Goal: Task Accomplishment & Management: Manage account settings

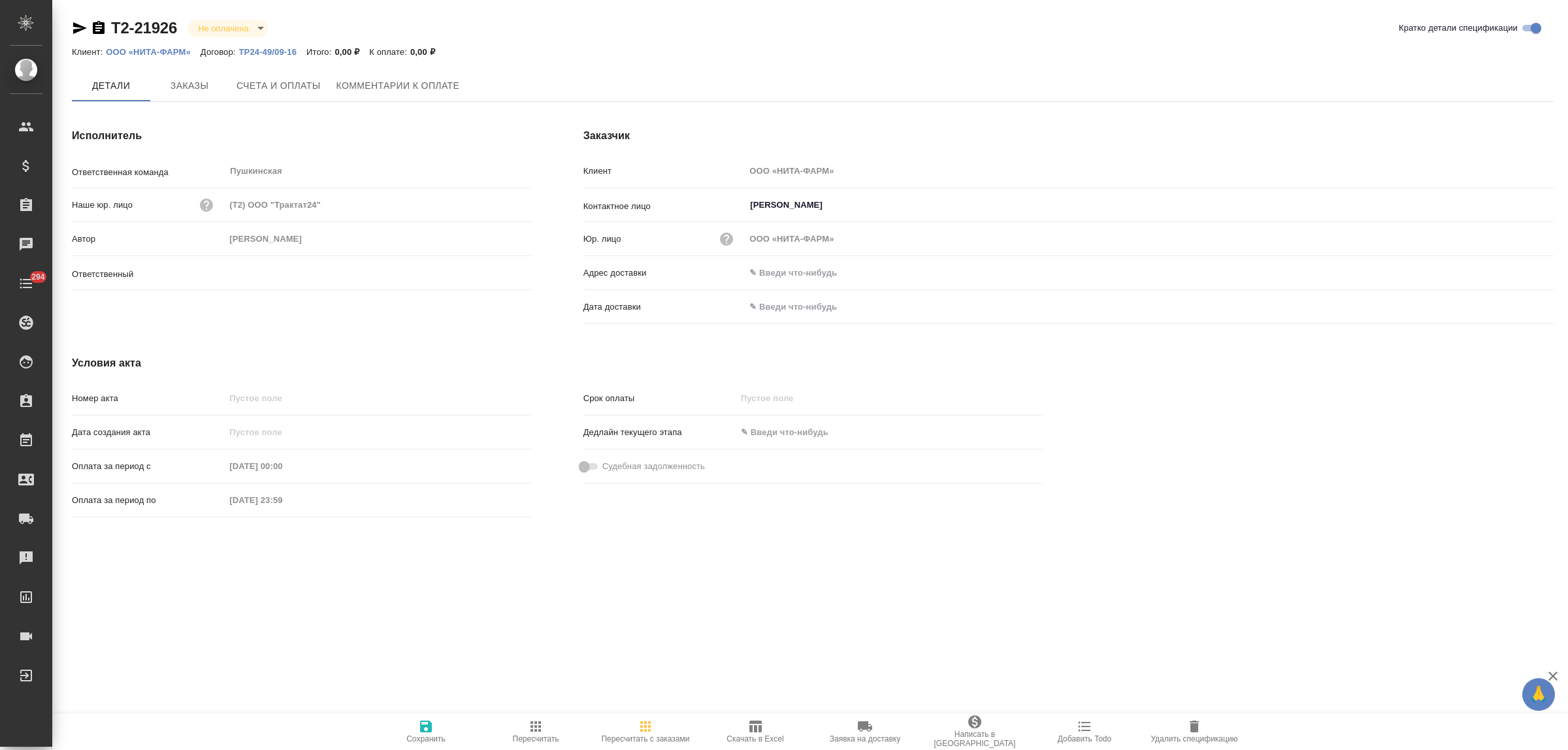
type input "[PERSON_NAME]"
click at [1197, 726] on icon "button" at bounding box center [1195, 726] width 9 height 12
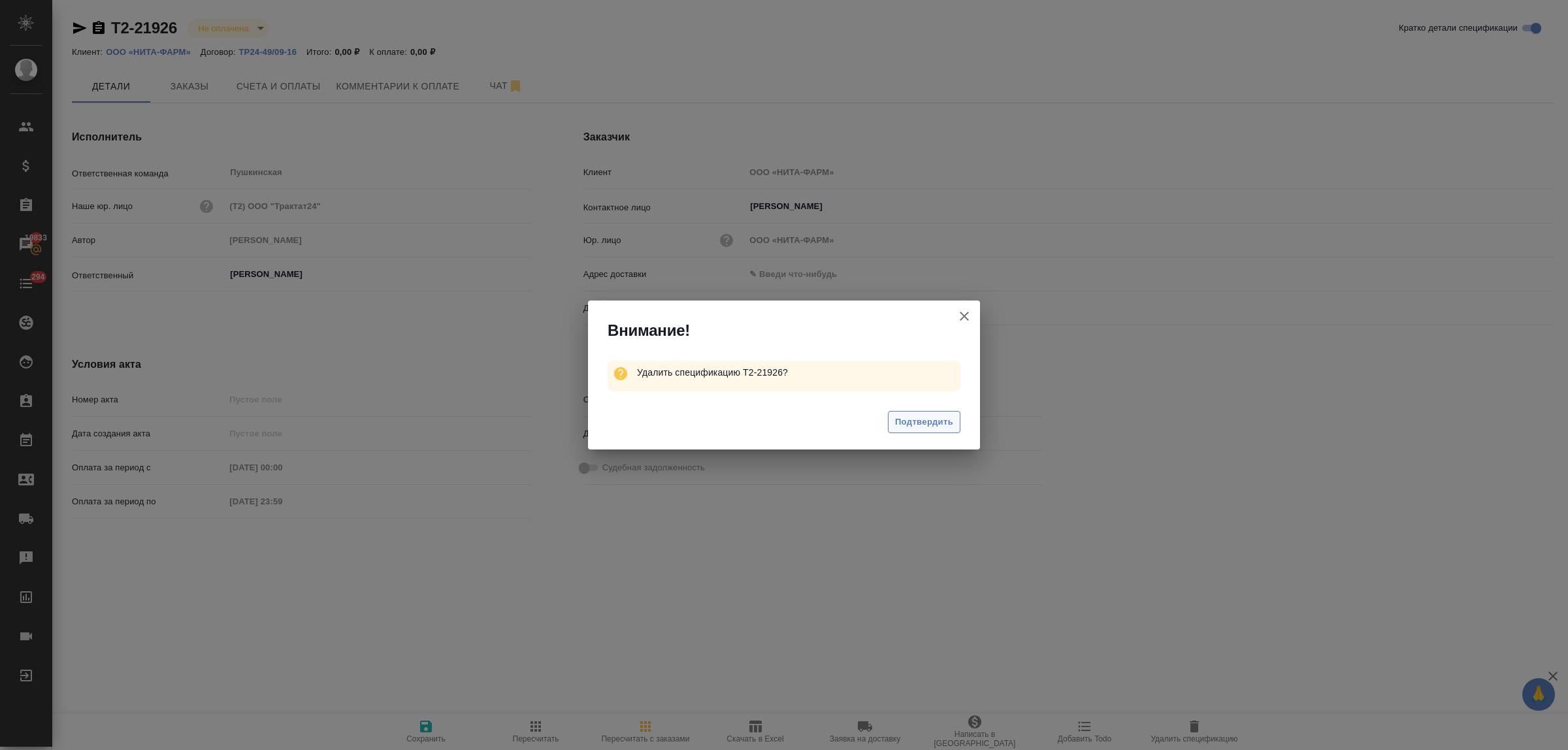
click at [930, 423] on span "Подтвердить" at bounding box center [924, 422] width 58 height 15
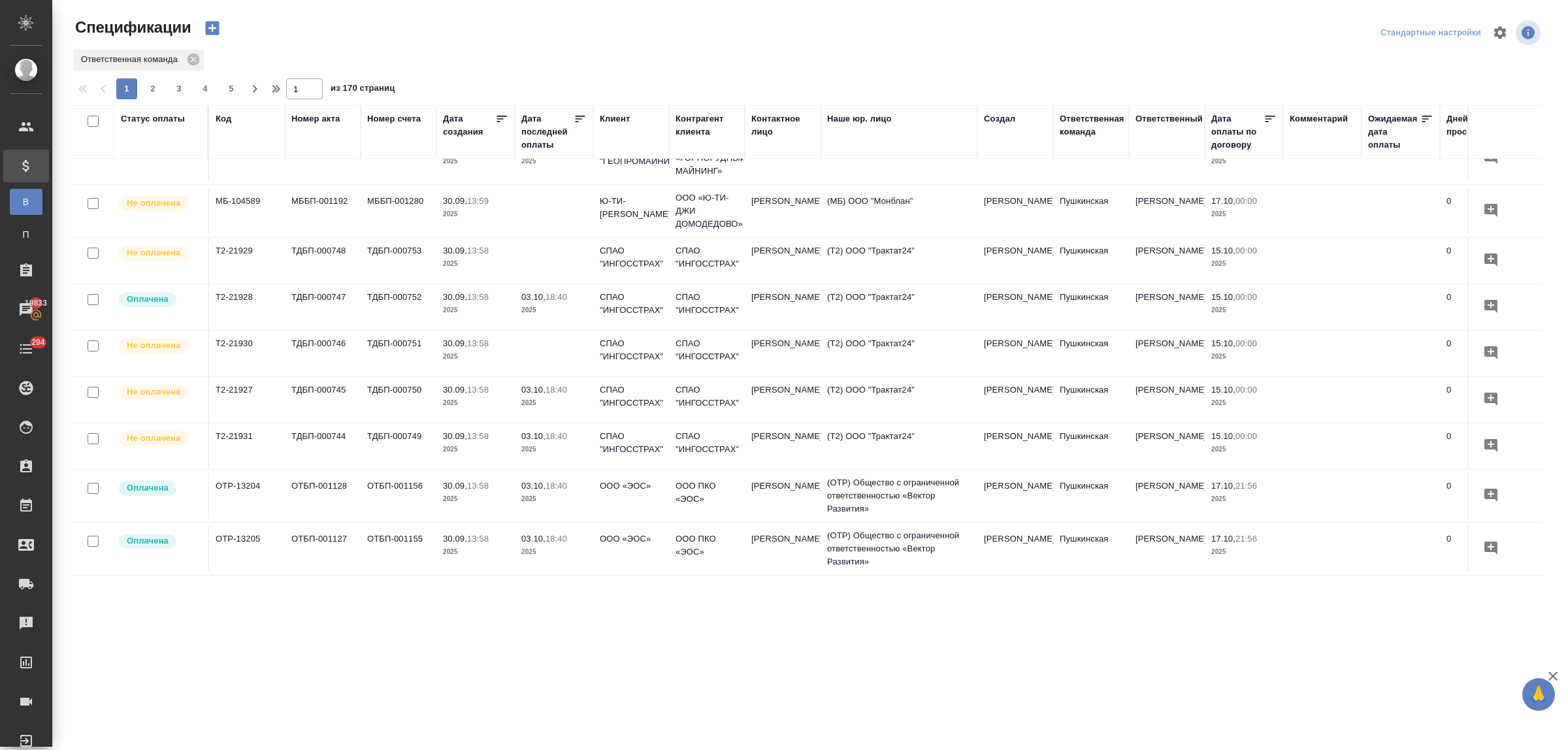
scroll to position [877, 0]
click at [612, 121] on div "Клиент" at bounding box center [614, 119] width 30 height 13
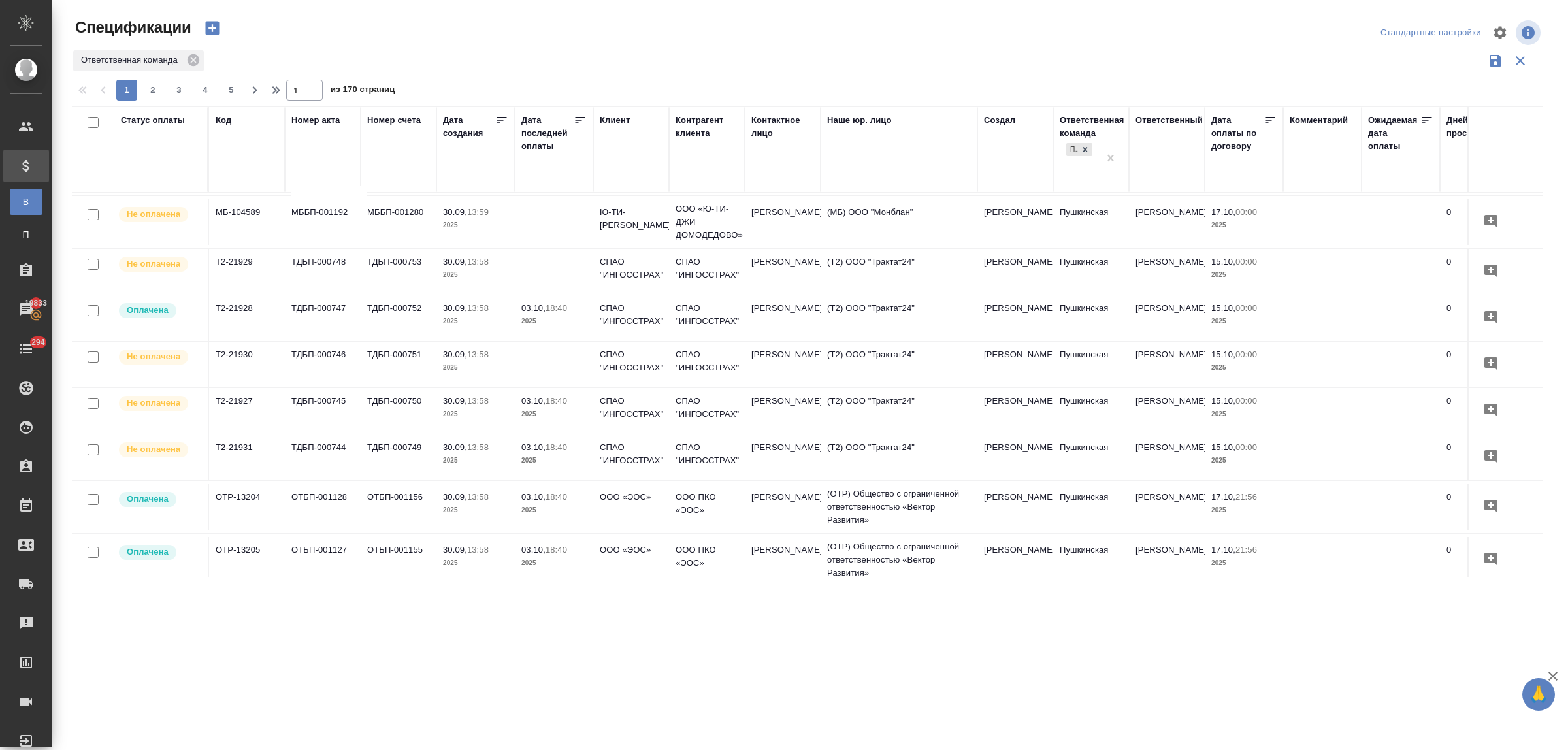
scroll to position [910, 0]
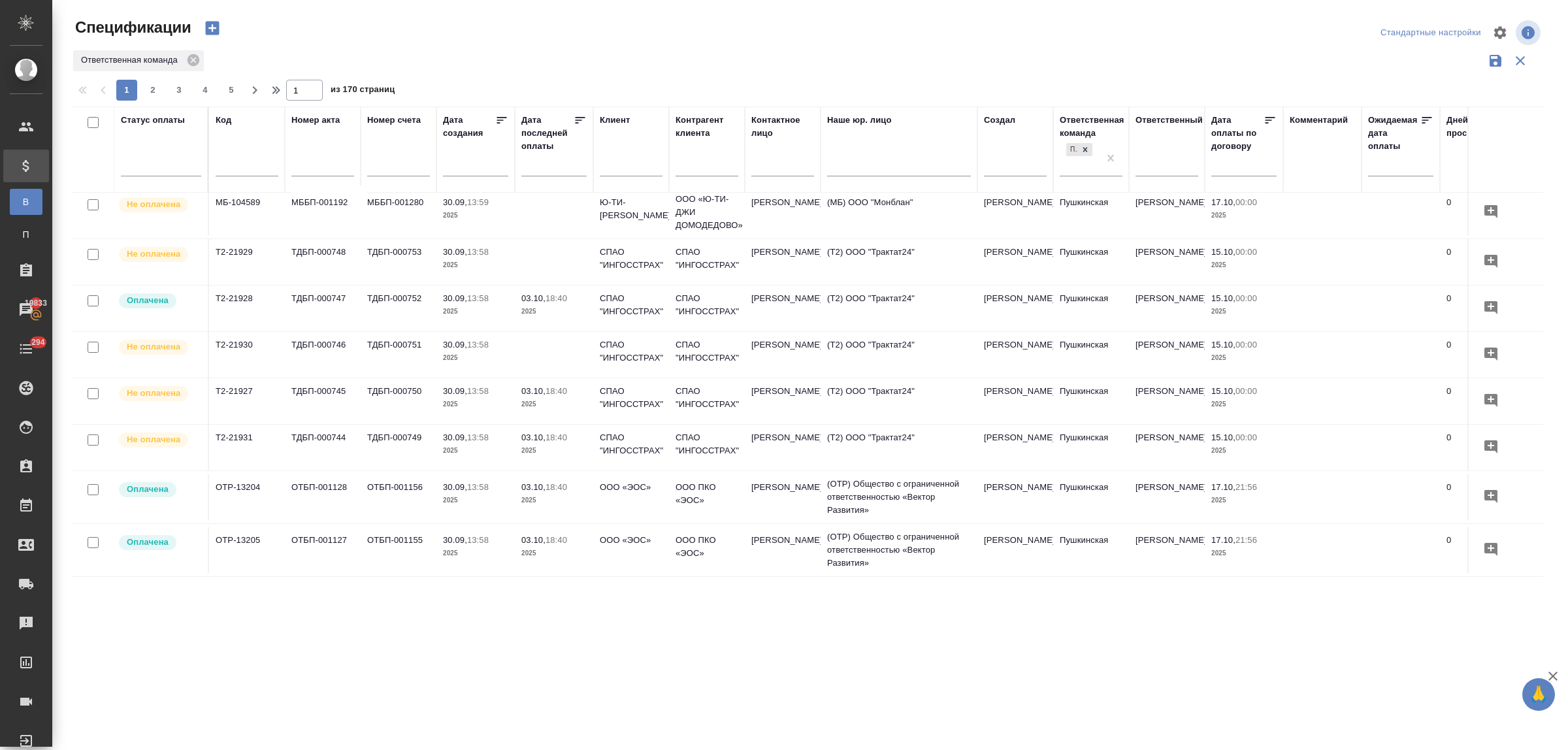
click at [615, 163] on input "text" at bounding box center [631, 167] width 63 height 17
type input "нита"
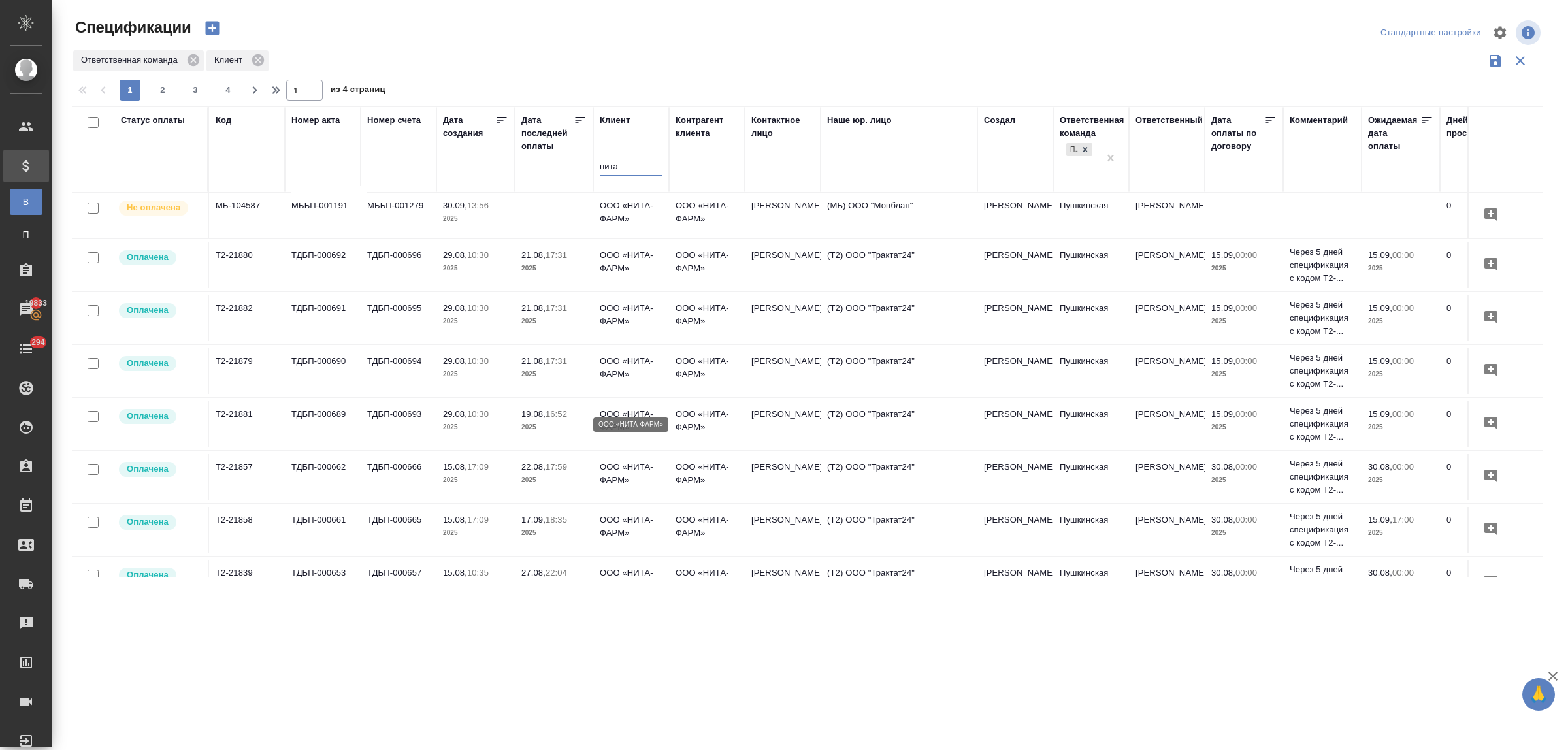
scroll to position [0, 0]
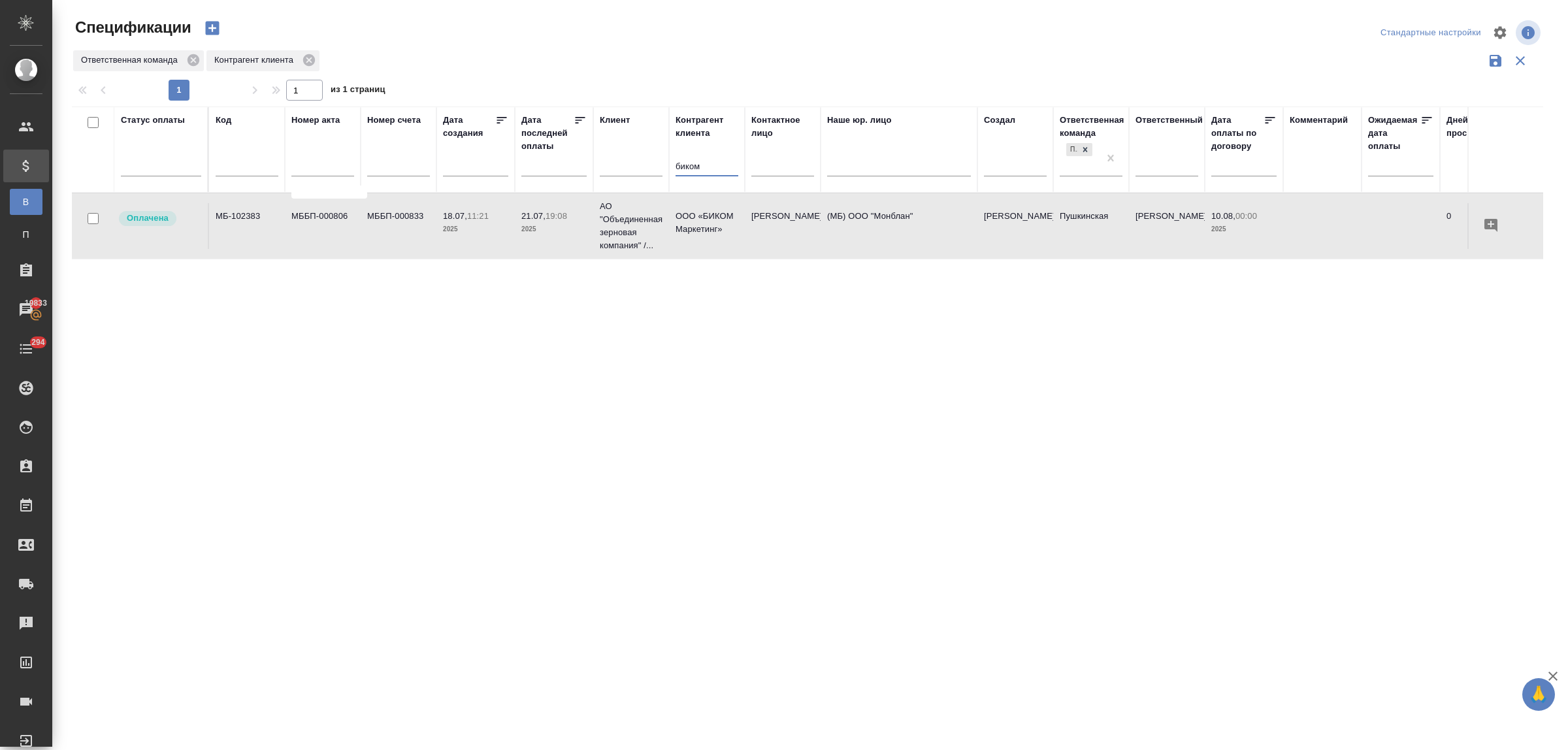
drag, startPoint x: 696, startPoint y: 164, endPoint x: 667, endPoint y: 160, distance: 29.3
click at [667, 160] on tr "Статус оплаты Код Номер акта Номер счета Дата создания Дата последней оплаты Кл…" at bounding box center [919, 150] width 1696 height 86
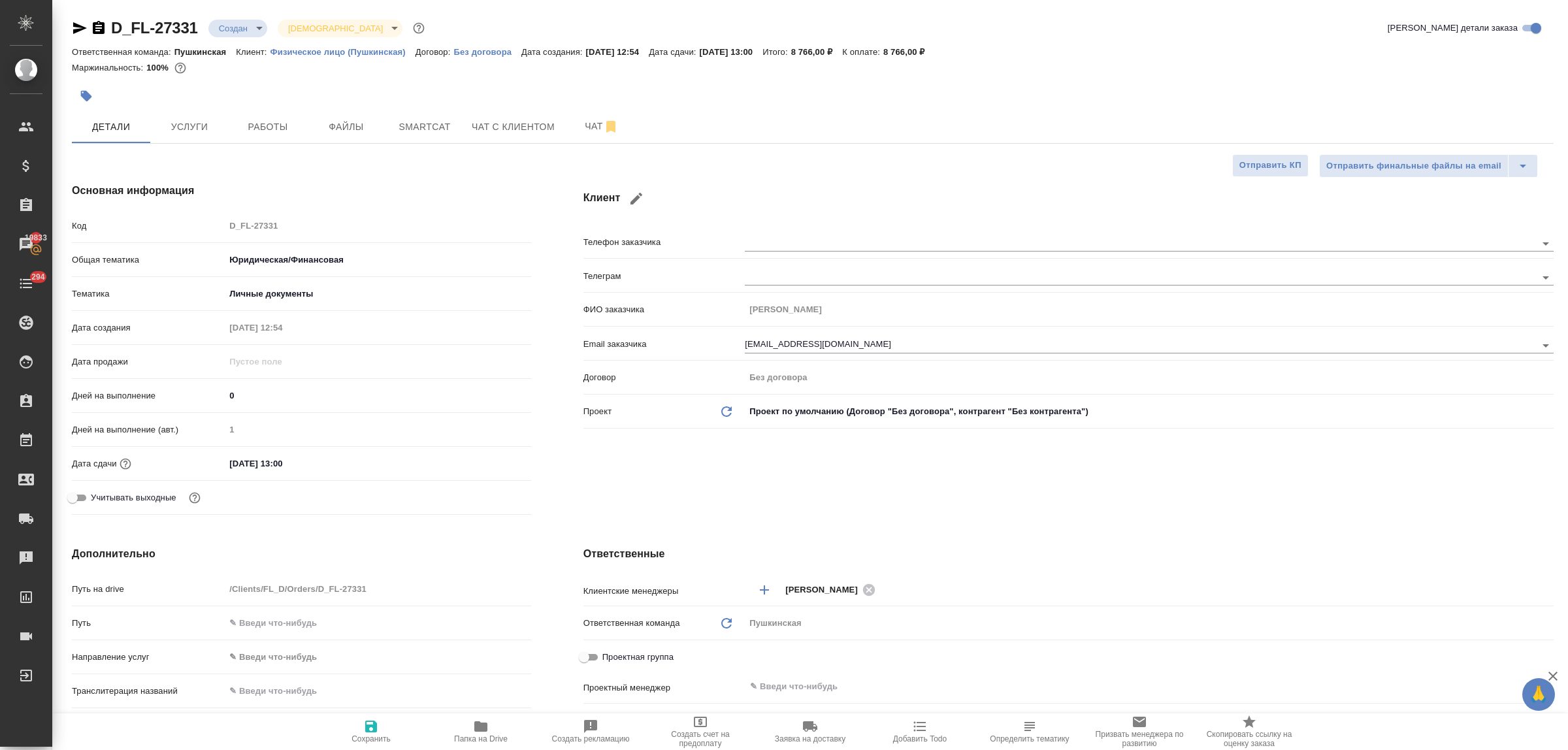
select select "RU"
click at [283, 461] on input "09.10.2025 13:00" at bounding box center [282, 464] width 114 height 19
type input "09.10.2025 15:00"
click at [363, 729] on icon "button" at bounding box center [371, 726] width 16 height 16
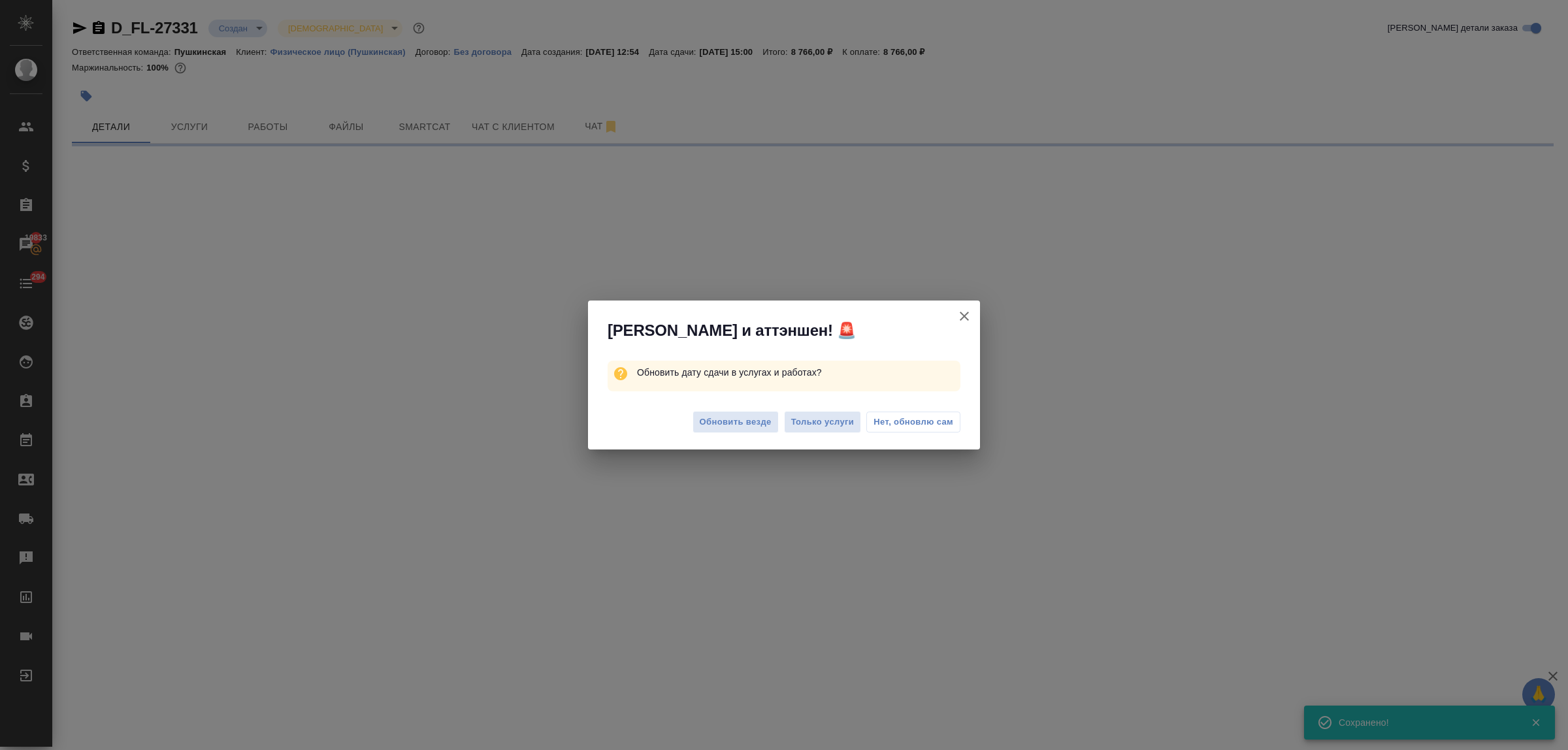
click at [899, 424] on span "Нет, обновлю сам" at bounding box center [913, 422] width 80 height 13
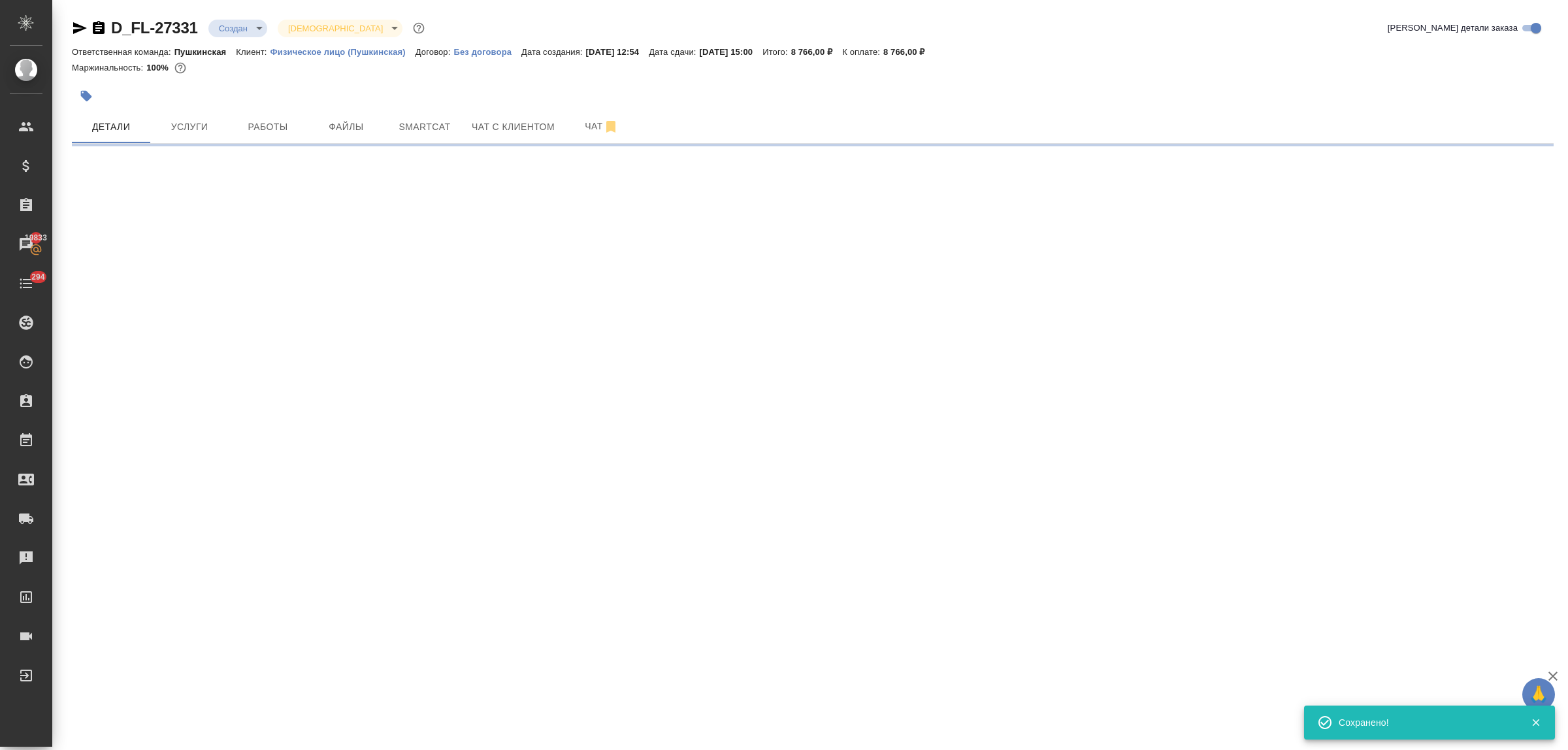
select select "RU"
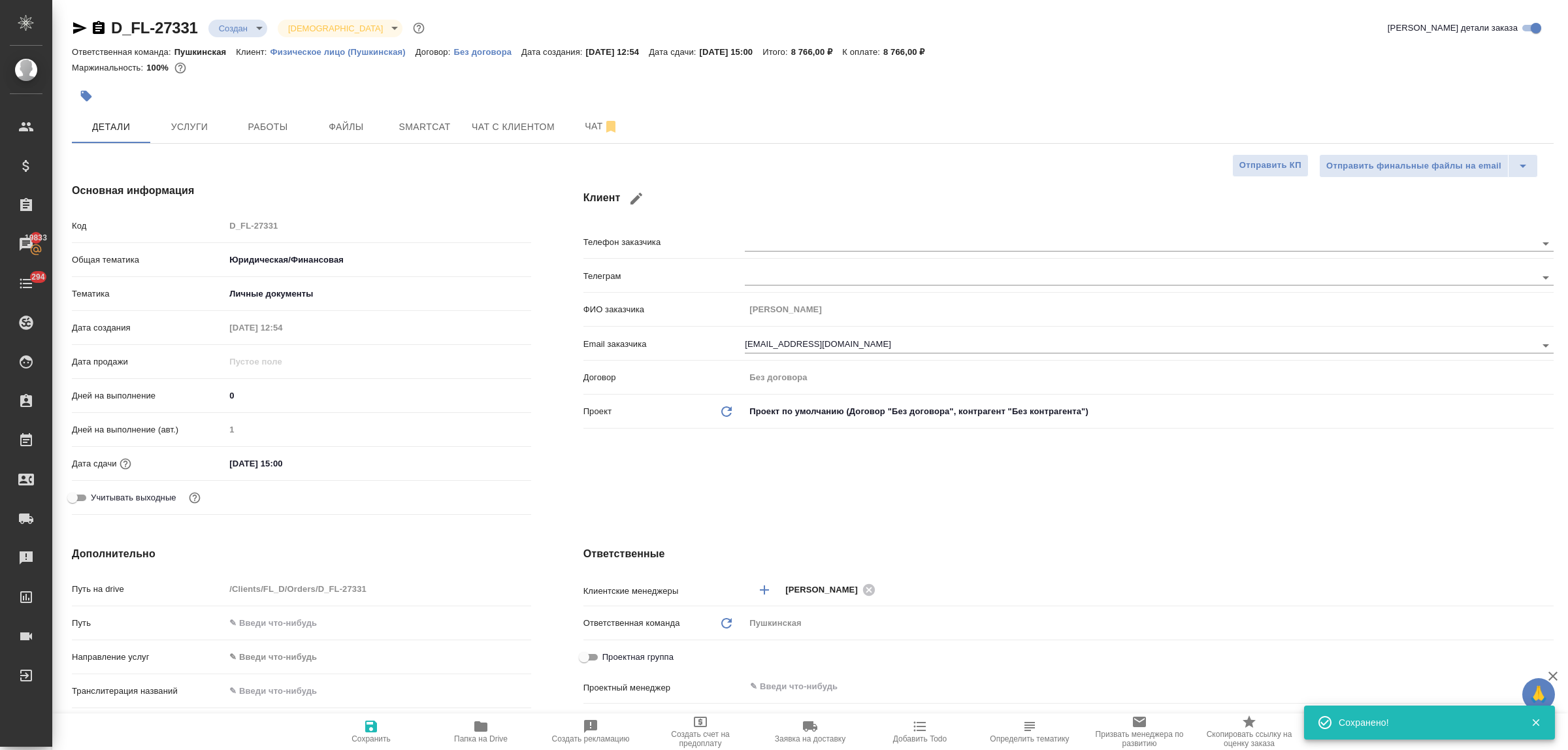
type textarea "x"
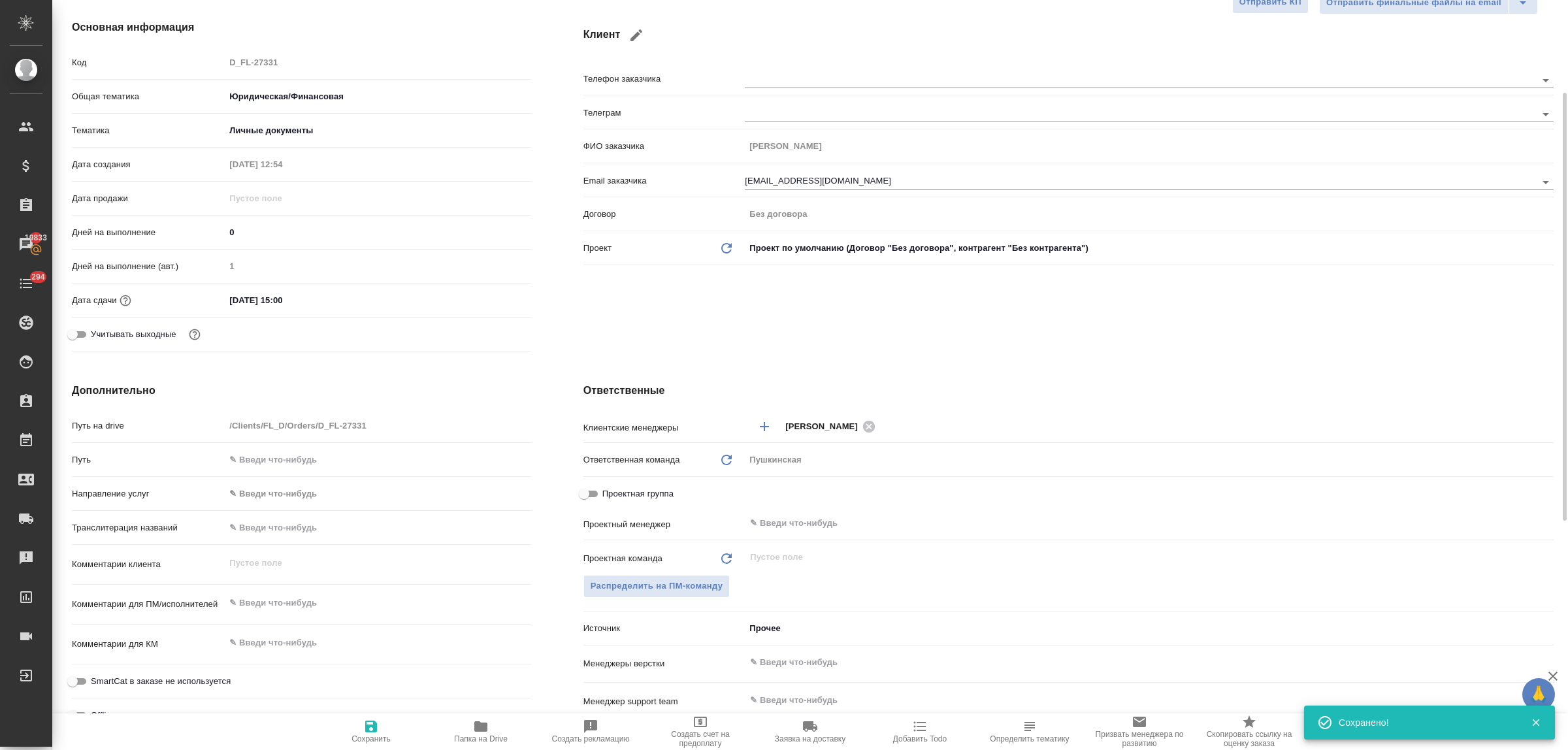
click at [661, 601] on div "Проектная команда Обновить ​ Распределить на ПМ-команду" at bounding box center [1069, 580] width 970 height 71
click at [651, 590] on span "Распределить на ПМ-команду" at bounding box center [657, 586] width 133 height 15
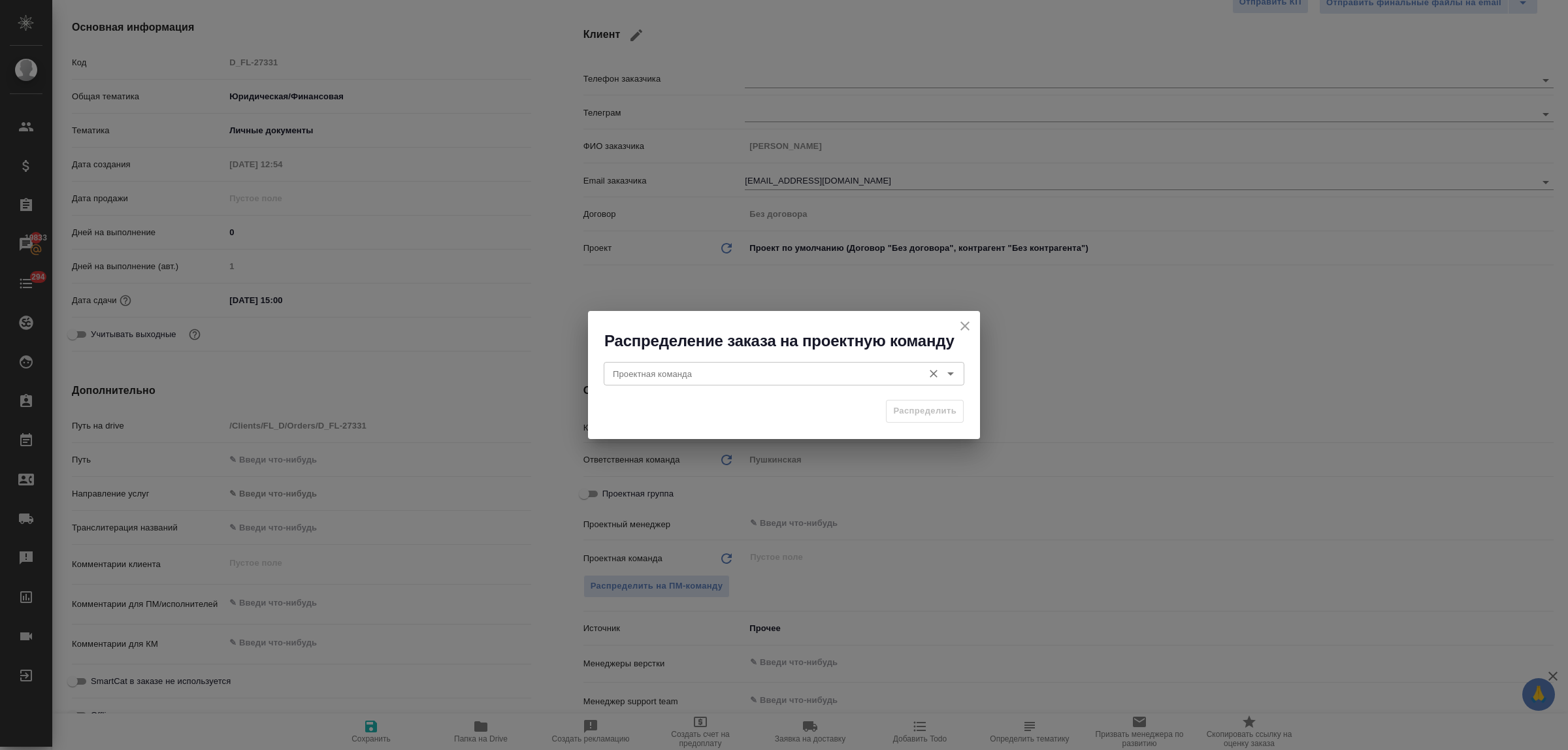
click at [649, 373] on input "Проектная команда" at bounding box center [762, 374] width 309 height 16
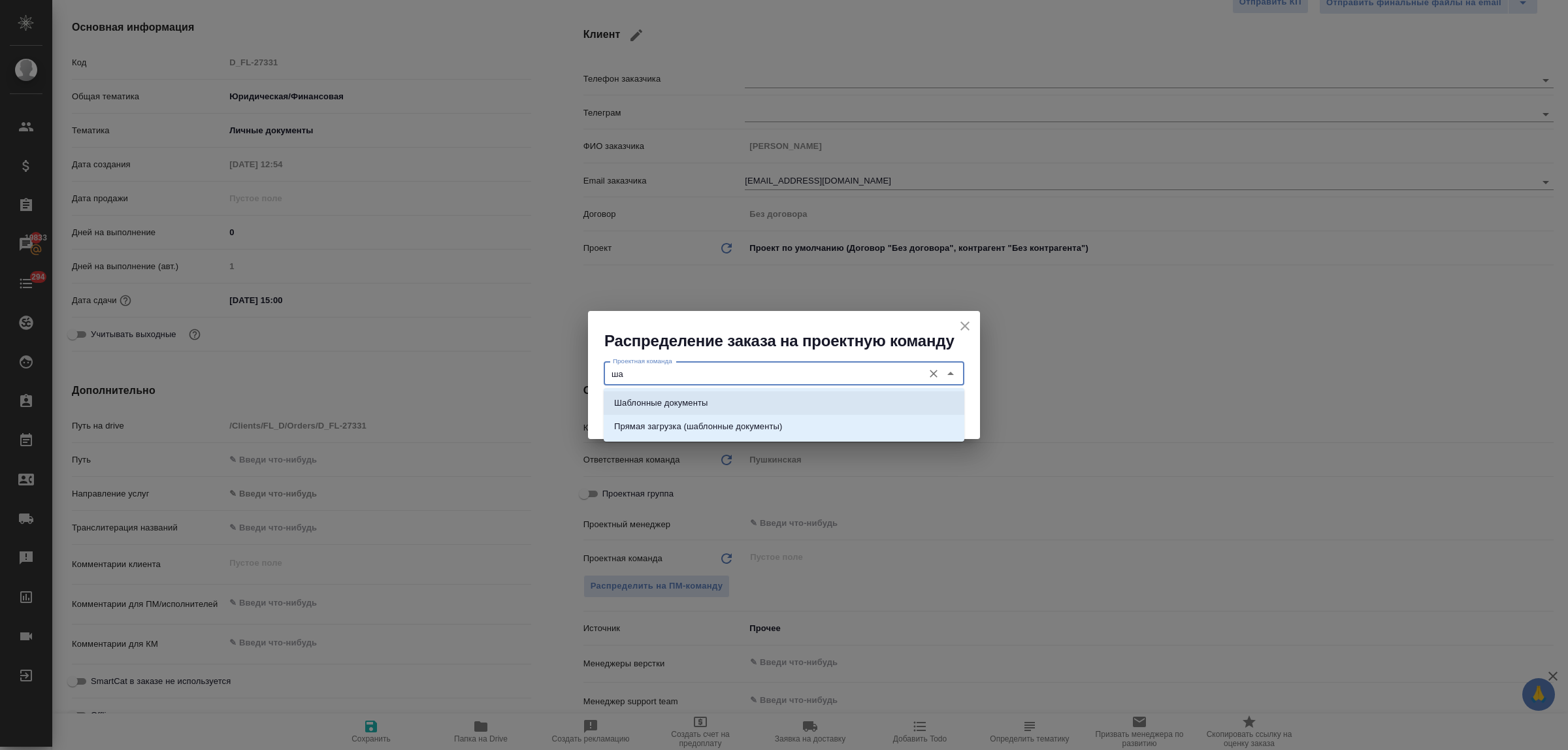
click at [673, 406] on p "Шаблонные документы" at bounding box center [661, 403] width 94 height 13
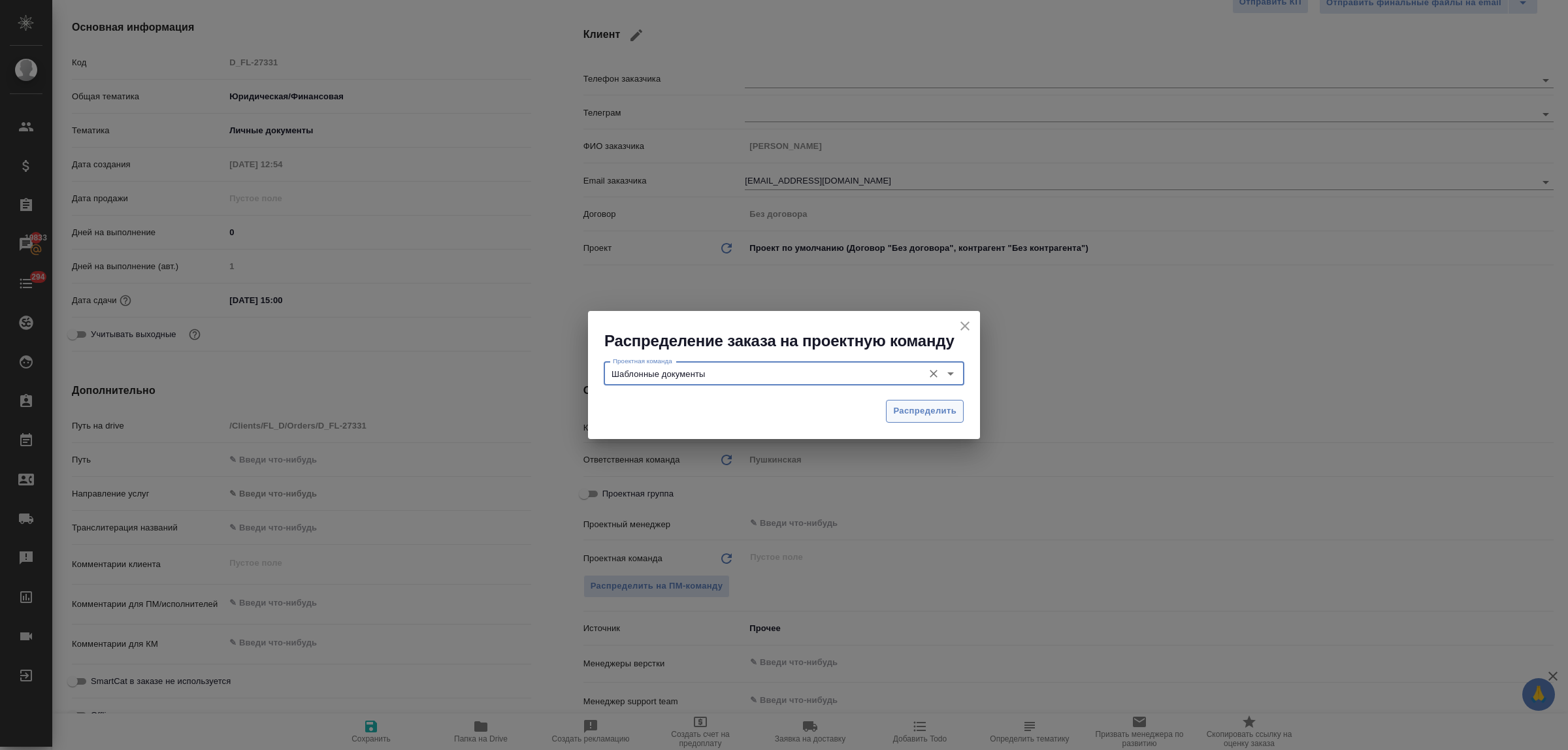
type input "Шаблонные документы"
click at [919, 410] on span "Распределить" at bounding box center [925, 411] width 64 height 15
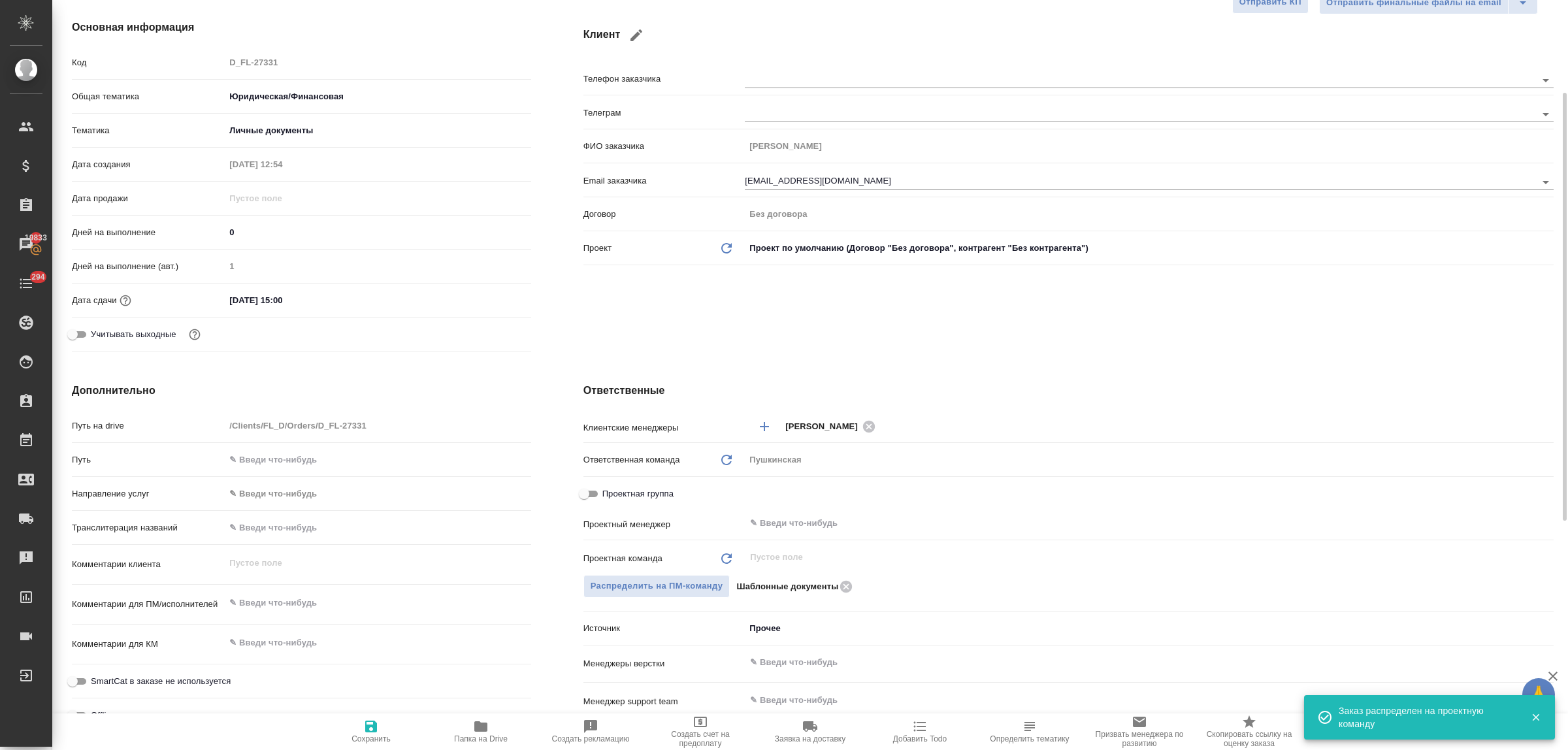
type textarea "x"
click at [365, 726] on icon "button" at bounding box center [371, 726] width 16 height 16
type textarea "x"
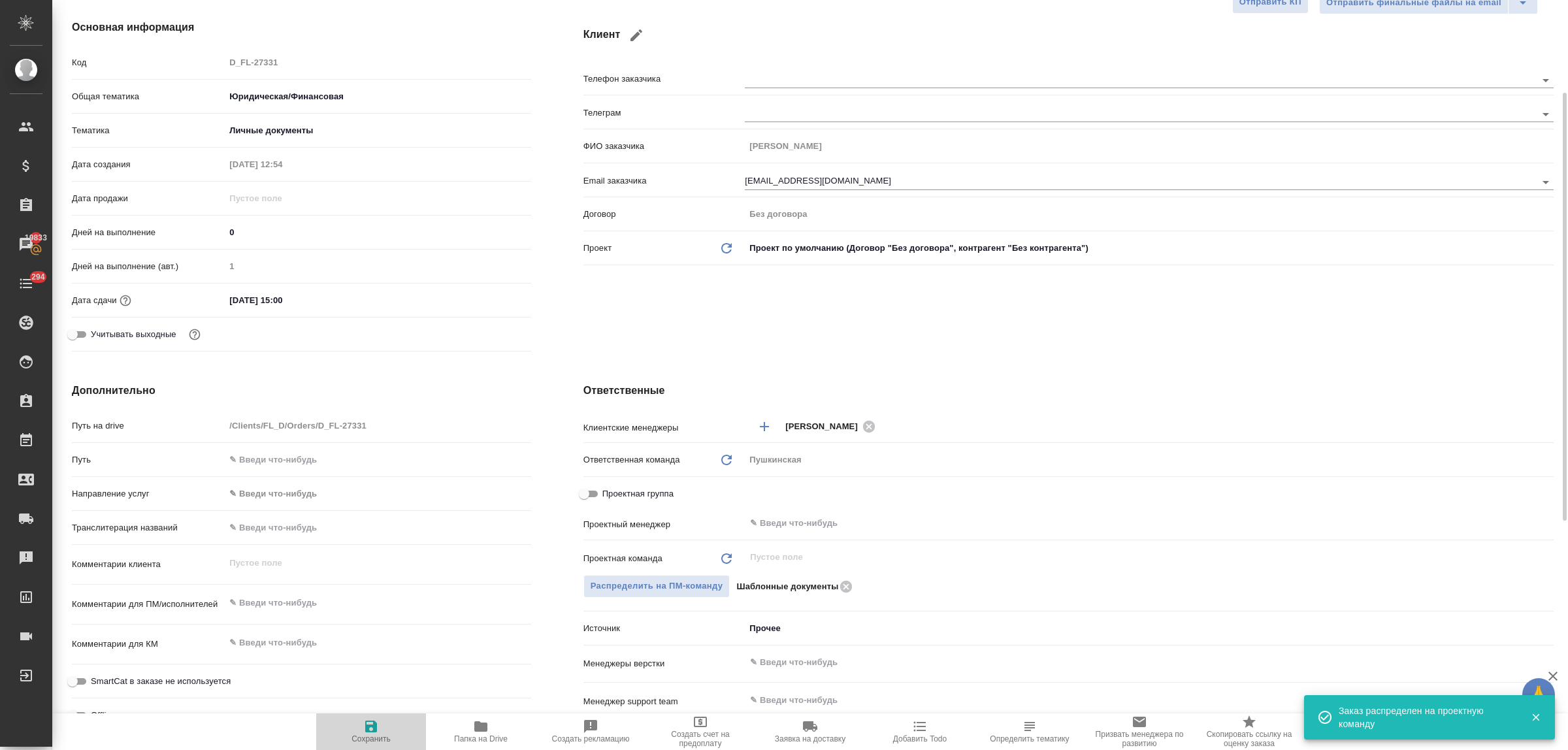
type textarea "x"
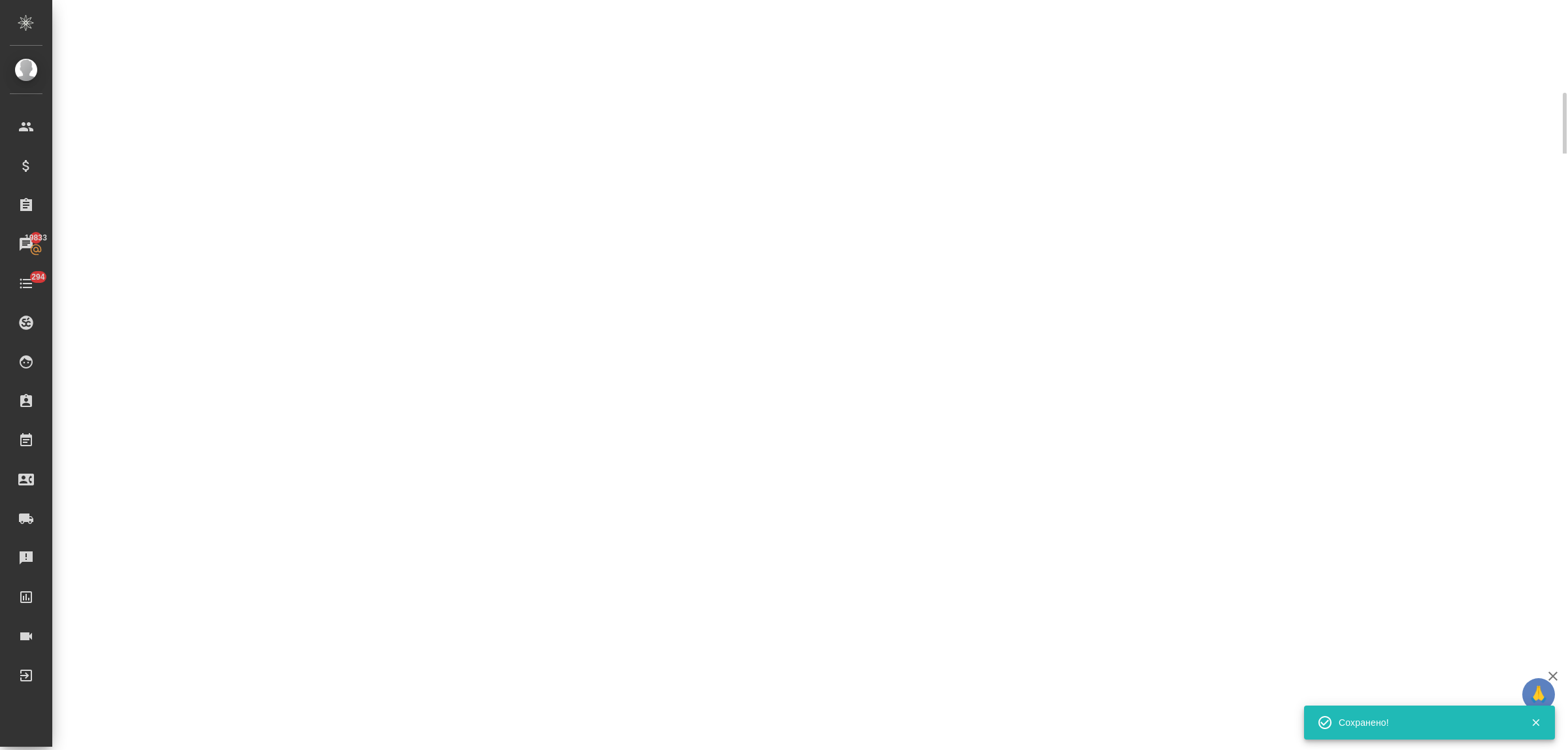
select select "RU"
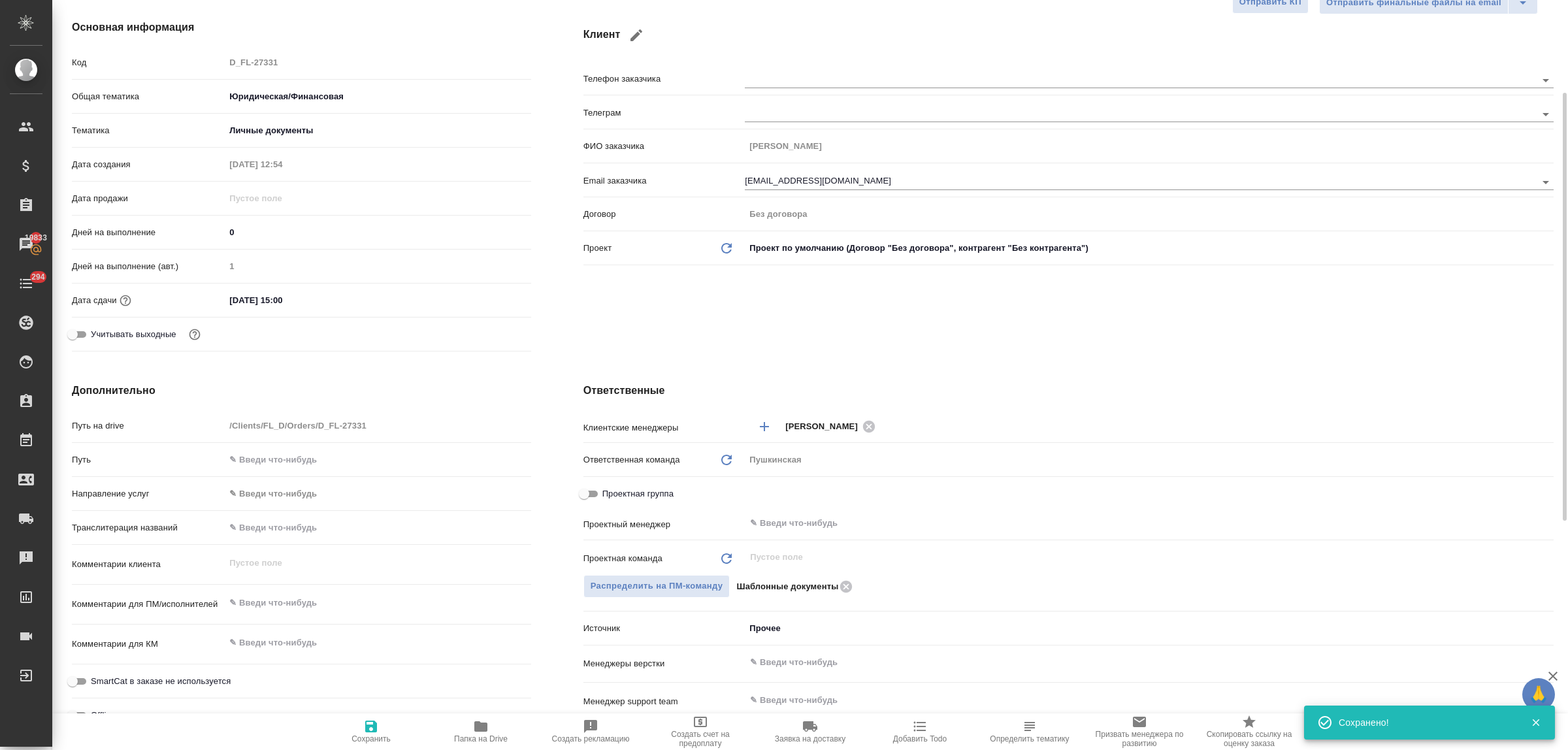
type textarea "x"
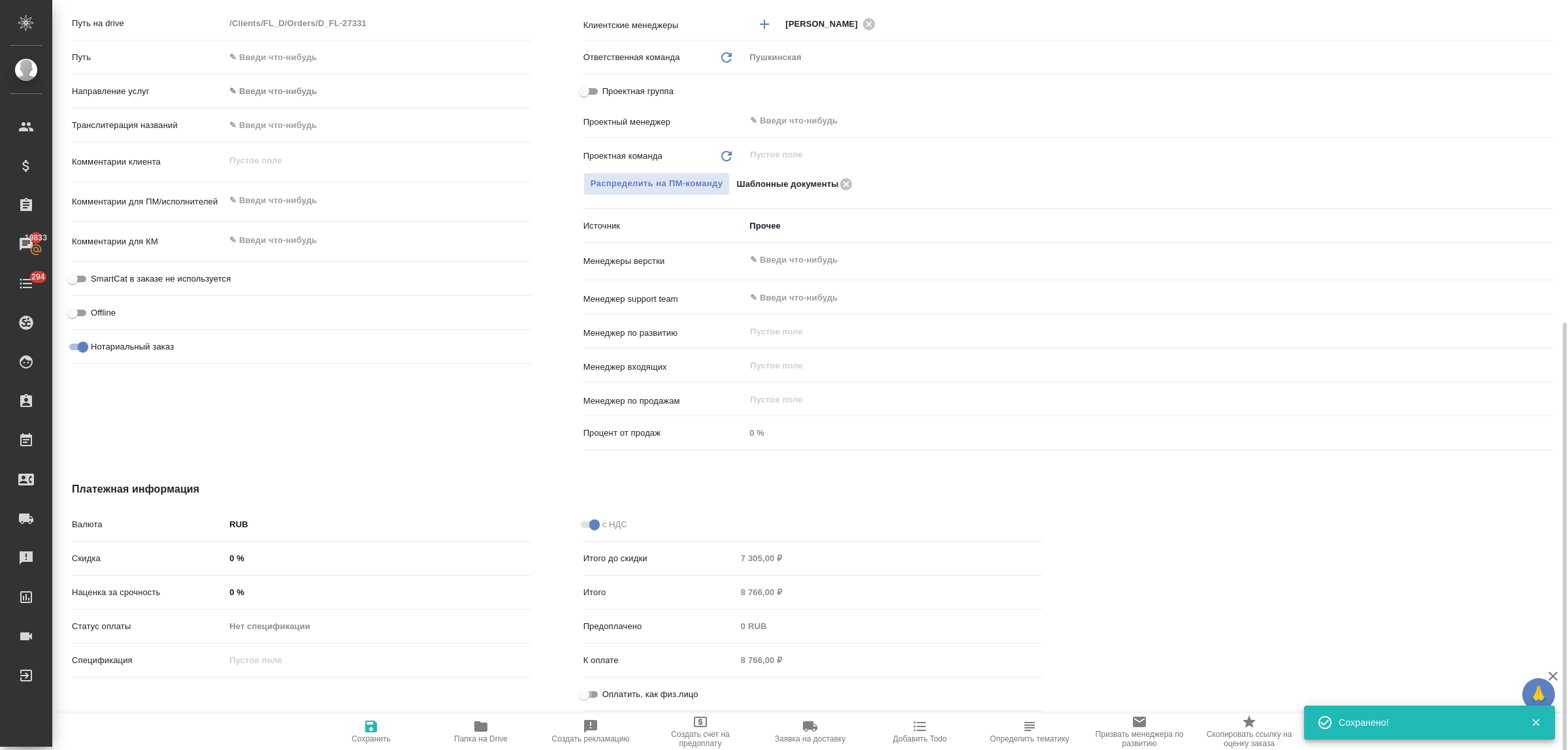
click at [588, 694] on input "Оплатить, как физ.лицо" at bounding box center [584, 694] width 47 height 16
checkbox input "true"
type textarea "x"
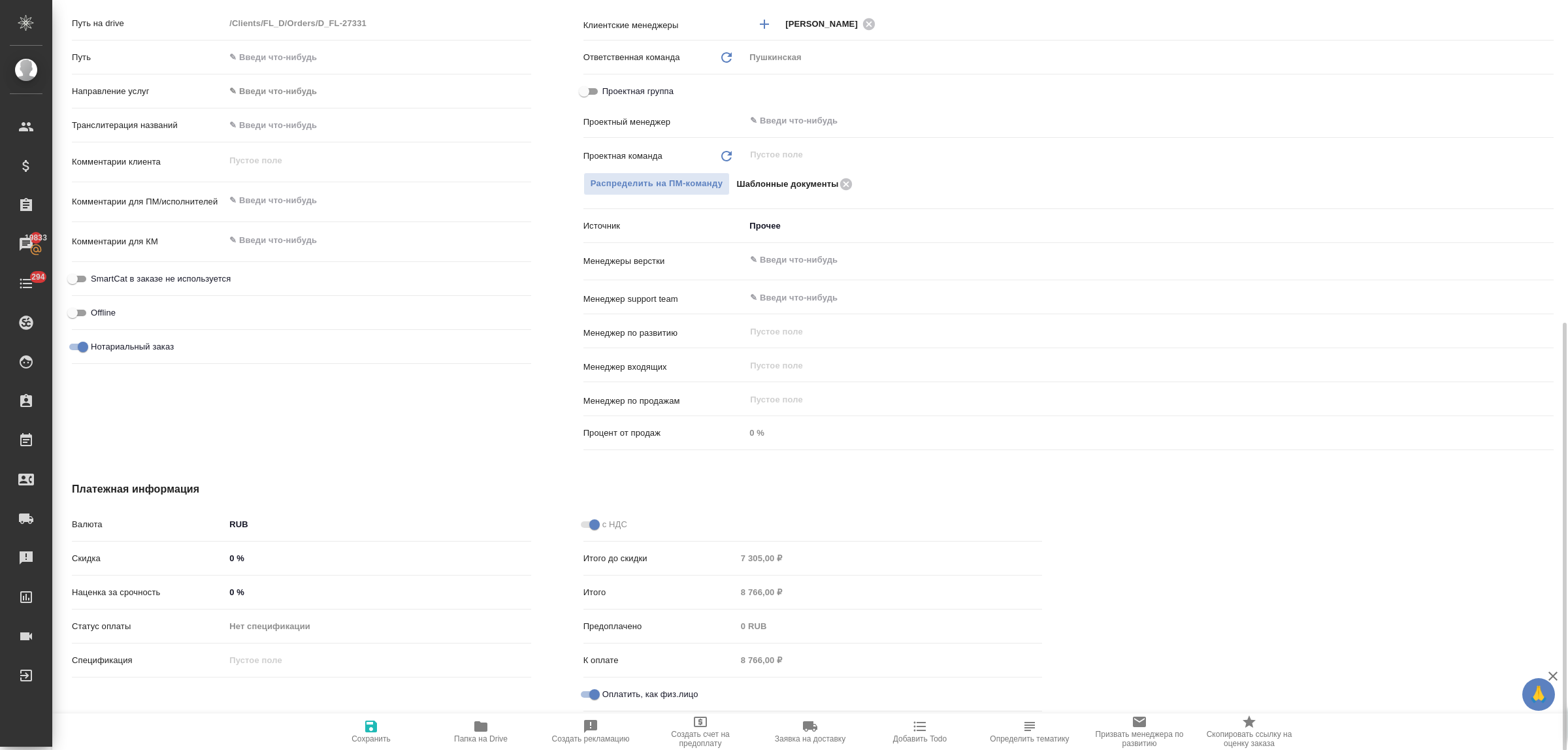
click at [367, 723] on icon "button" at bounding box center [371, 726] width 16 height 16
type textarea "x"
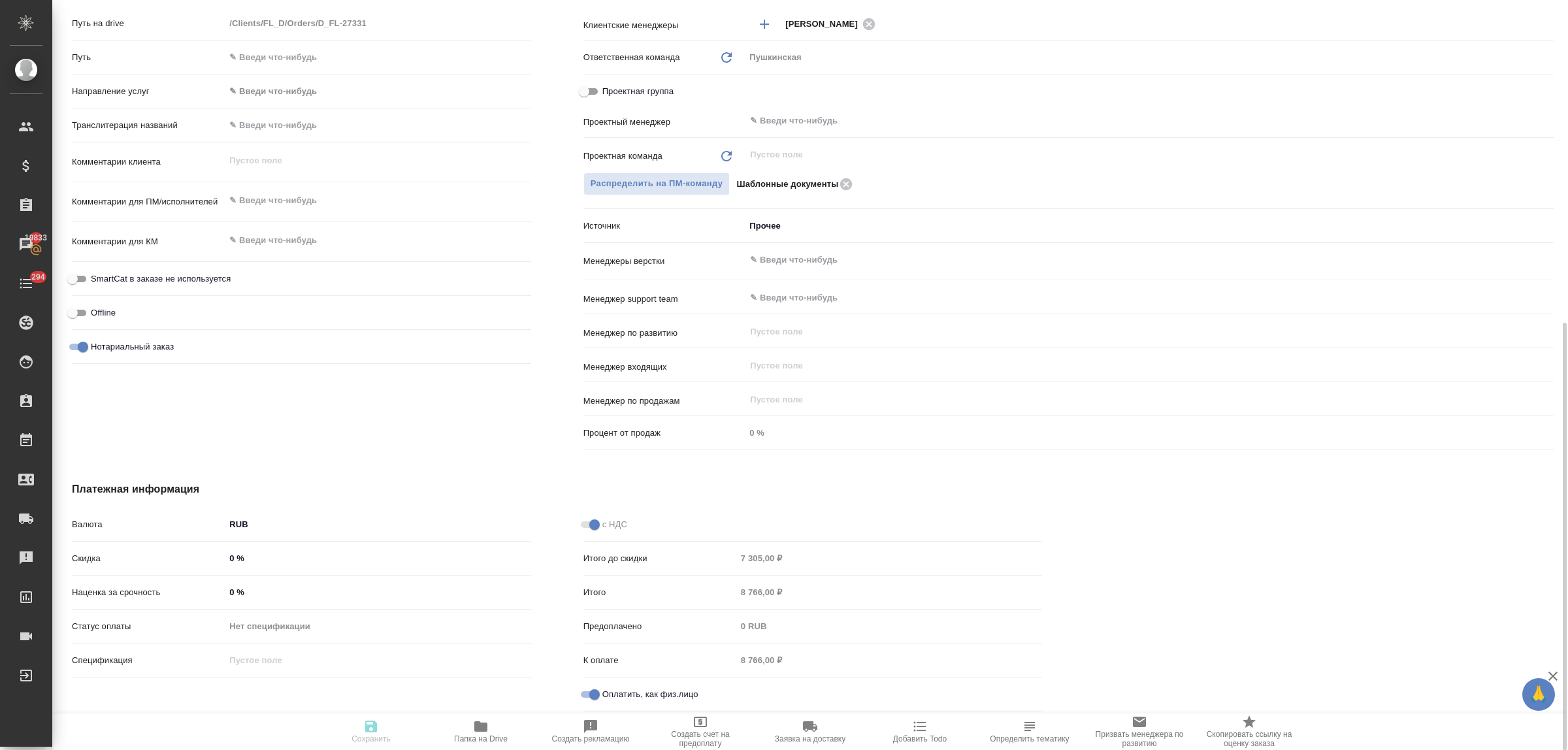
type textarea "x"
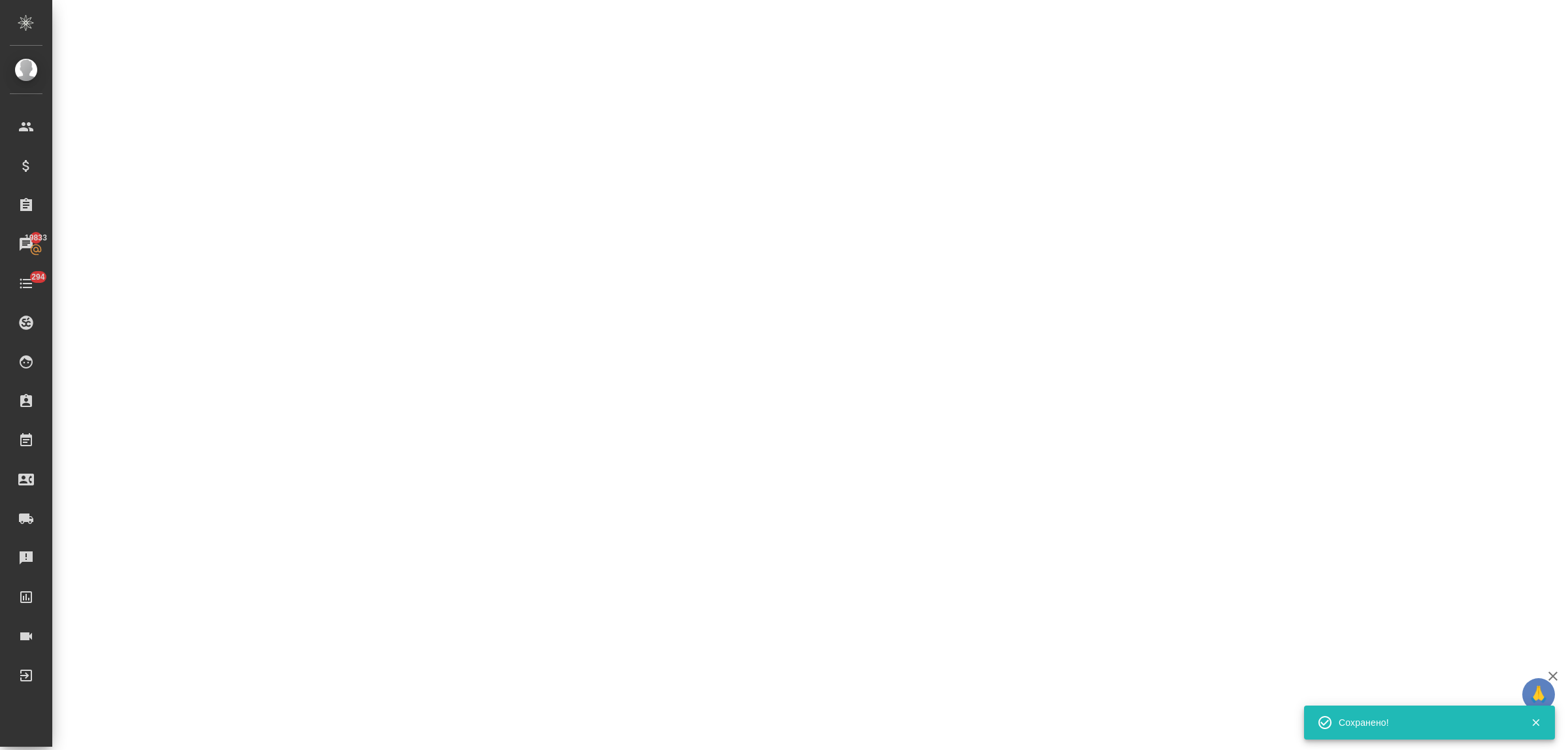
select select "RU"
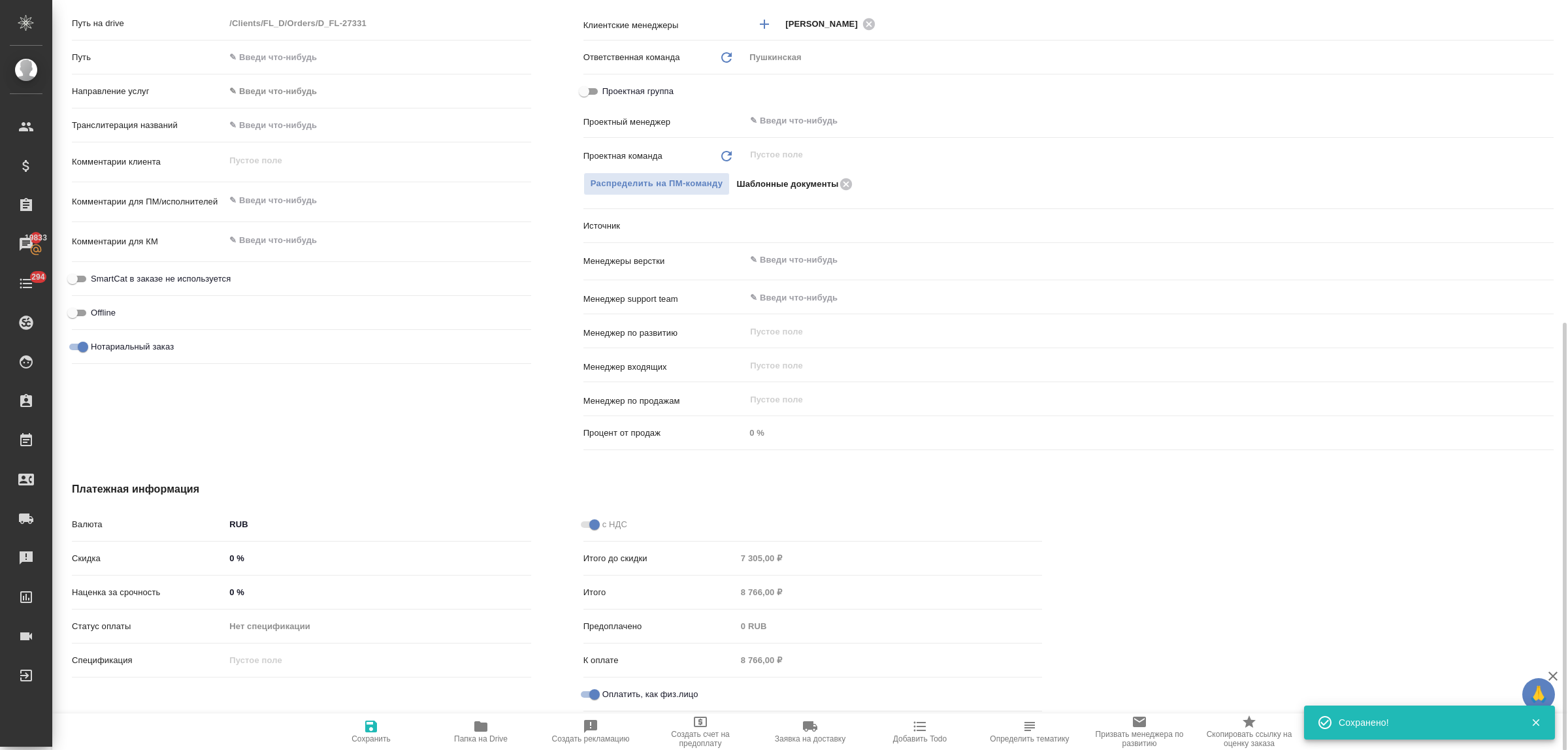
type textarea "x"
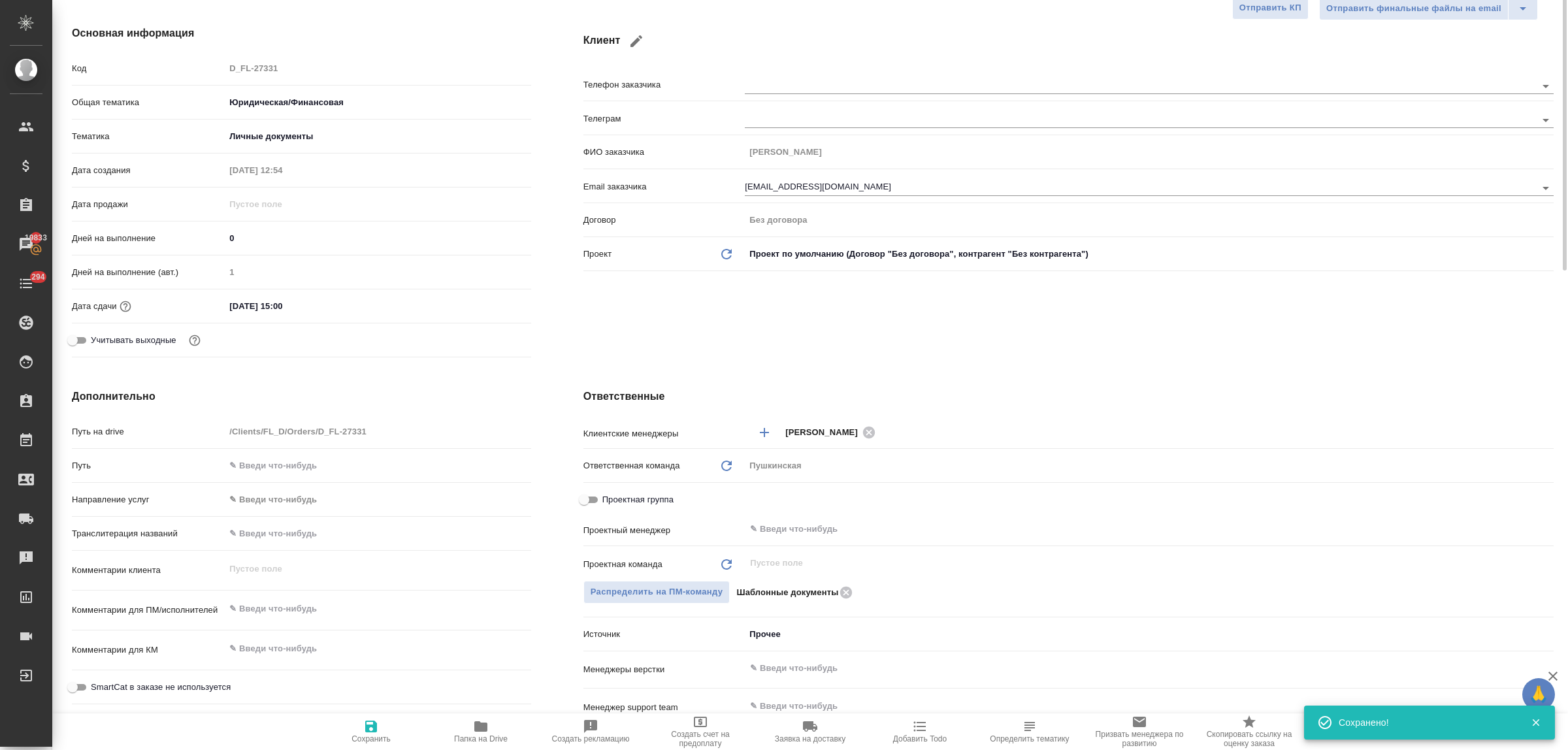
scroll to position [0, 0]
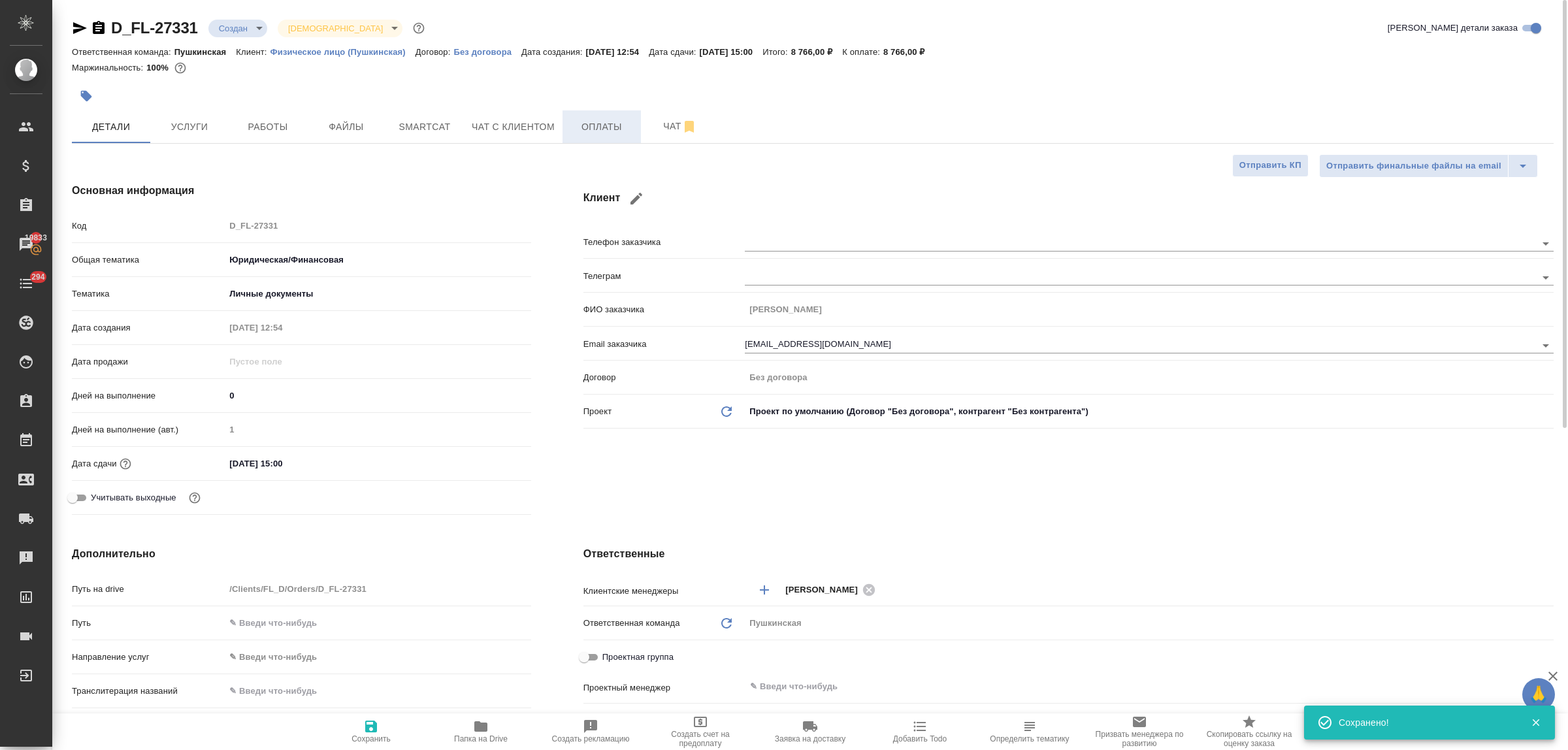
click at [601, 141] on button "Оплаты" at bounding box center [602, 126] width 78 height 32
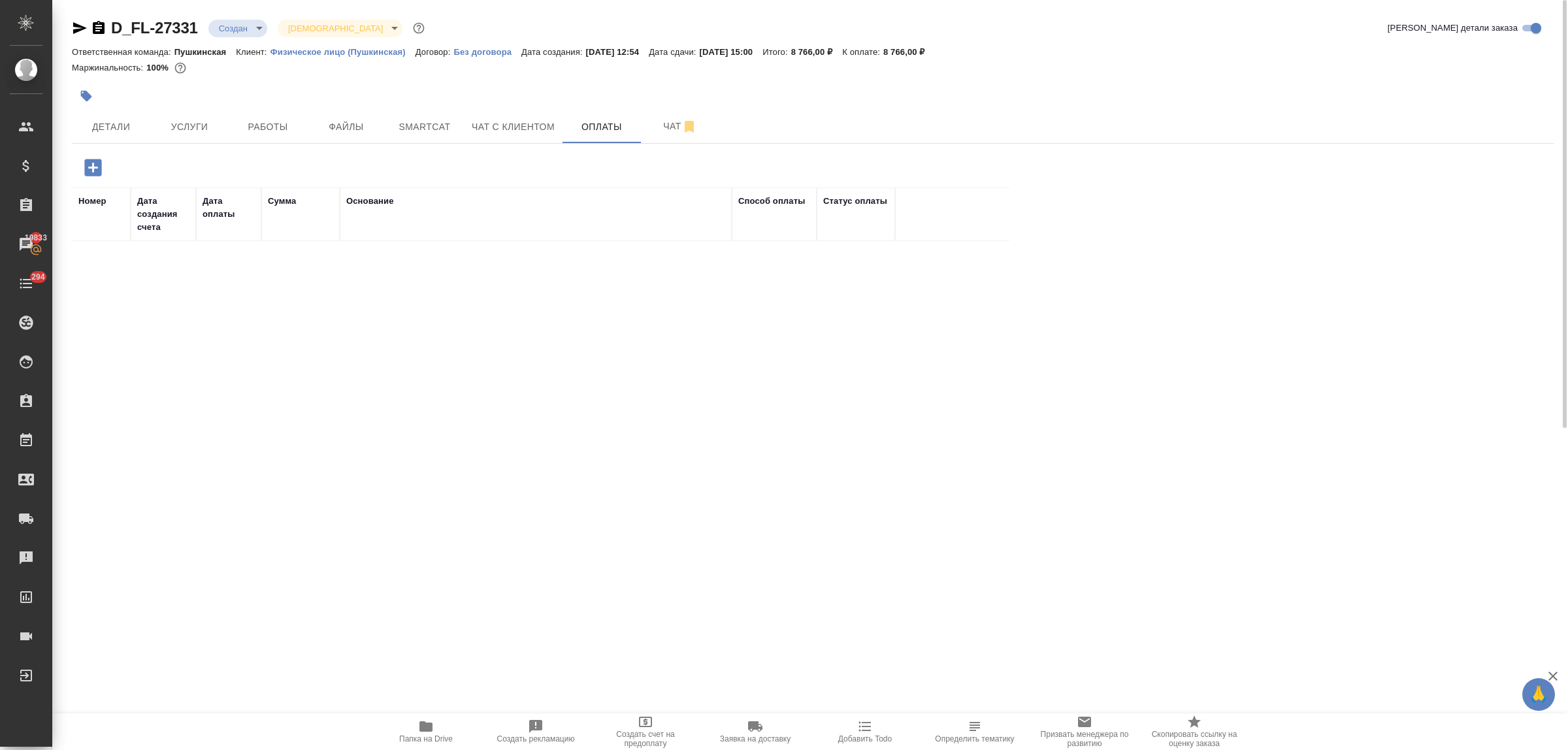
click at [236, 37] on div "D_FL-27331 Создан new Святая троица holyTrinity" at bounding box center [249, 29] width 356 height 21
click at [234, 33] on body "🙏 .cls-1 fill:#fff; AWATERA Bulakhova Elena Клиенты Спецификации Заказы 19833 Ч…" at bounding box center [784, 375] width 1568 height 750
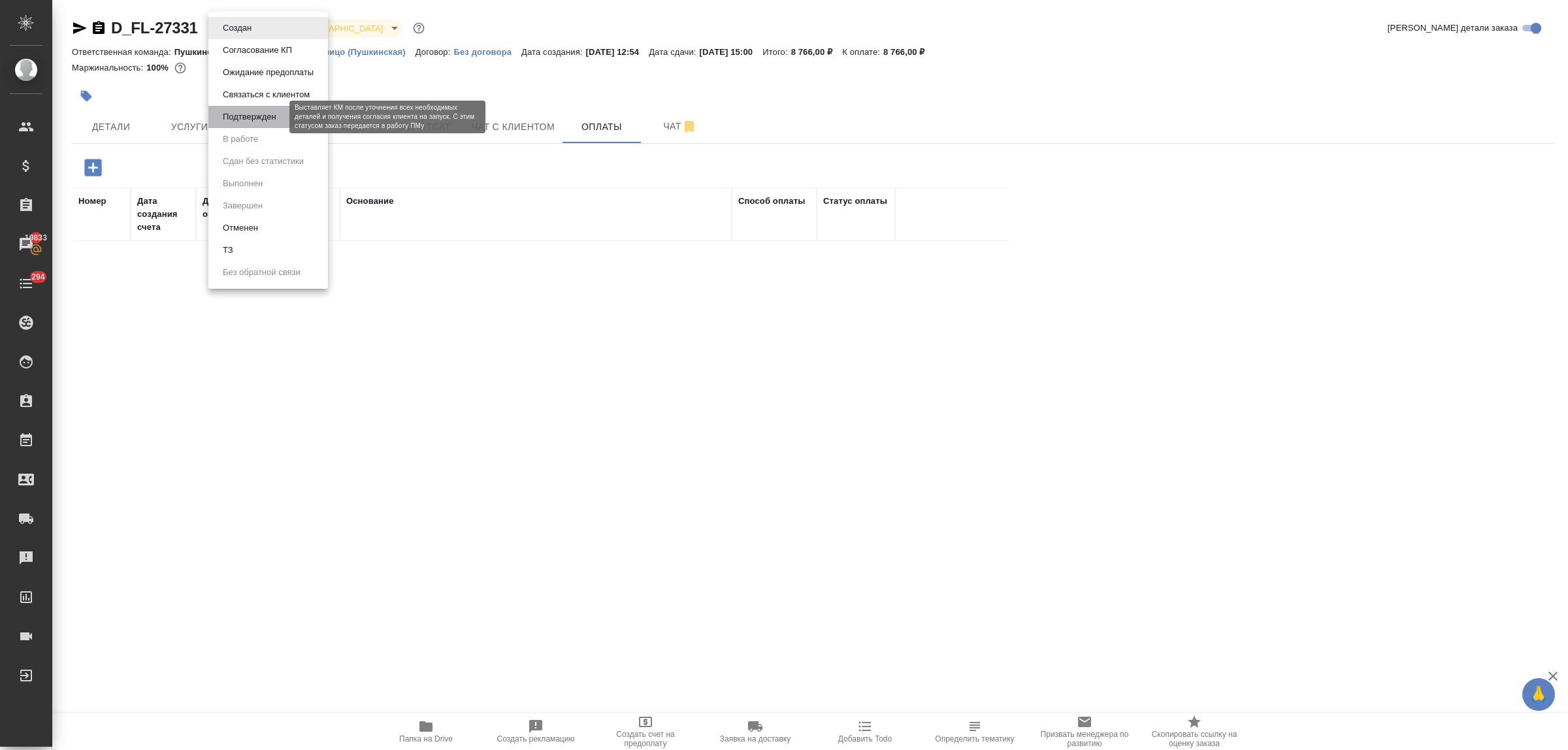
click at [231, 117] on button "Подтвержден" at bounding box center [249, 117] width 62 height 15
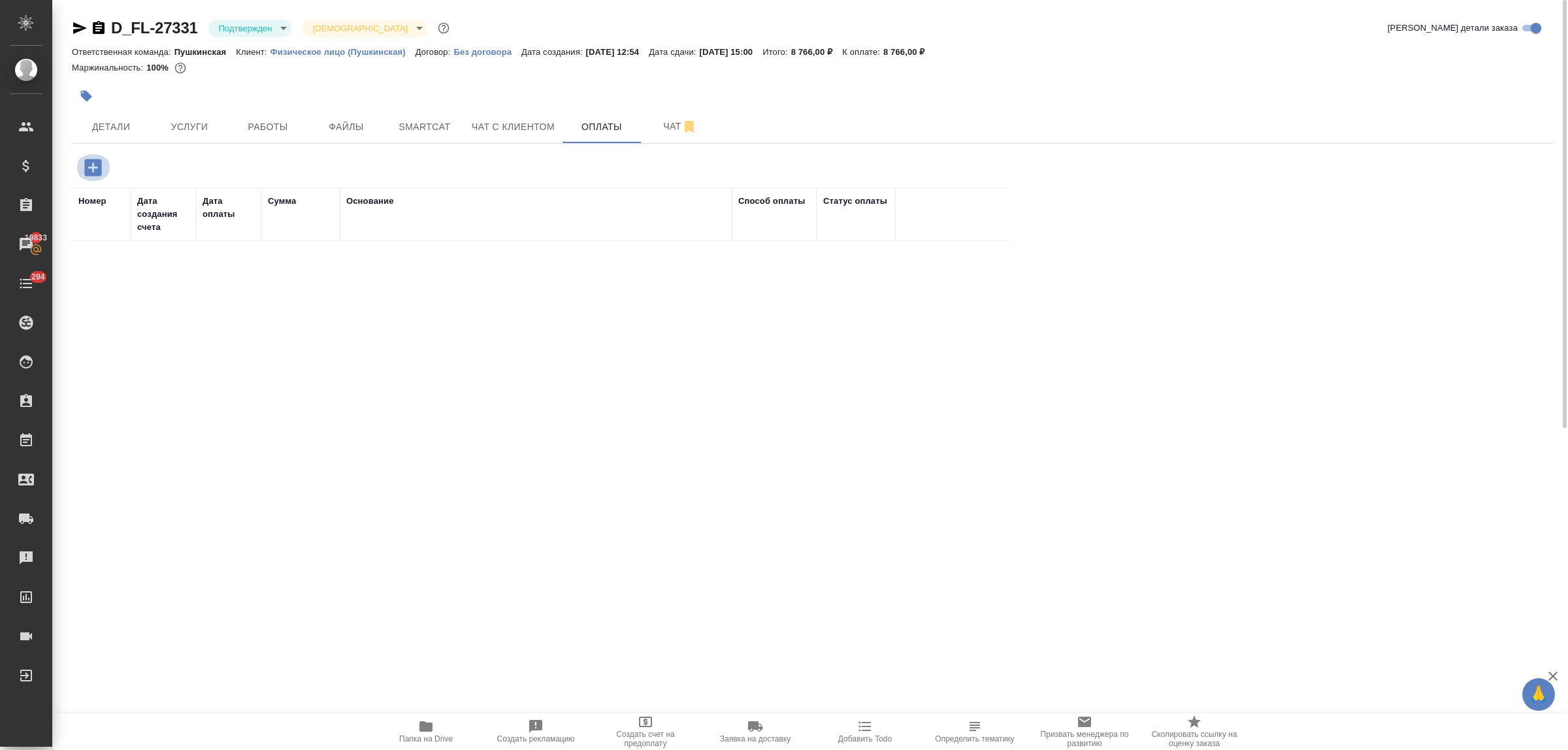
click at [92, 171] on icon "button" at bounding box center [93, 167] width 23 height 23
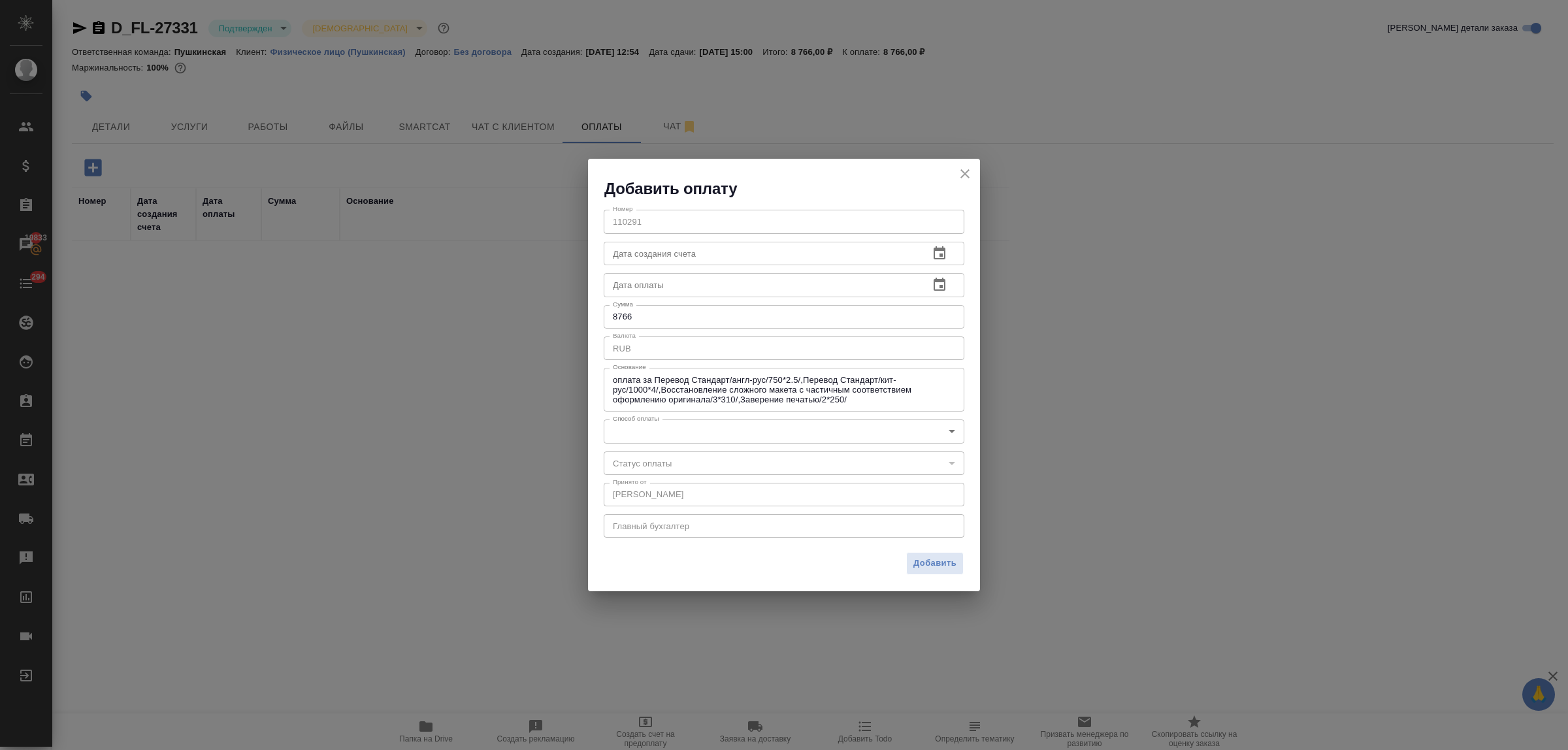
click at [644, 434] on body "🙏 .cls-1 fill:#fff; AWATERA Bulakhova Elena Клиенты Спецификации Заказы 19833 Ч…" at bounding box center [784, 375] width 1568 height 750
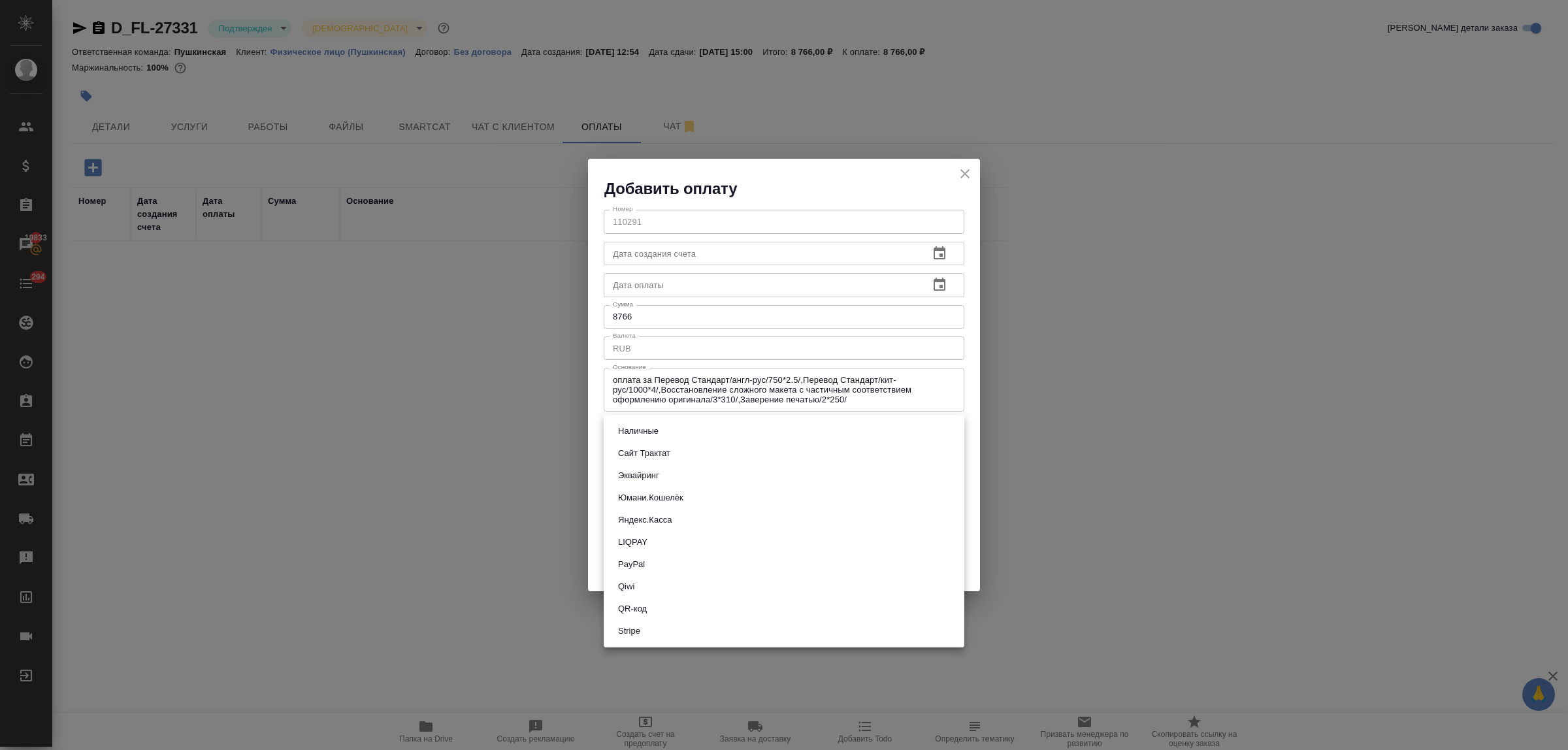
click at [651, 452] on button "Сайт Трактат" at bounding box center [644, 454] width 60 height 15
type input "site-traktat"
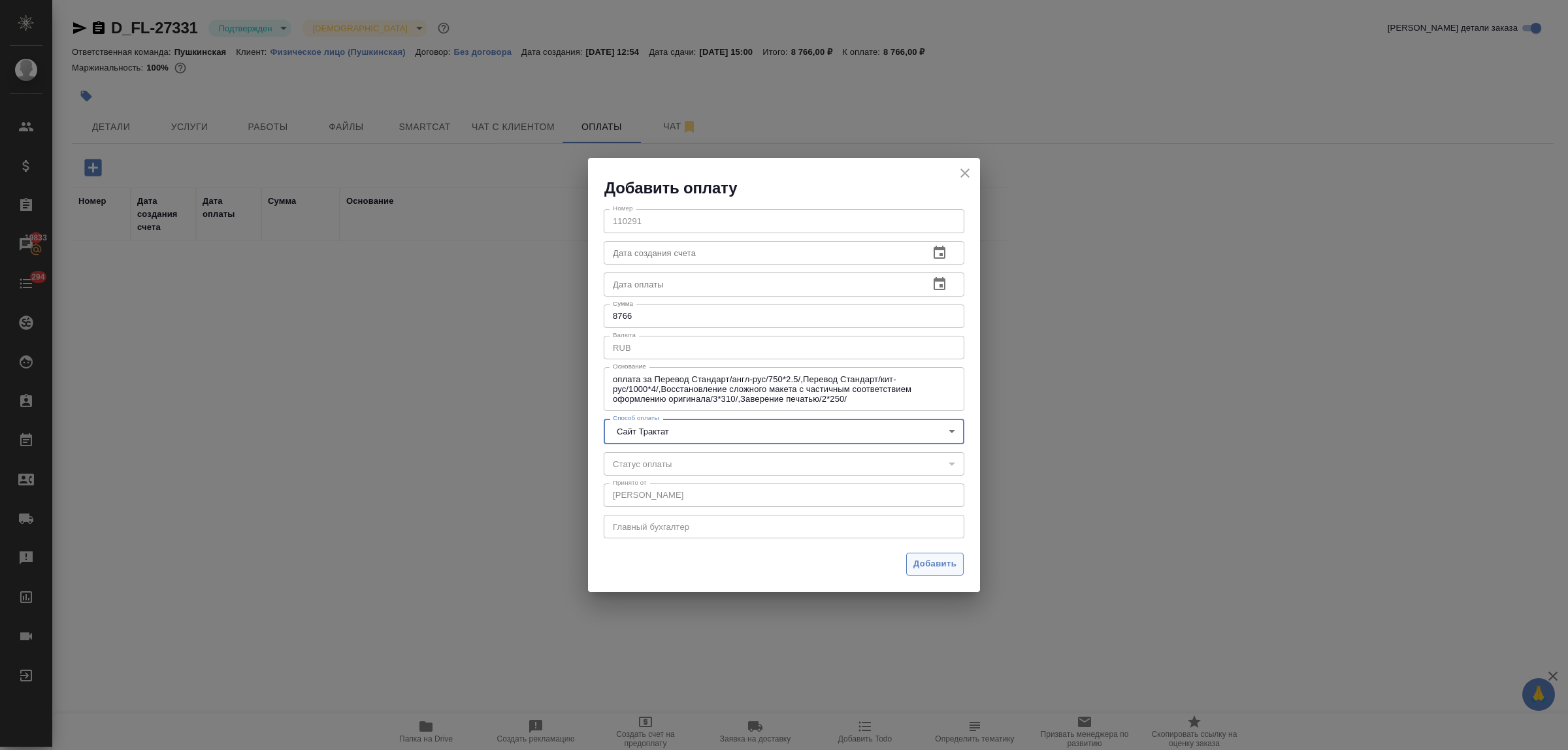
click at [922, 569] on span "Добавить" at bounding box center [935, 564] width 43 height 15
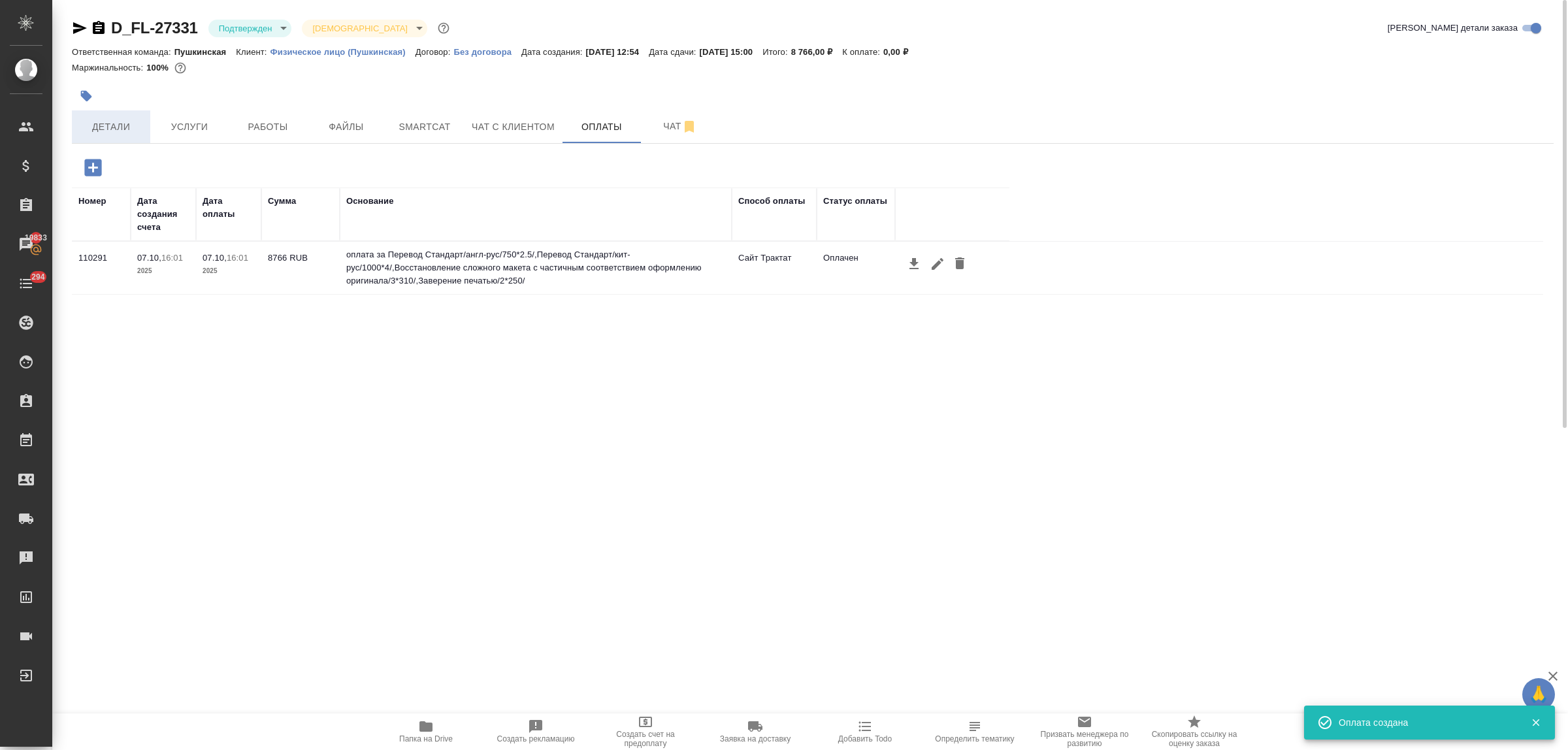
click at [107, 121] on span "Детали" at bounding box center [111, 127] width 63 height 17
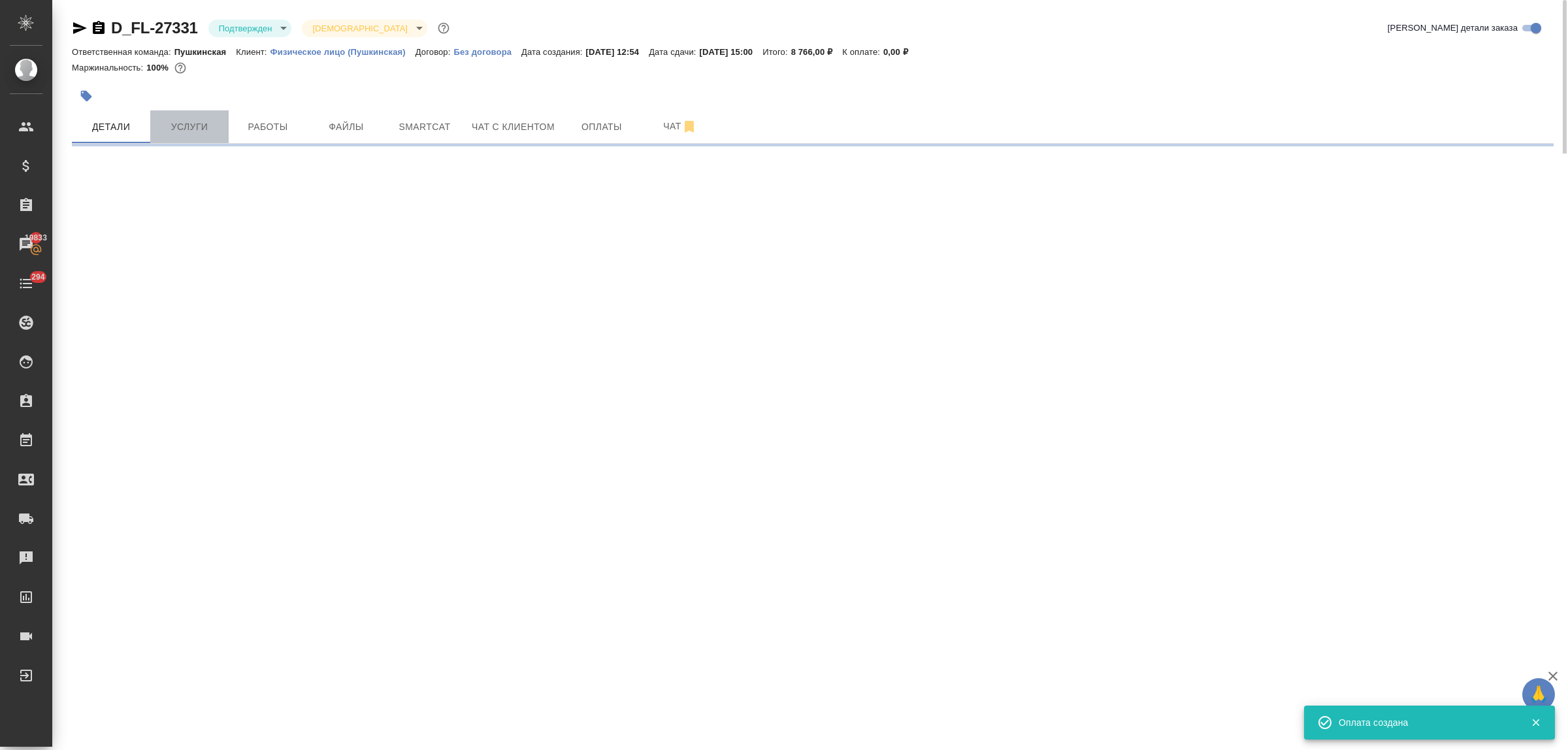
click at [180, 125] on span "Услуги" at bounding box center [189, 127] width 63 height 17
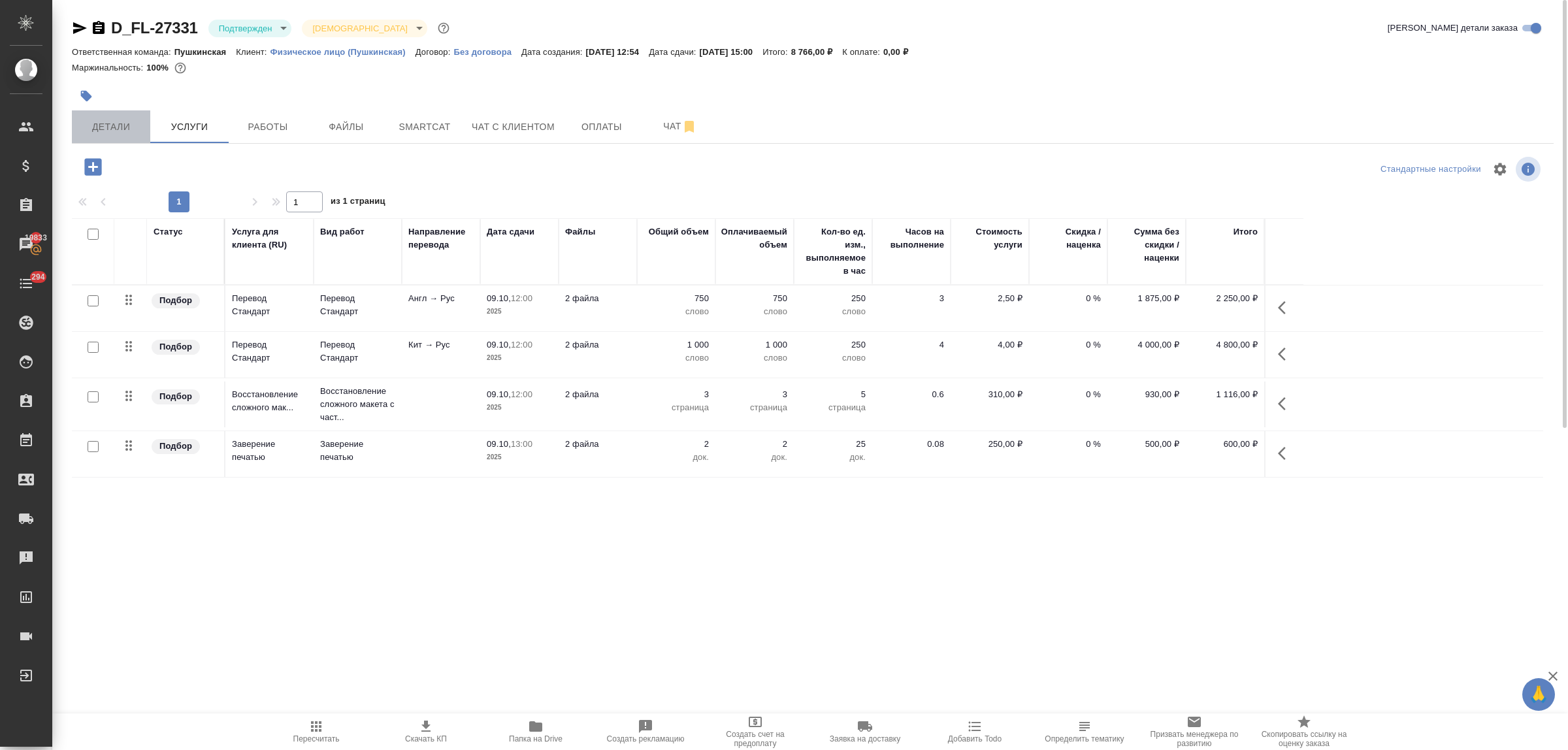
click at [109, 132] on span "Детали" at bounding box center [111, 127] width 63 height 17
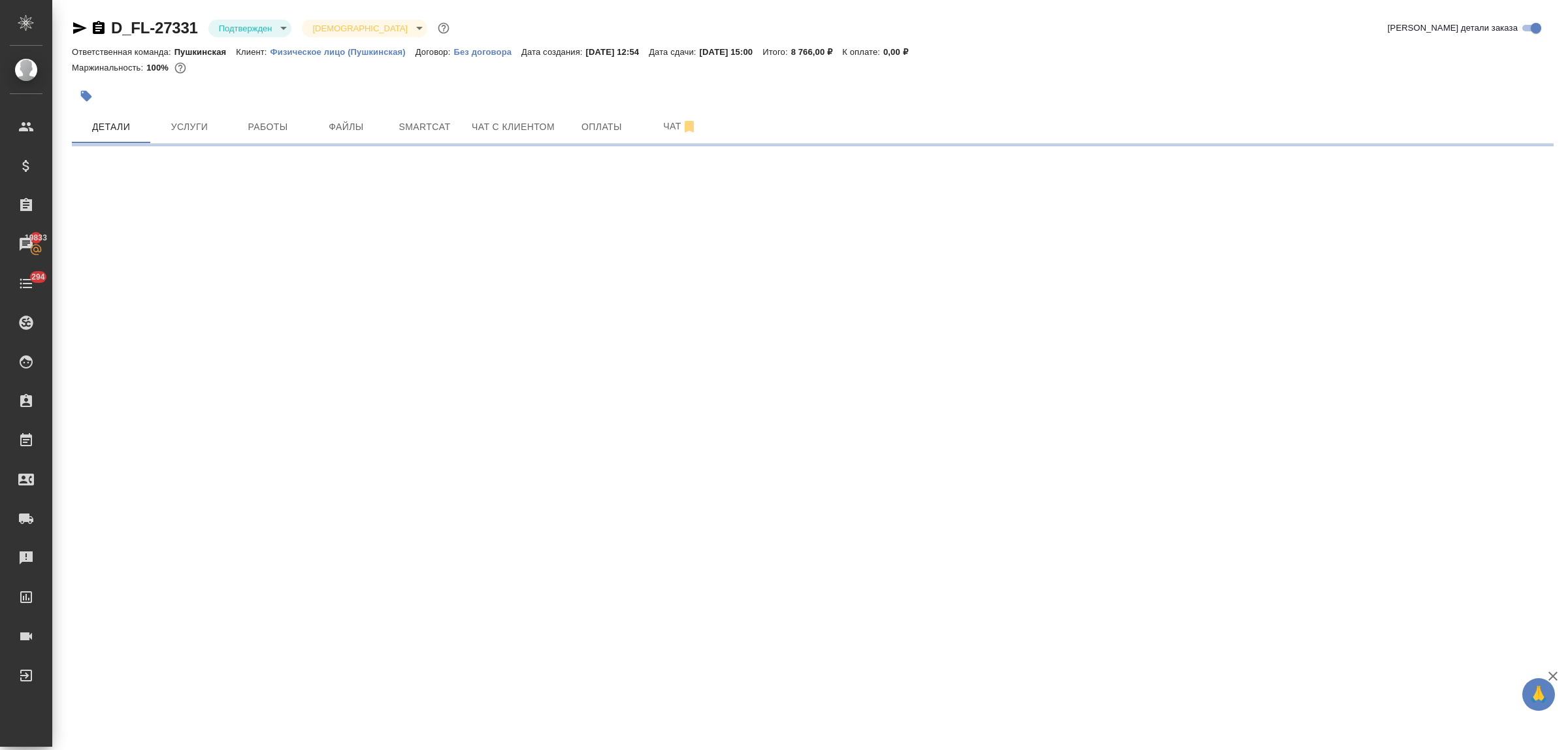
select select "RU"
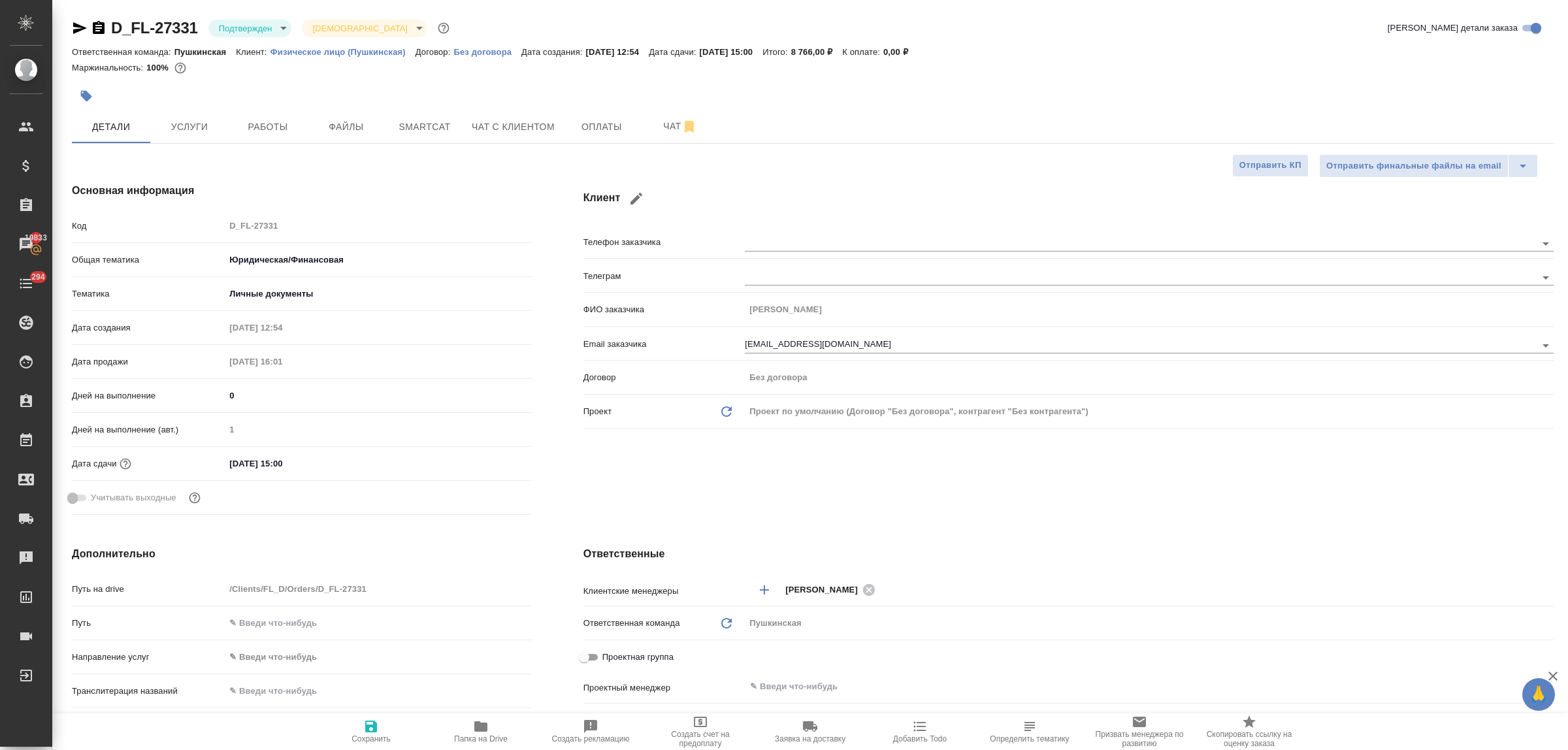
type textarea "x"
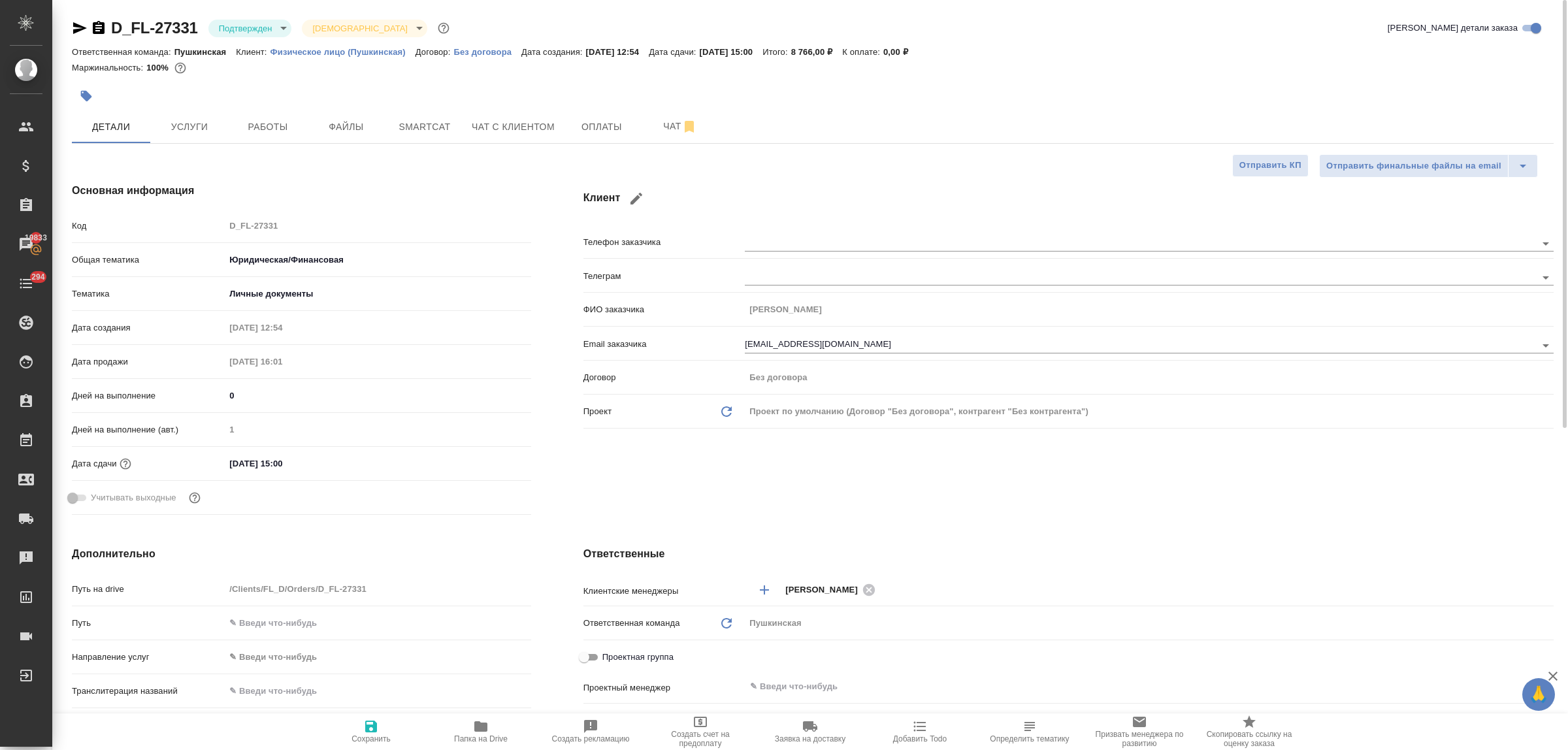
type textarea "x"
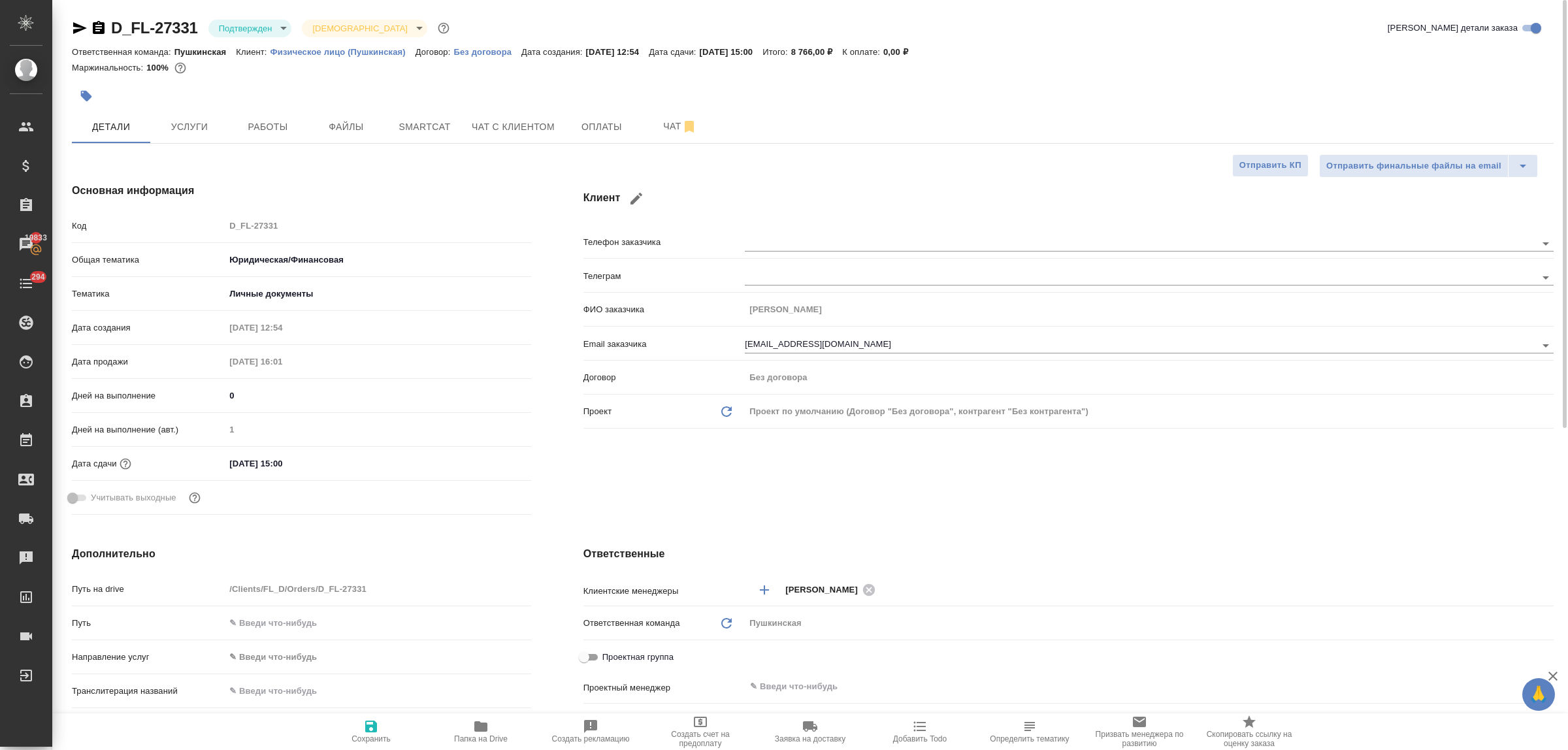
type textarea "x"
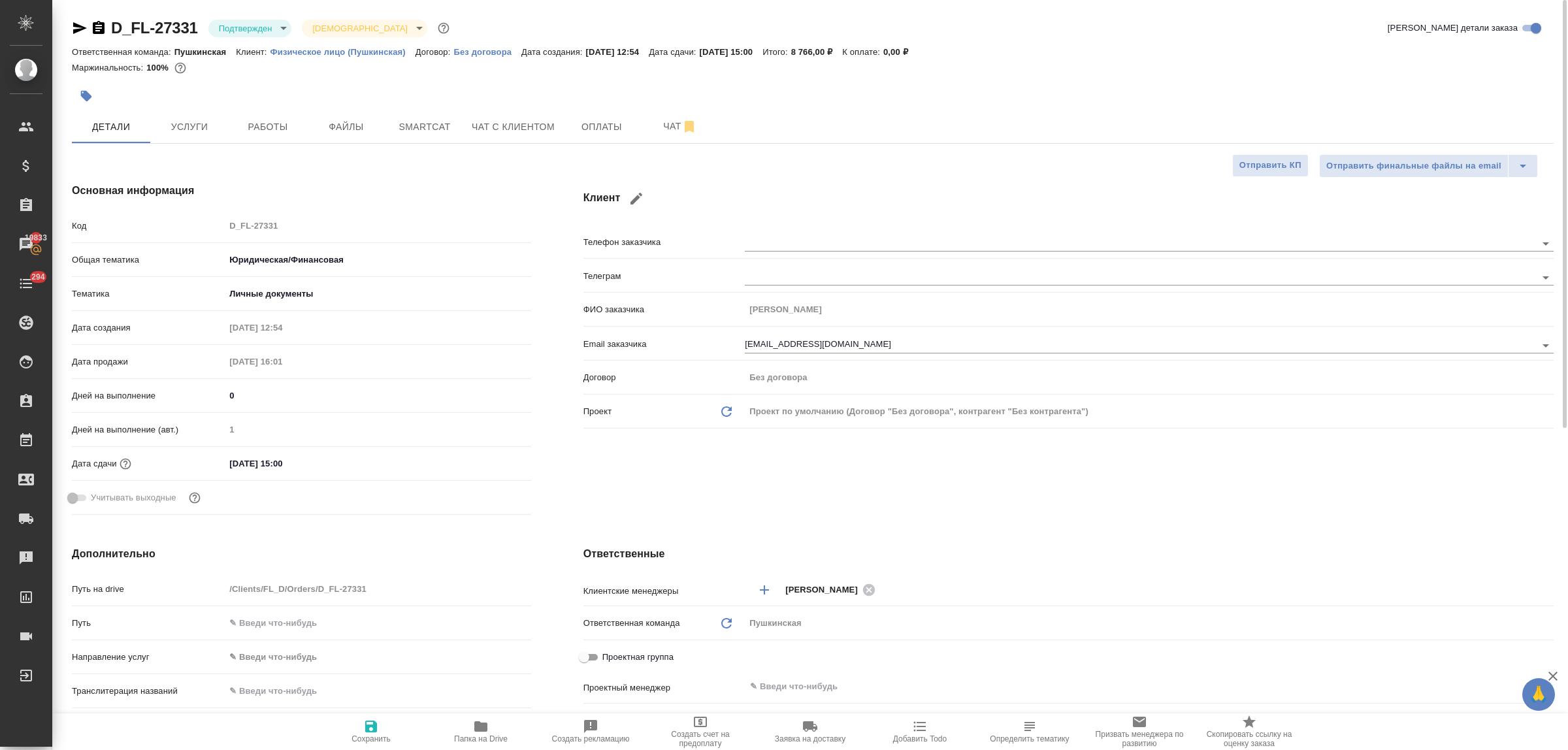
type textarea "x"
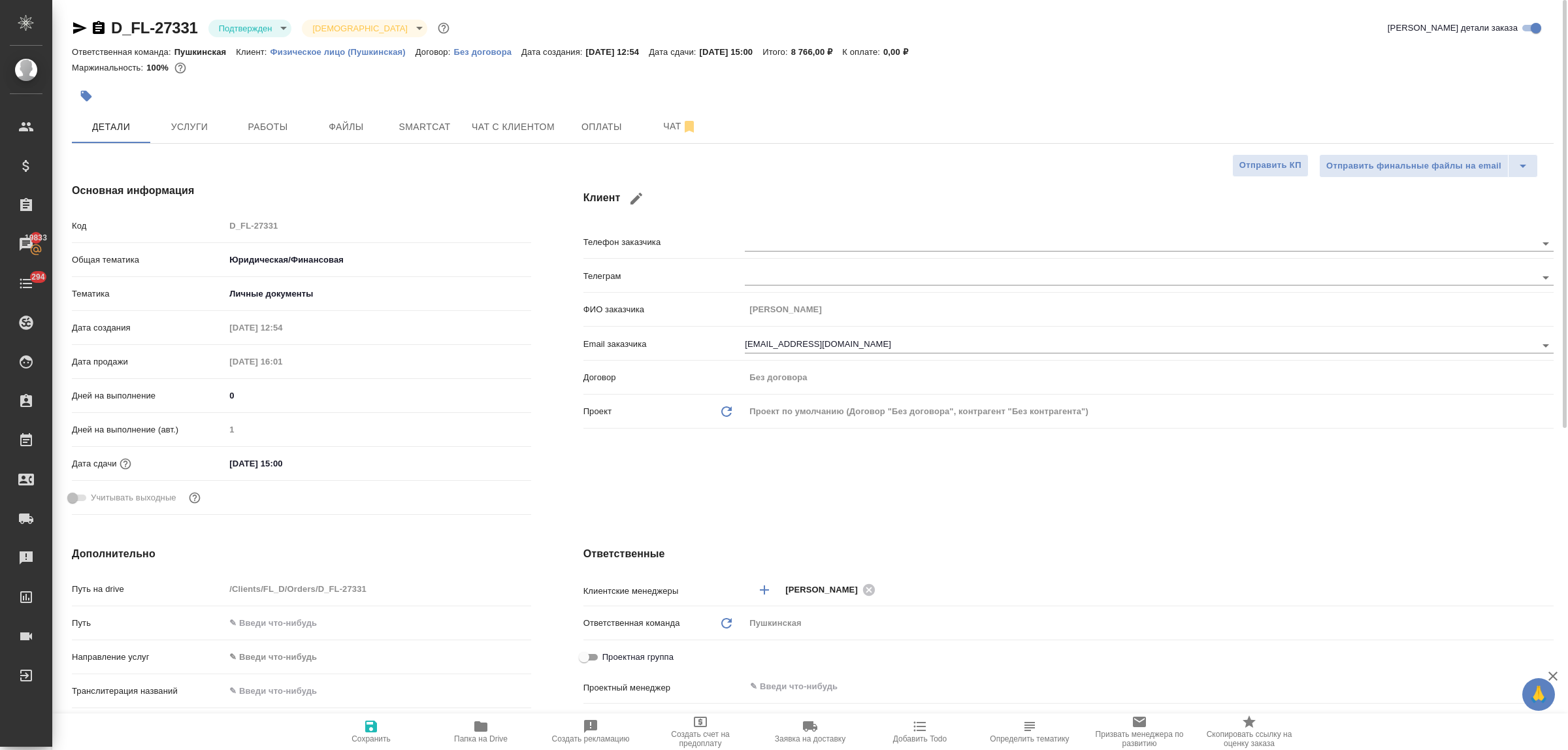
type textarea "x"
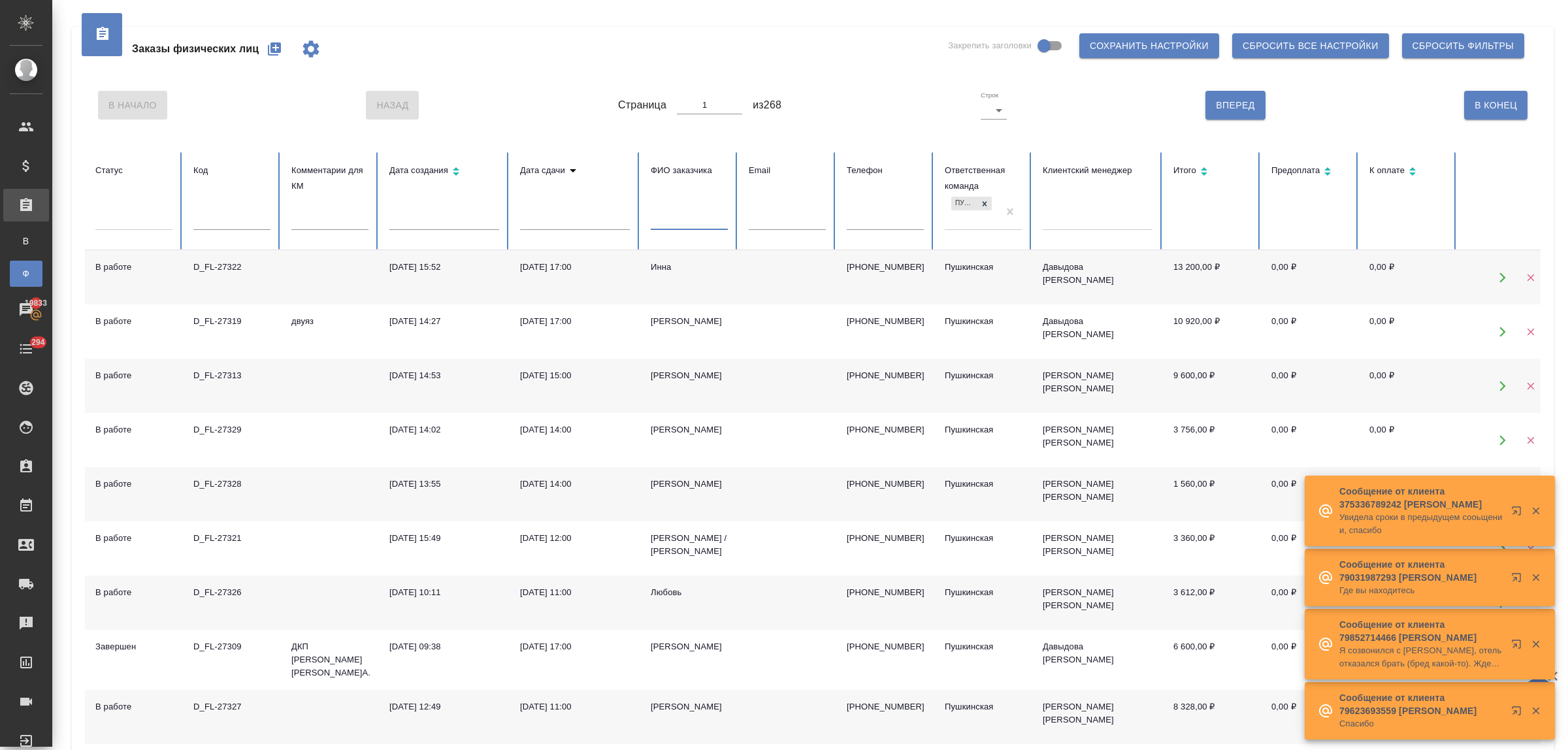
click at [685, 222] on input "text" at bounding box center [689, 221] width 77 height 19
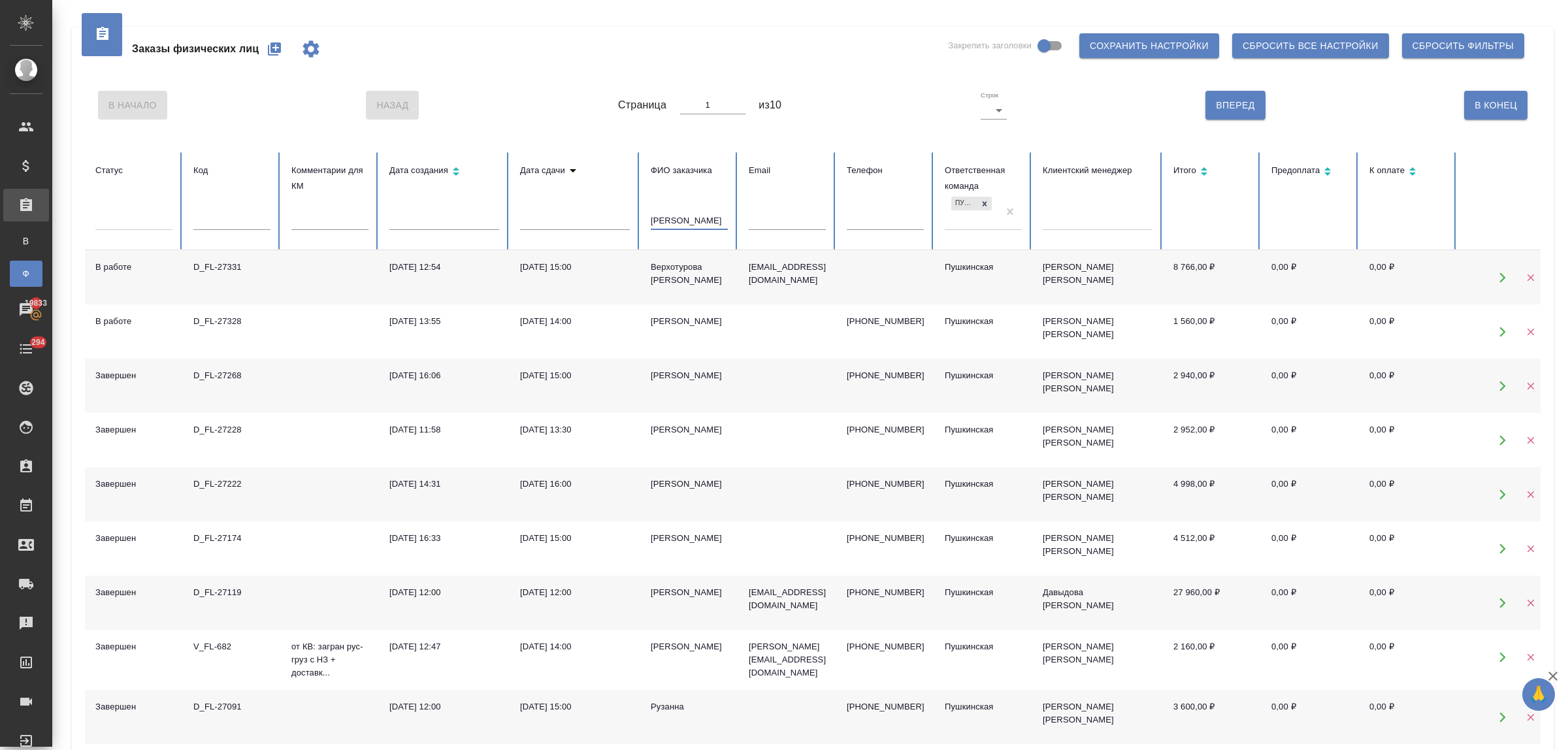
scroll to position [82, 0]
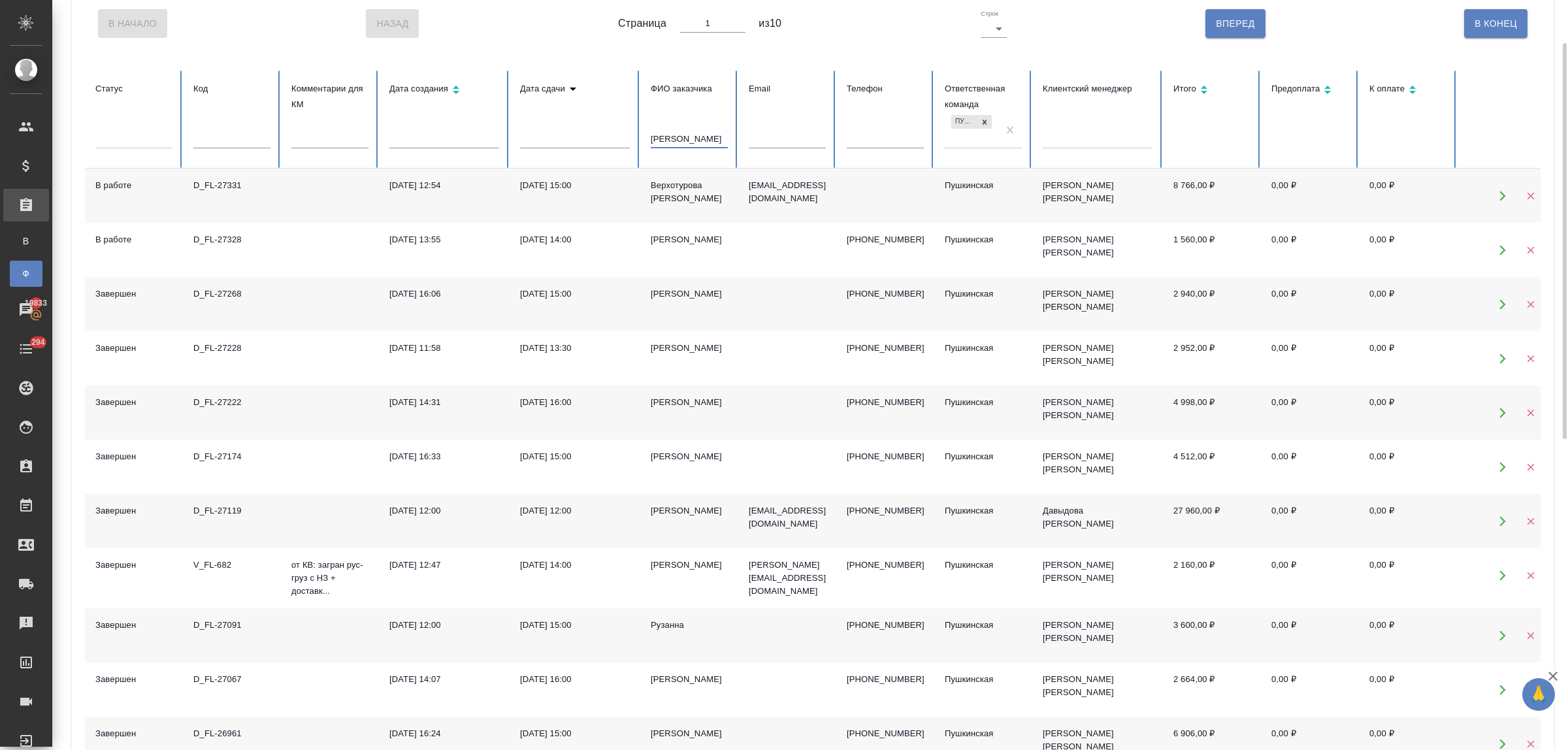
type input "[PERSON_NAME]"
click at [560, 507] on div "[DATE] 12:00" at bounding box center [574, 511] width 109 height 13
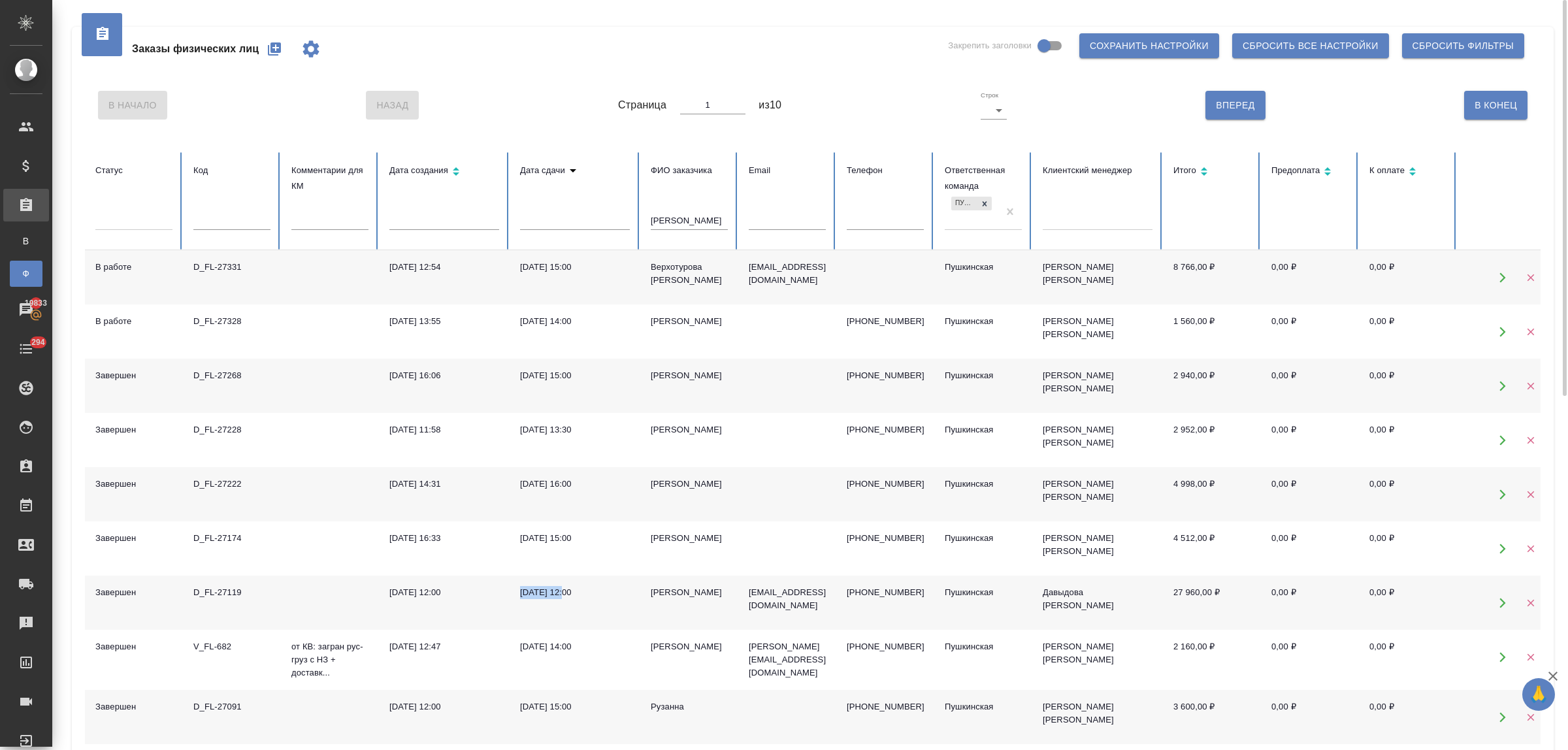
click at [270, 50] on icon "button" at bounding box center [275, 49] width 16 height 16
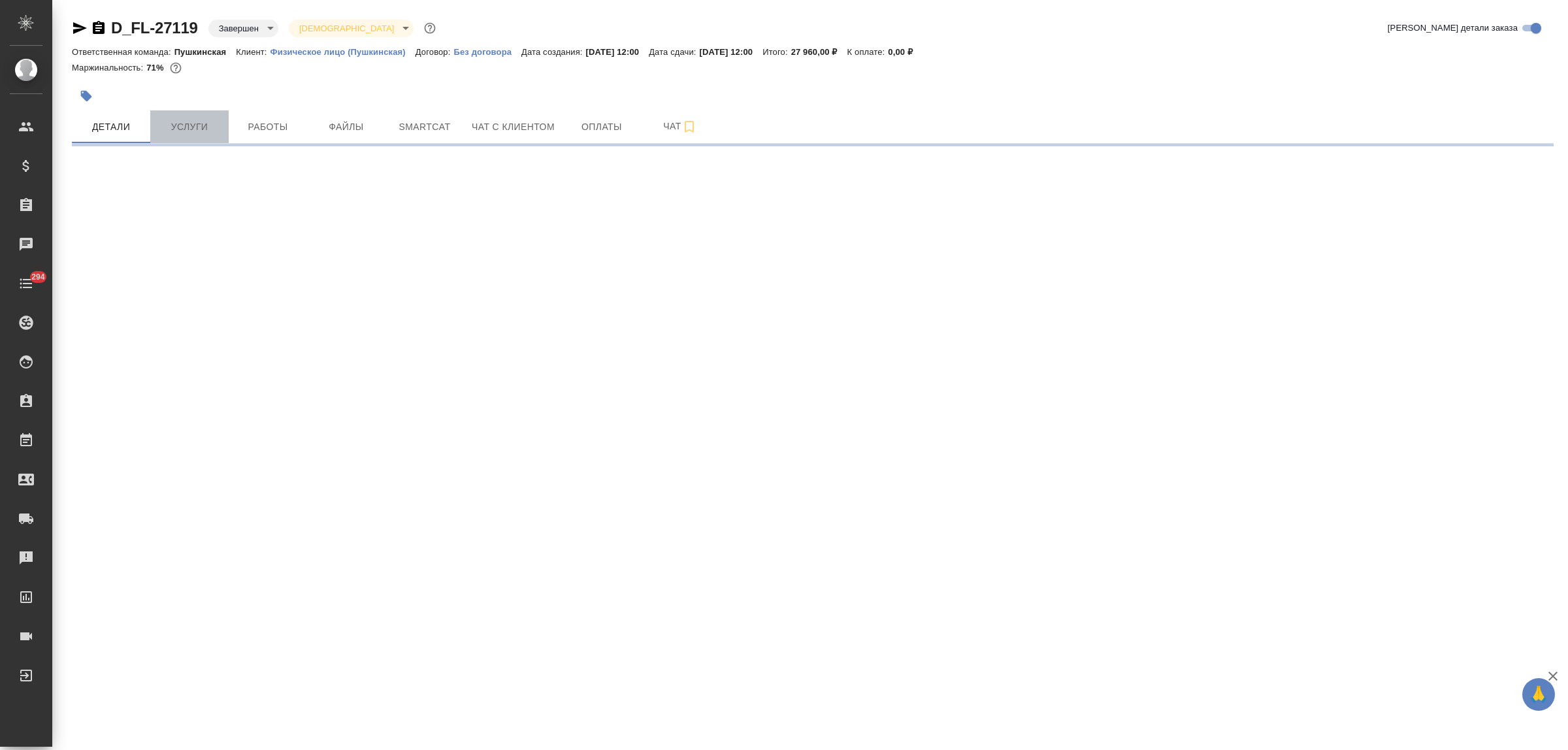
click at [203, 125] on span "Услуги" at bounding box center [189, 127] width 63 height 17
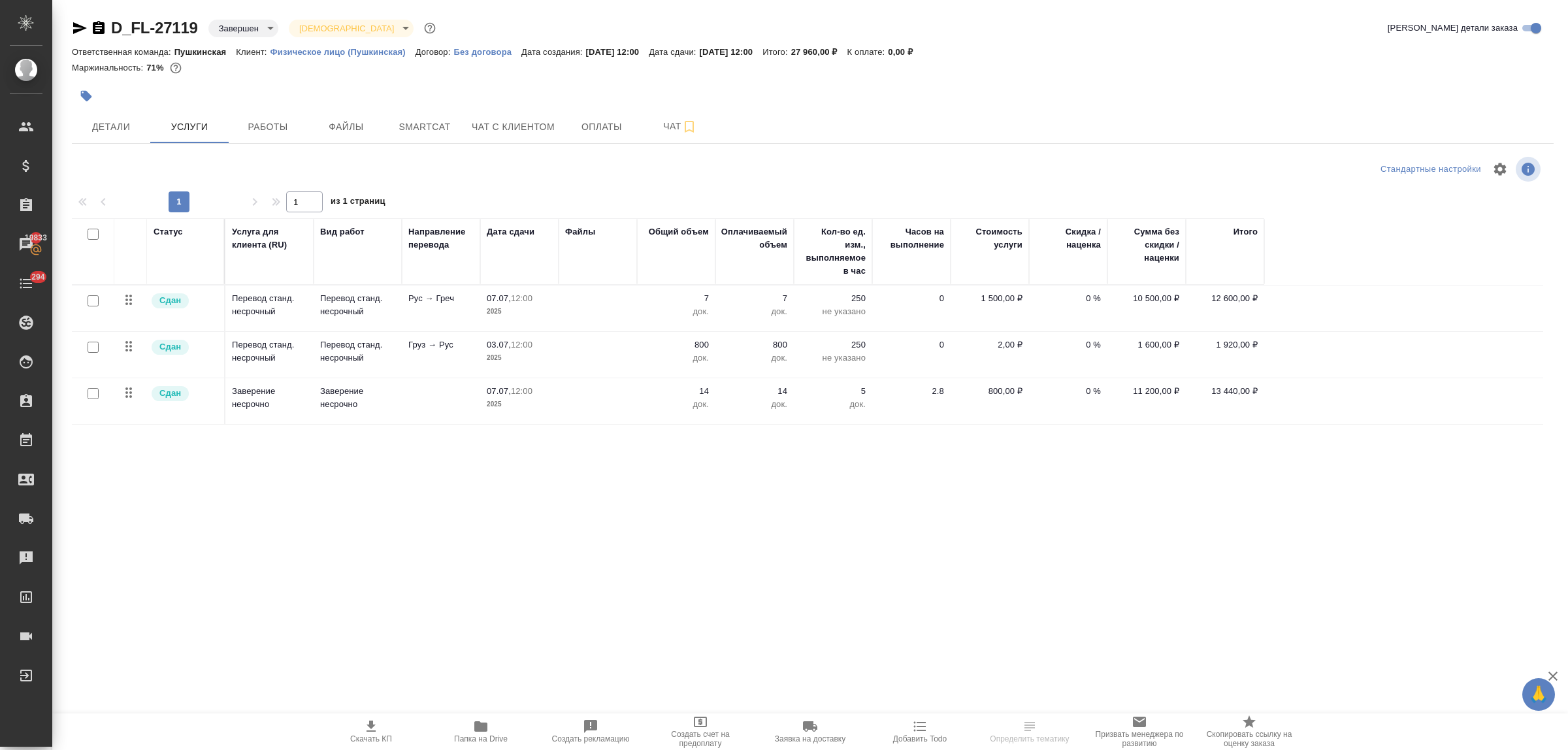
click at [480, 726] on icon "button" at bounding box center [481, 726] width 13 height 11
click at [488, 546] on div ".cls-1 fill:#fff; AWATERA Bulakhova Elena Клиенты Спецификации Заказы 19833 Чат…" at bounding box center [784, 375] width 1568 height 750
click at [111, 123] on span "Детали" at bounding box center [111, 127] width 63 height 17
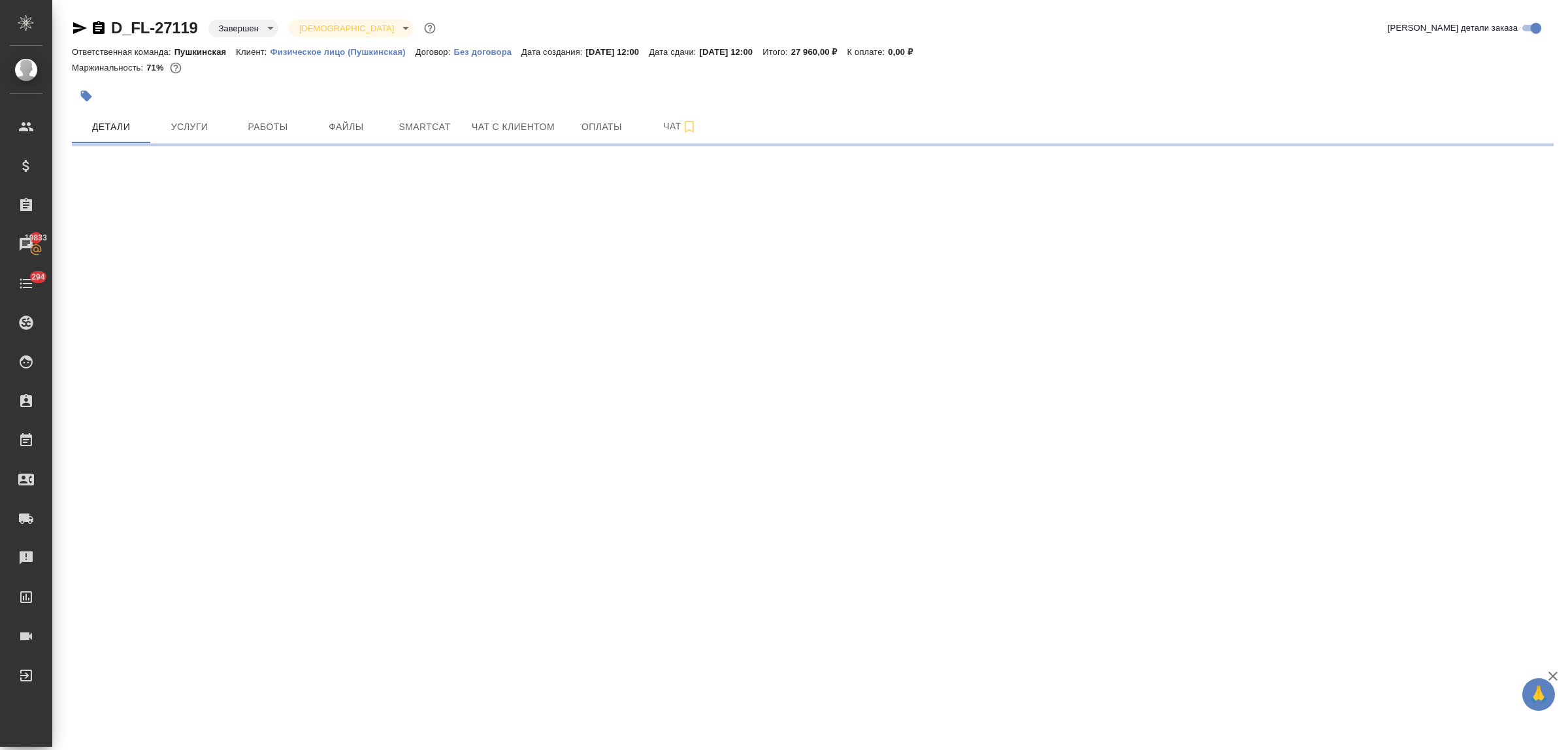
select select "RU"
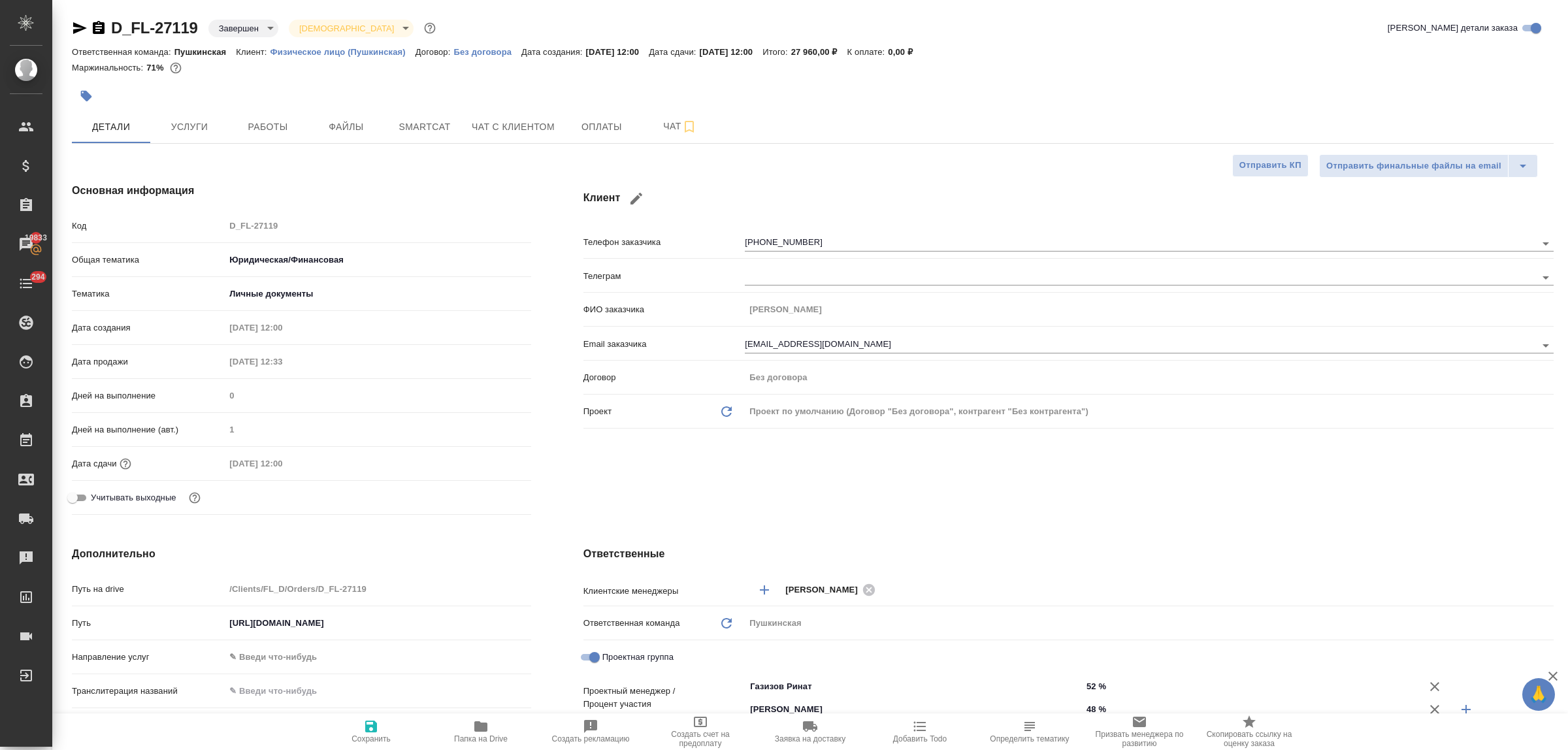
type textarea "x"
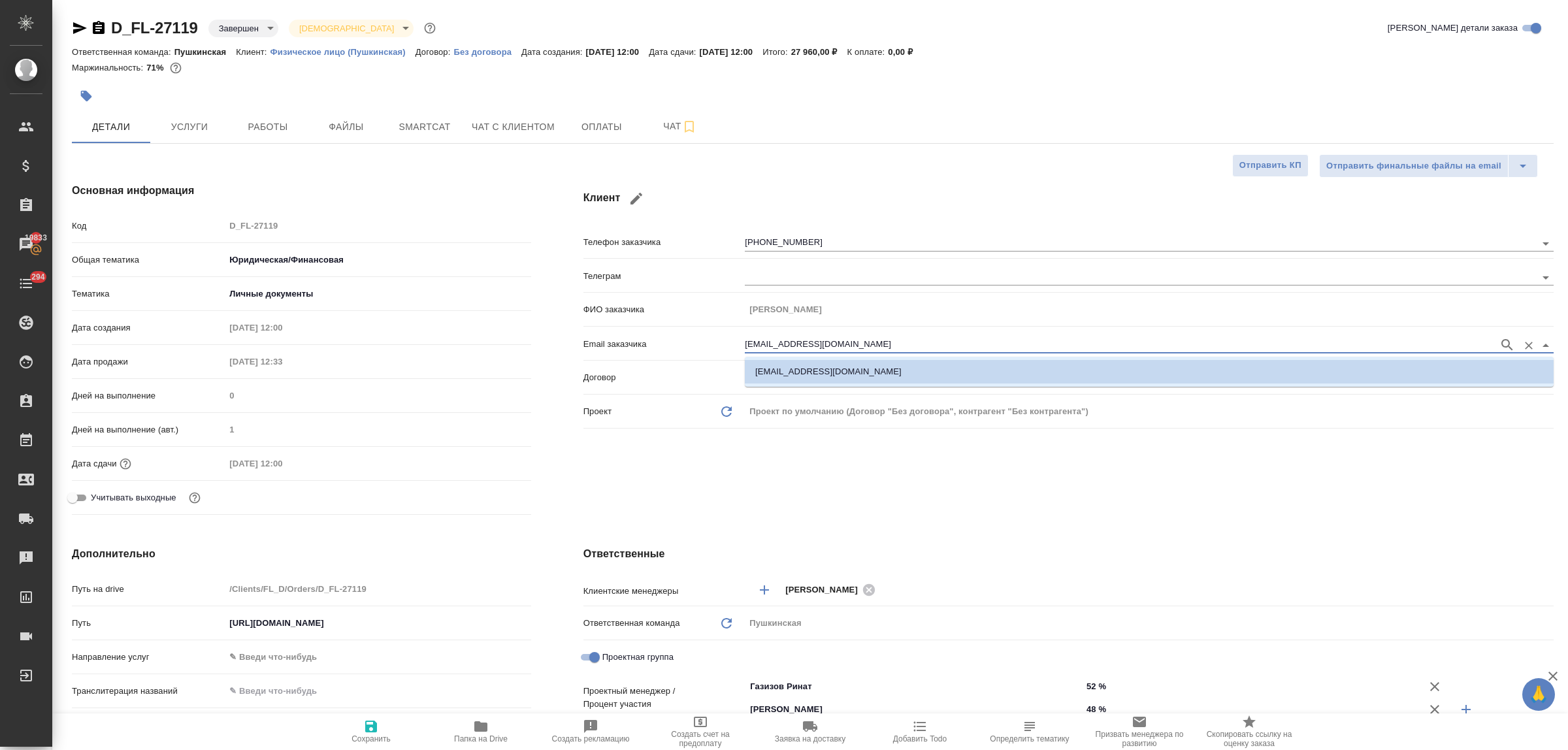
drag, startPoint x: 854, startPoint y: 347, endPoint x: 847, endPoint y: 346, distance: 7.1
click at [847, 346] on input "[EMAIL_ADDRESS][DOMAIN_NAME]" at bounding box center [1118, 345] width 748 height 16
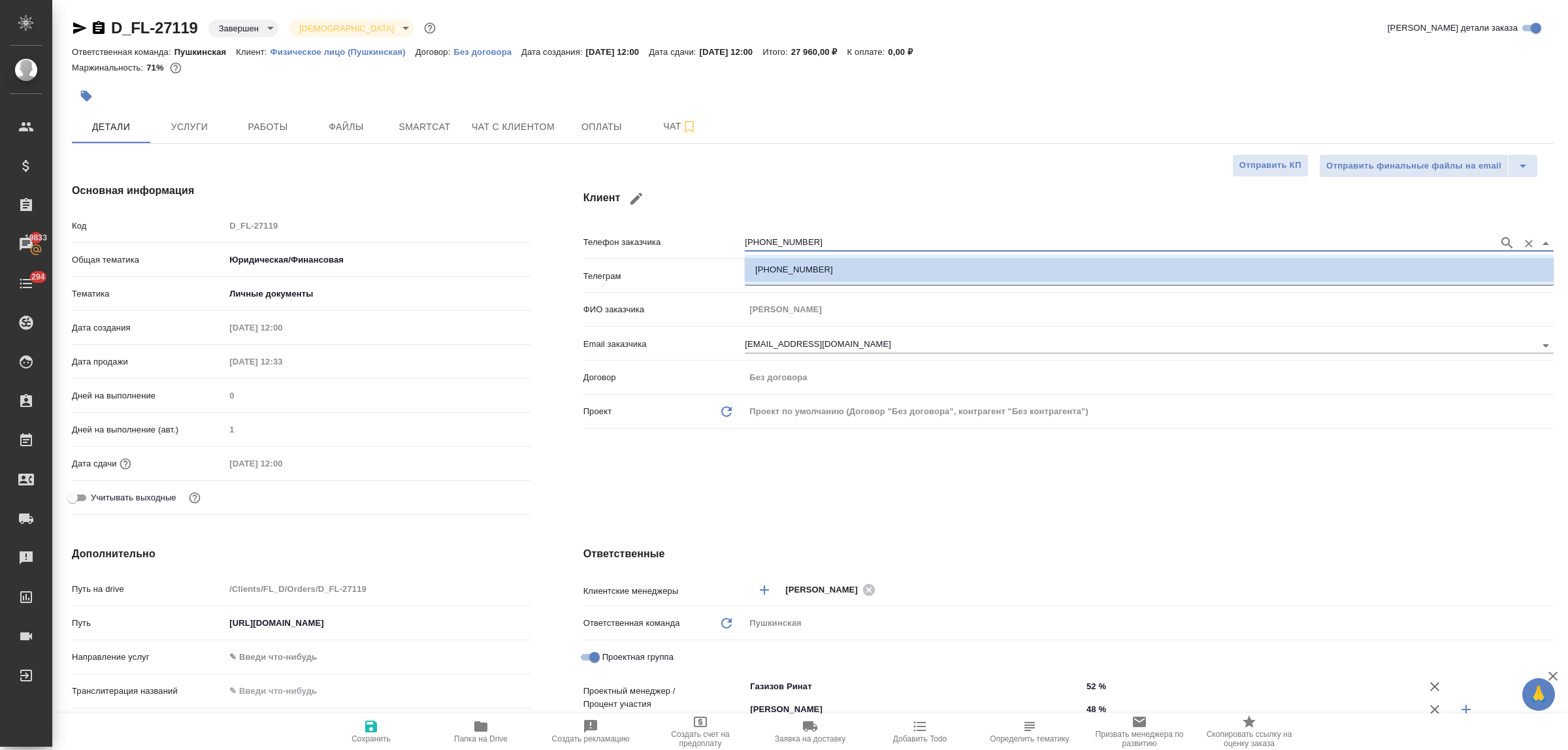
drag, startPoint x: 818, startPoint y: 239, endPoint x: 739, endPoint y: 237, distance: 79.0
click at [739, 237] on div "Телефон заказчика +79150785024" at bounding box center [1069, 241] width 970 height 23
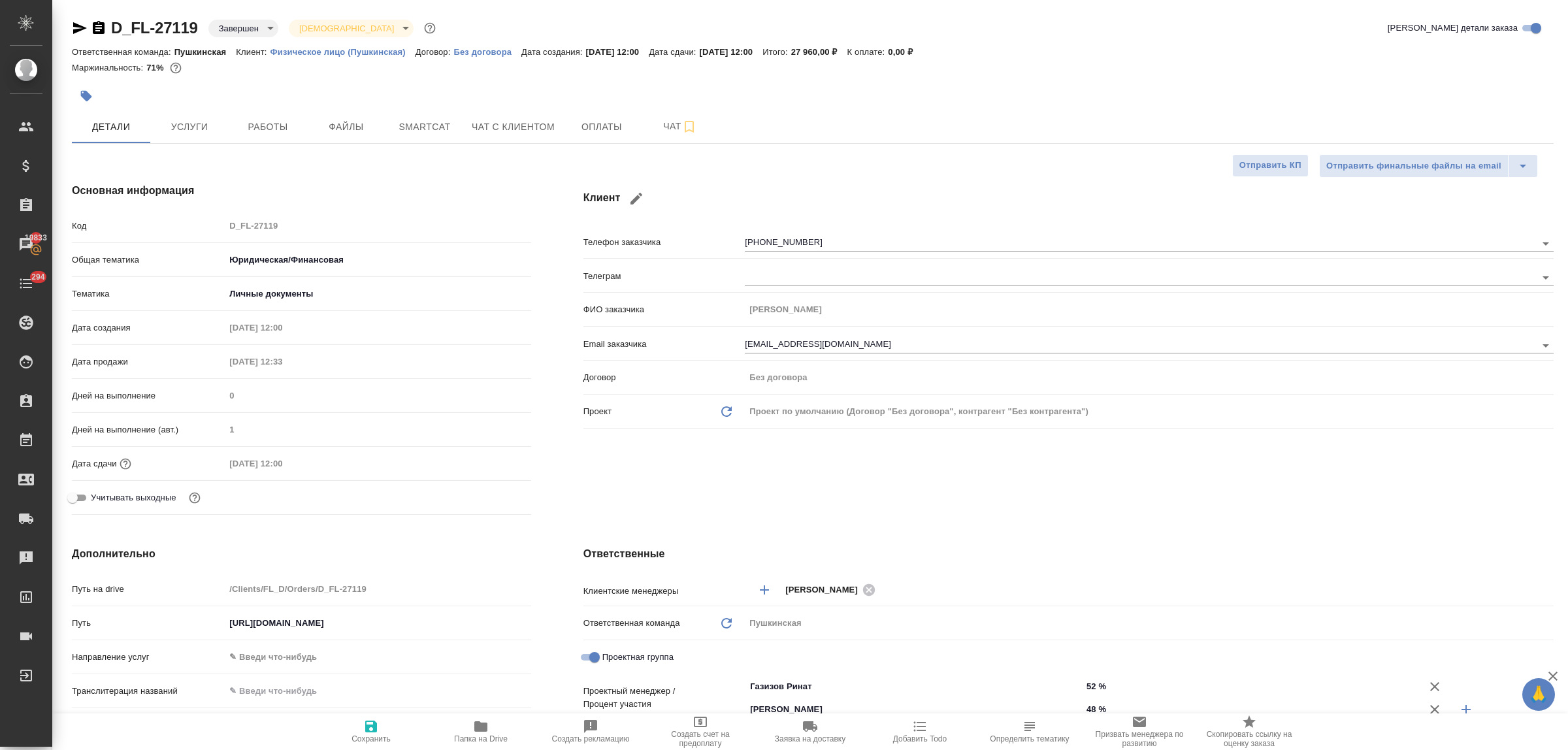
type textarea "x"
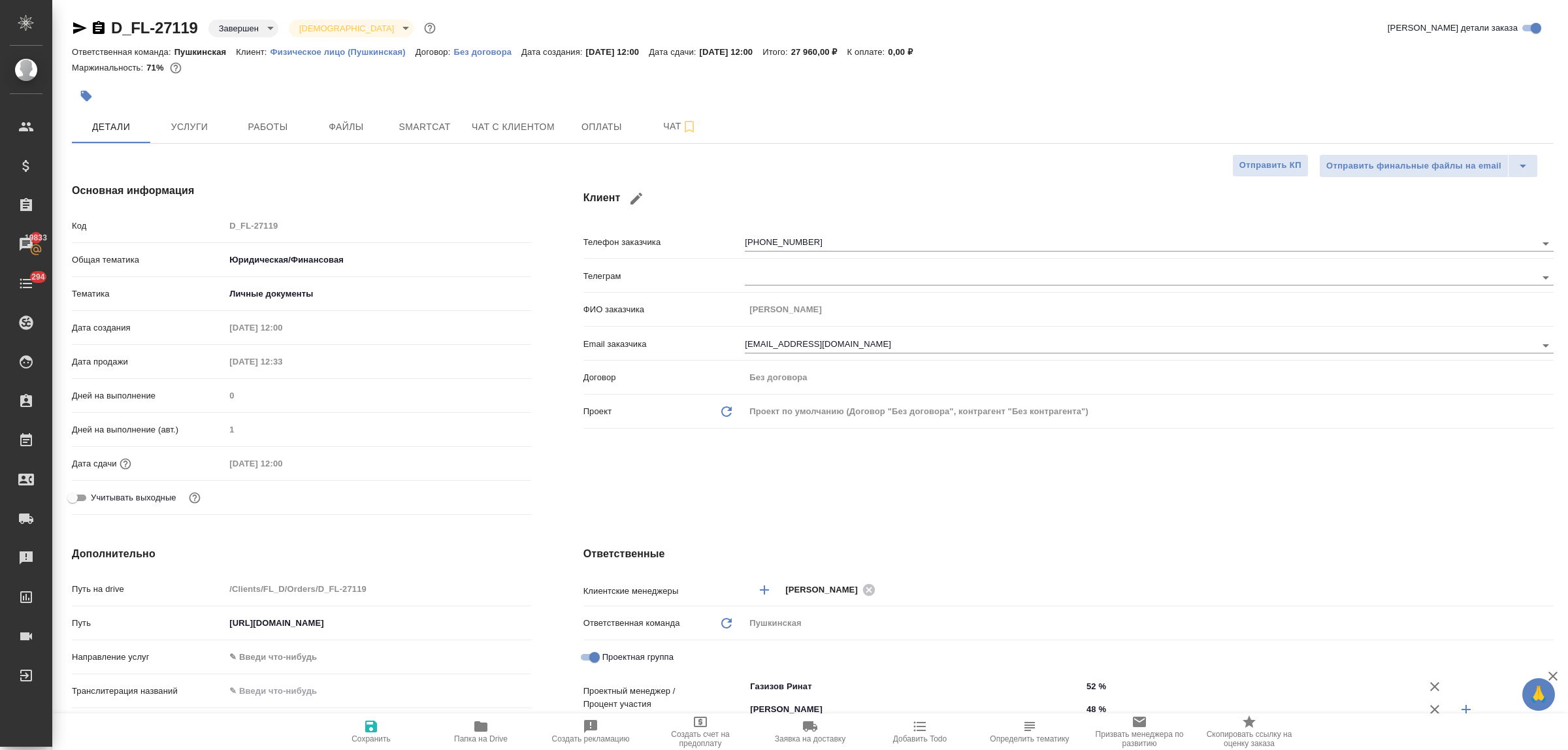
type textarea "x"
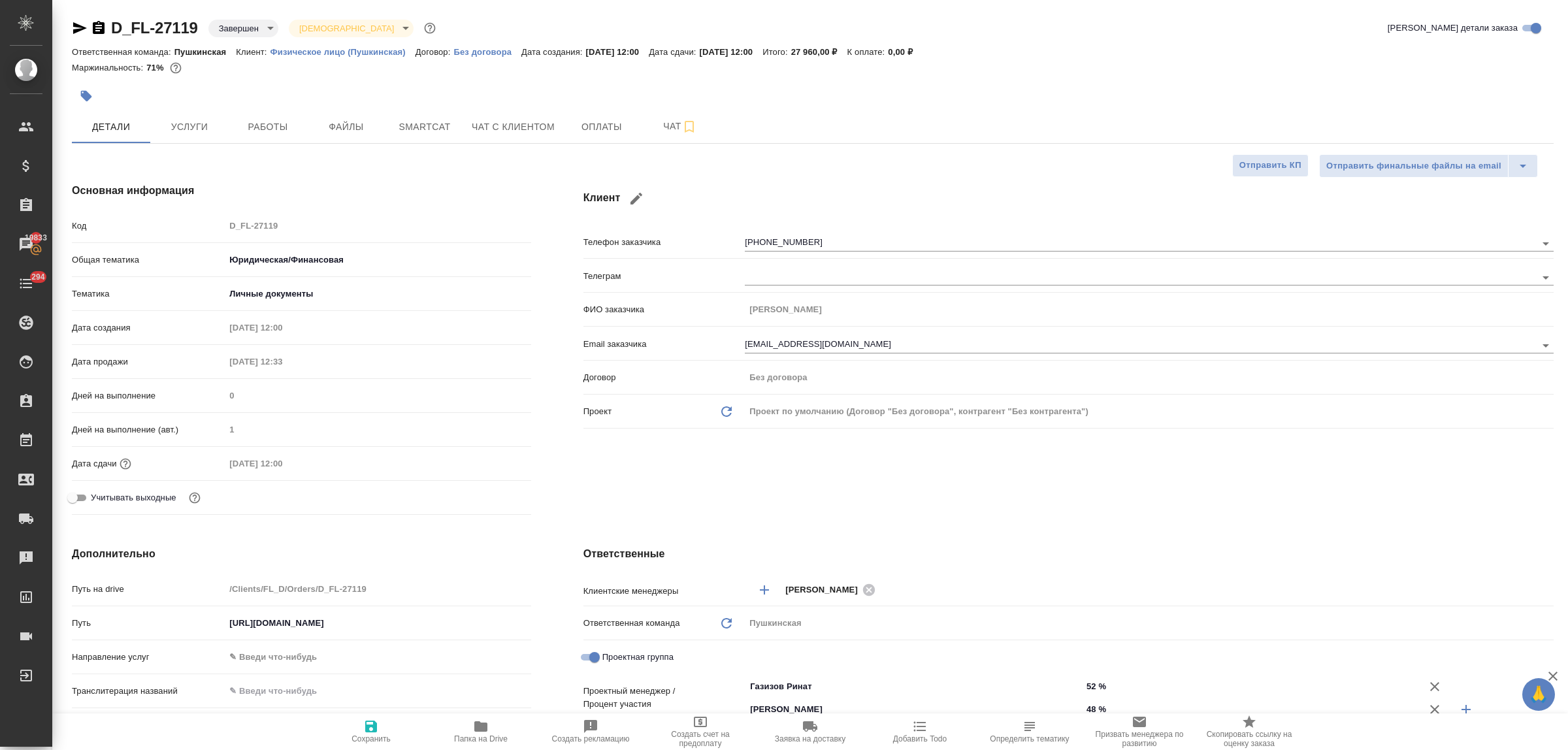
type textarea "x"
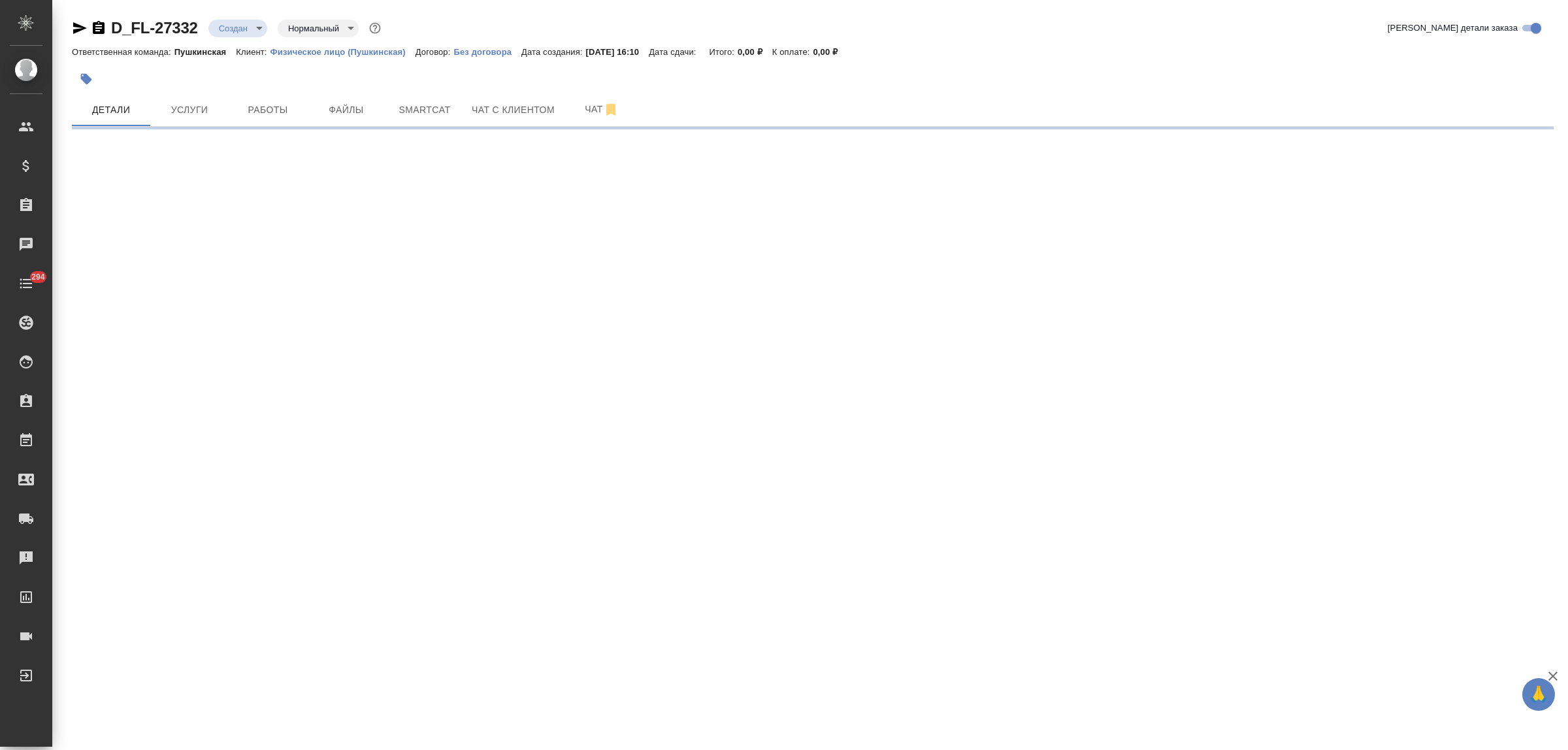
select select "RU"
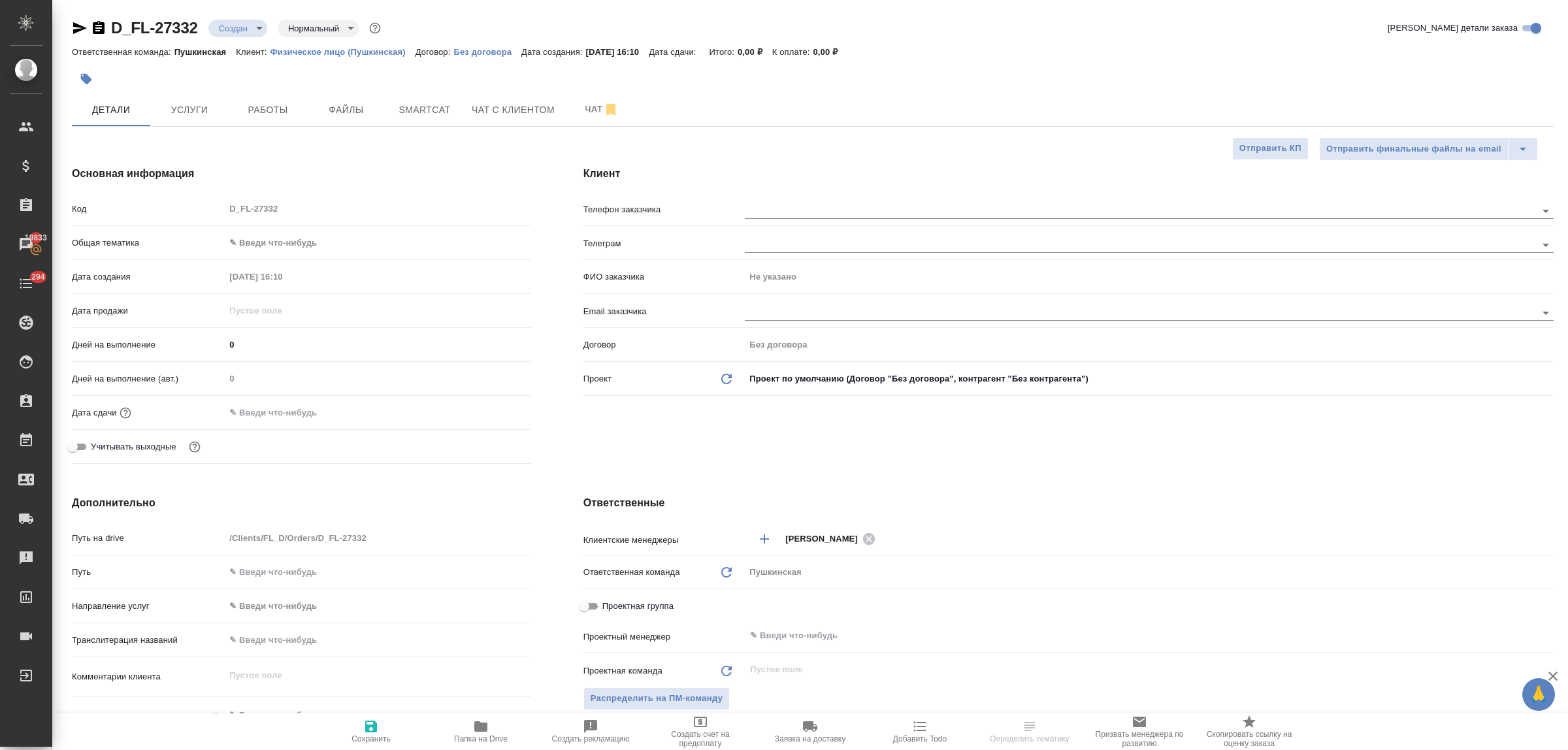
type textarea "x"
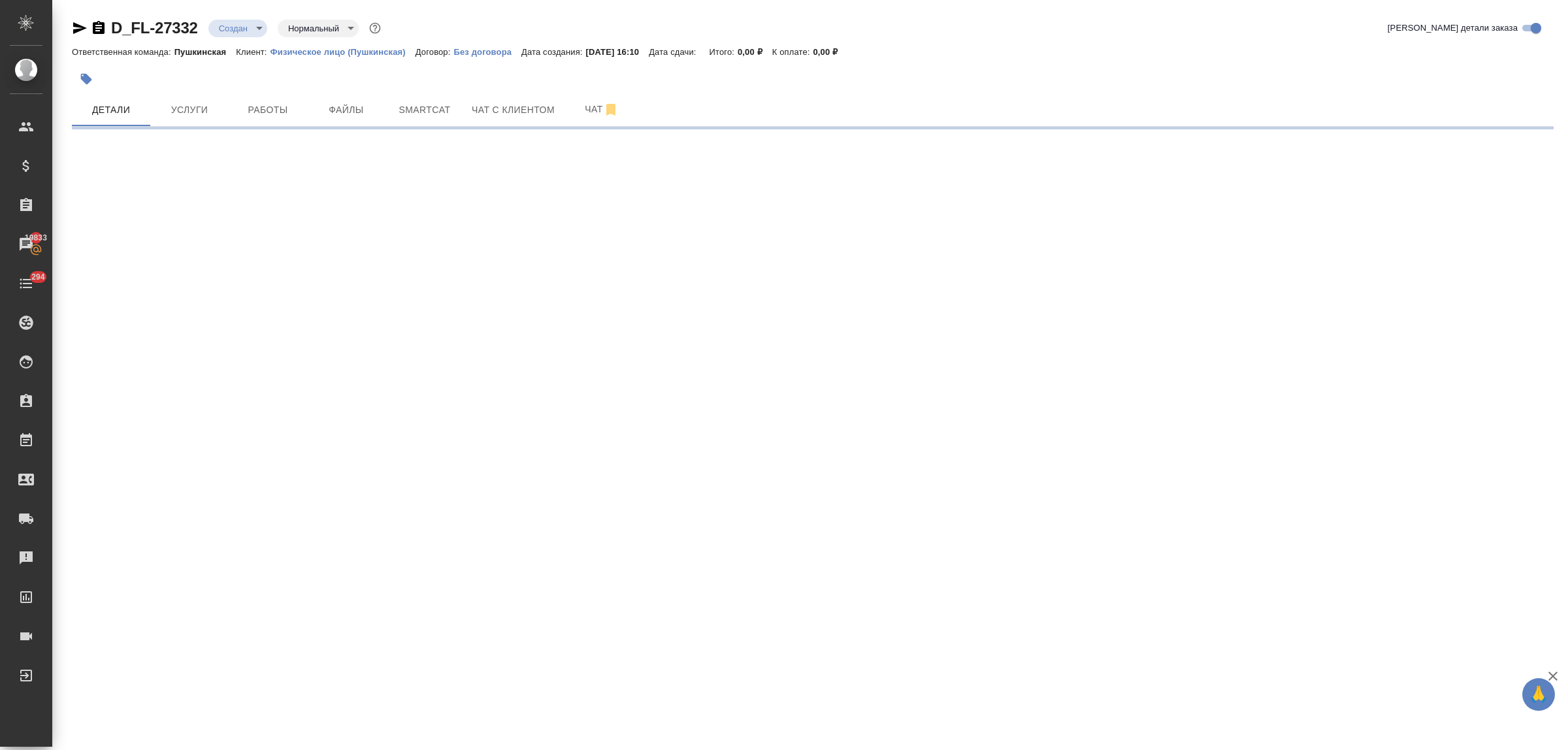
select select "RU"
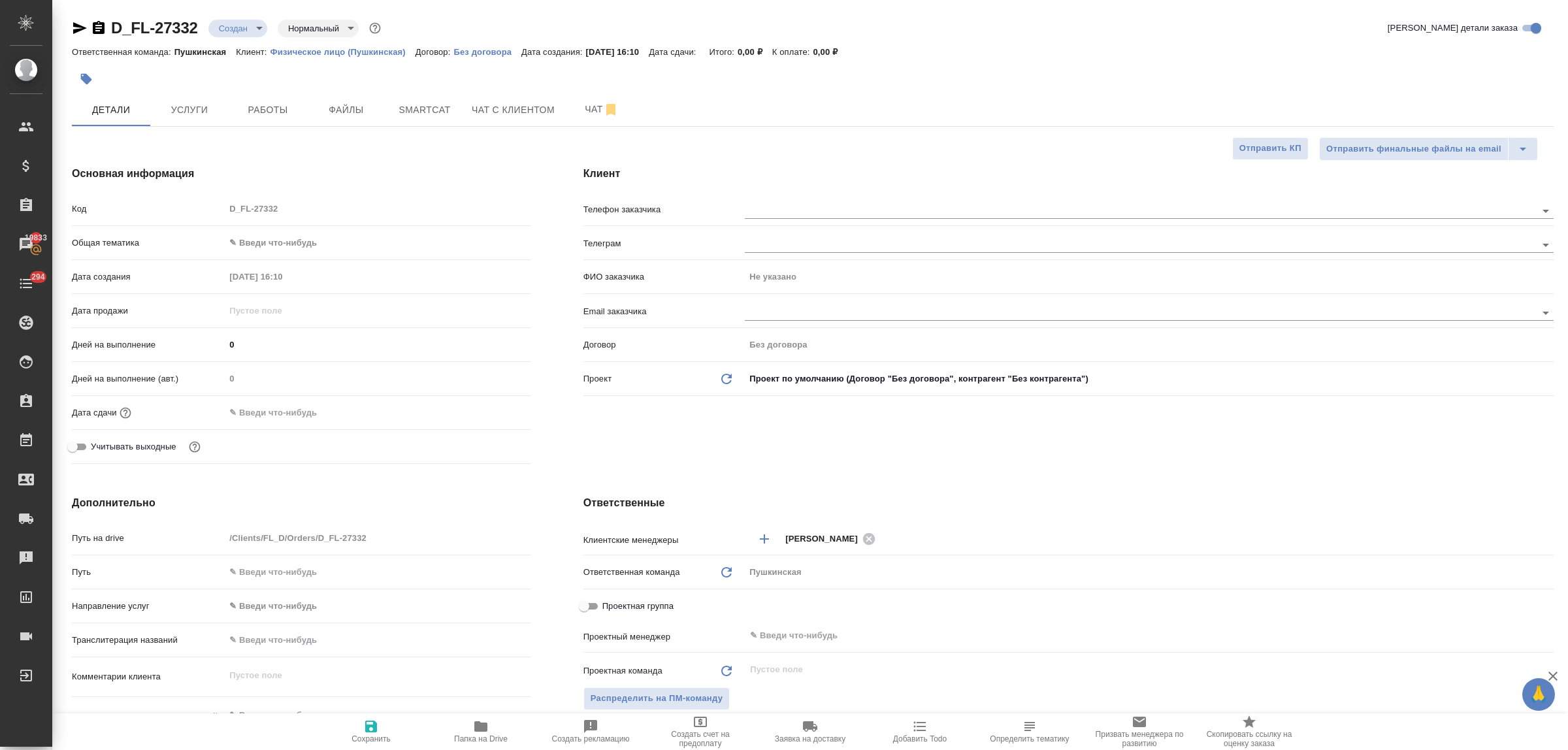
type textarea "x"
click at [773, 219] on div at bounding box center [1149, 210] width 809 height 17
paste input "[PHONE_NUMBER]"
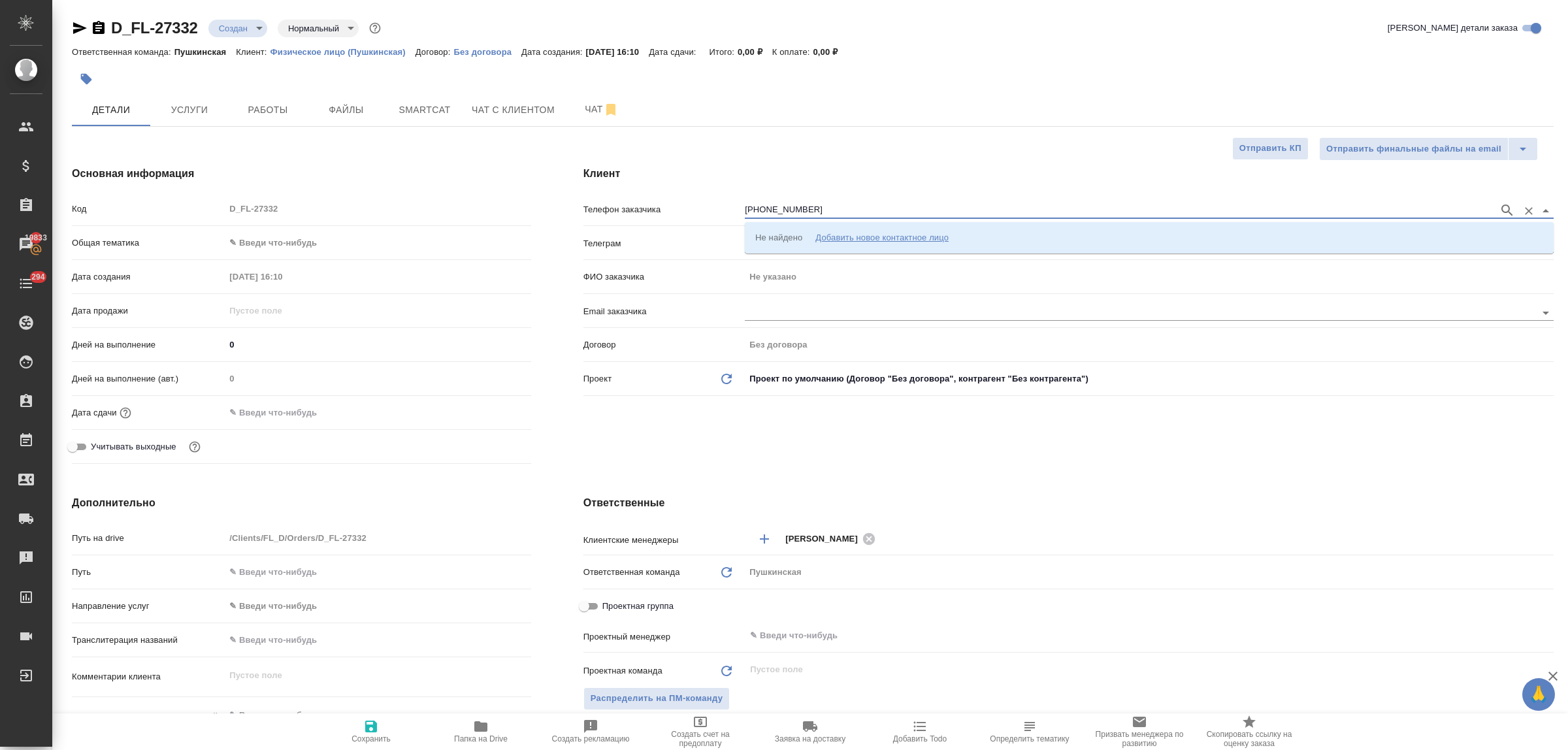
type input "[PHONE_NUMBER]"
click at [791, 235] on p "[PHONE_NUMBER] [PERSON_NAME] [EMAIL_ADDRESS][DOMAIN_NAME]" at bounding box center [905, 237] width 299 height 13
type input "[PHONE_NUMBER] [PERSON_NAME] [EMAIL_ADDRESS][DOMAIN_NAME]"
type input "[PERSON_NAME]"
type textarea "x"
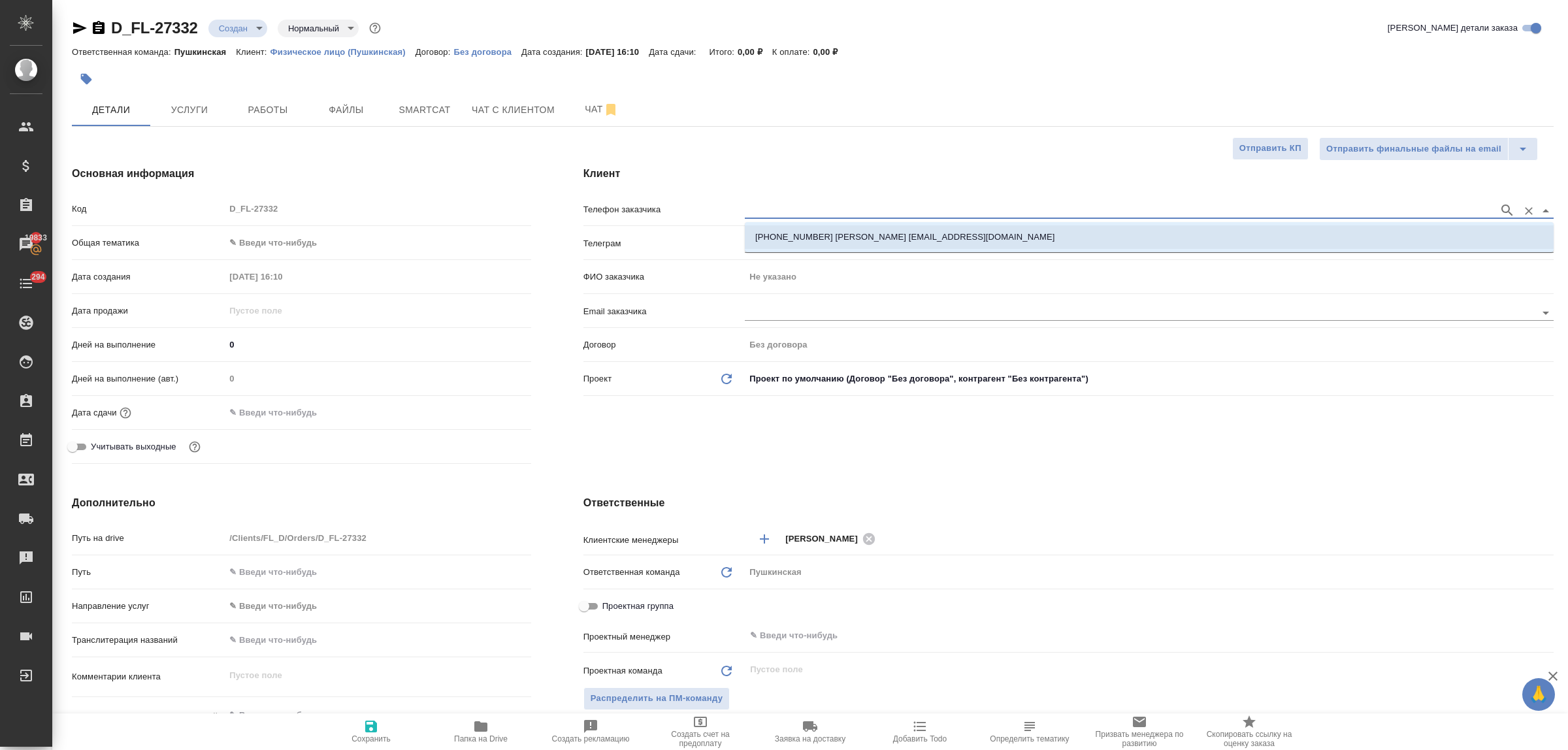
type textarea "x"
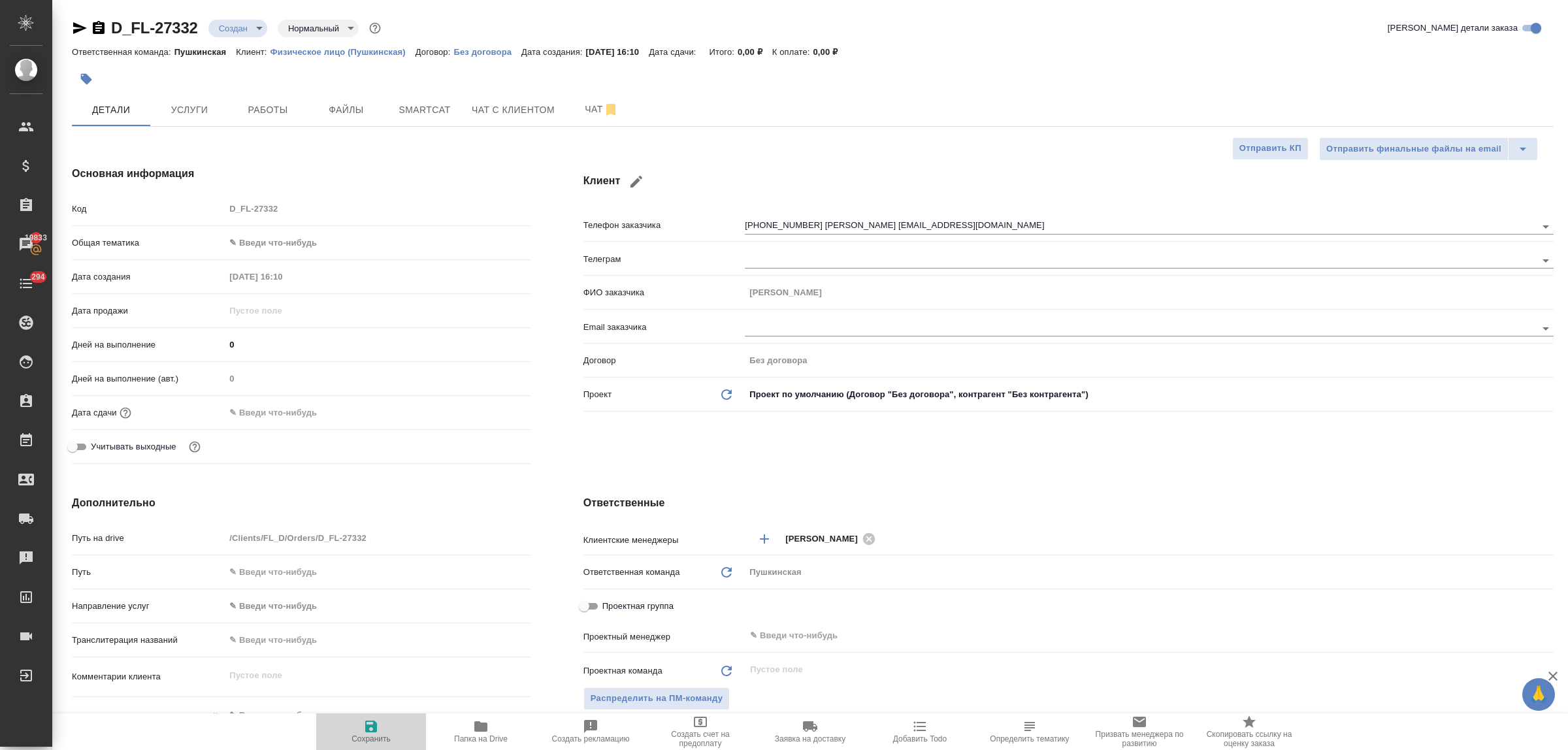
click at [368, 729] on icon "button" at bounding box center [371, 726] width 12 height 12
type textarea "x"
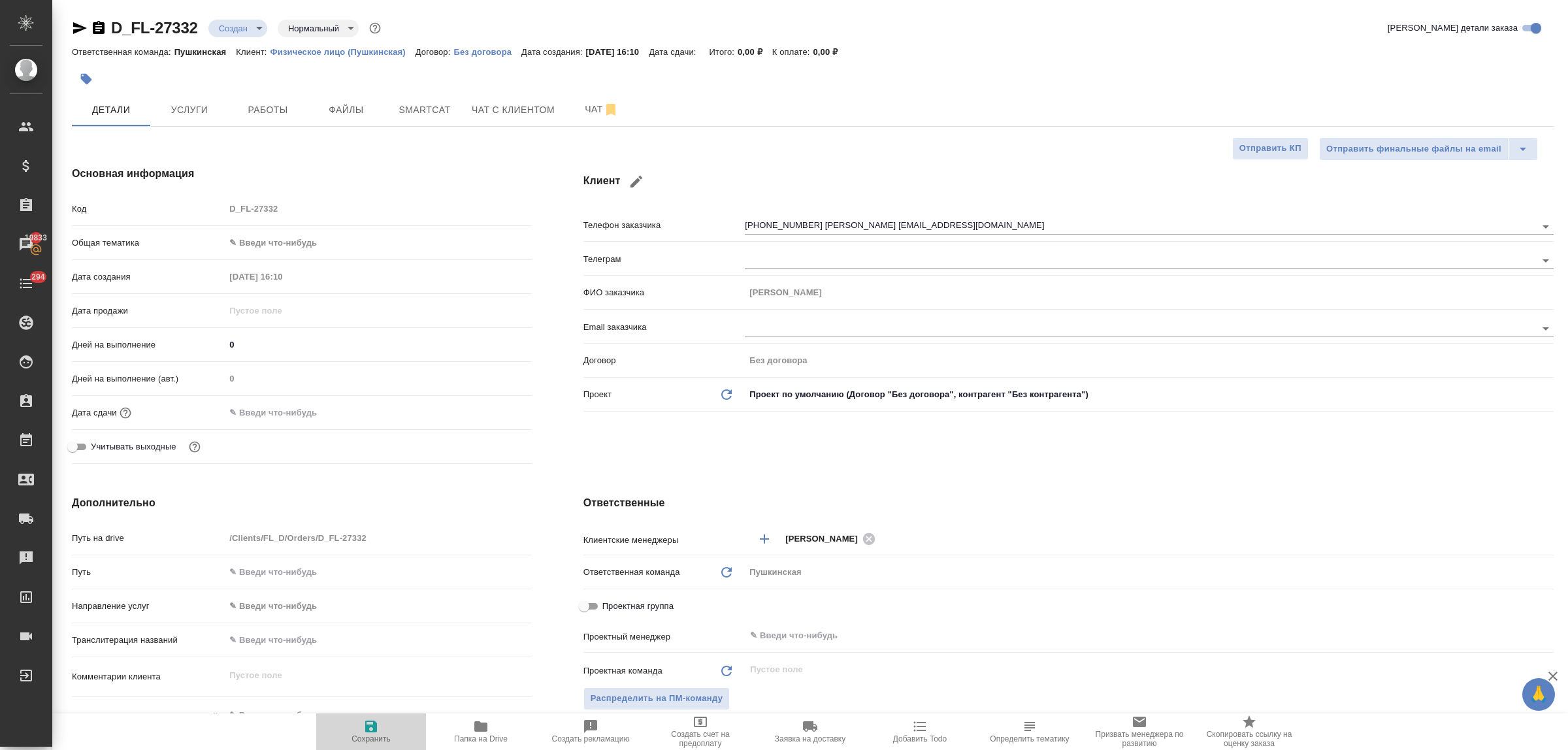
type textarea "x"
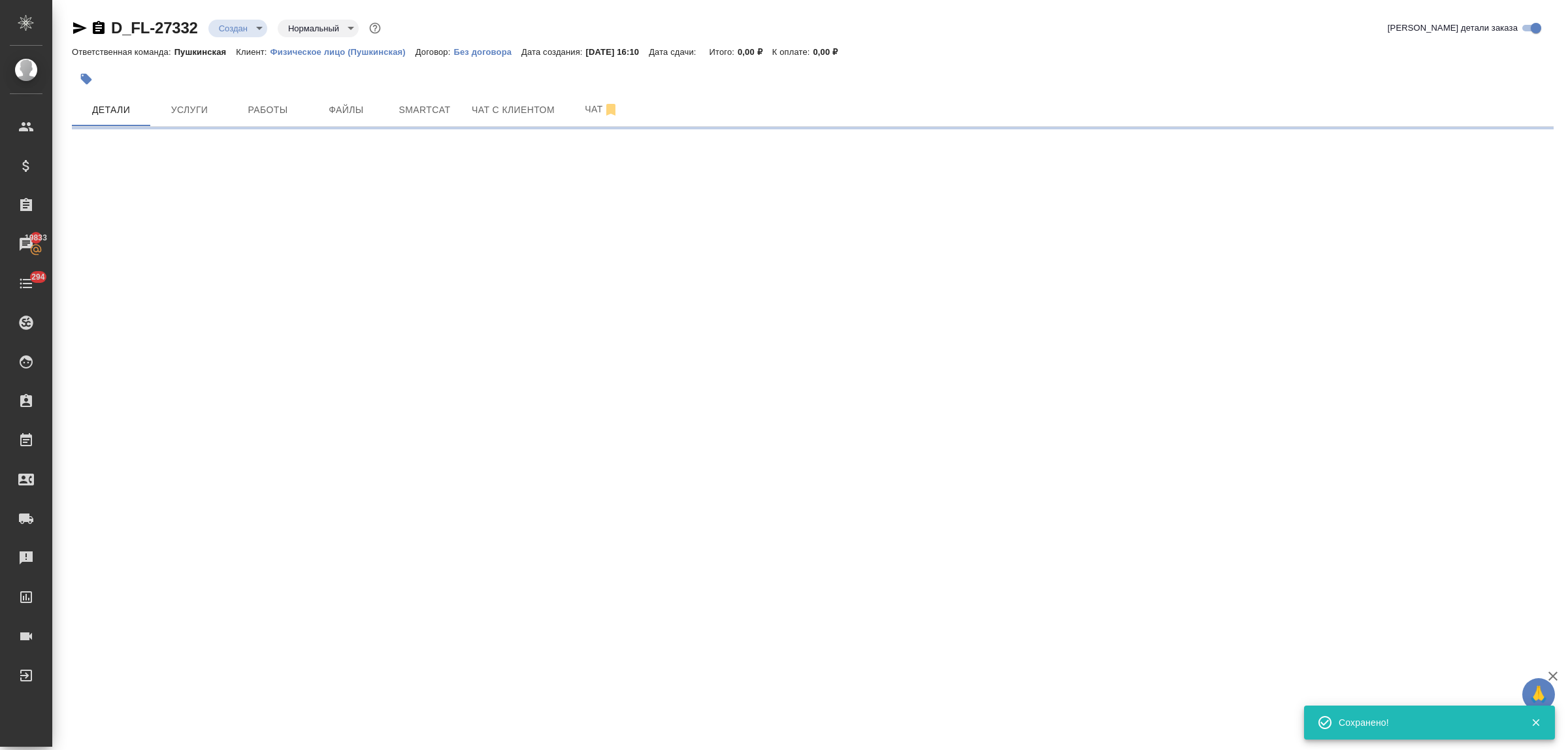
type input "holyTrinity"
select select "RU"
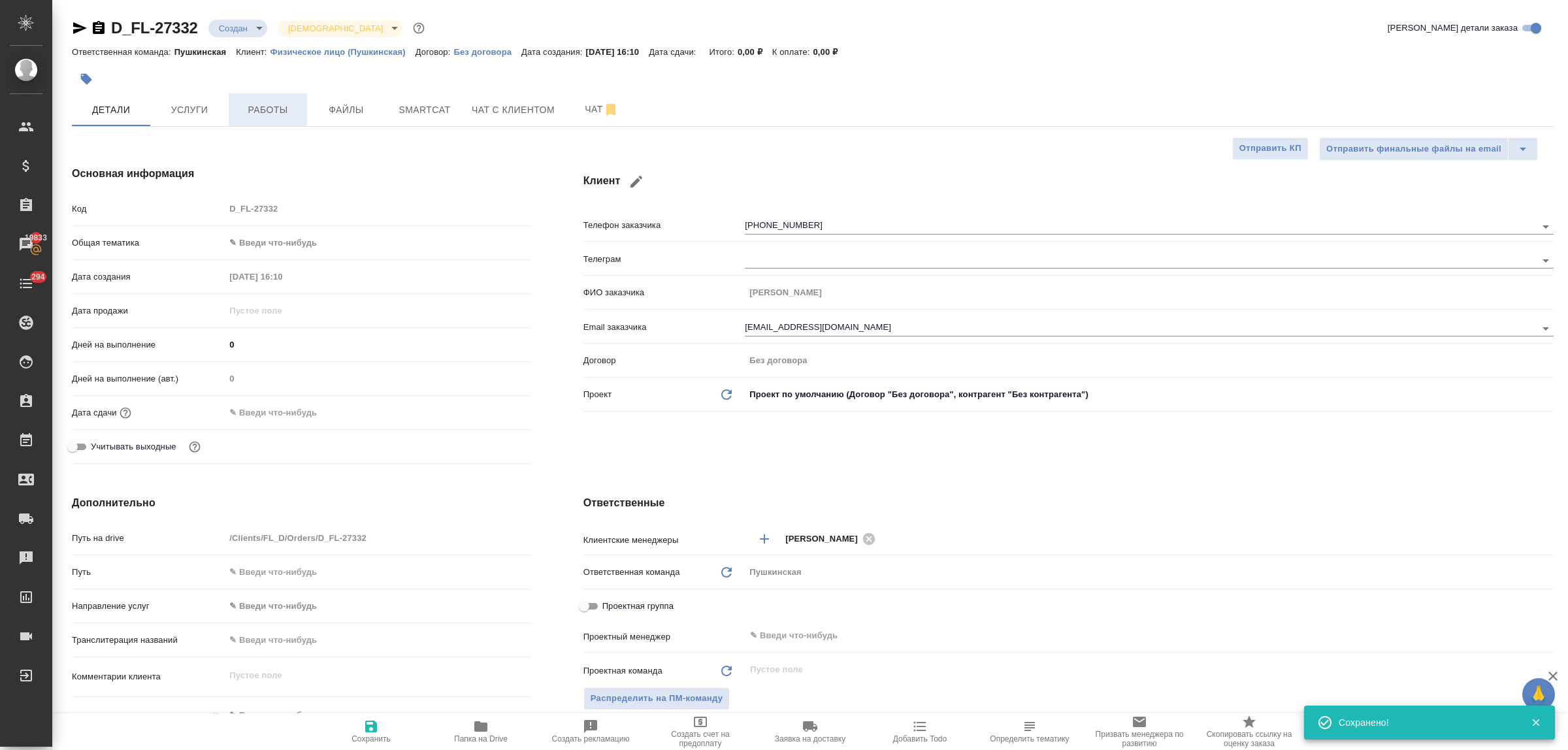
type textarea "x"
click at [344, 115] on span "Файлы" at bounding box center [346, 110] width 63 height 17
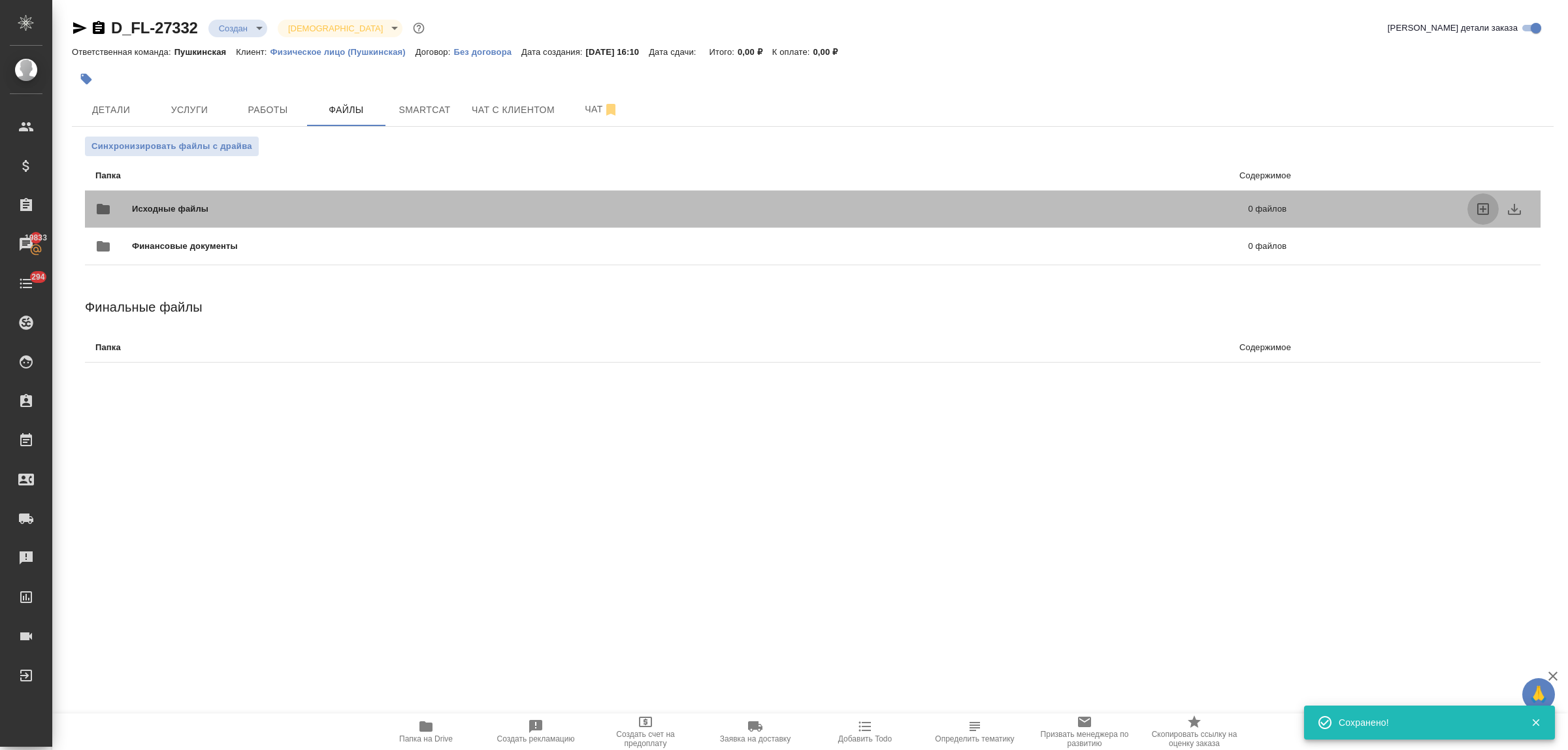
click at [1485, 212] on icon "uploadFiles" at bounding box center [1483, 209] width 16 height 16
click at [0, 0] on input "uploadFiles" at bounding box center [0, 0] width 0 height 0
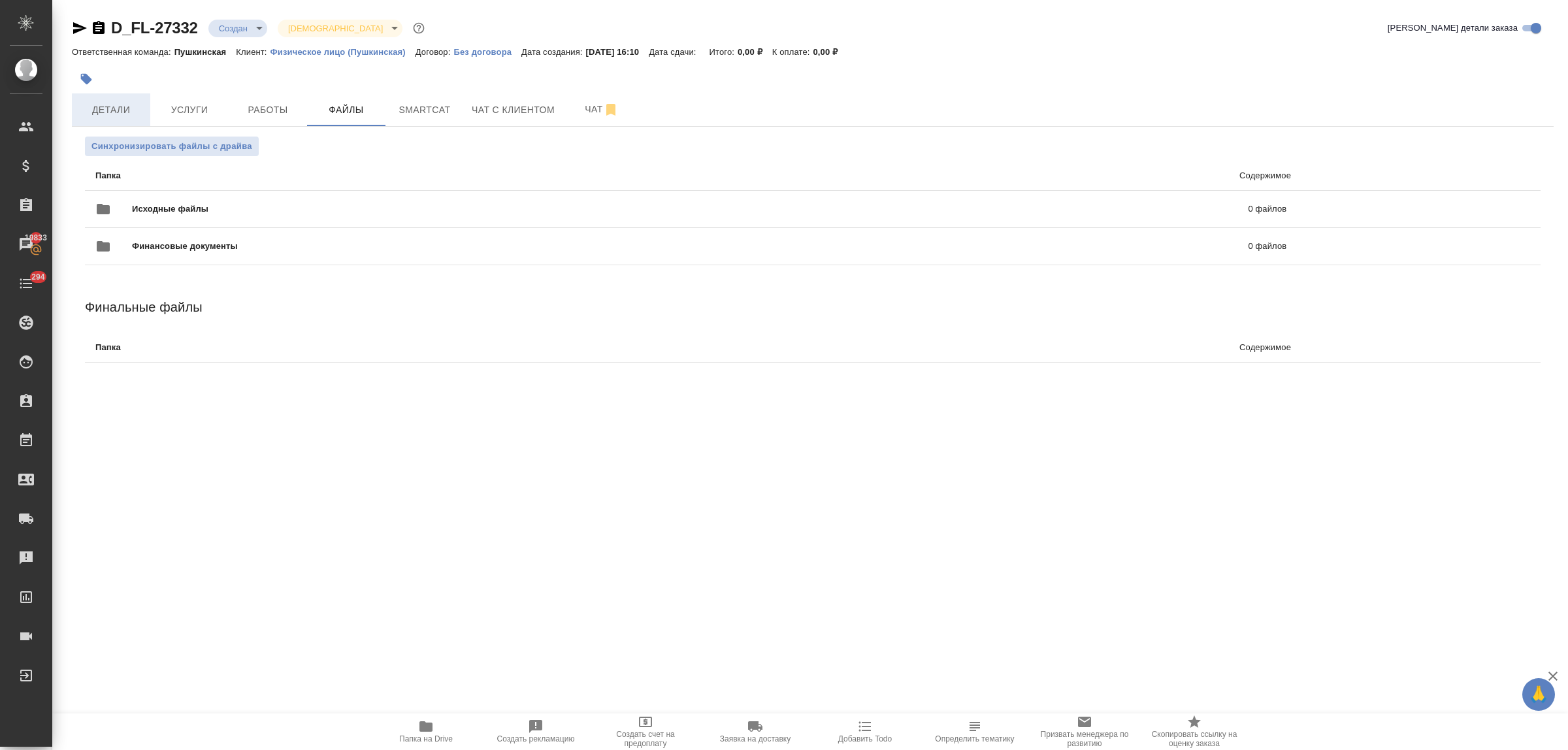
click at [108, 112] on span "Детали" at bounding box center [111, 110] width 63 height 17
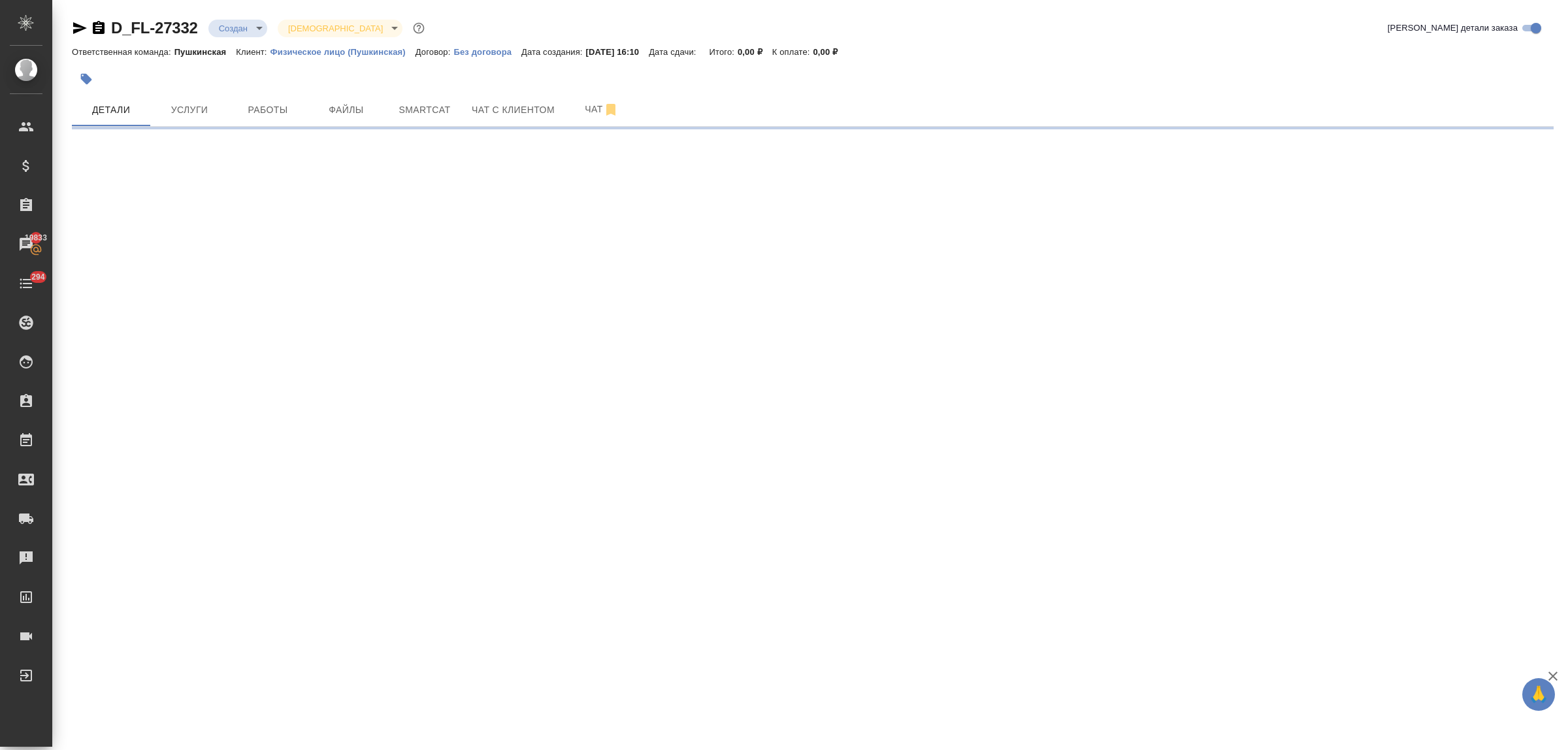
select select "RU"
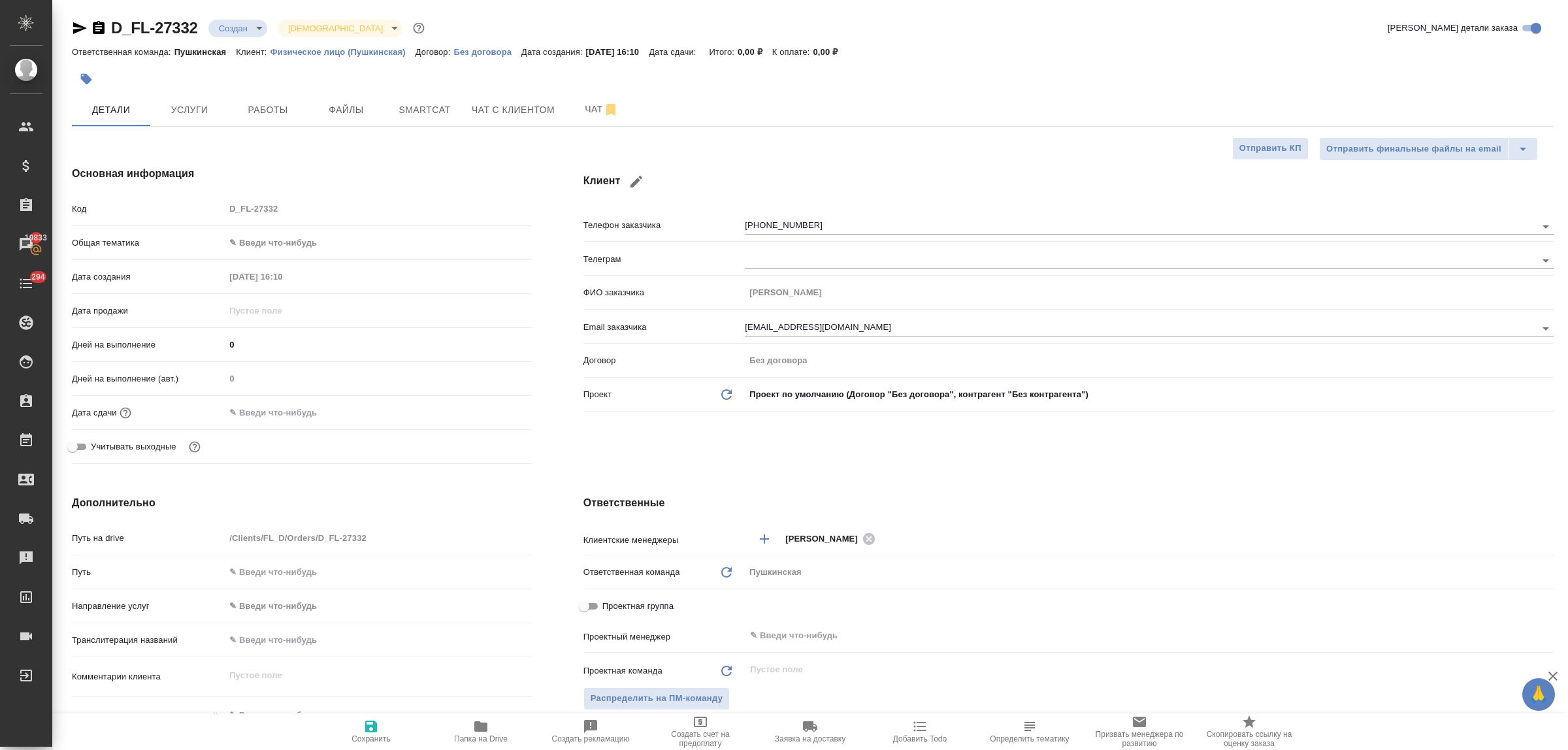
type textarea "x"
click at [286, 245] on body "🙏 .cls-1 fill:#fff; AWATERA Bulakhova Elena Клиенты Спецификации Заказы 19833 Ч…" at bounding box center [784, 375] width 1568 height 750
click at [326, 371] on li "Юридическая/Финансовая" at bounding box center [377, 369] width 306 height 21
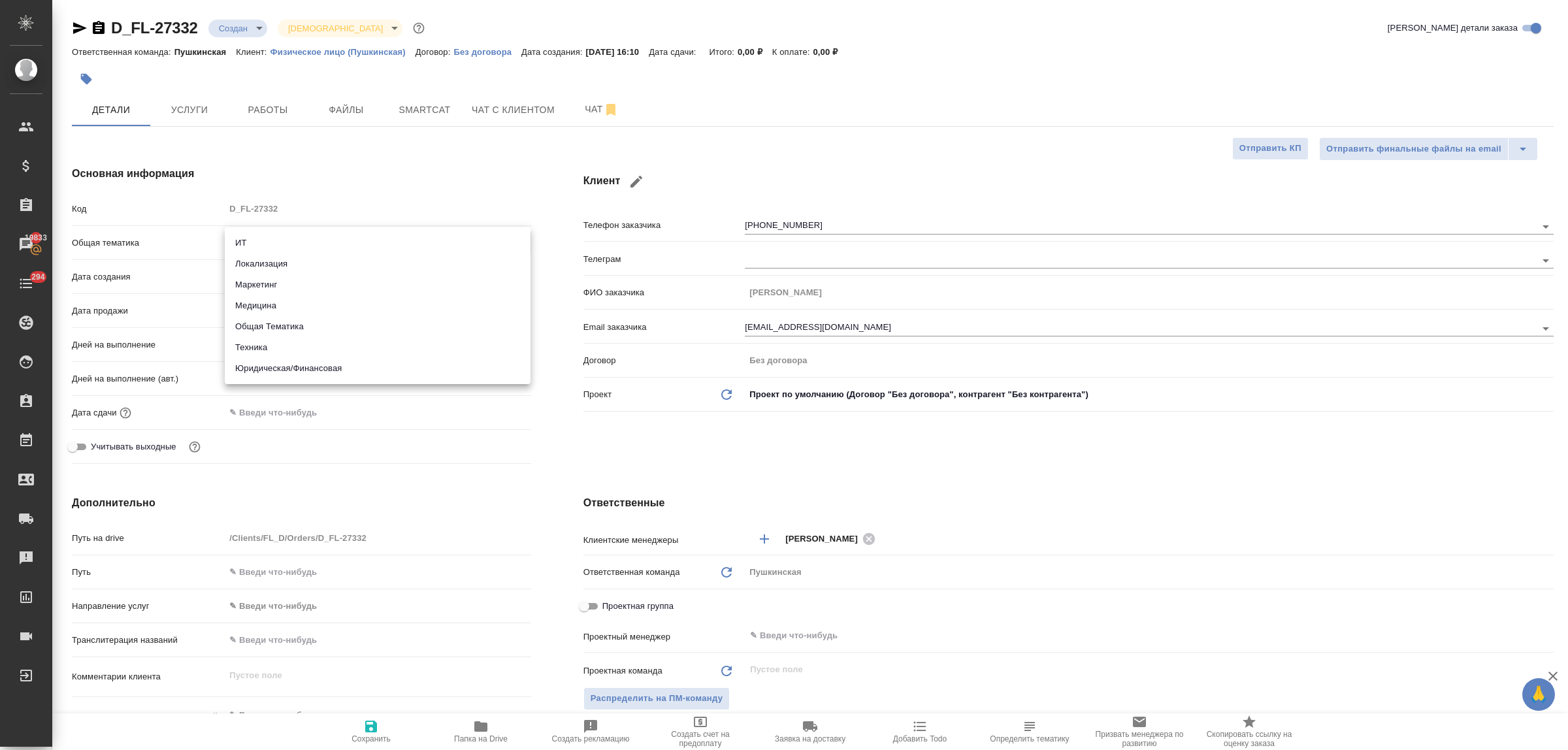
type input "yr-fn"
type textarea "x"
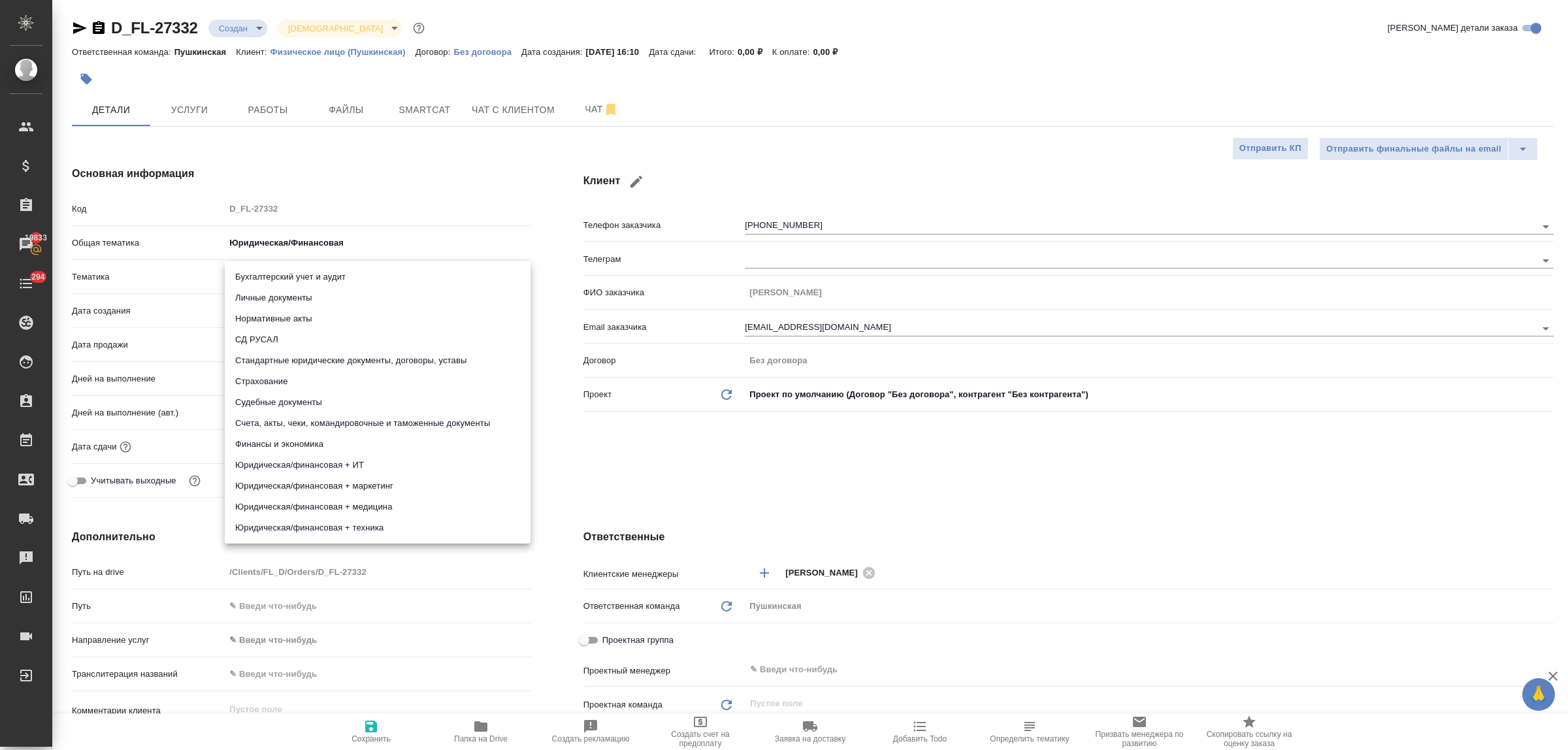
click at [302, 279] on body "🙏 .cls-1 fill:#fff; AWATERA Bulakhova Elena Клиенты Спецификации Заказы 19833 Ч…" at bounding box center [784, 375] width 1568 height 750
click at [305, 300] on li "Личные документы" at bounding box center [377, 298] width 306 height 21
type textarea "x"
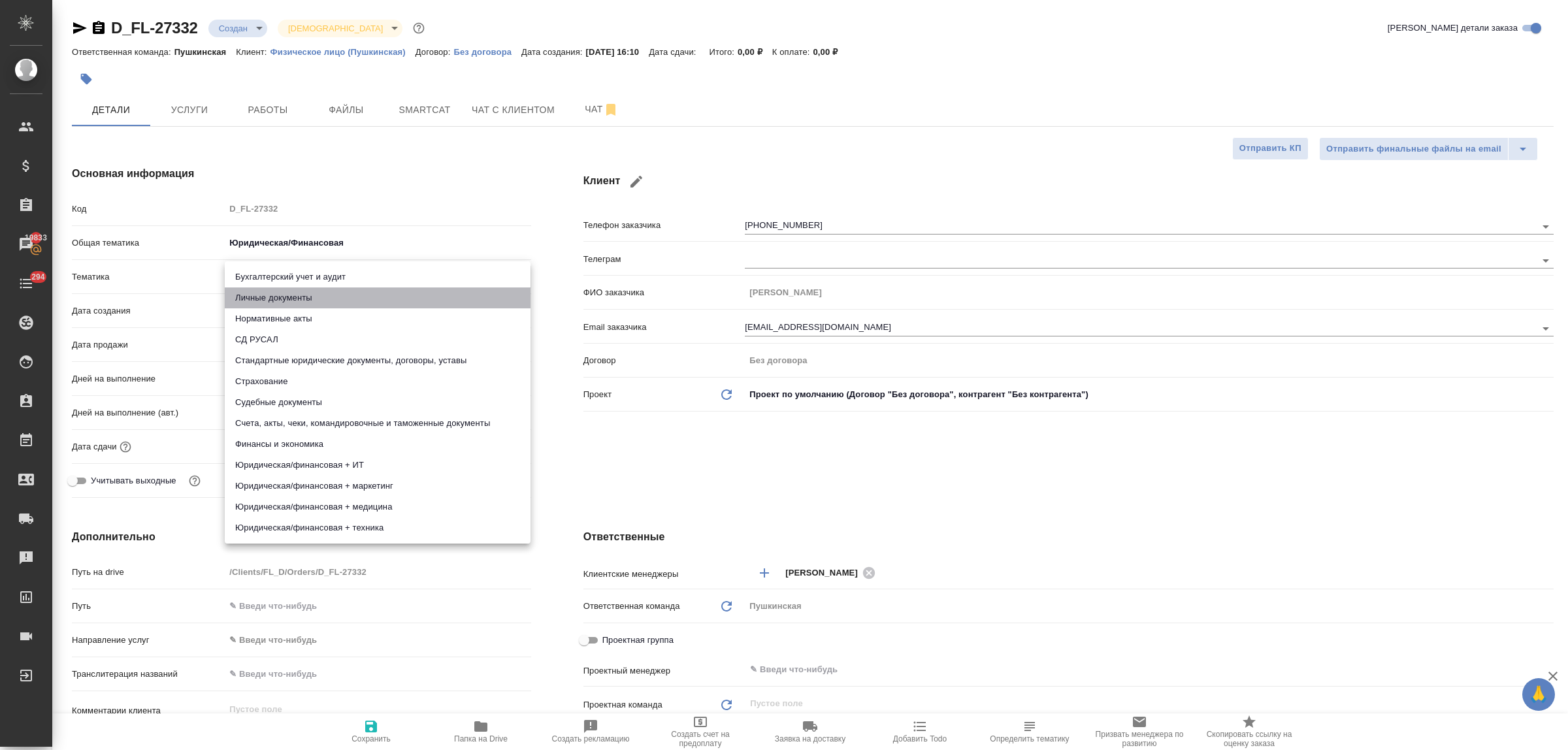
type input "5a8b8b956a9677013d343cfe"
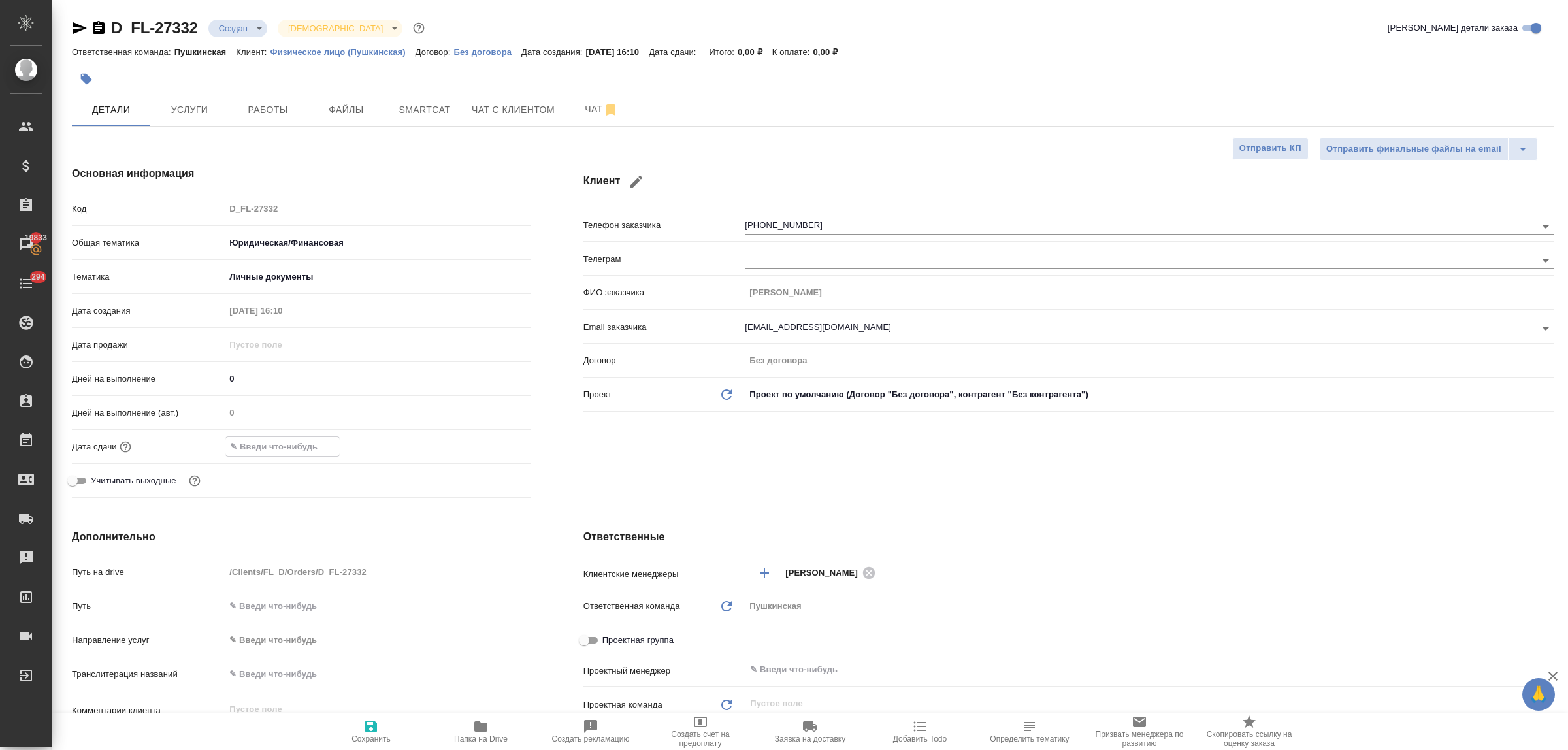
click at [302, 452] on input "text" at bounding box center [283, 446] width 114 height 19
click at [490, 445] on icon "button" at bounding box center [493, 446] width 16 height 16
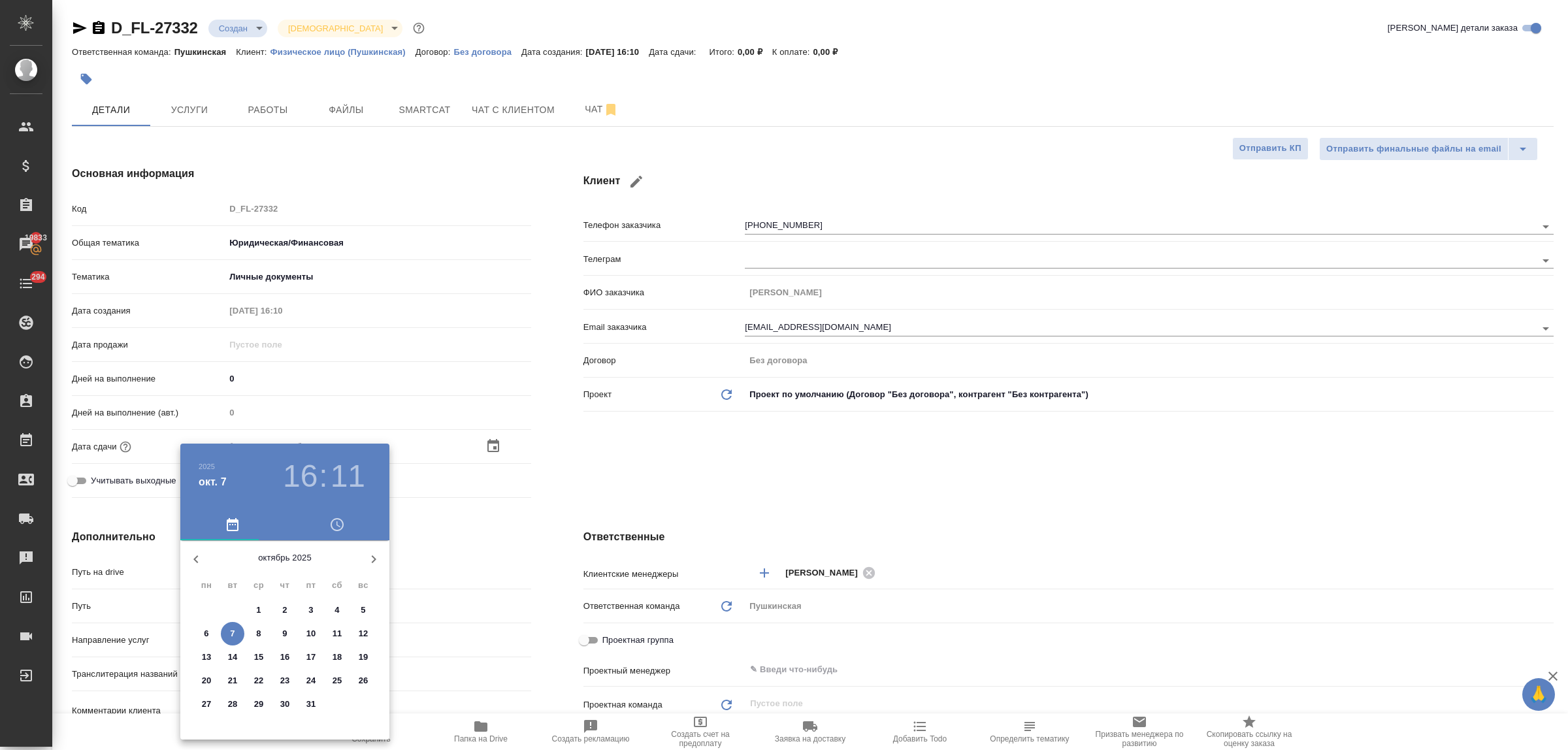
click at [288, 632] on span "9" at bounding box center [285, 634] width 23 height 13
type input "09.10.2025 16:11"
type textarea "x"
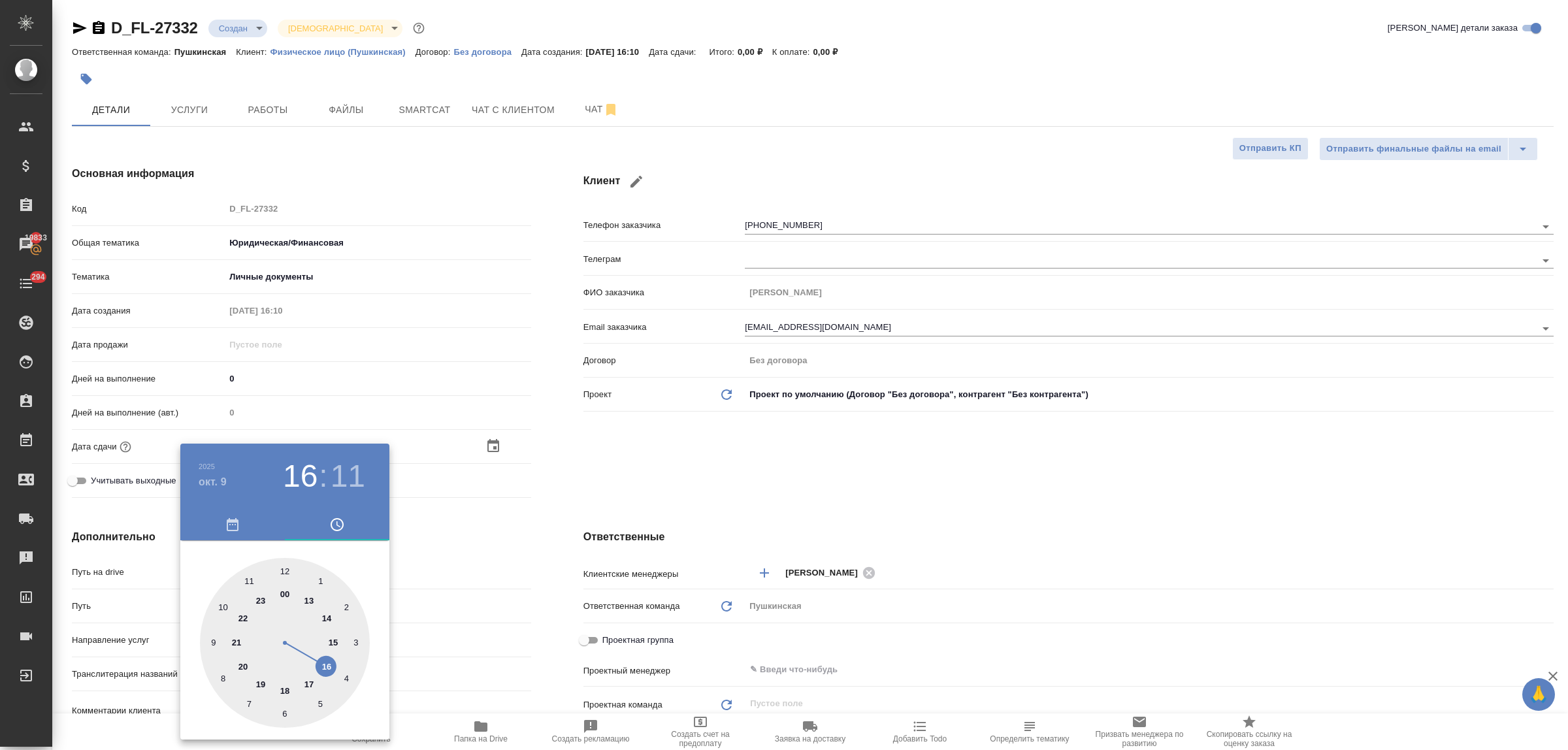
click at [330, 668] on div at bounding box center [285, 643] width 170 height 170
type textarea "x"
click at [286, 569] on div at bounding box center [285, 643] width 170 height 170
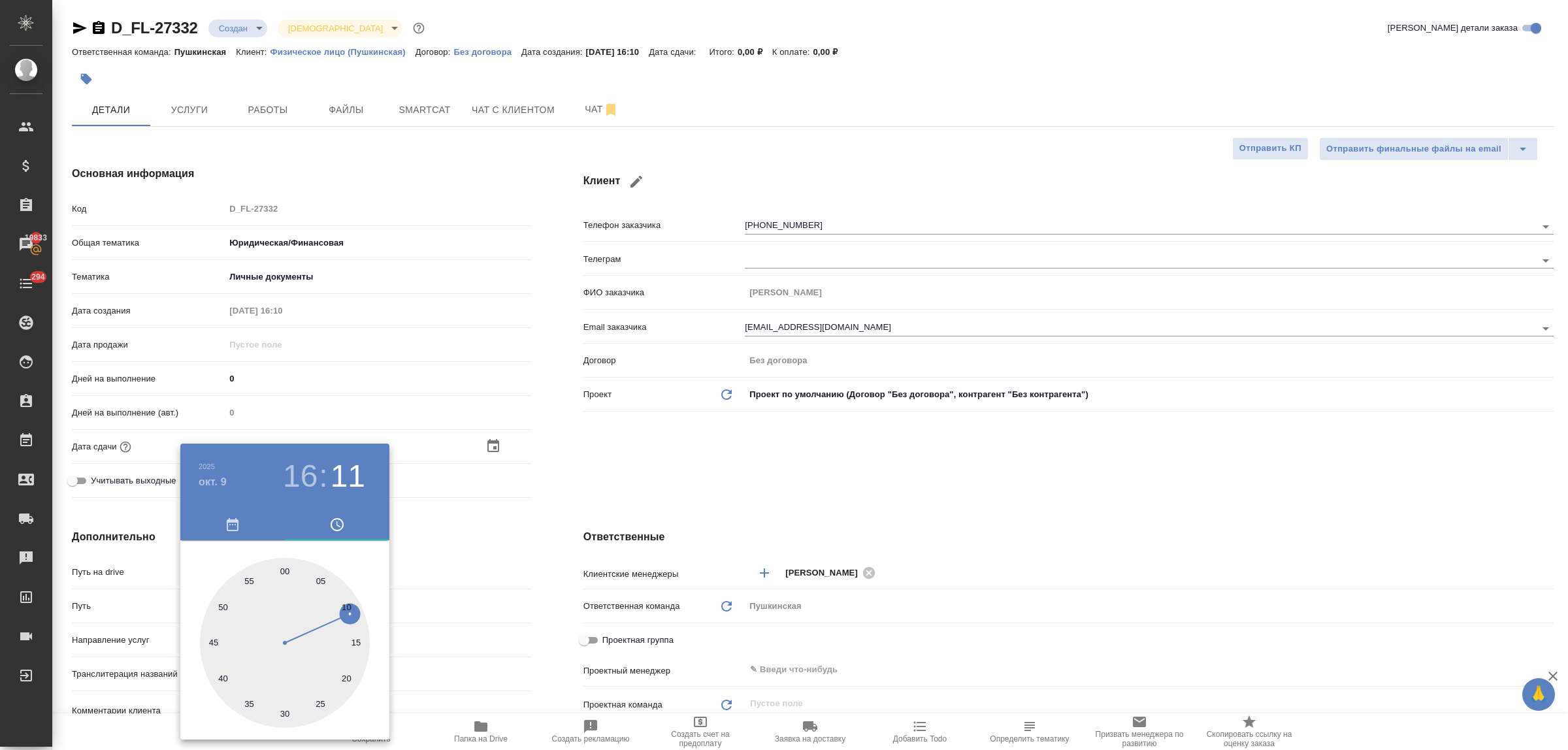
type input "09.10.2025 16:00"
type textarea "x"
click at [428, 549] on div at bounding box center [784, 375] width 1568 height 750
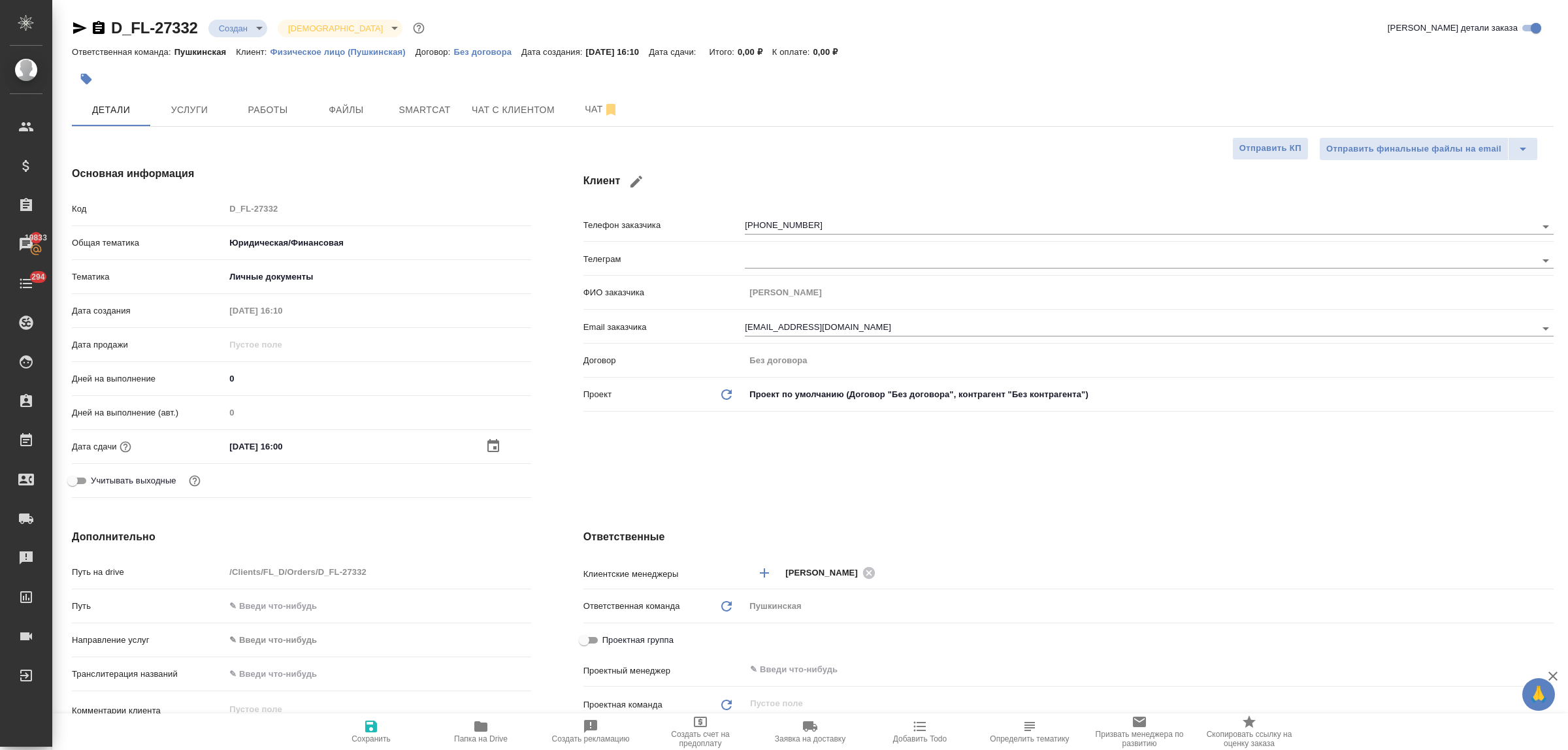
click at [375, 723] on icon "button" at bounding box center [371, 726] width 12 height 12
type textarea "x"
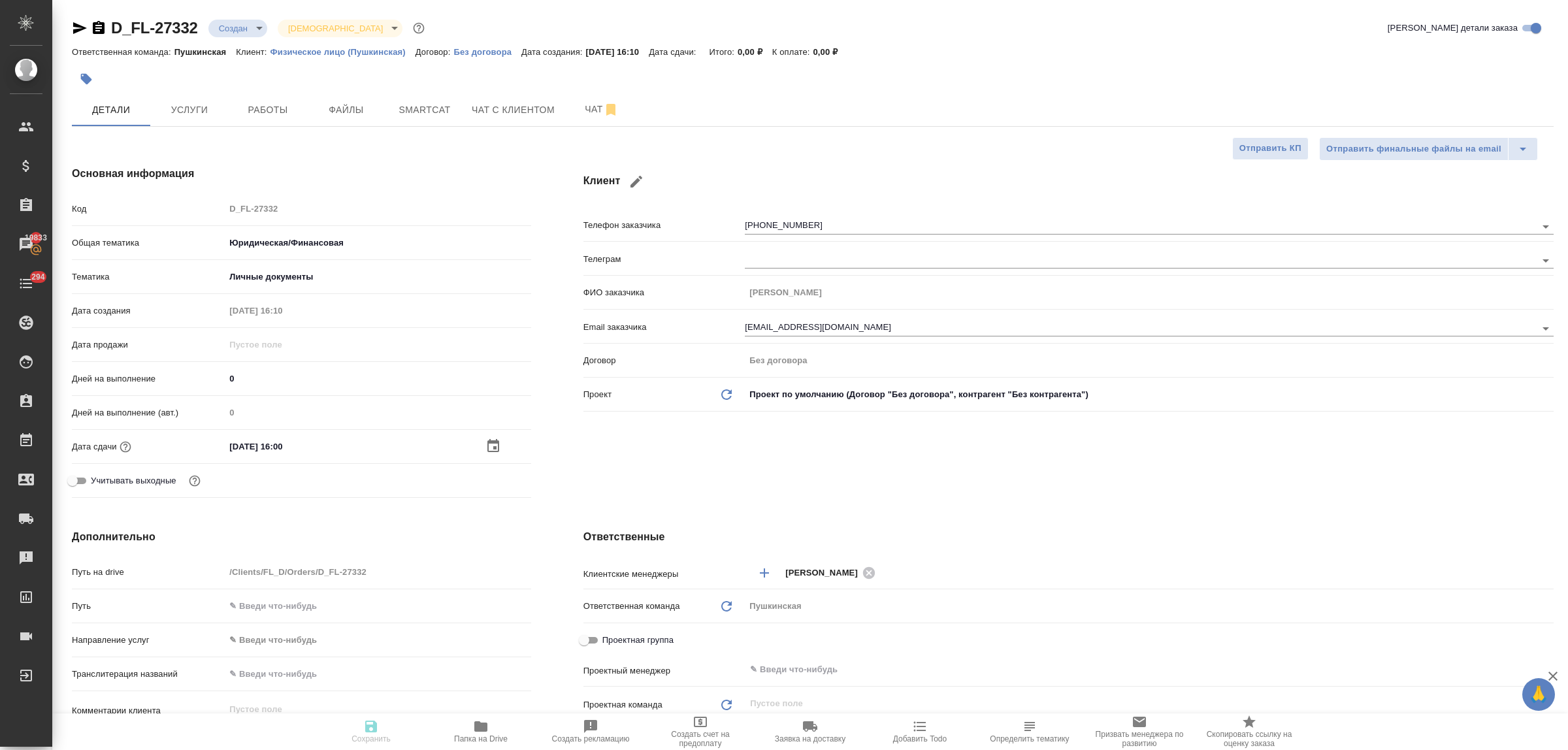
type textarea "x"
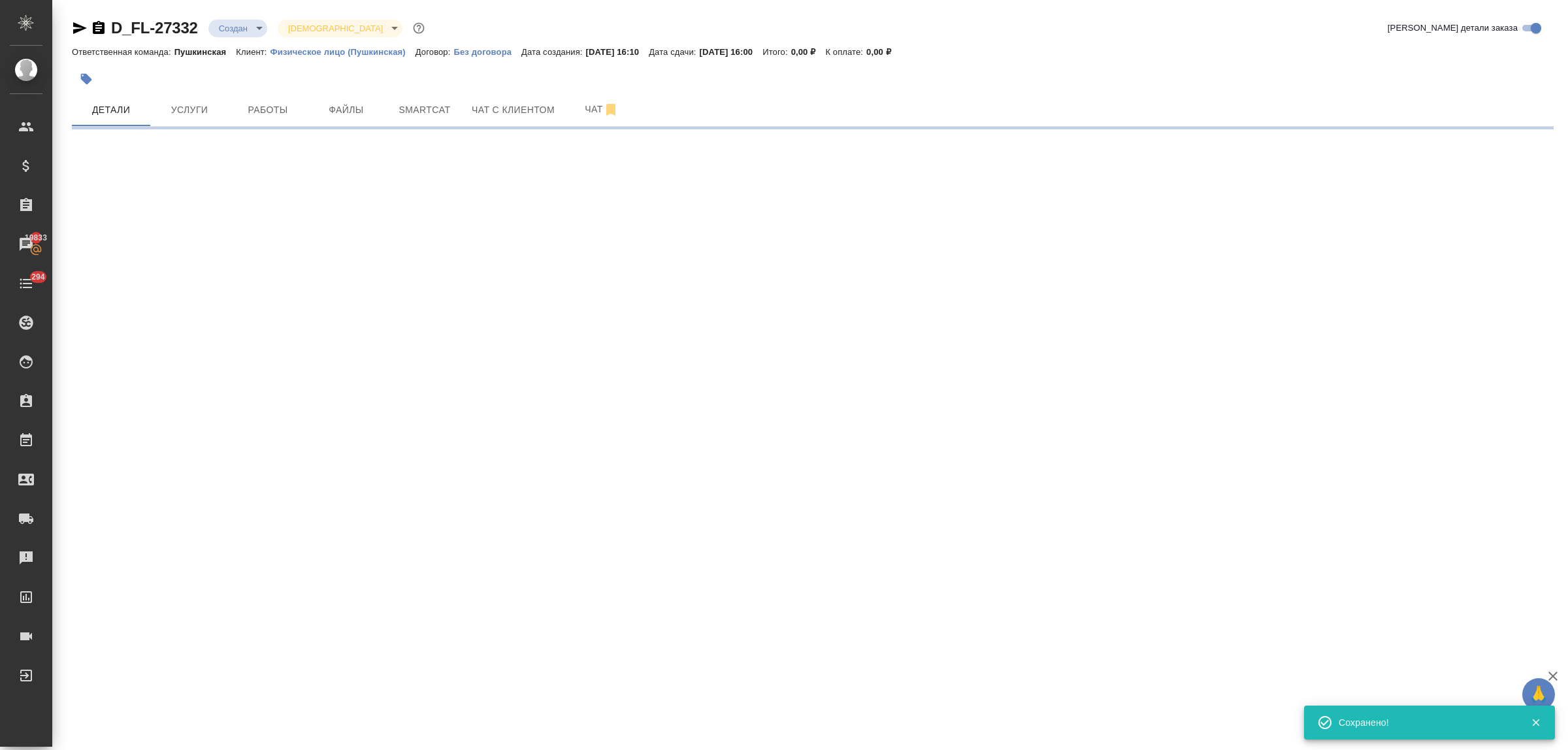
select select "RU"
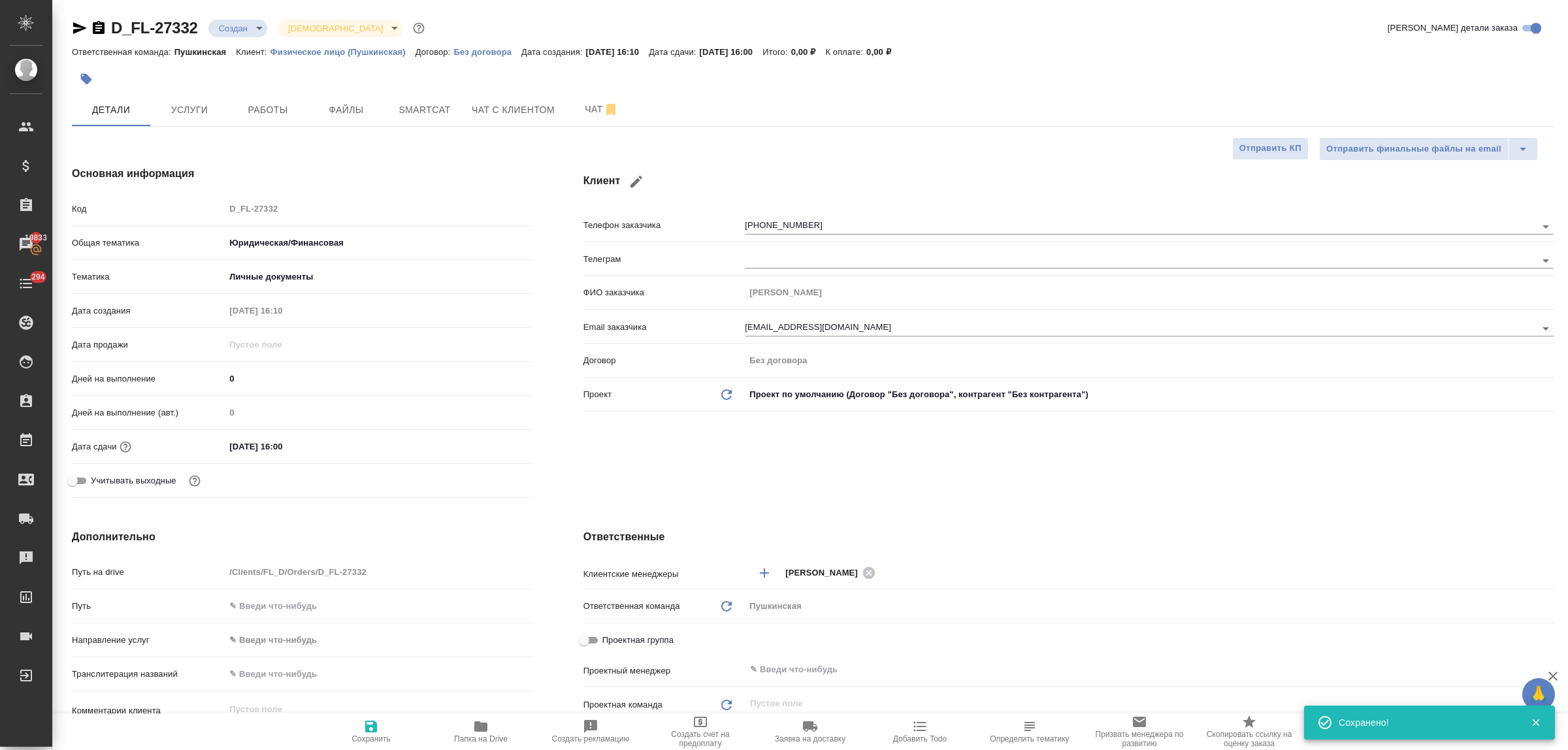
type textarea "x"
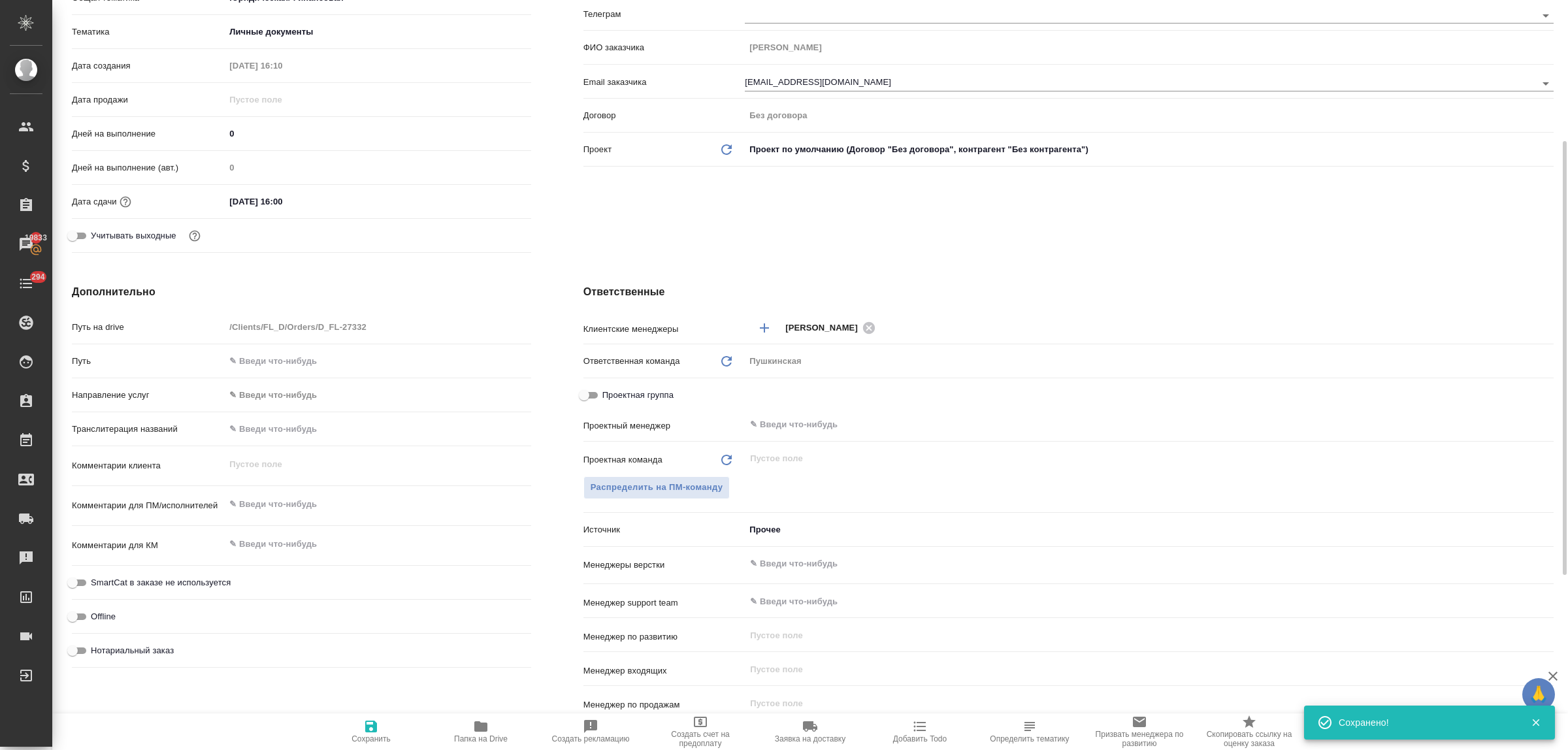
type textarea "x"
click at [265, 505] on textarea at bounding box center [377, 505] width 304 height 22
type textarea "x"
type textarea "с"
type textarea "x"
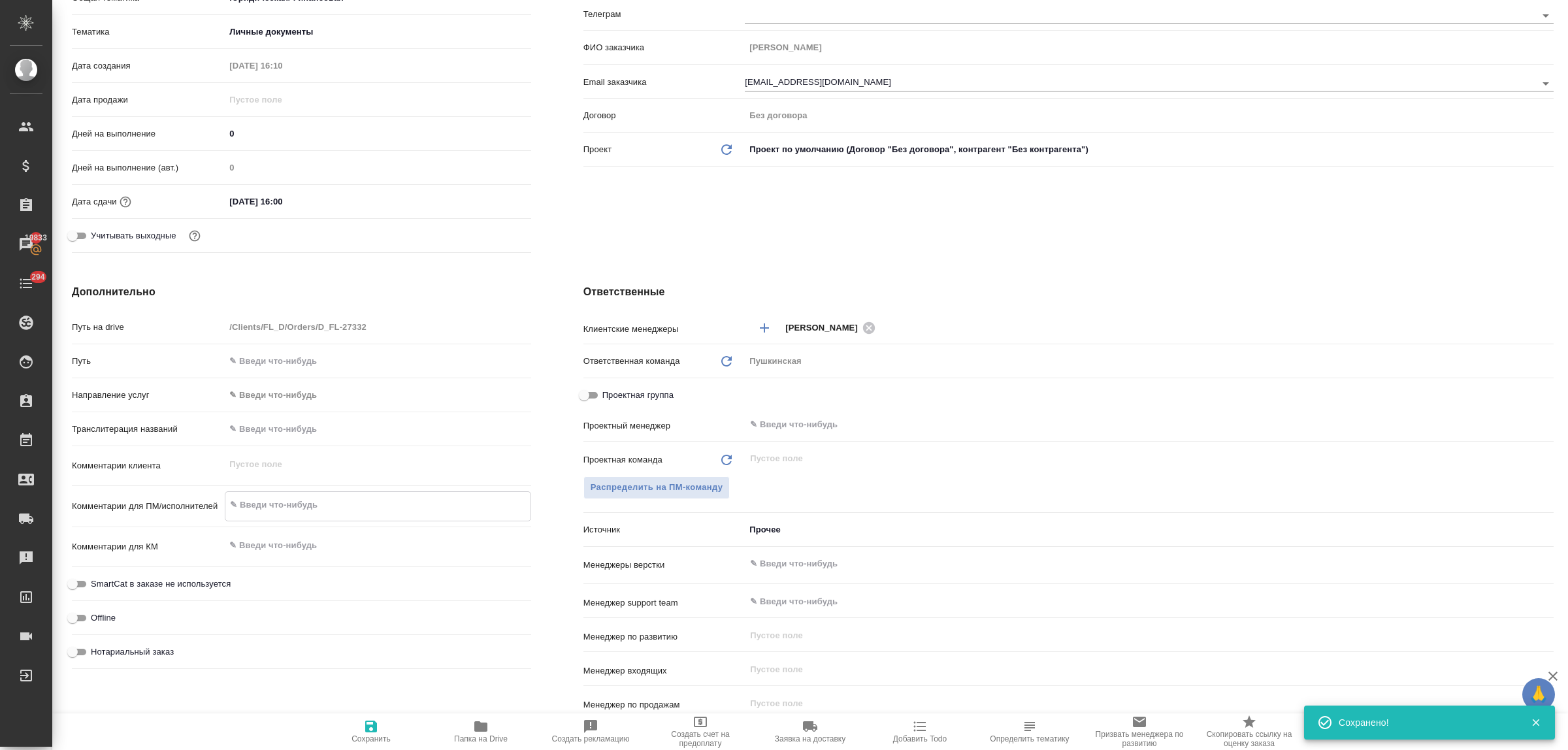
type textarea "x"
type textarea "см"
type textarea "x"
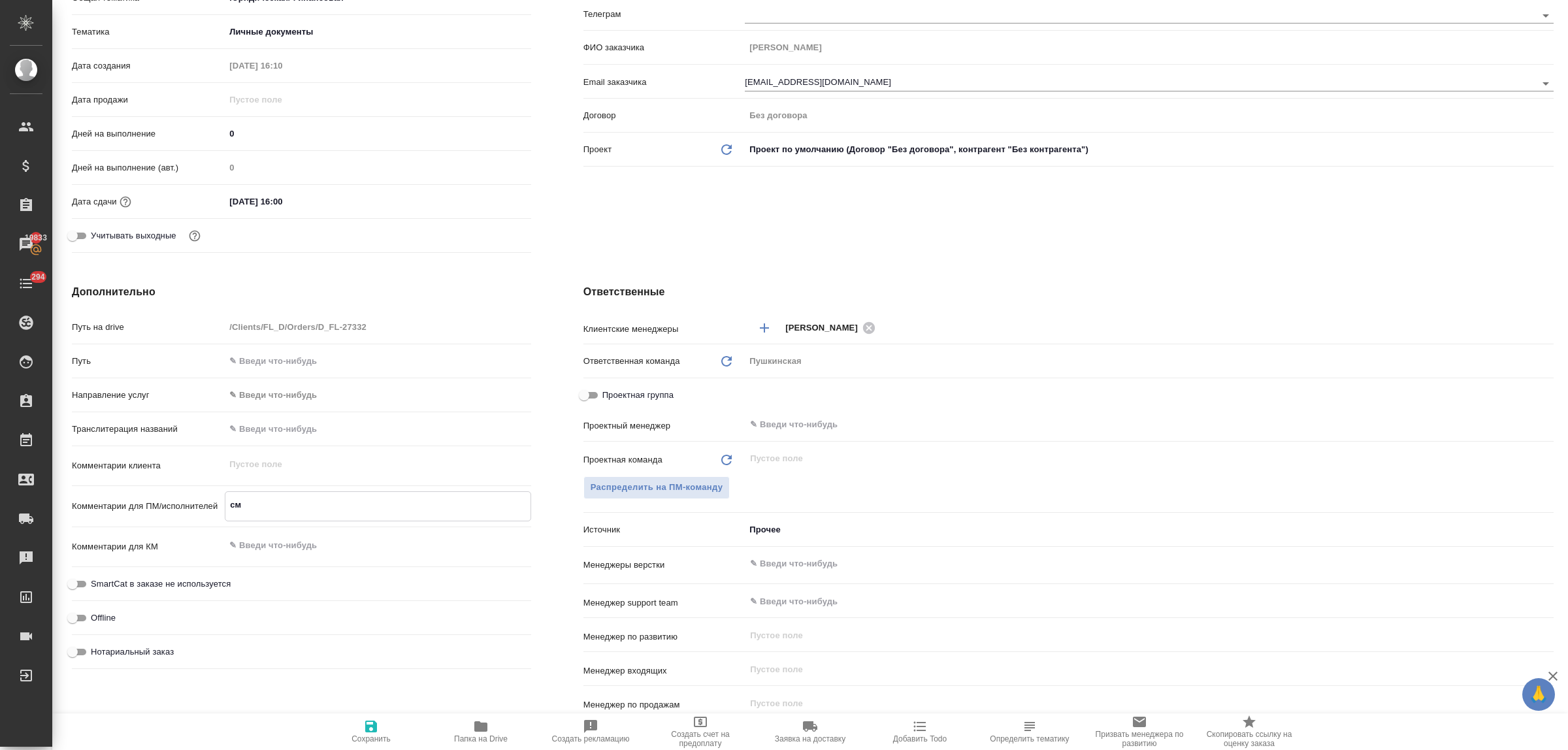
type textarea "x"
type textarea "см."
type textarea "x"
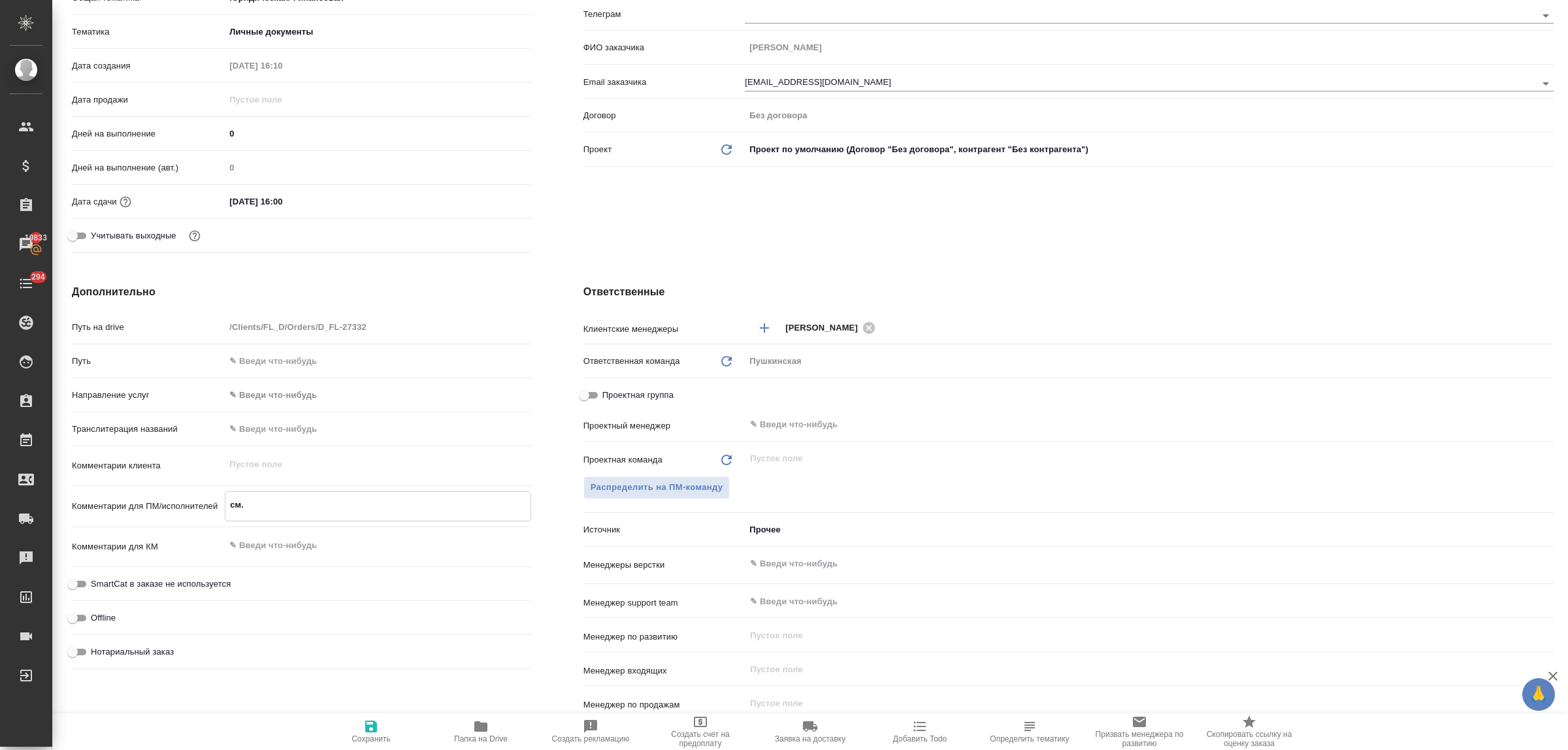
type textarea "см."
type textarea "x"
type textarea "см. в"
type textarea "x"
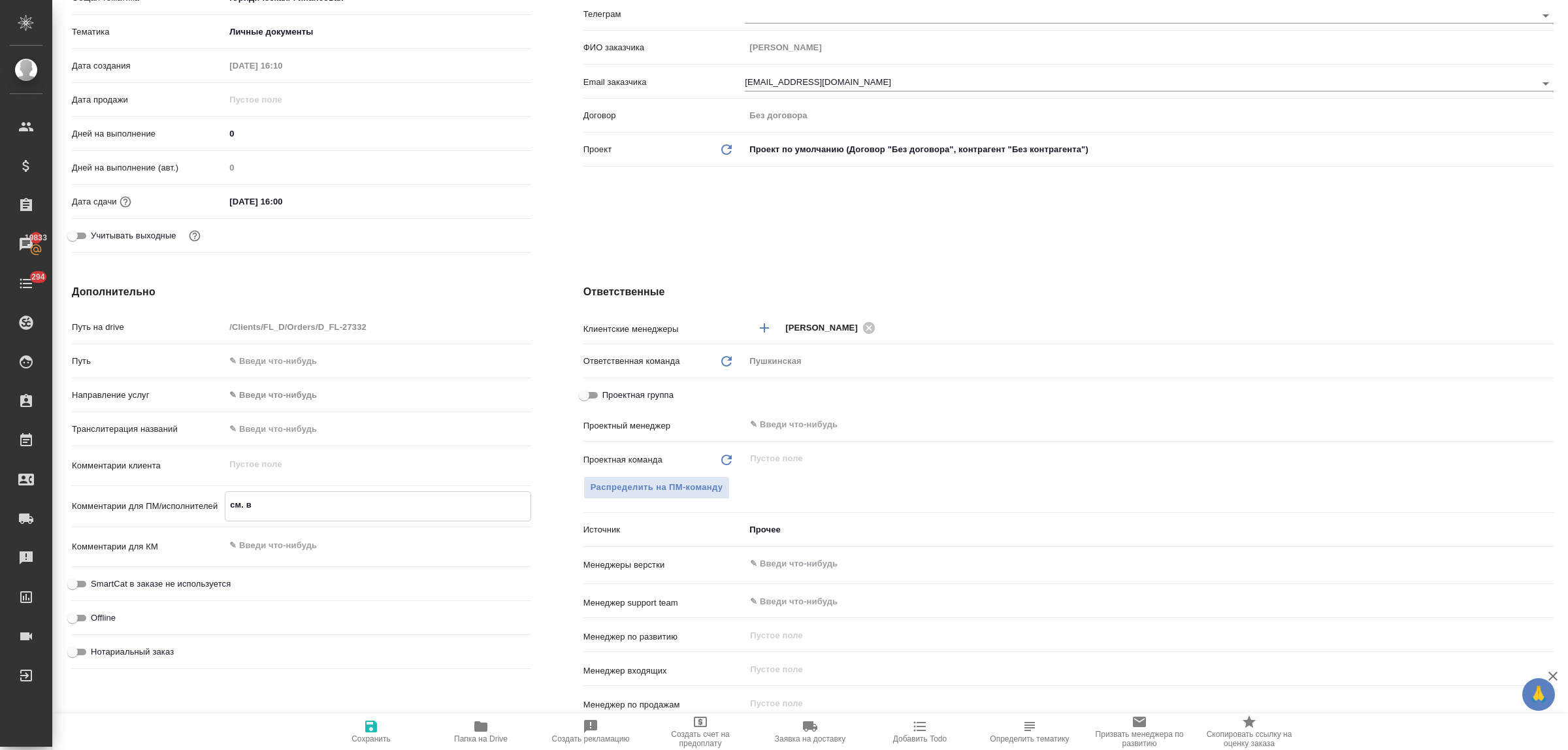
type textarea "x"
type textarea "см. в"
type textarea "x"
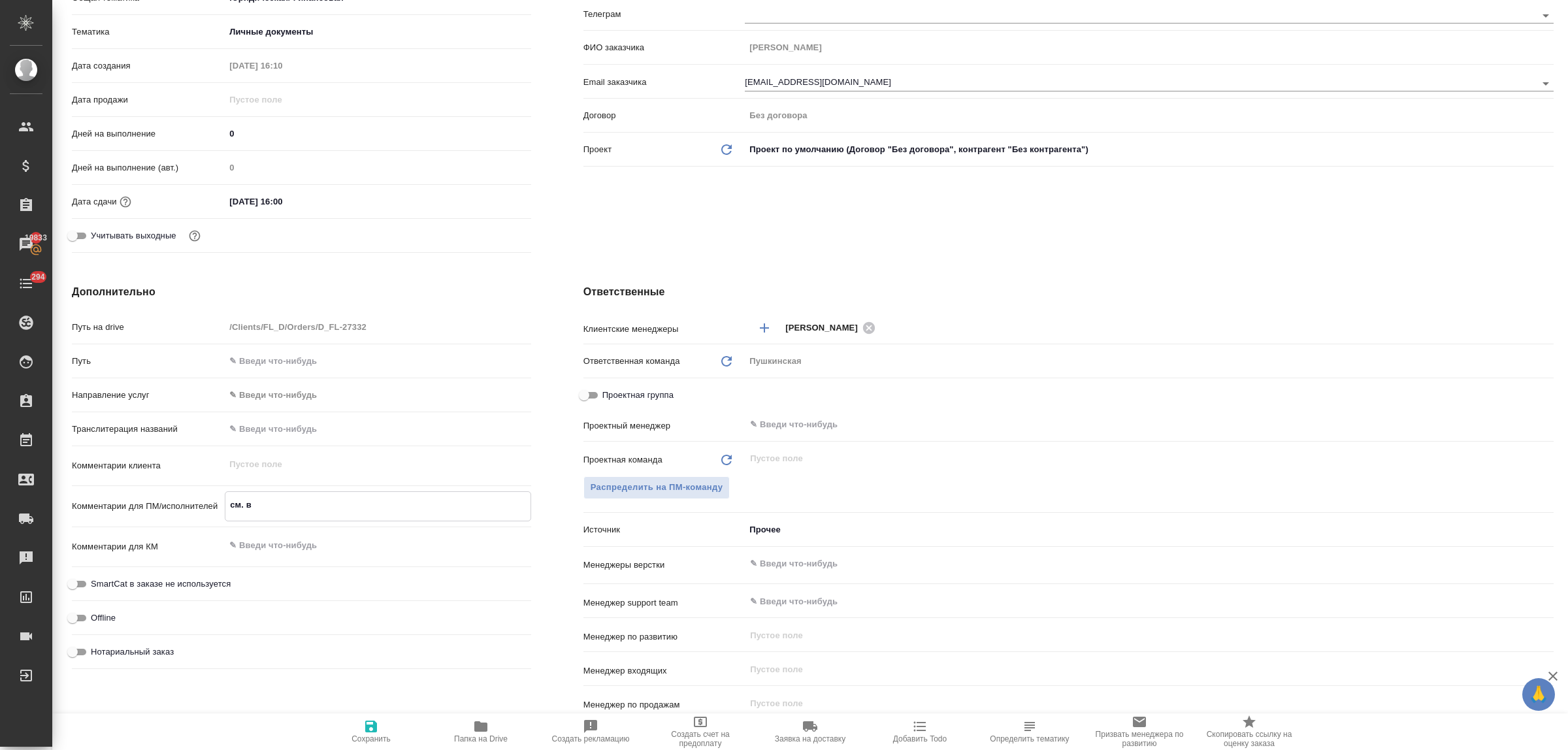
type textarea "x"
type textarea "см. в п"
type textarea "x"
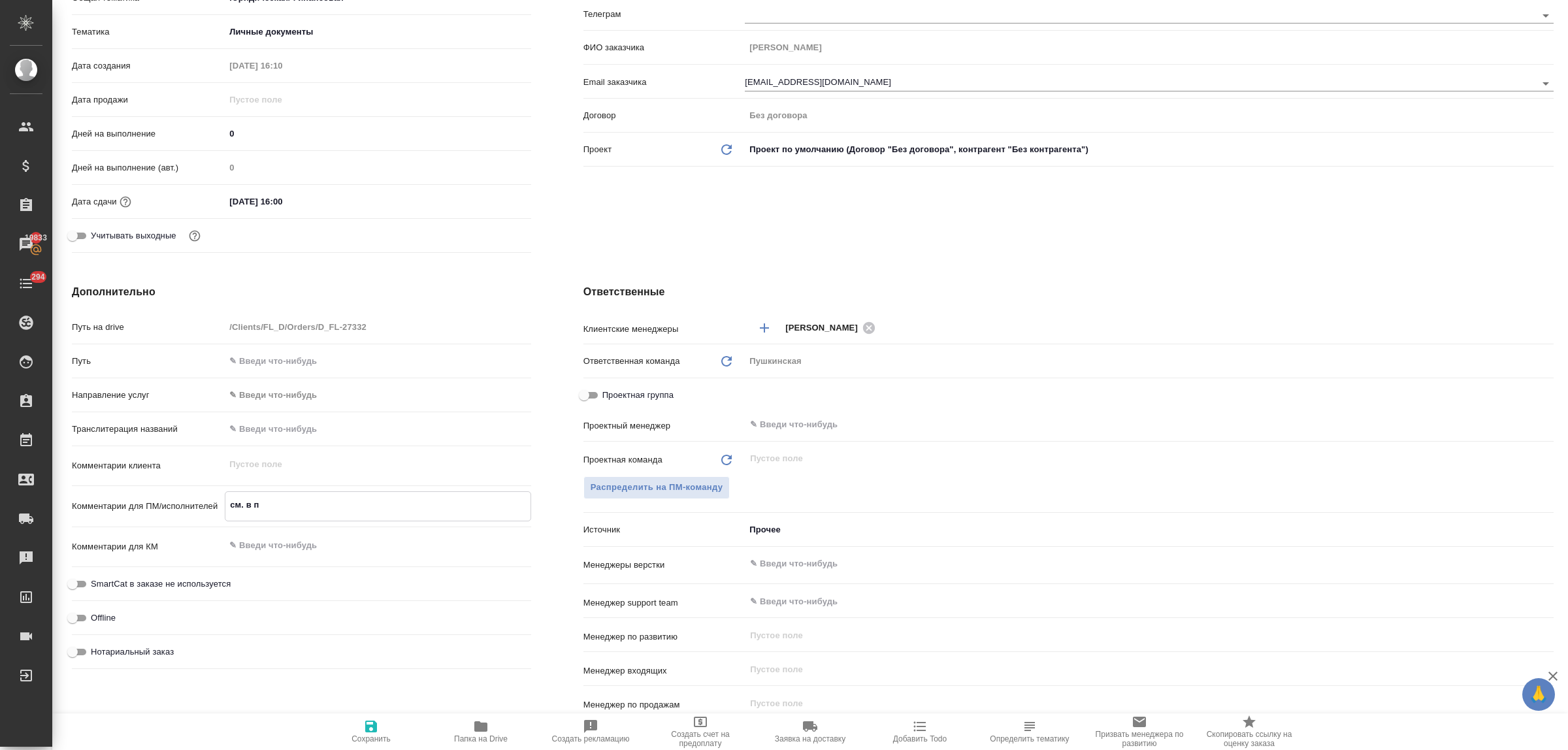
type textarea "x"
type textarea "см. в по"
type textarea "x"
type textarea "см. в пом"
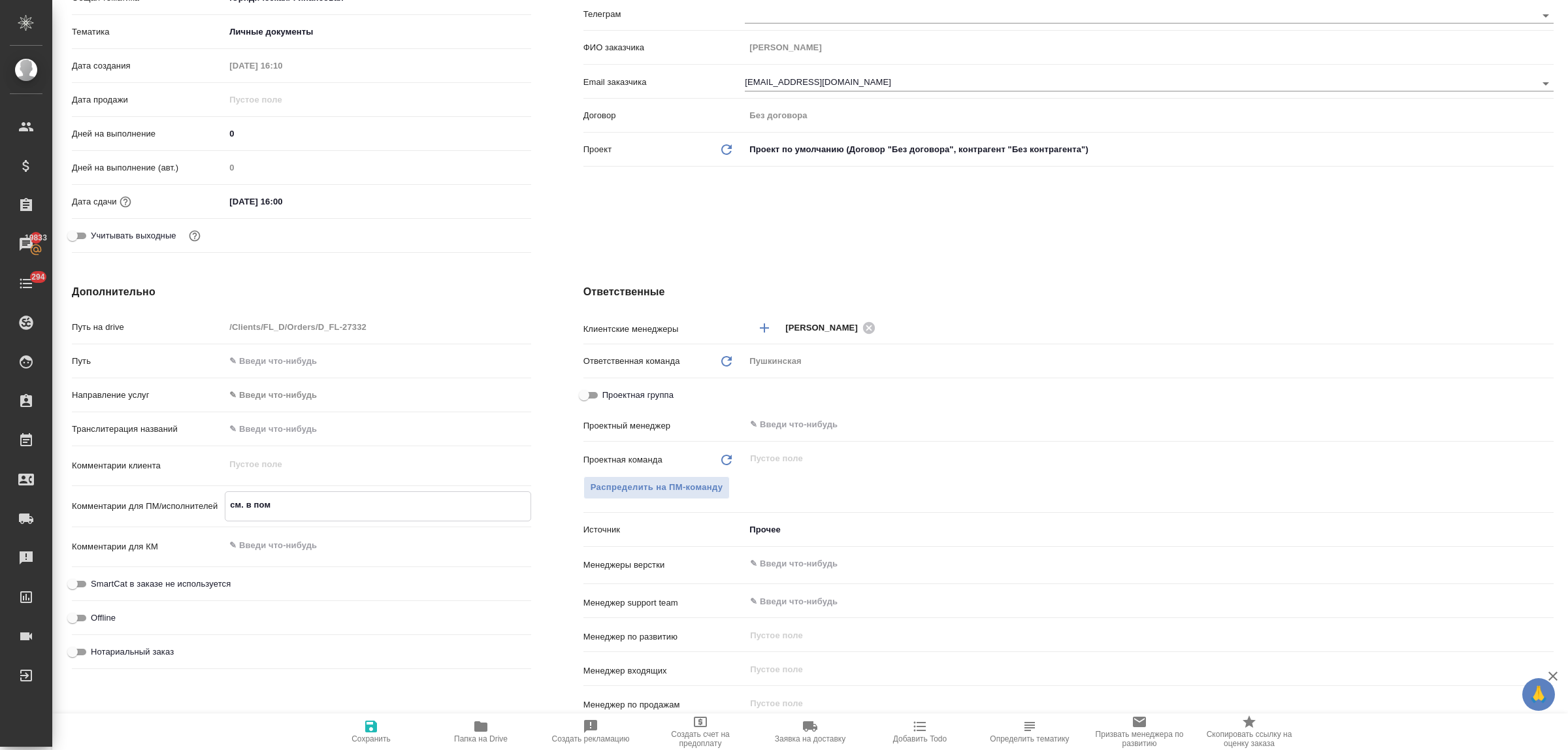
type textarea "x"
type textarea "см. в помо"
type textarea "x"
type textarea "см. в помощ"
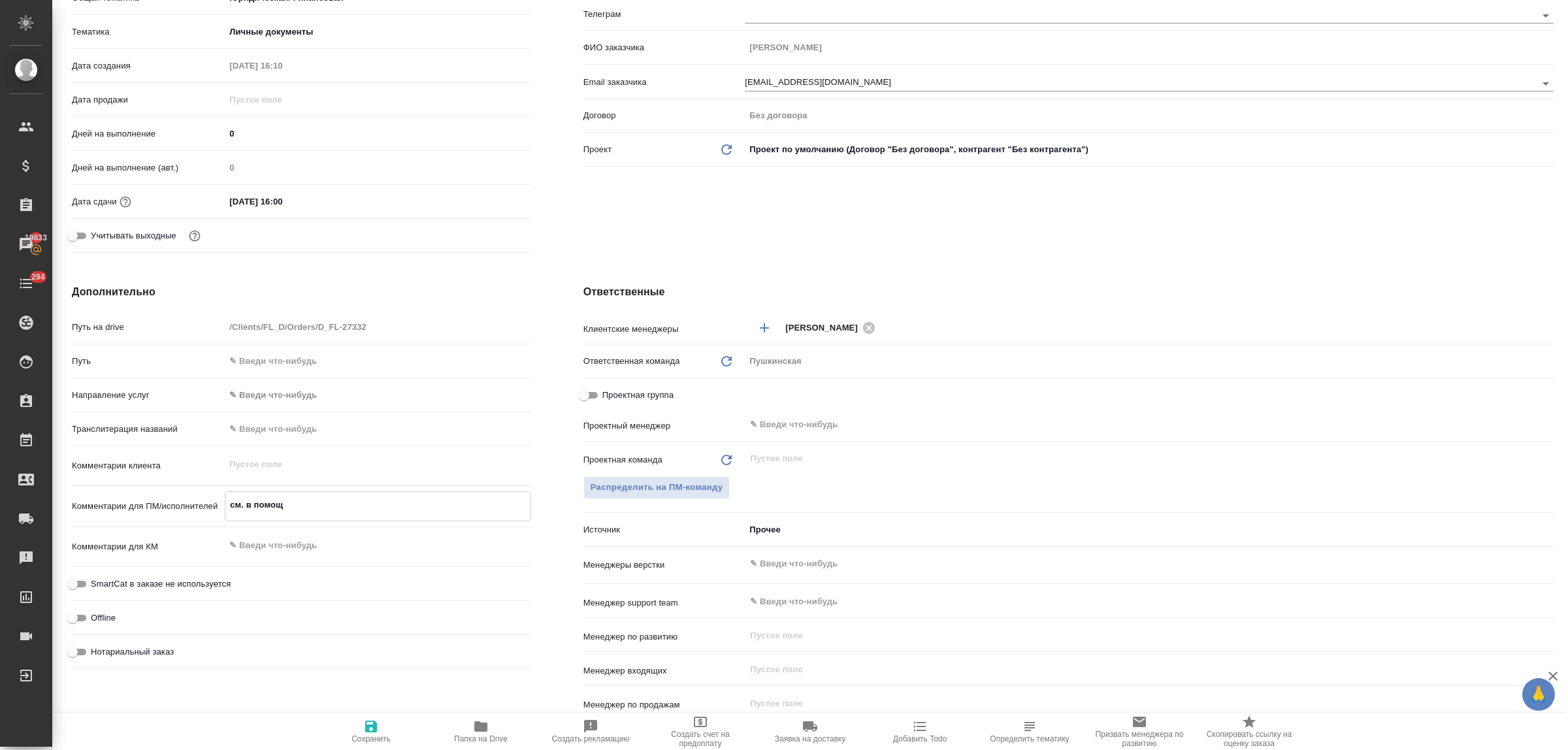
type textarea "x"
type textarea "см. в помощб"
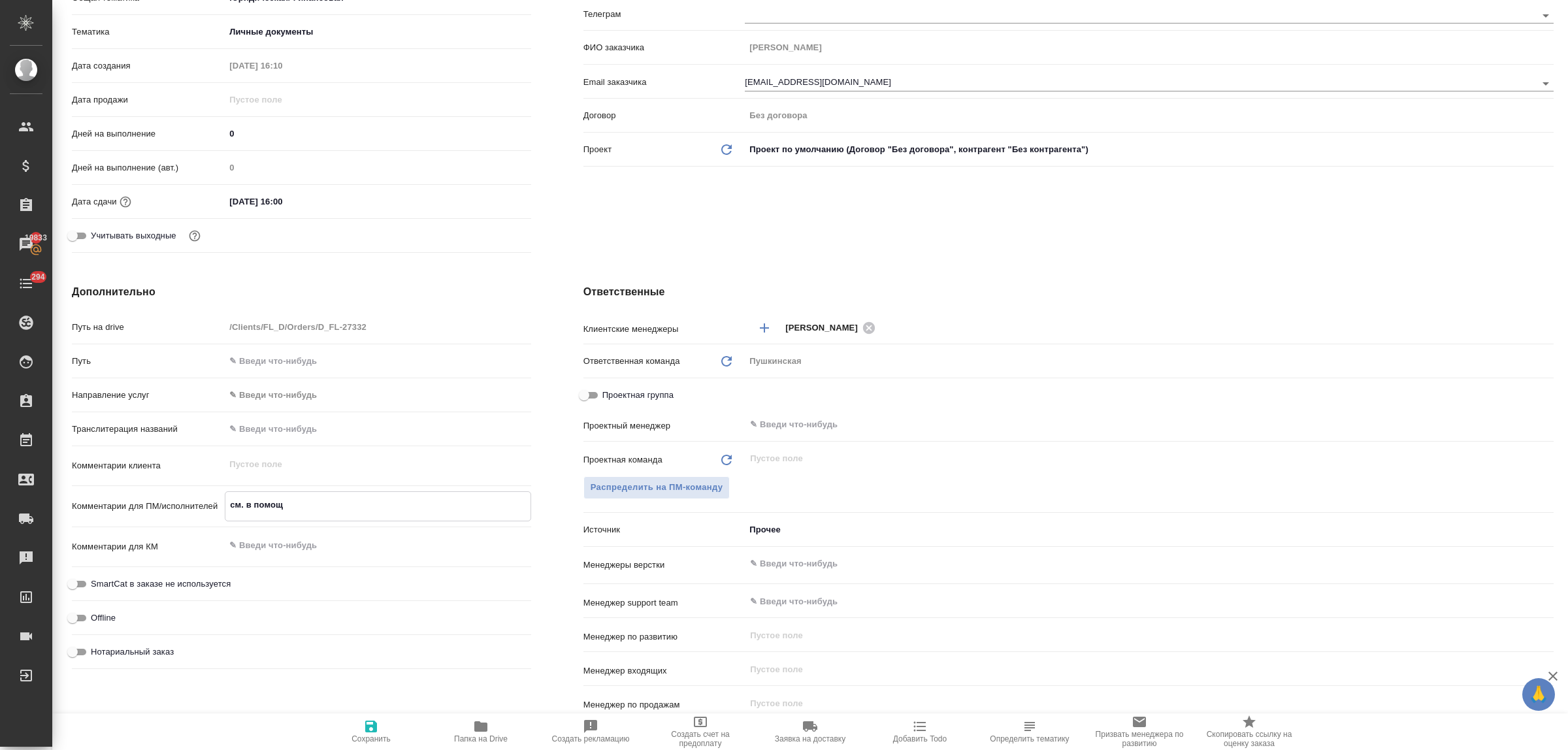
type textarea "x"
type textarea "см. в помощ"
type textarea "x"
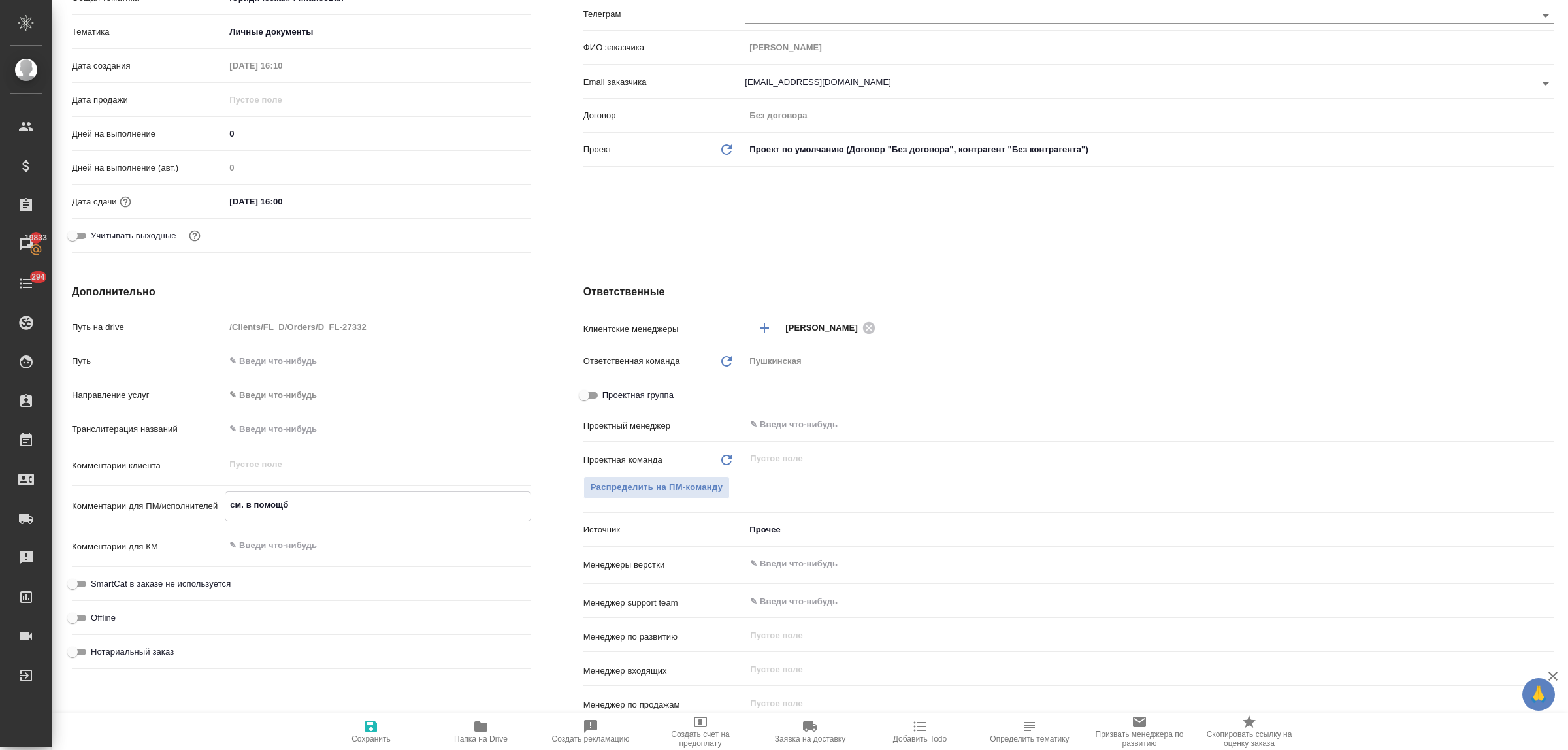
type textarea "x"
type textarea "см. в помощь"
type textarea "x"
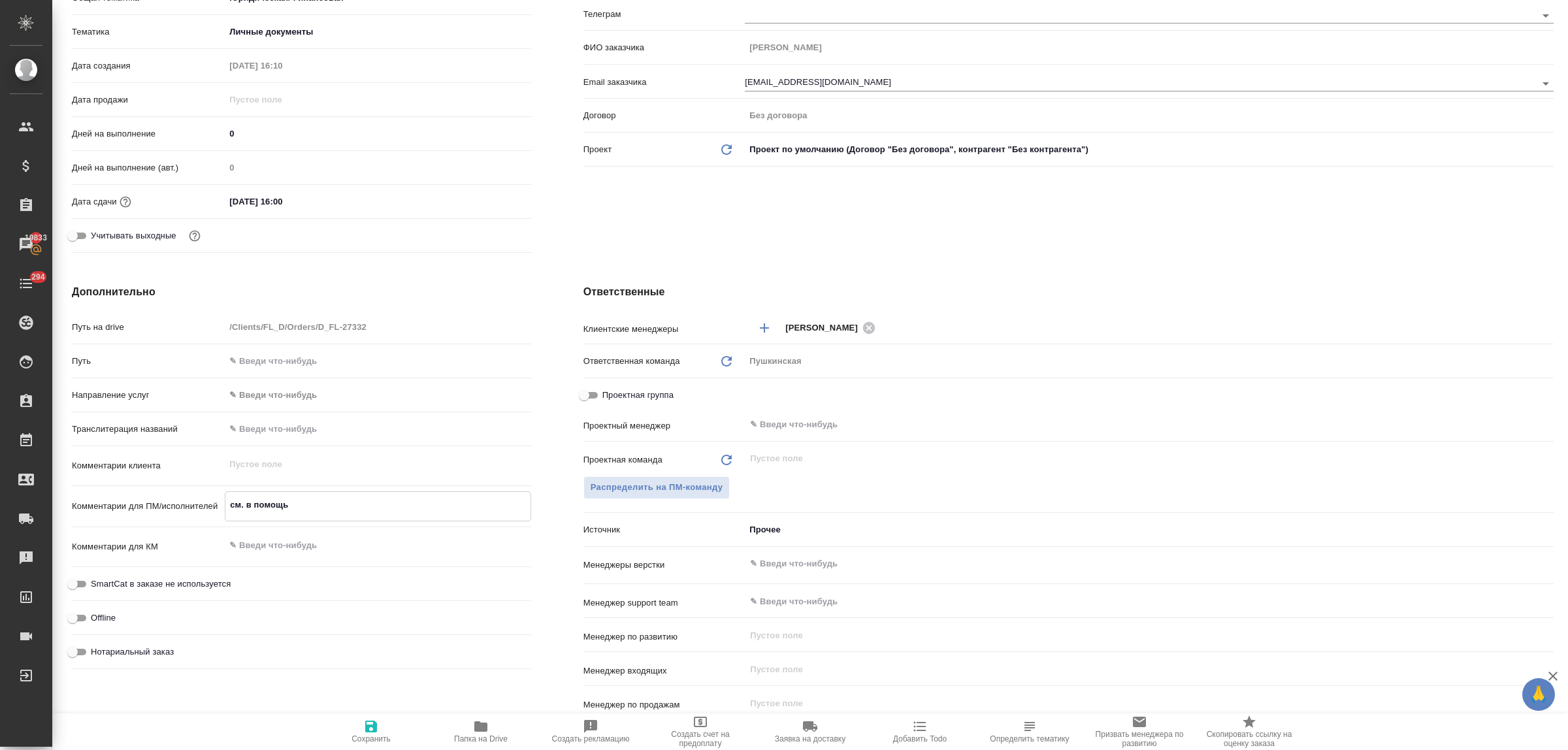
type textarea "x"
type textarea "см. в помощь"
type textarea "x"
type textarea "см. в помощь з"
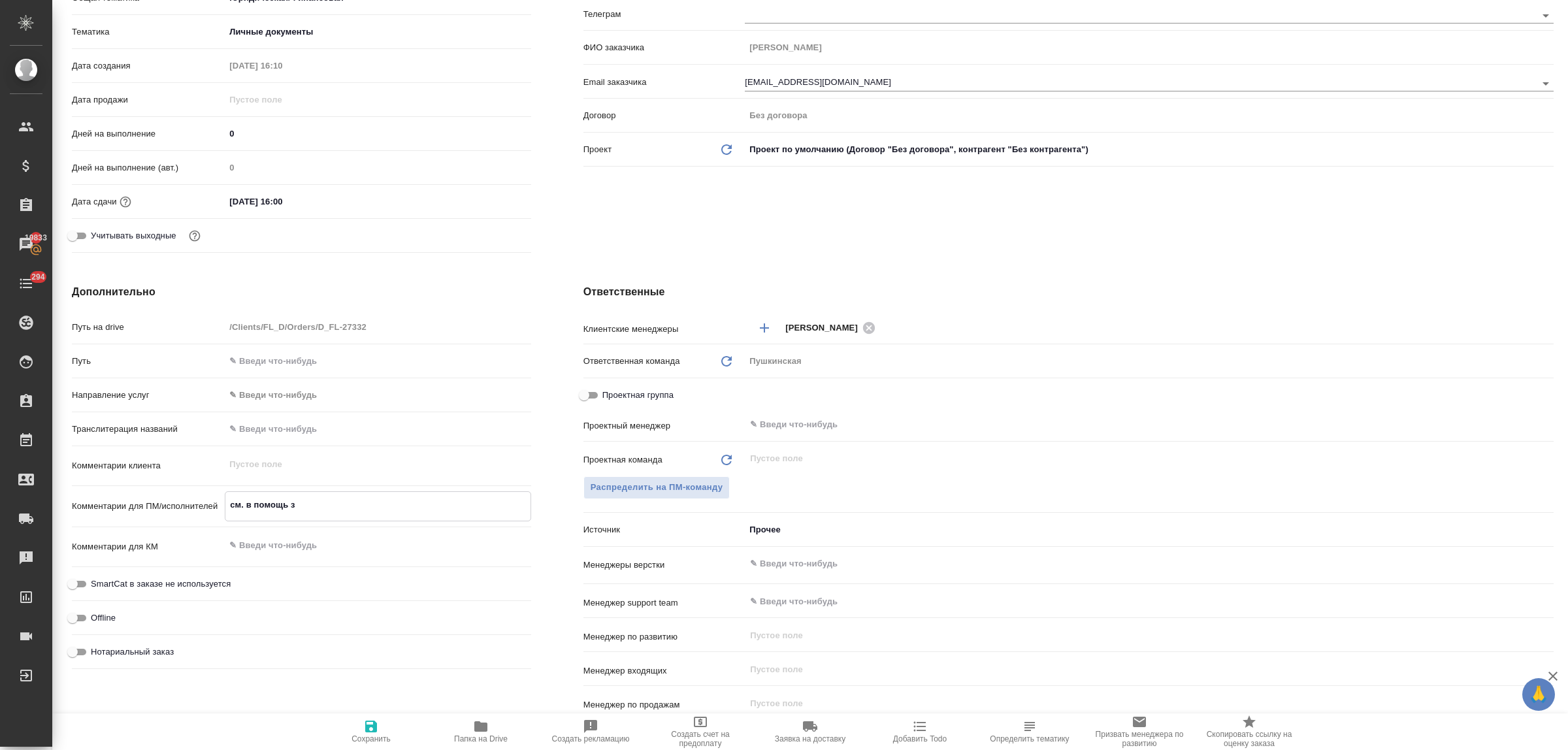
type textarea "x"
type textarea "см. в помощь за"
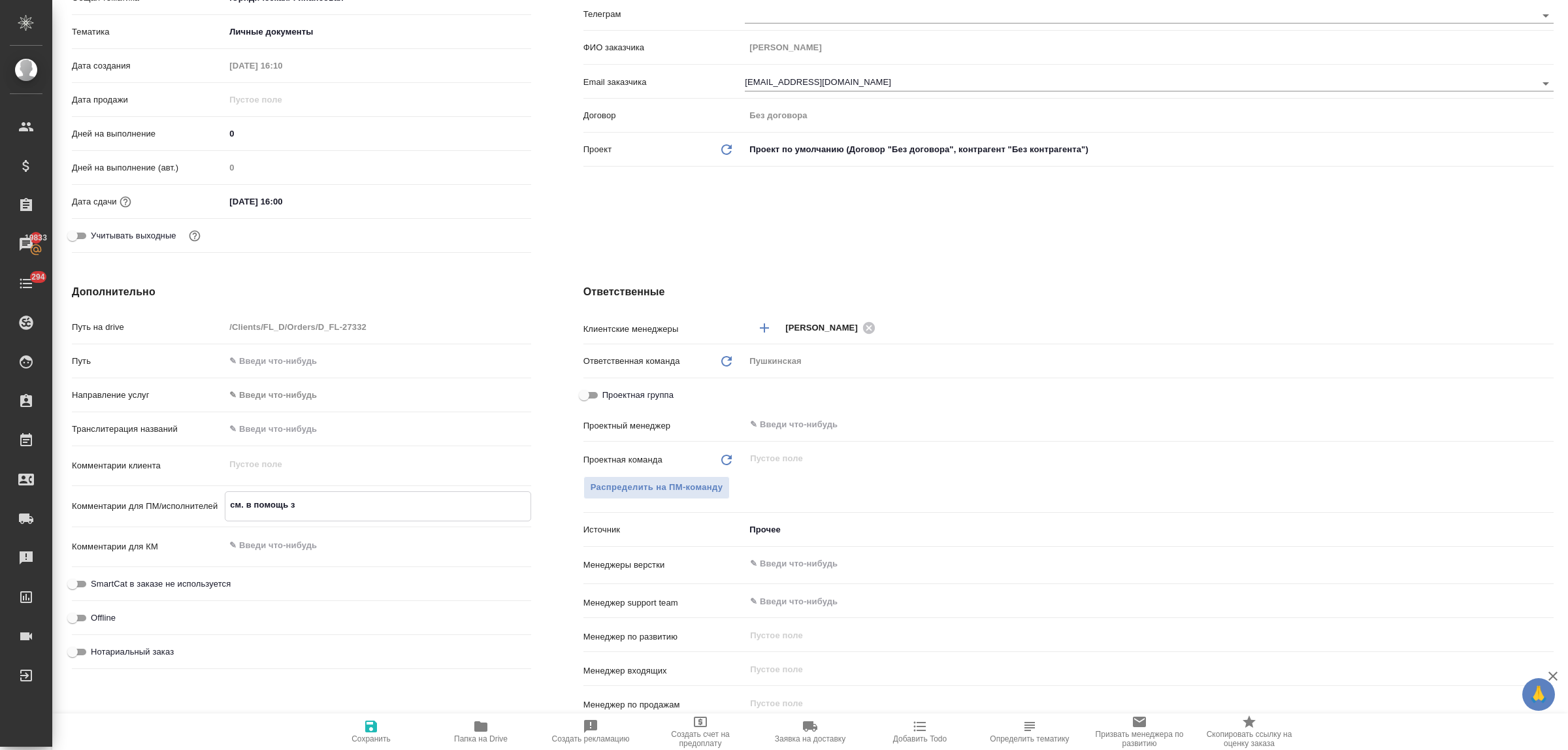
type textarea "x"
type textarea "см. в помощь зак"
type textarea "x"
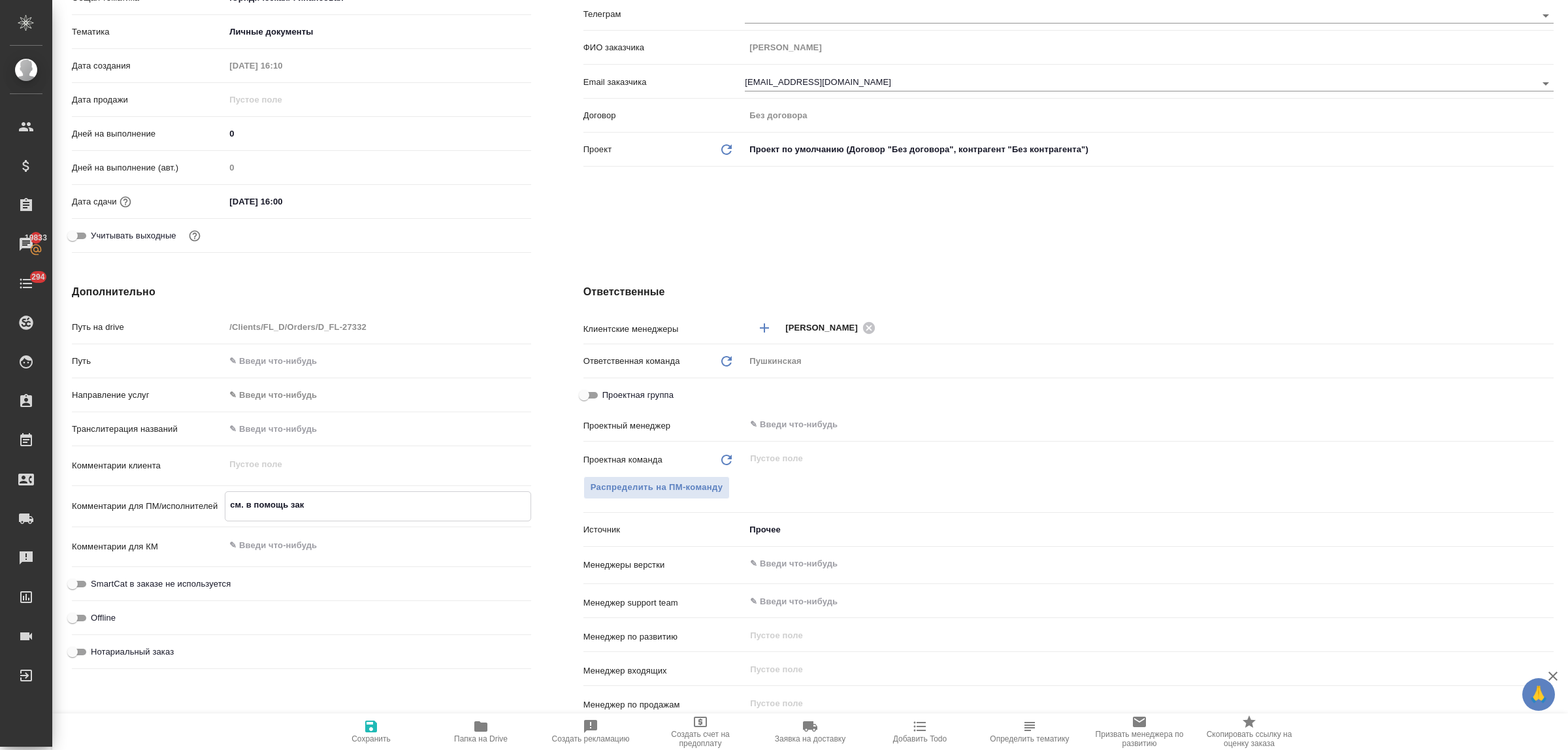
type textarea "x"
type textarea "см. в помощь зака"
type textarea "x"
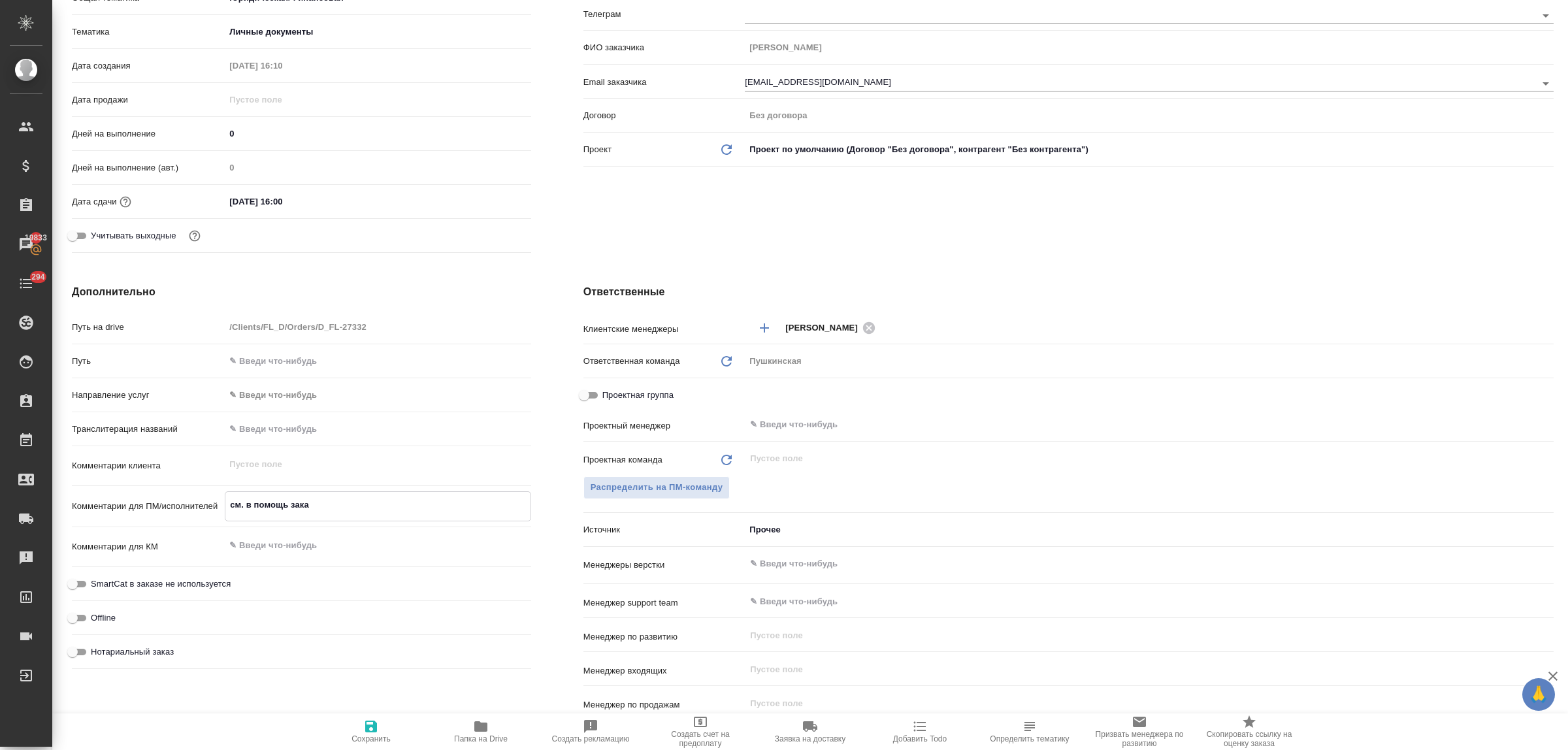
type textarea "см. в помощь заказ"
type textarea "x"
type textarea "см. в помощь заказ"
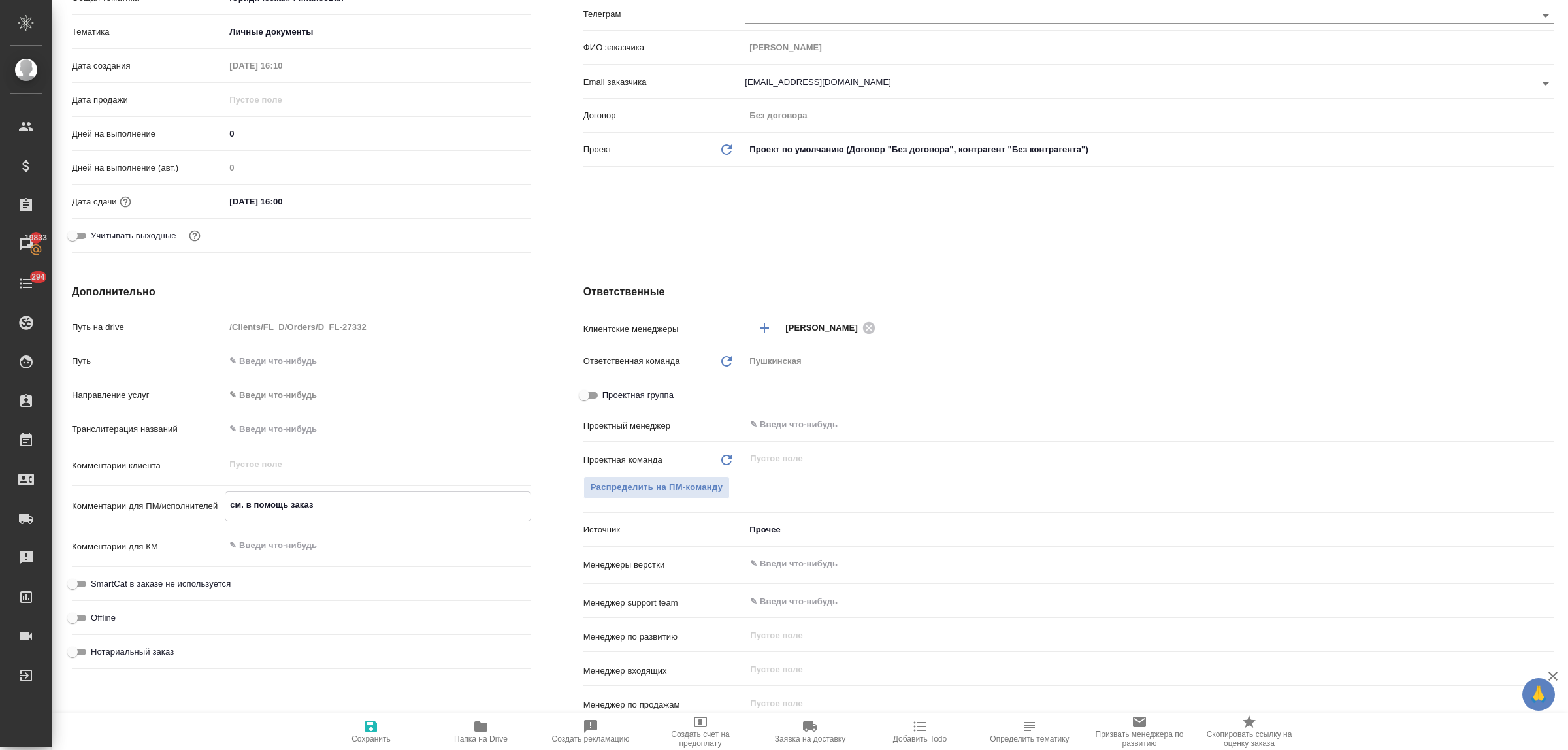
type textarea "x"
paste textarea "D_FL-27119"
type textarea "см. в помощь заказ D_FL-27119"
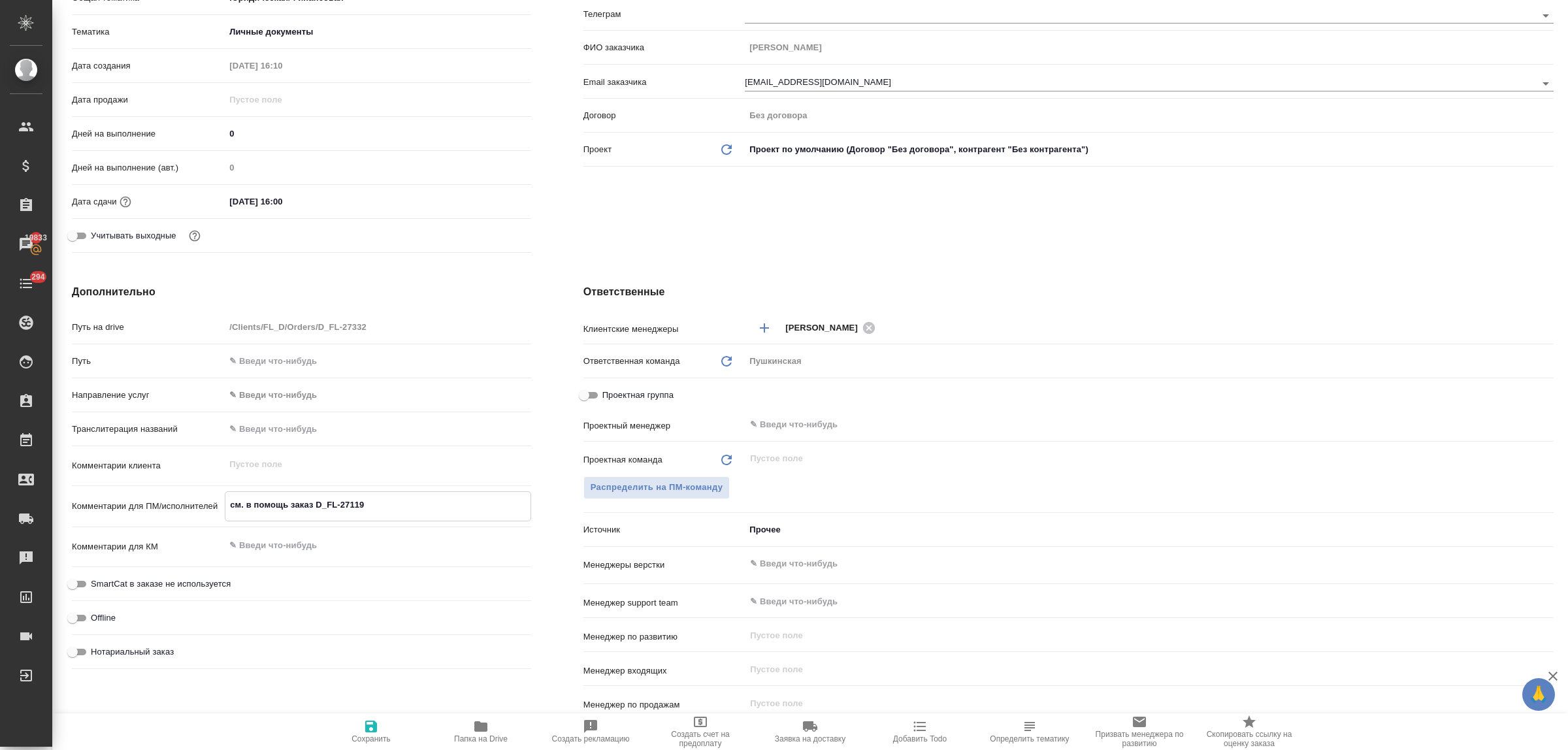
type textarea "x"
type textarea "см. в помощь заказ D_FL-27119"
type textarea "x"
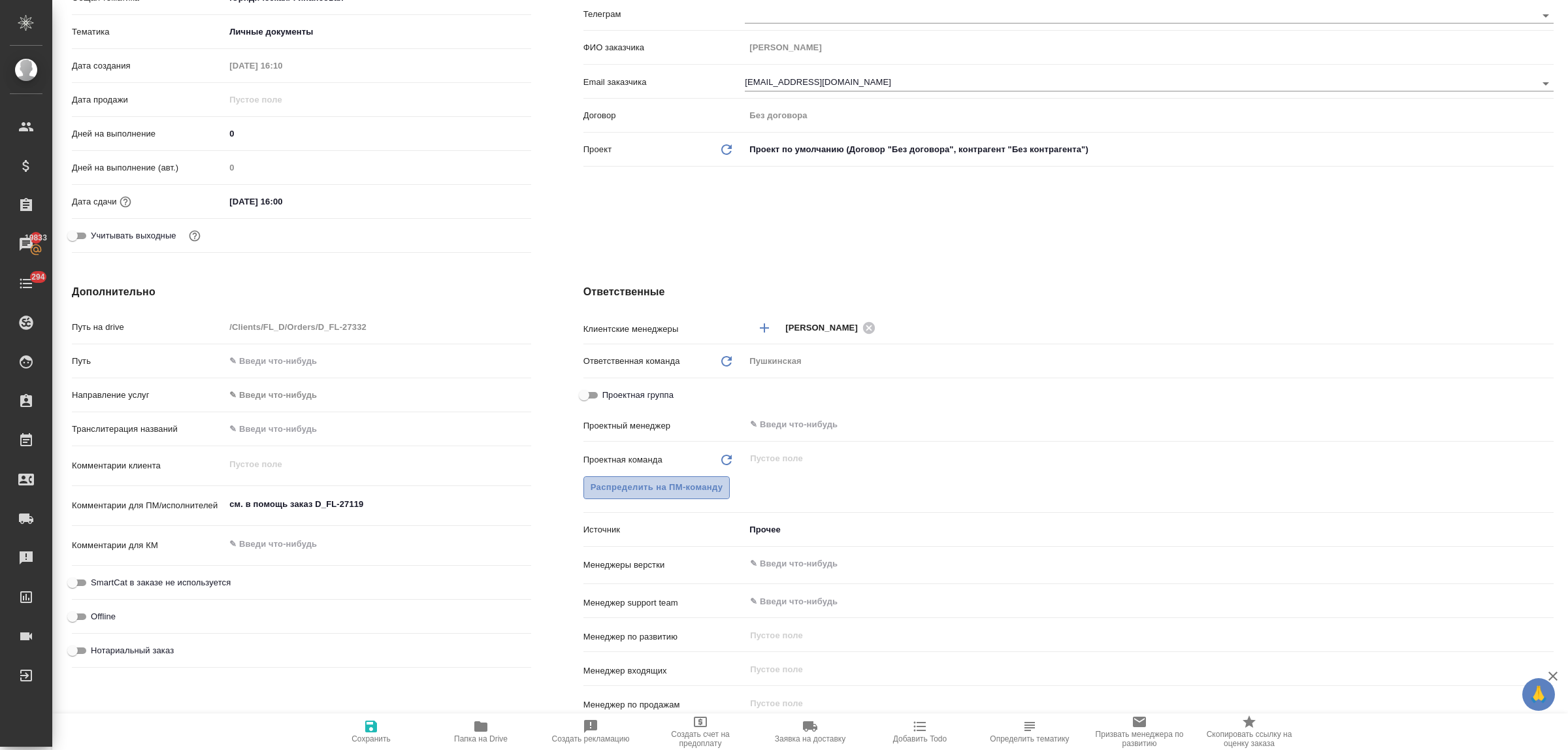
click at [635, 489] on span "Распределить на ПМ-команду" at bounding box center [657, 487] width 133 height 15
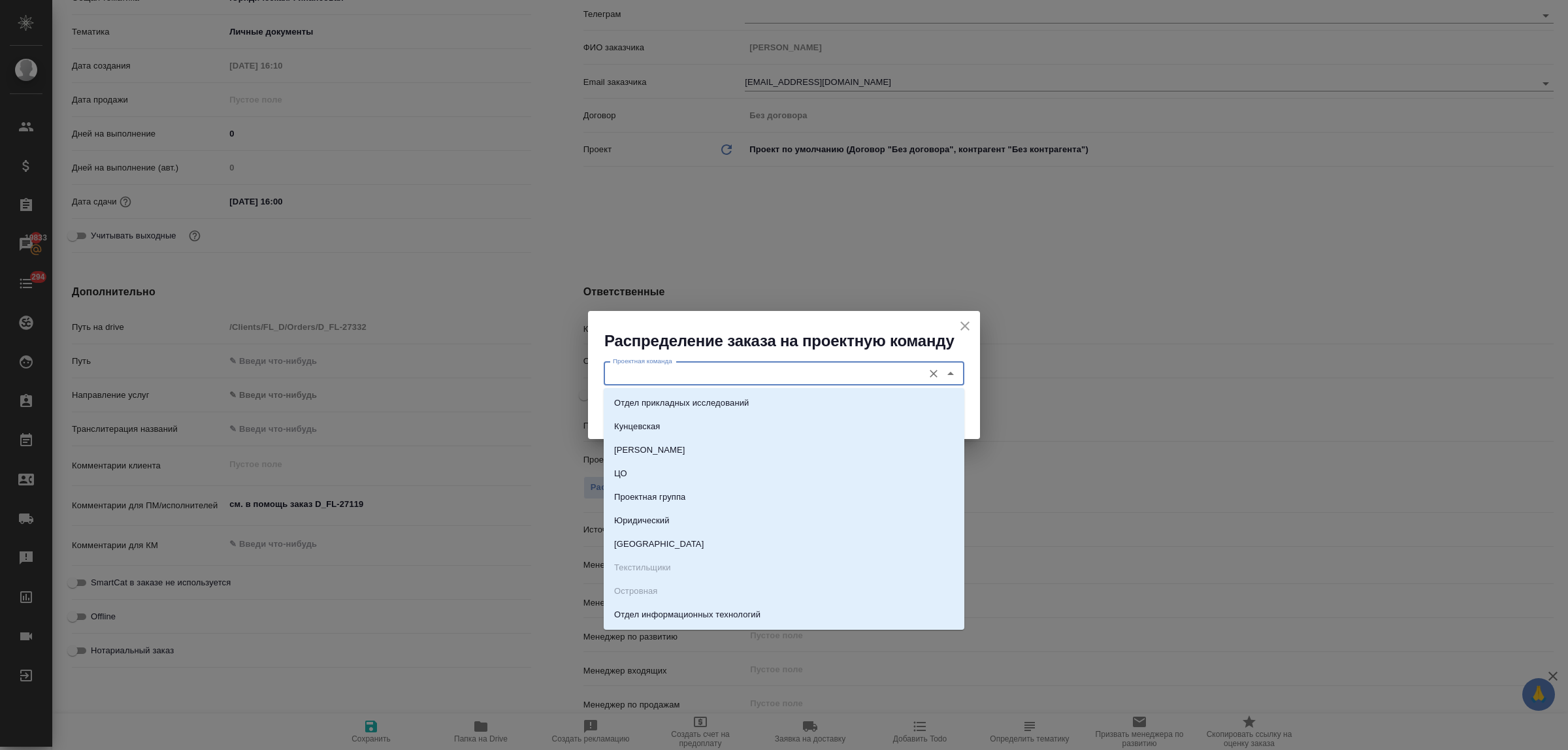
click at [651, 370] on input "Проектная команда" at bounding box center [762, 374] width 309 height 16
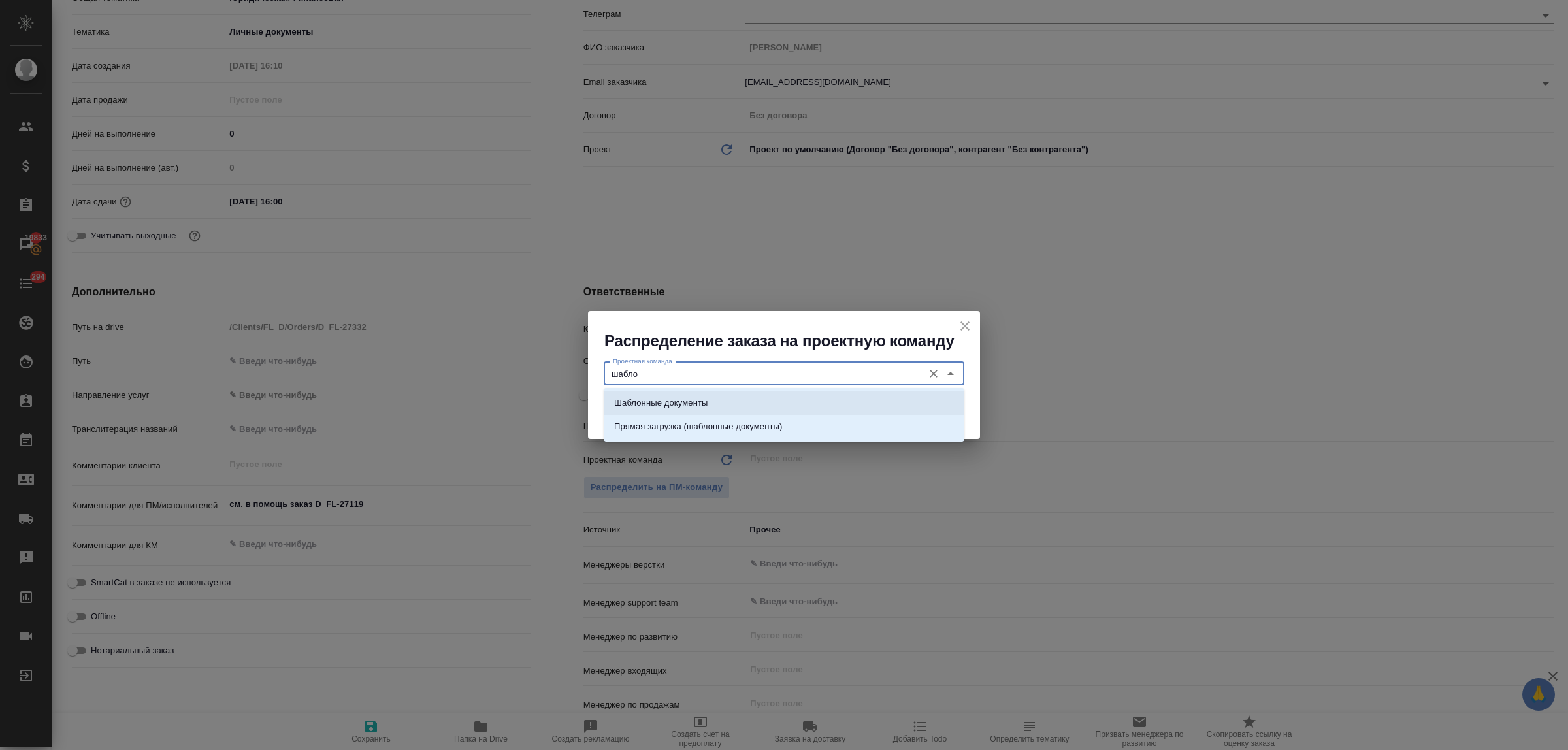
click at [671, 399] on p "Шаблонные документы" at bounding box center [661, 403] width 94 height 13
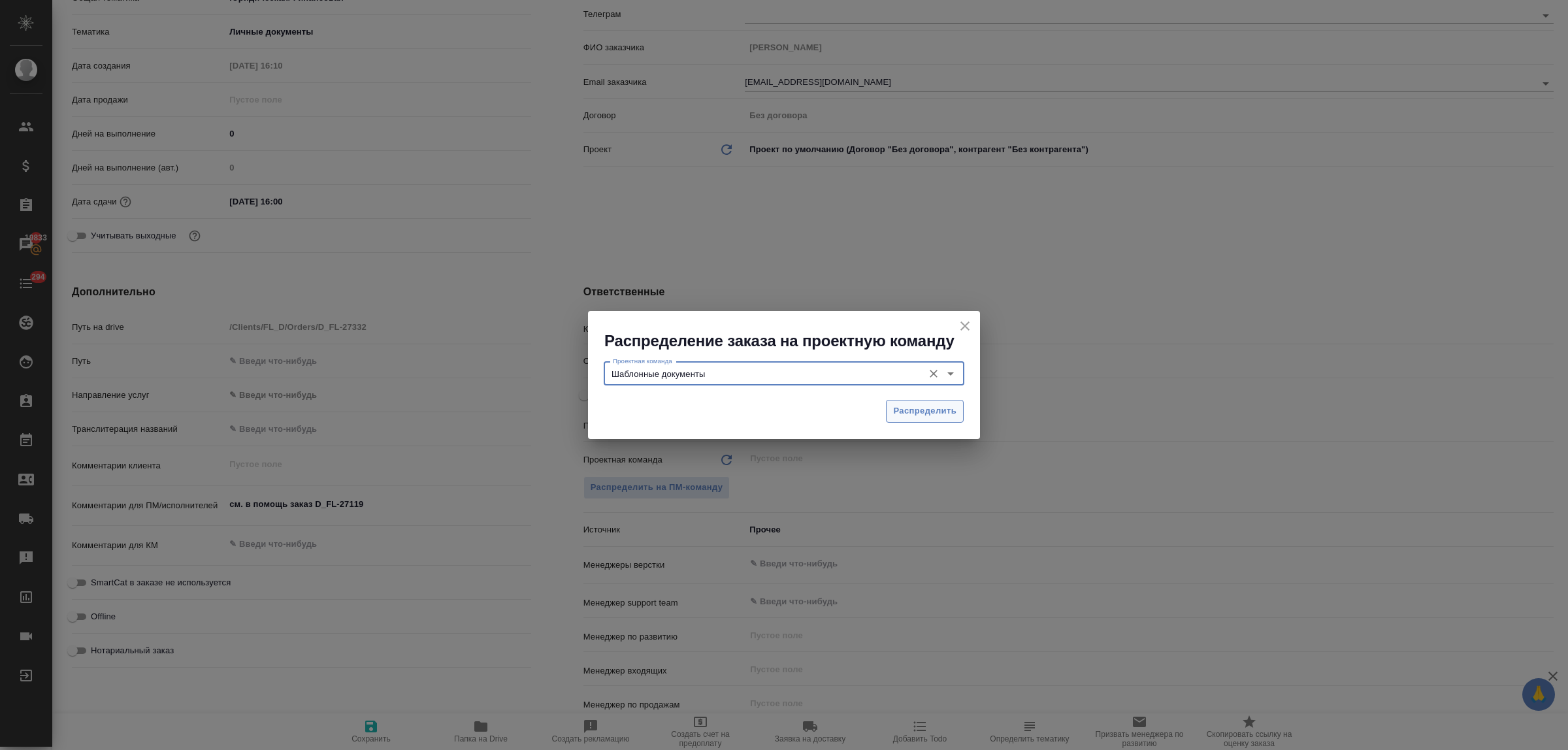
type input "Шаблонные документы"
click at [909, 420] on button "Распределить" at bounding box center [925, 411] width 78 height 23
type textarea "x"
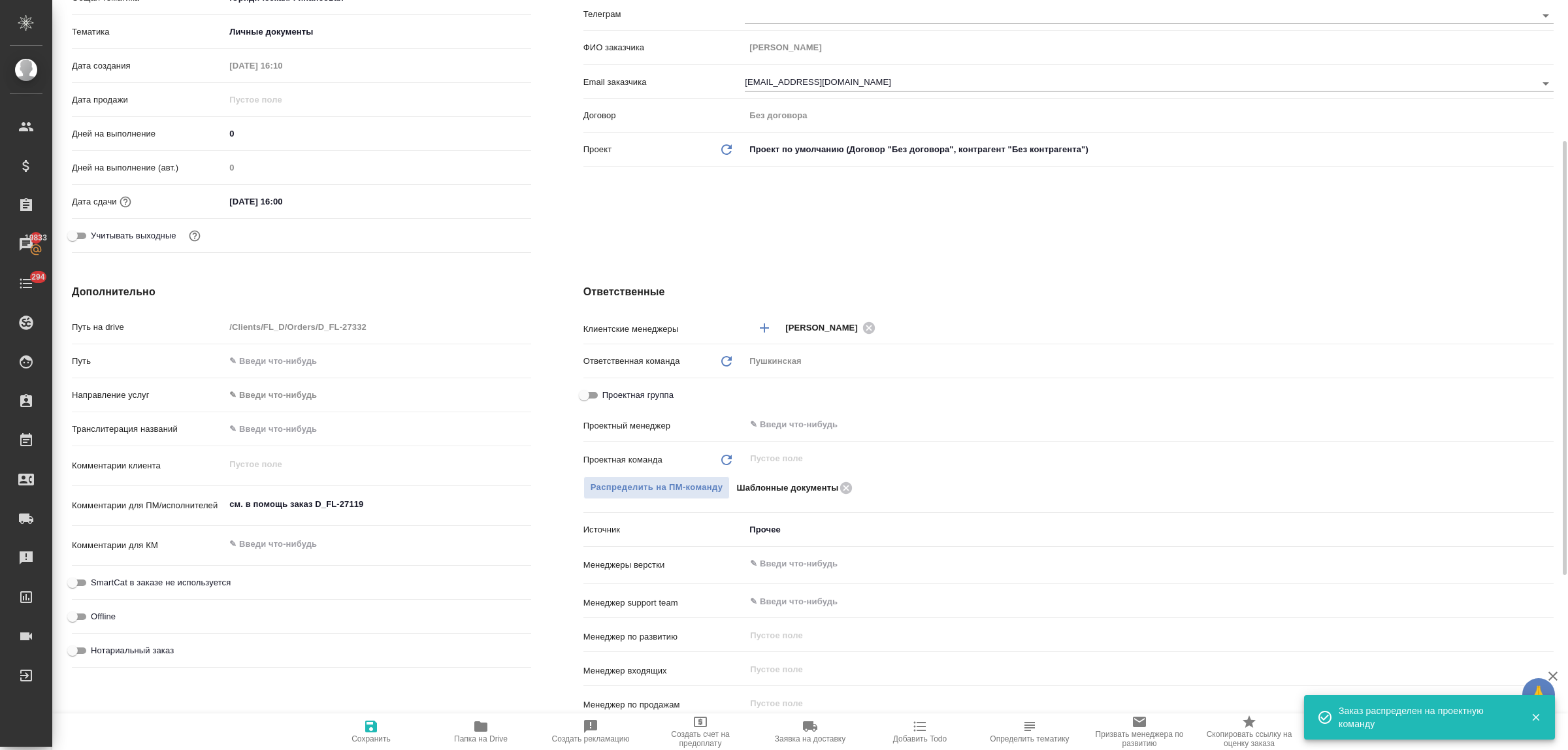
click at [371, 728] on icon "button" at bounding box center [371, 726] width 16 height 16
type textarea "x"
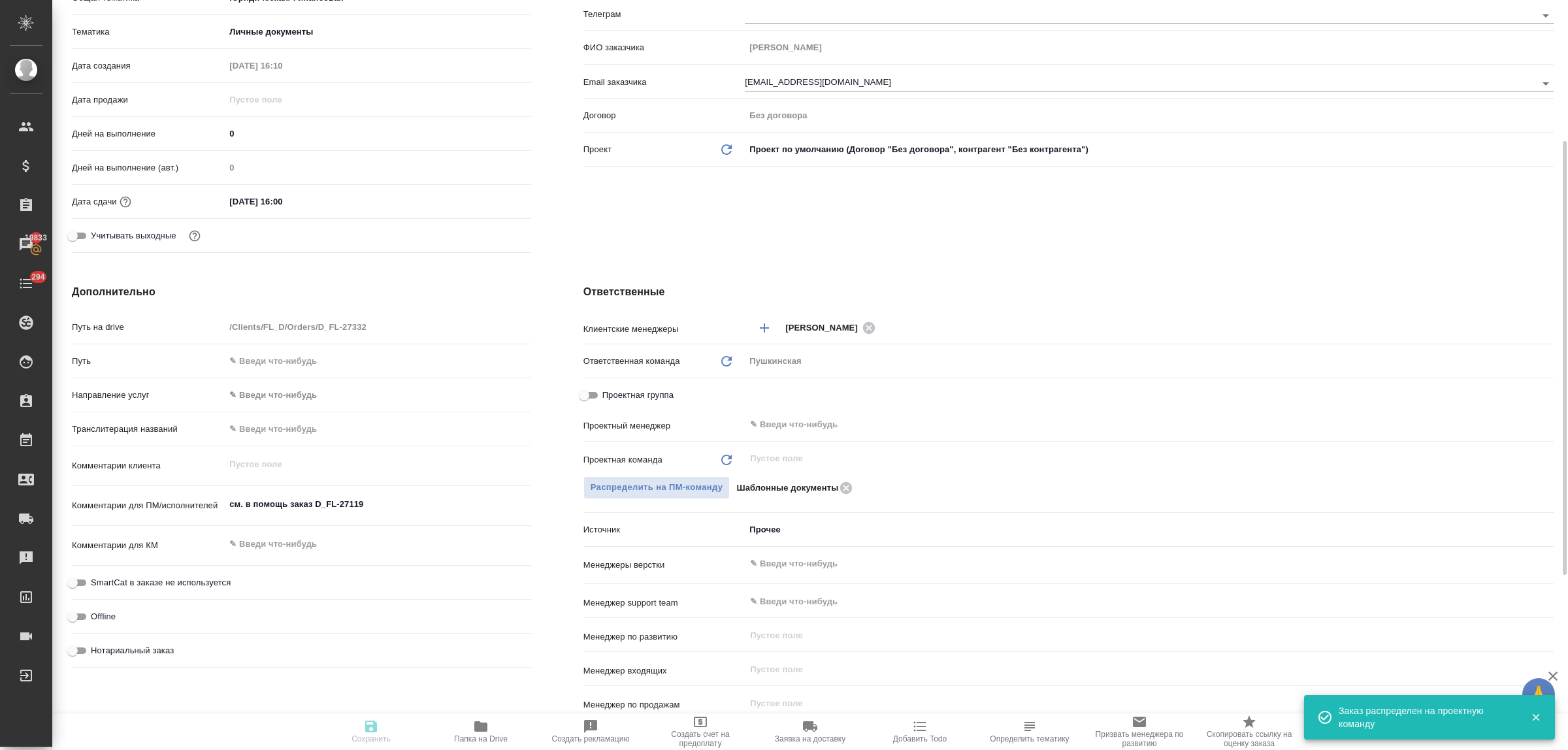
type textarea "x"
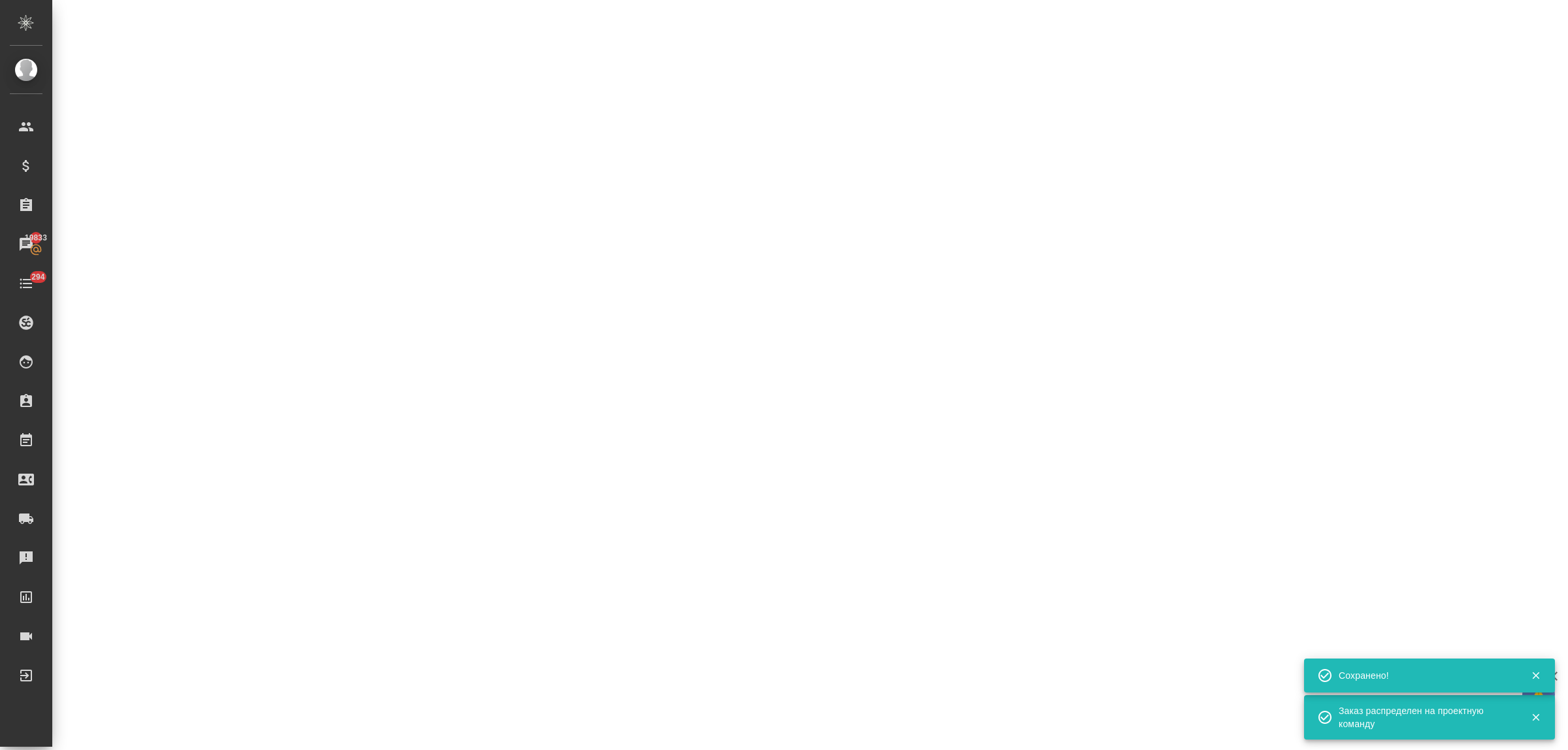
select select "RU"
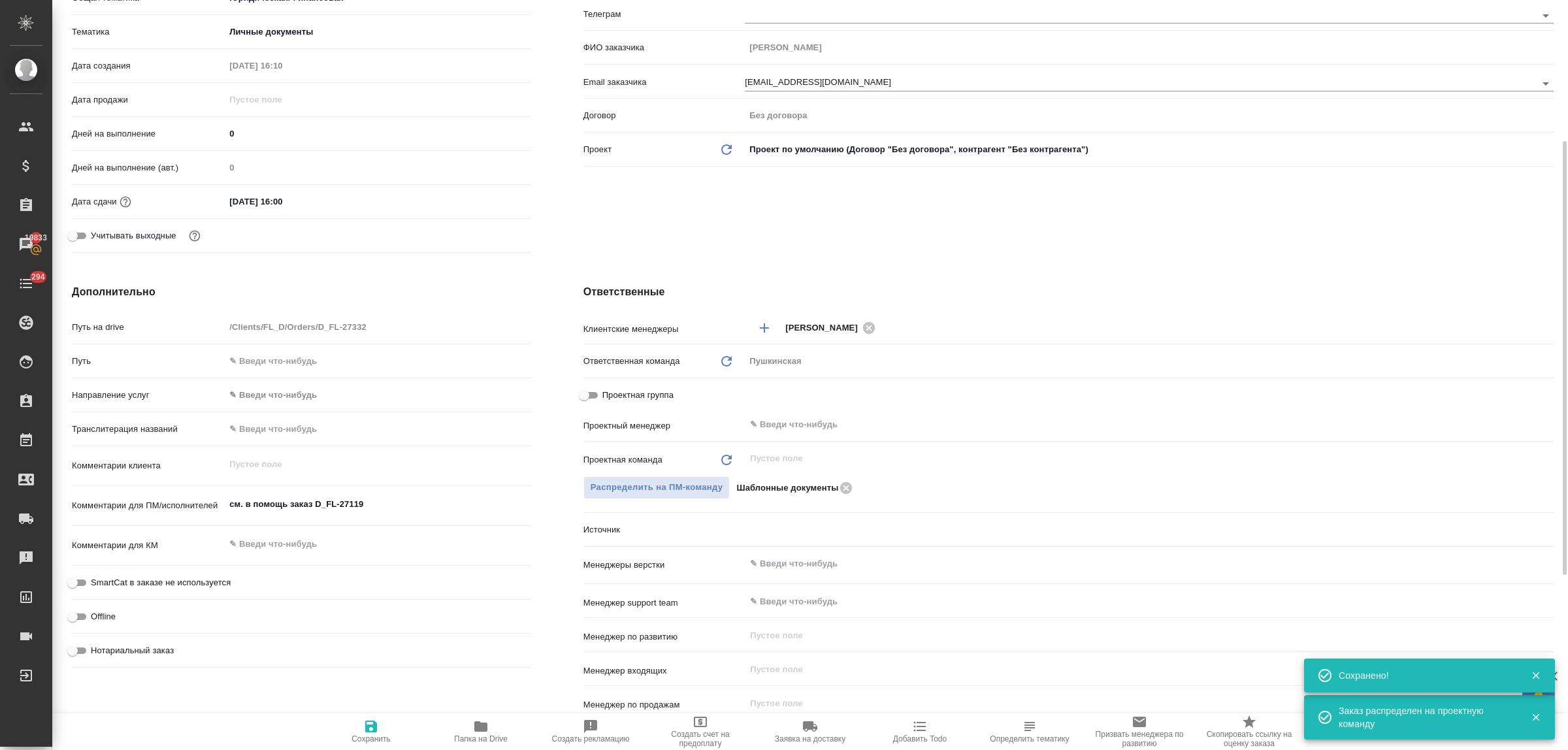
type textarea "x"
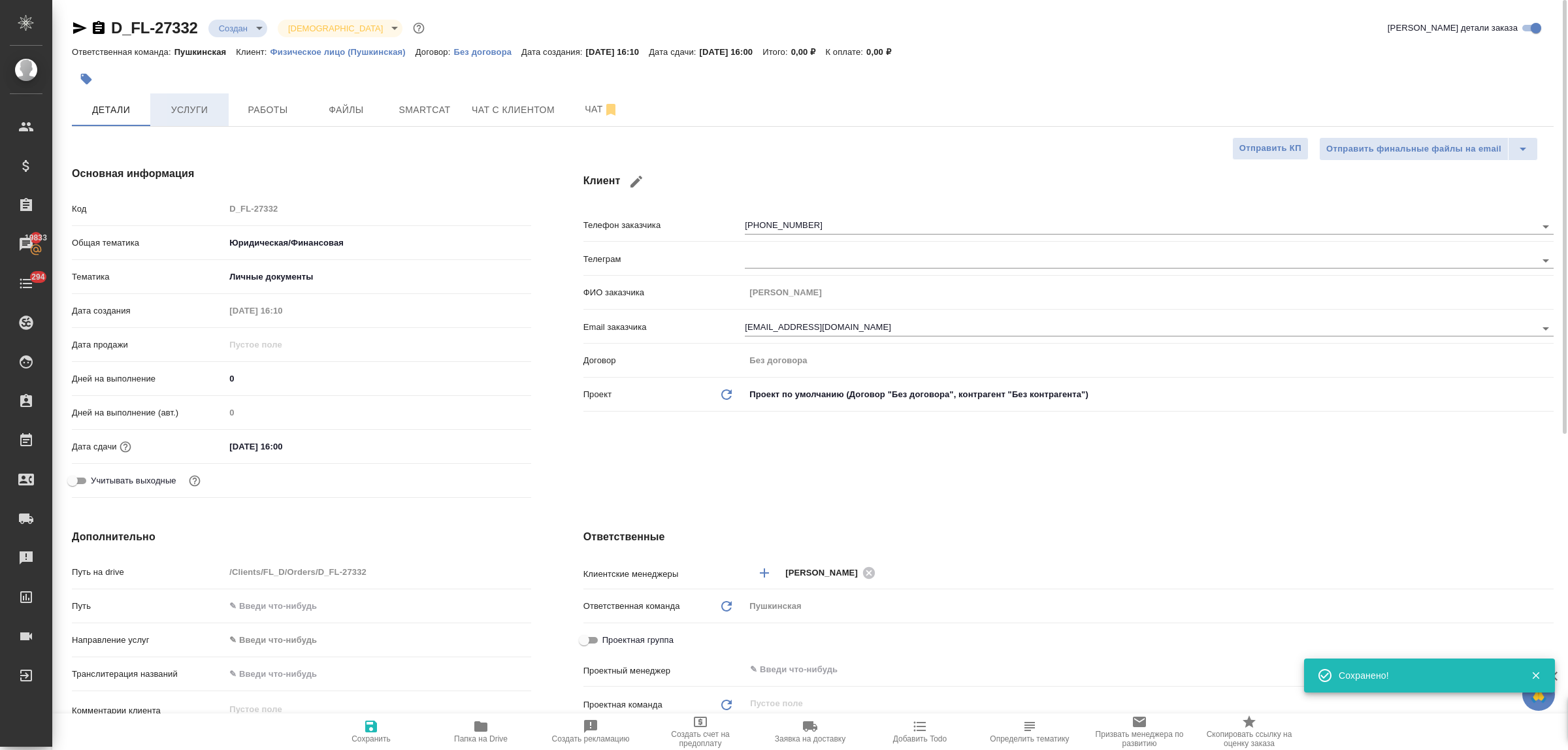
click at [192, 96] on button "Услуги" at bounding box center [190, 109] width 78 height 32
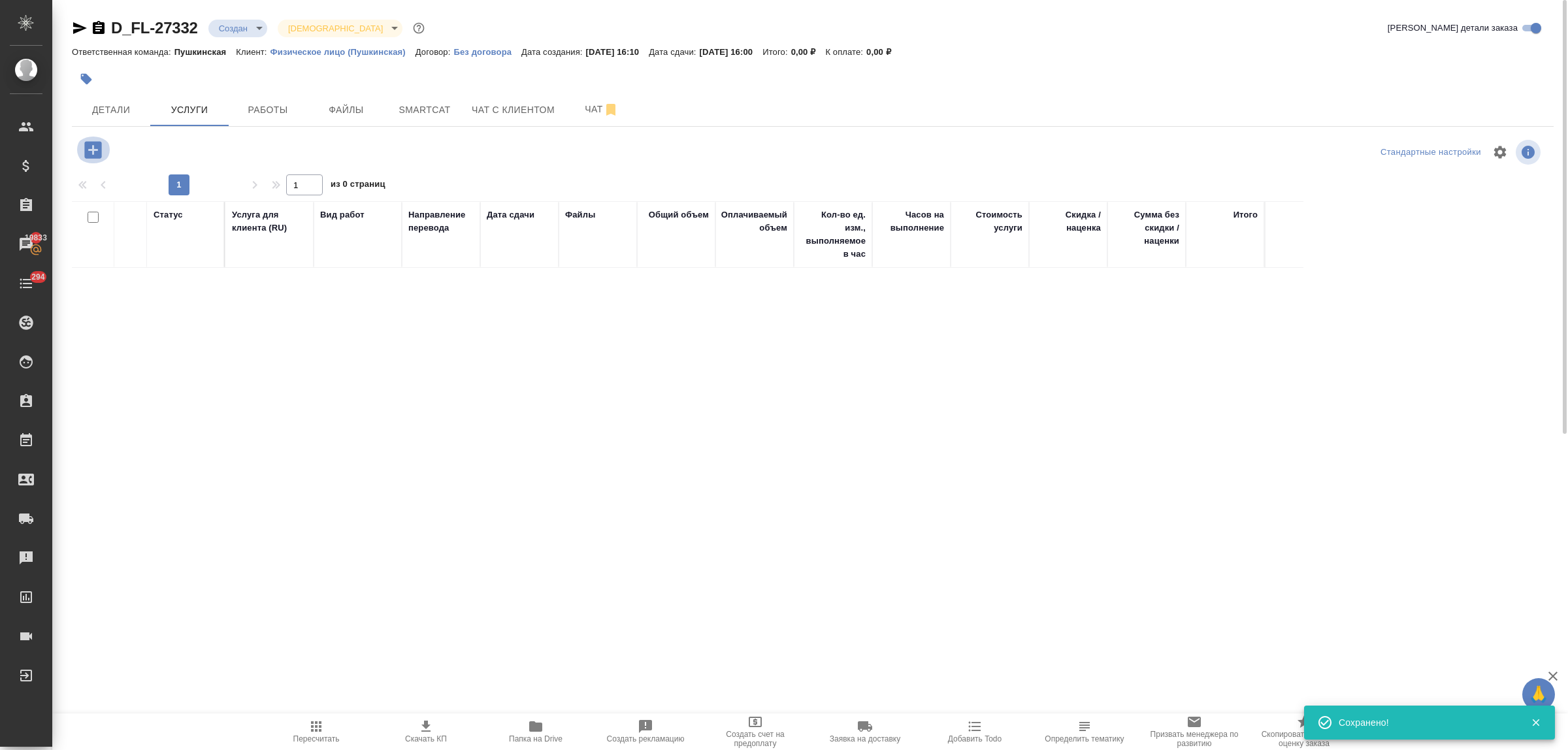
click at [92, 152] on icon "button" at bounding box center [93, 150] width 17 height 17
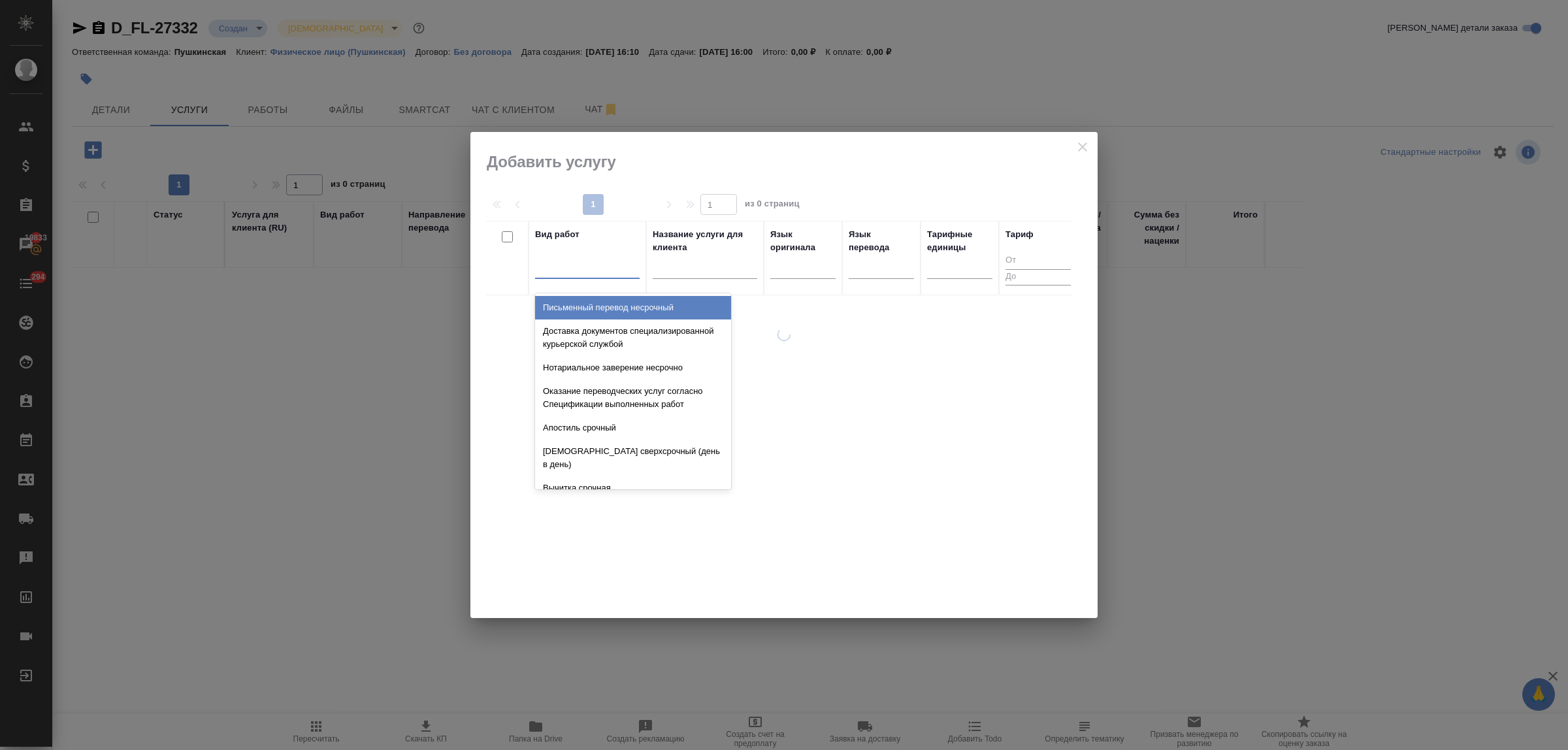
click at [587, 269] on div at bounding box center [588, 265] width 105 height 19
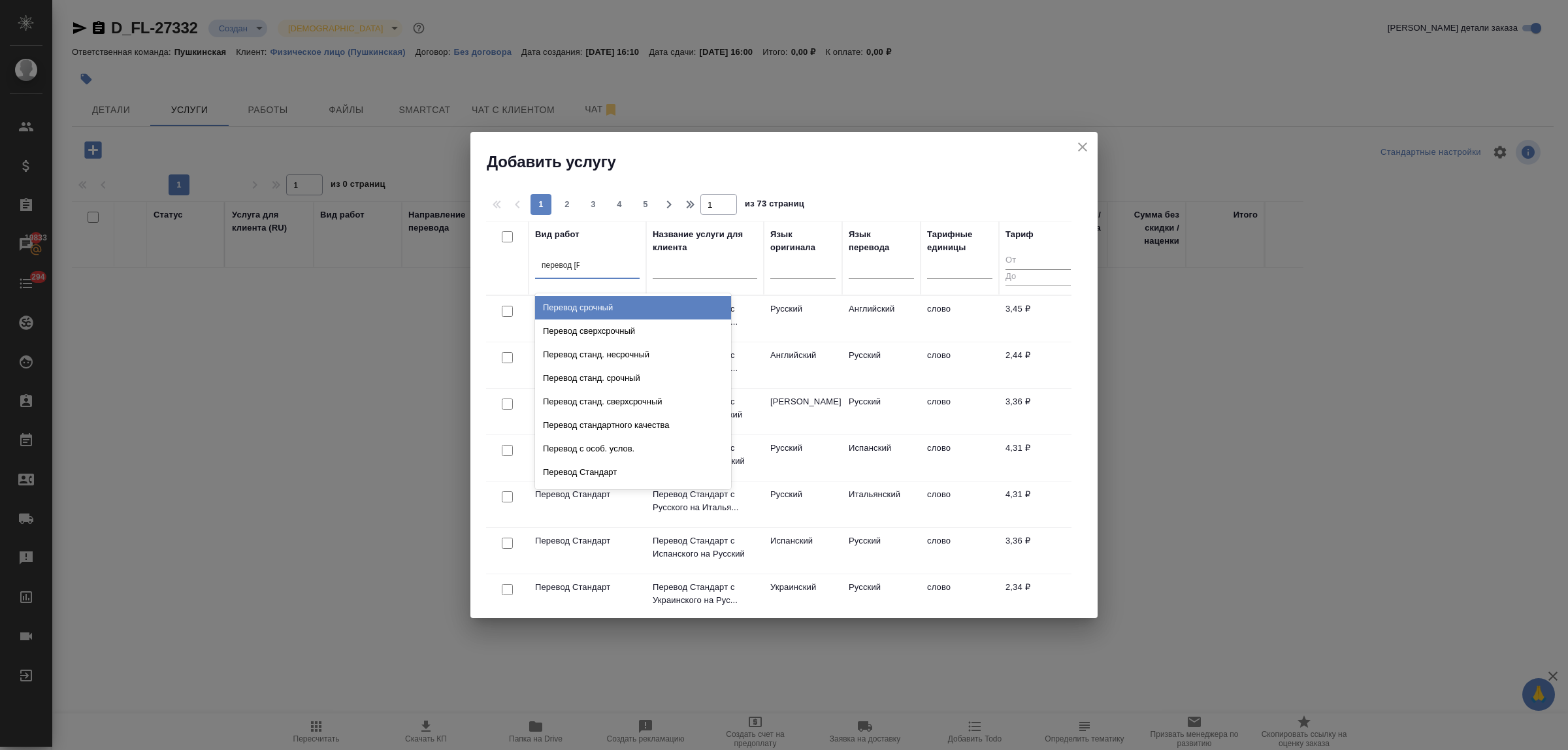
type input "перевод ст"
click at [609, 302] on div "Перевод станд. несрочный" at bounding box center [633, 307] width 196 height 23
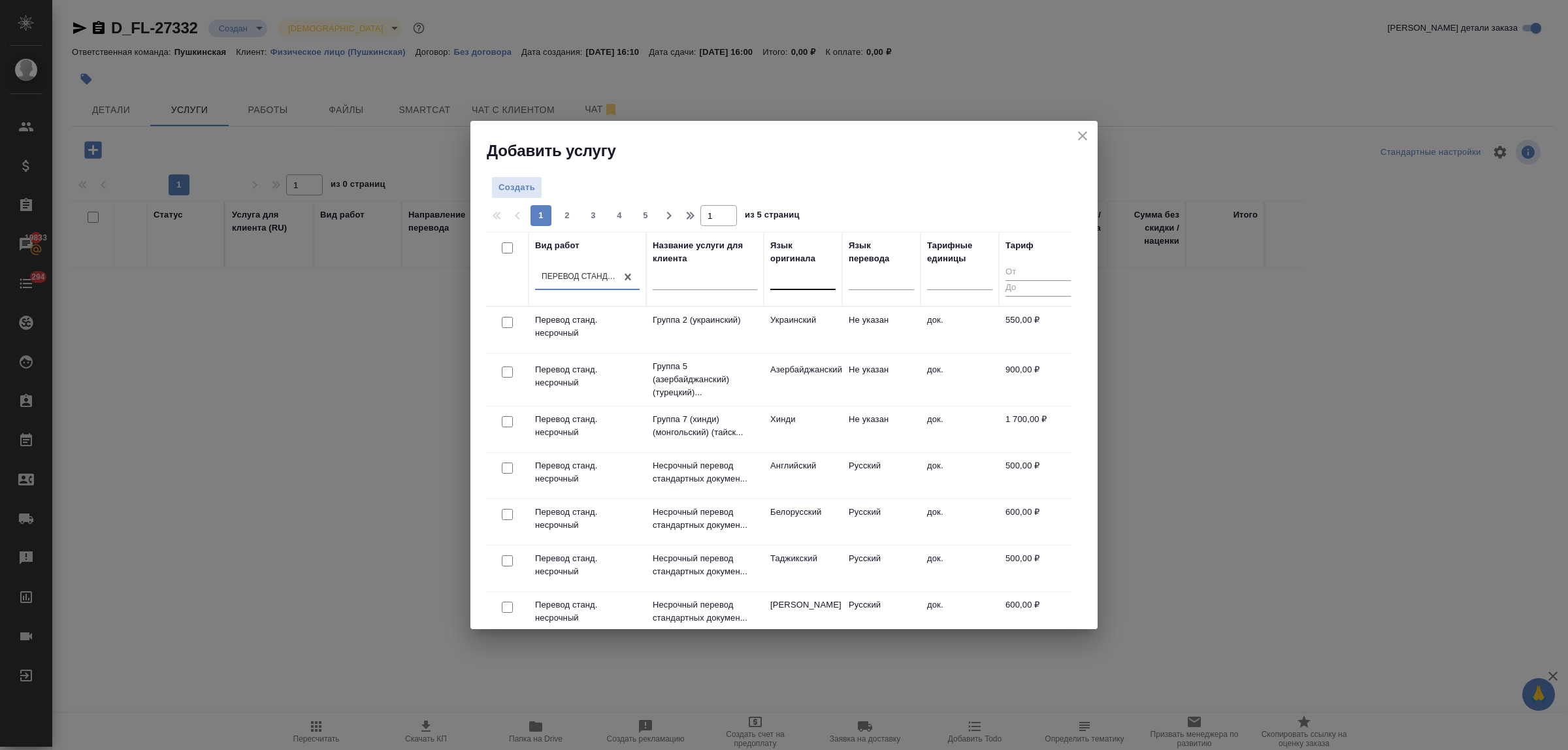
click at [789, 280] on div at bounding box center [803, 277] width 65 height 19
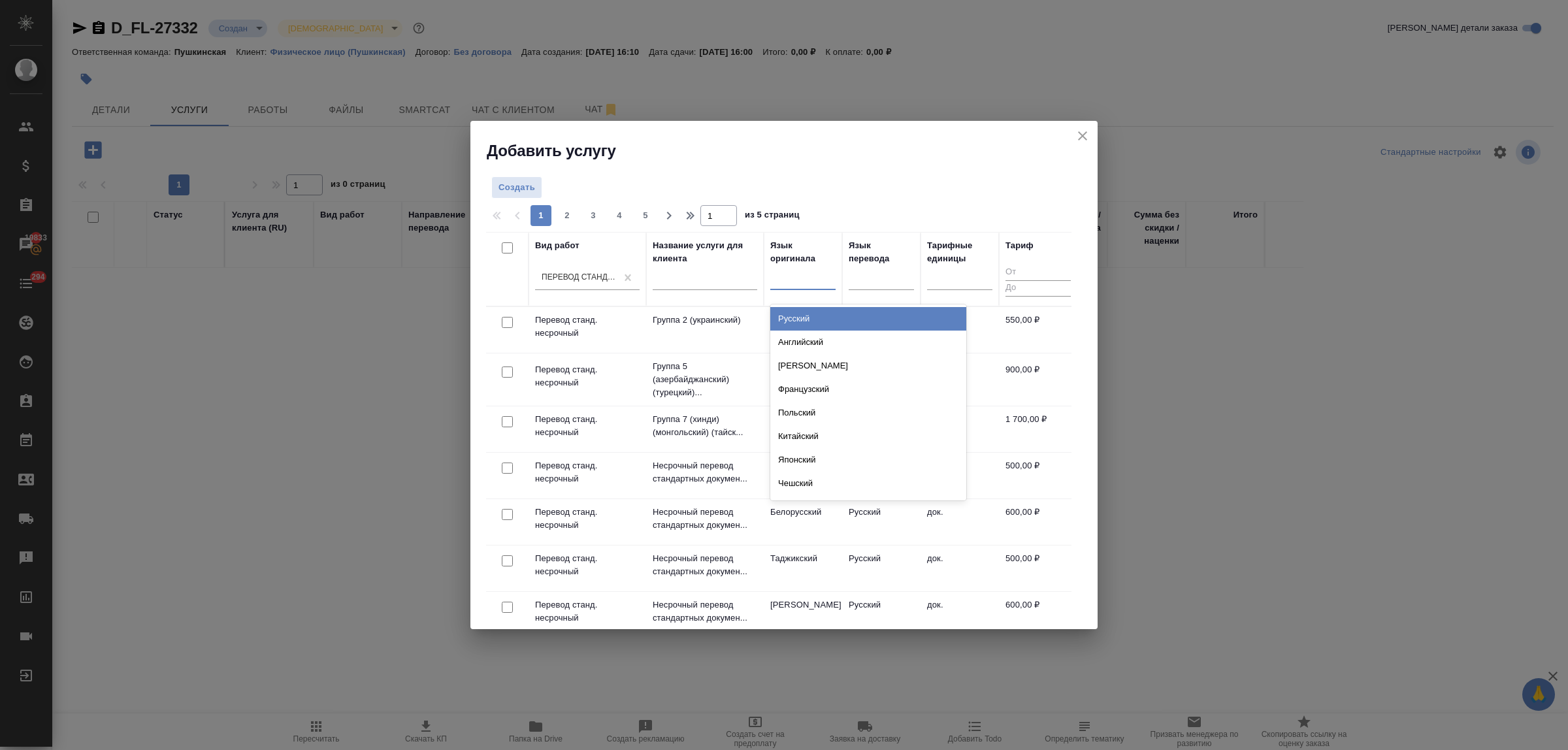
click at [798, 314] on div "Русский" at bounding box center [868, 318] width 196 height 23
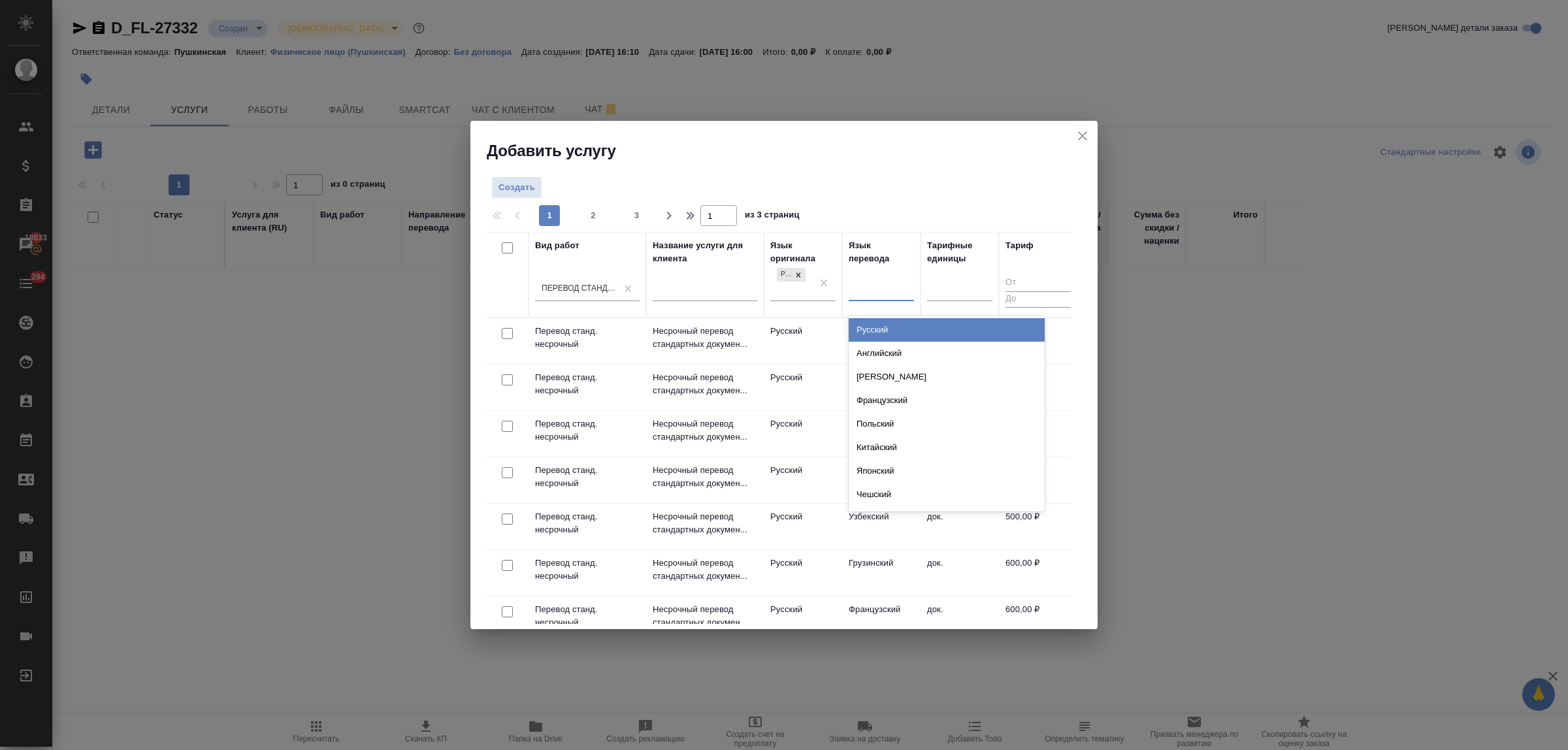
click at [880, 284] on div at bounding box center [881, 288] width 65 height 19
type input "гре"
click at [889, 328] on div "Греческий" at bounding box center [946, 330] width 196 height 23
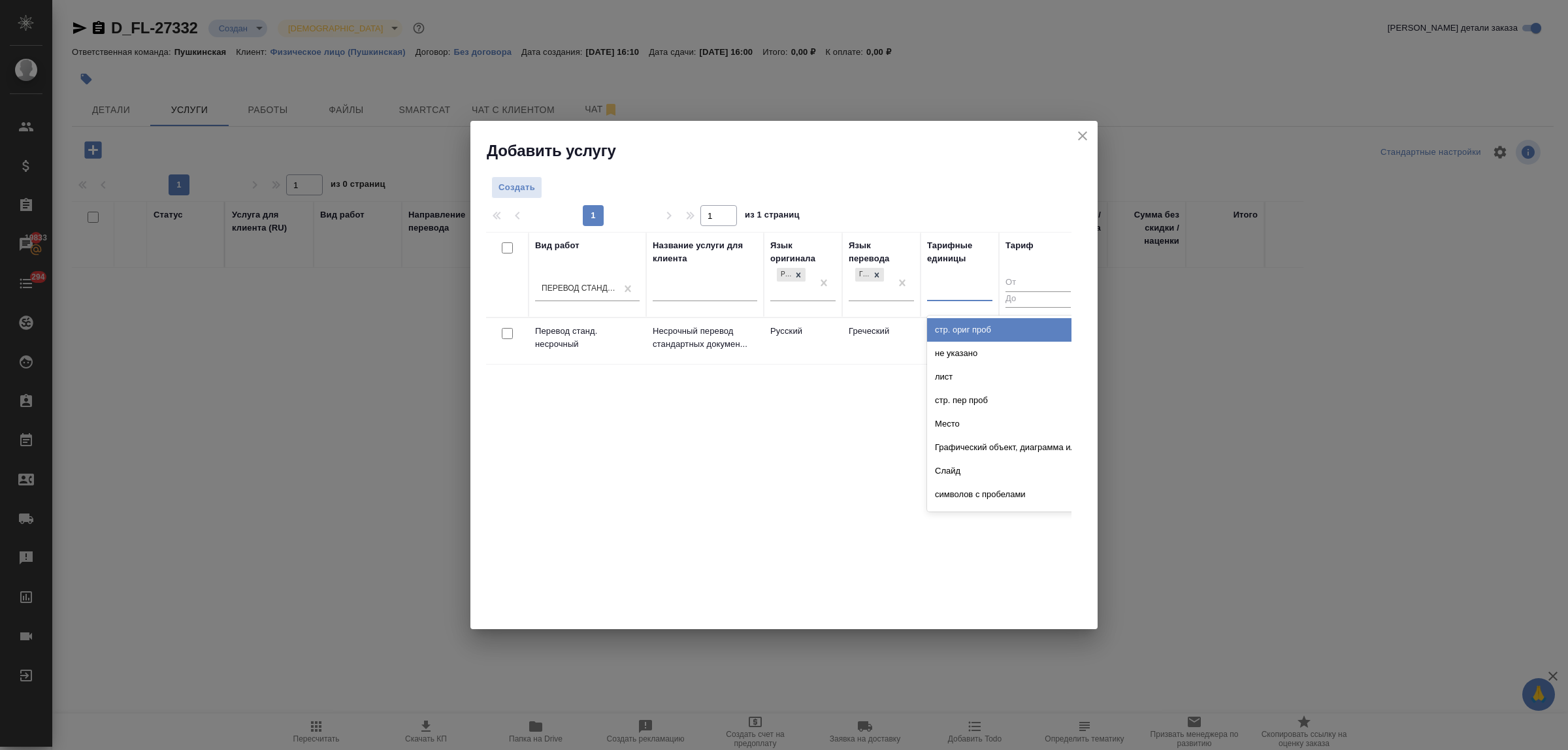
click at [952, 294] on div at bounding box center [960, 288] width 65 height 19
type input "до"
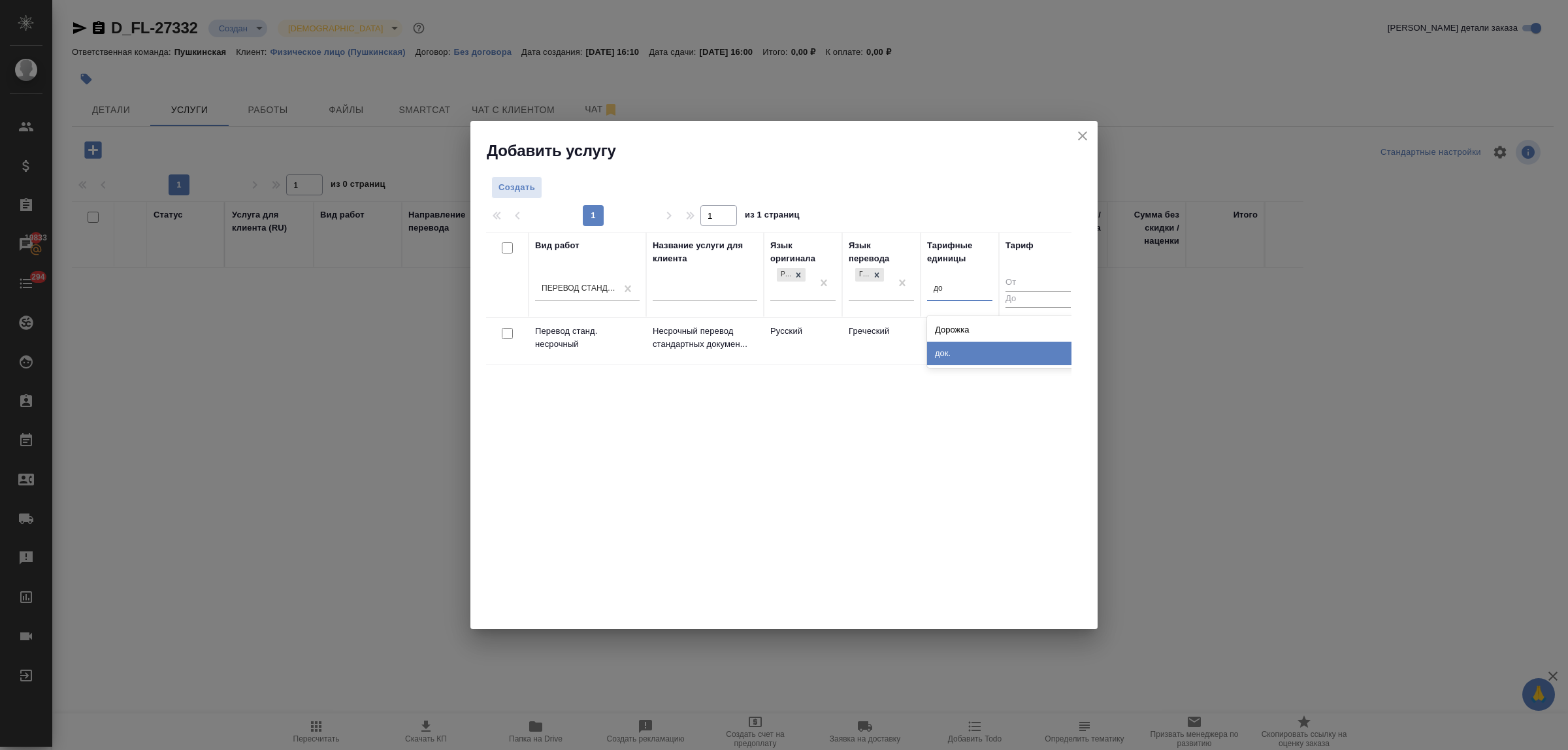
click at [959, 350] on div "док." at bounding box center [1025, 353] width 196 height 23
click at [517, 193] on span "Создать" at bounding box center [517, 188] width 36 height 15
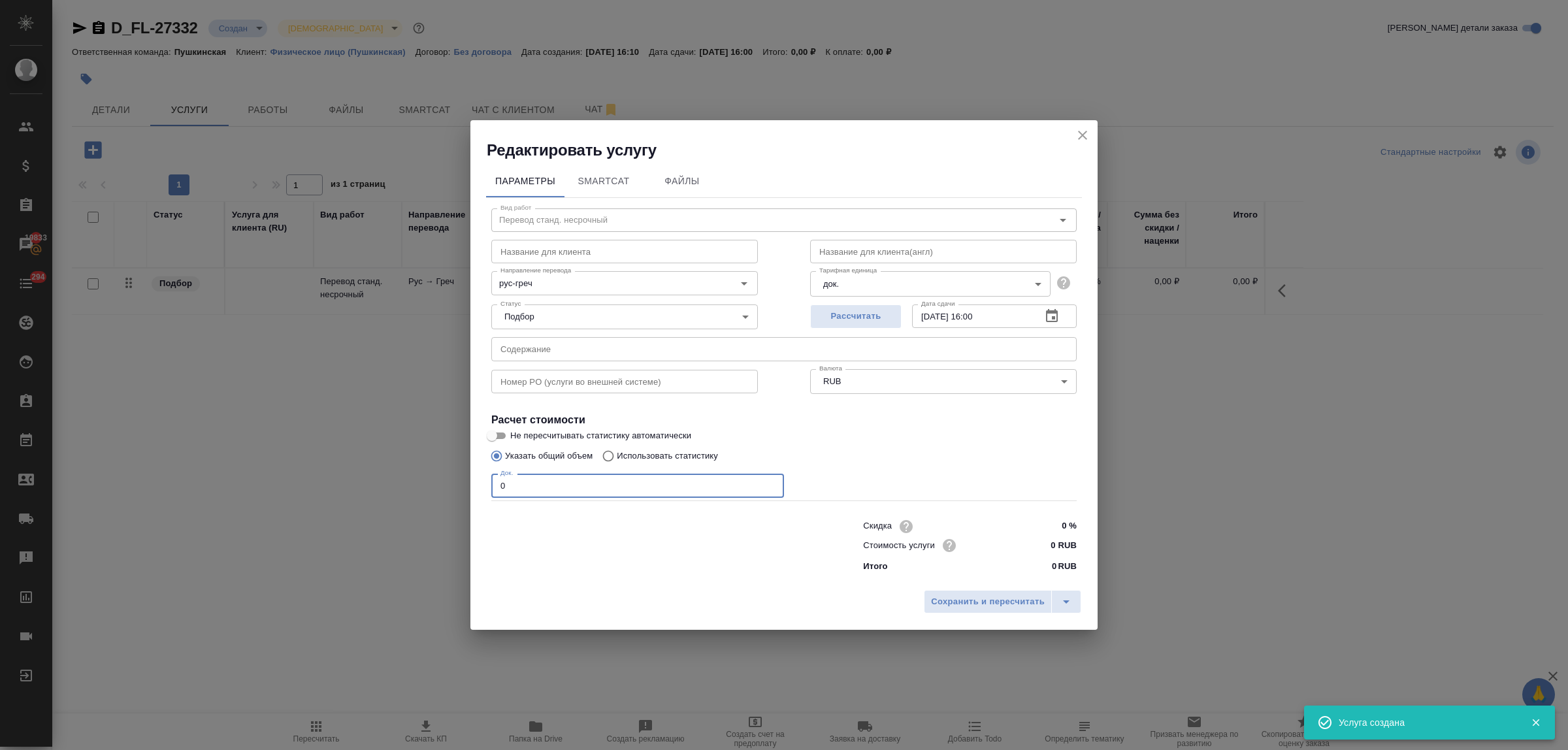
drag, startPoint x: 511, startPoint y: 482, endPoint x: 478, endPoint y: 477, distance: 33.4
click at [467, 477] on div "Редактировать услугу Параметры SmartCat Файлы Вид работ Перевод станд. несрочны…" at bounding box center [784, 375] width 1568 height 750
type input "2"
click at [1043, 549] on input "0 RUB" at bounding box center [1052, 545] width 48 height 19
type input "1500 RUB"
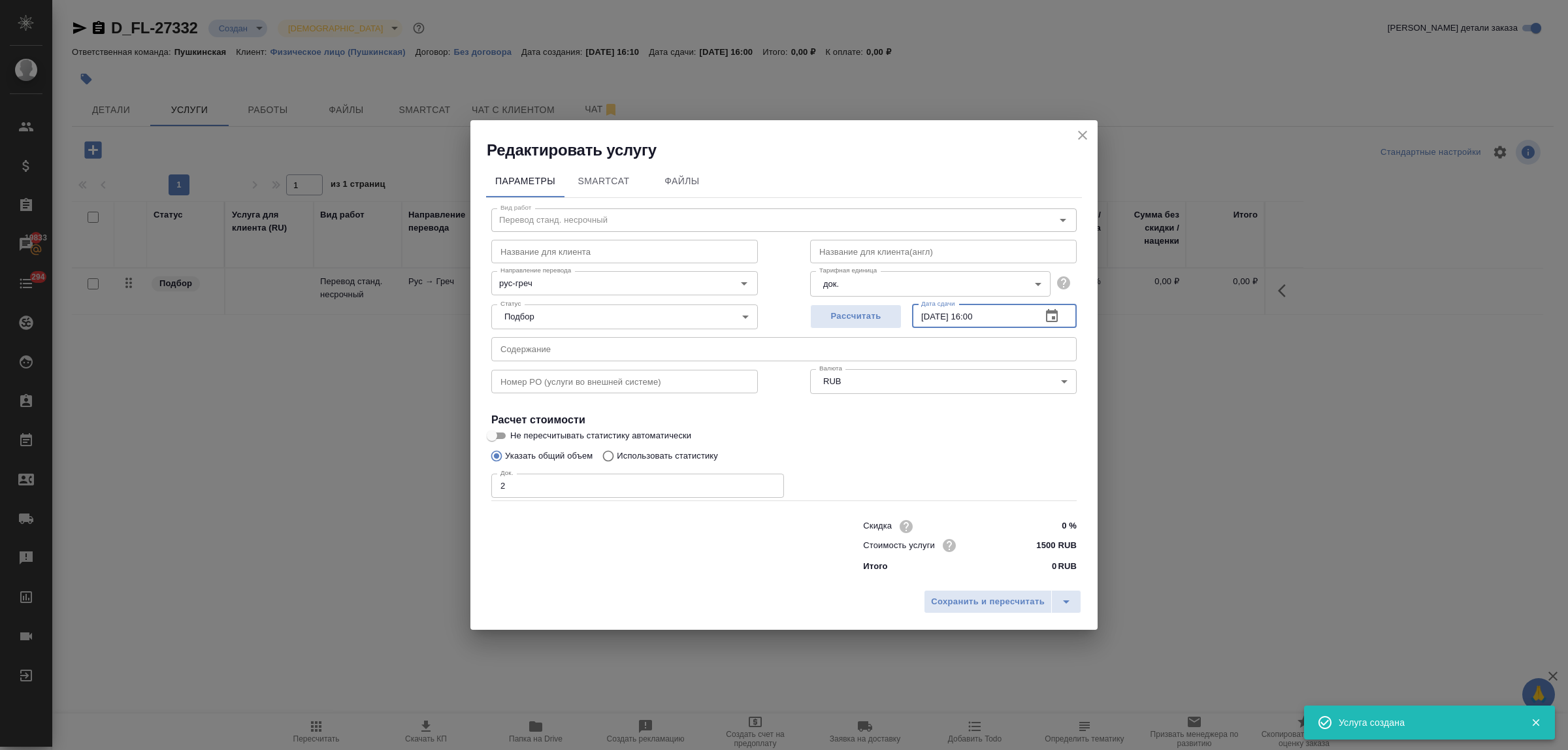
click at [982, 318] on input "09.10.2025 16:00" at bounding box center [971, 316] width 119 height 23
type input "09.10.2025 12:00"
click at [1014, 606] on span "Сохранить и пересчитать" at bounding box center [988, 601] width 113 height 15
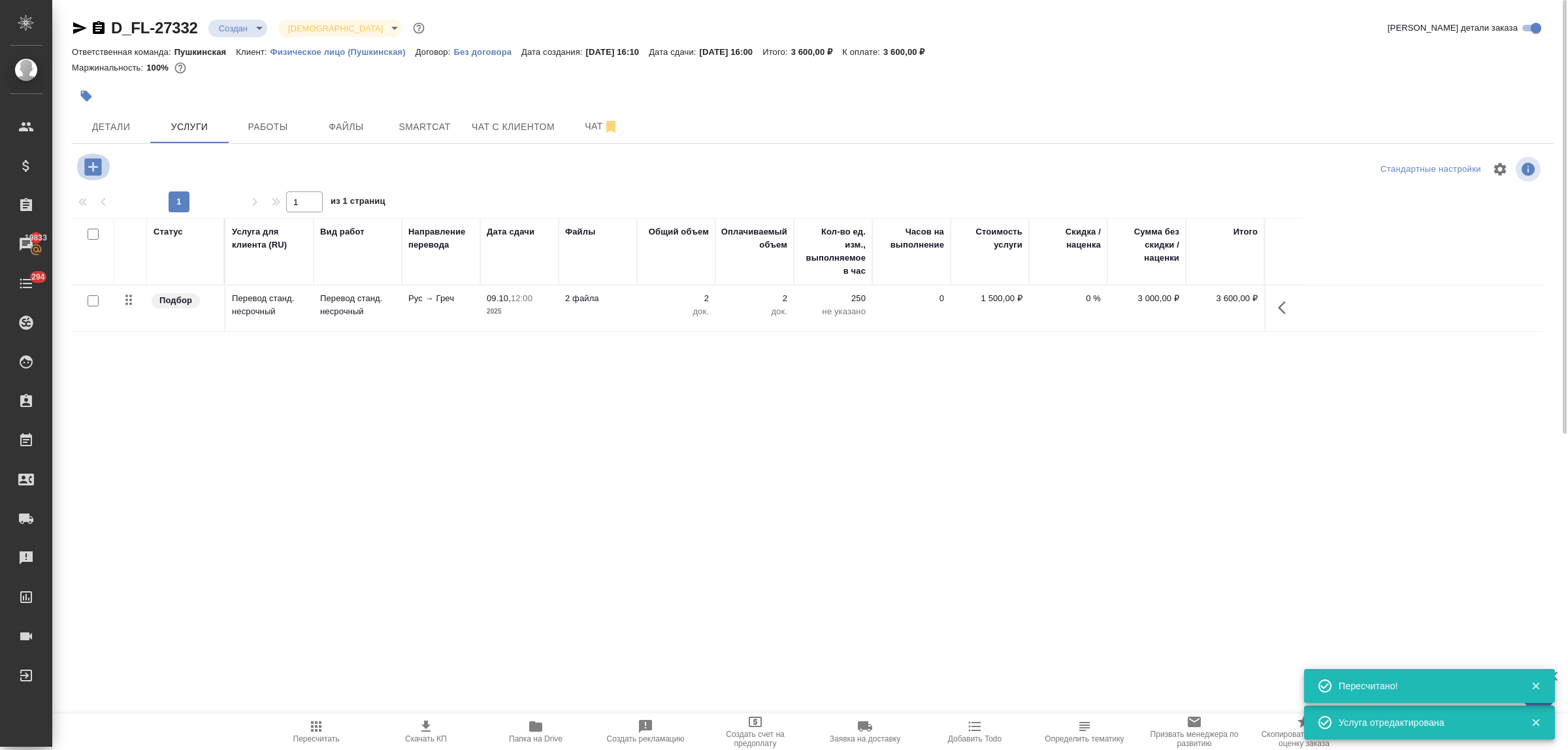
click at [92, 170] on icon "button" at bounding box center [93, 166] width 17 height 17
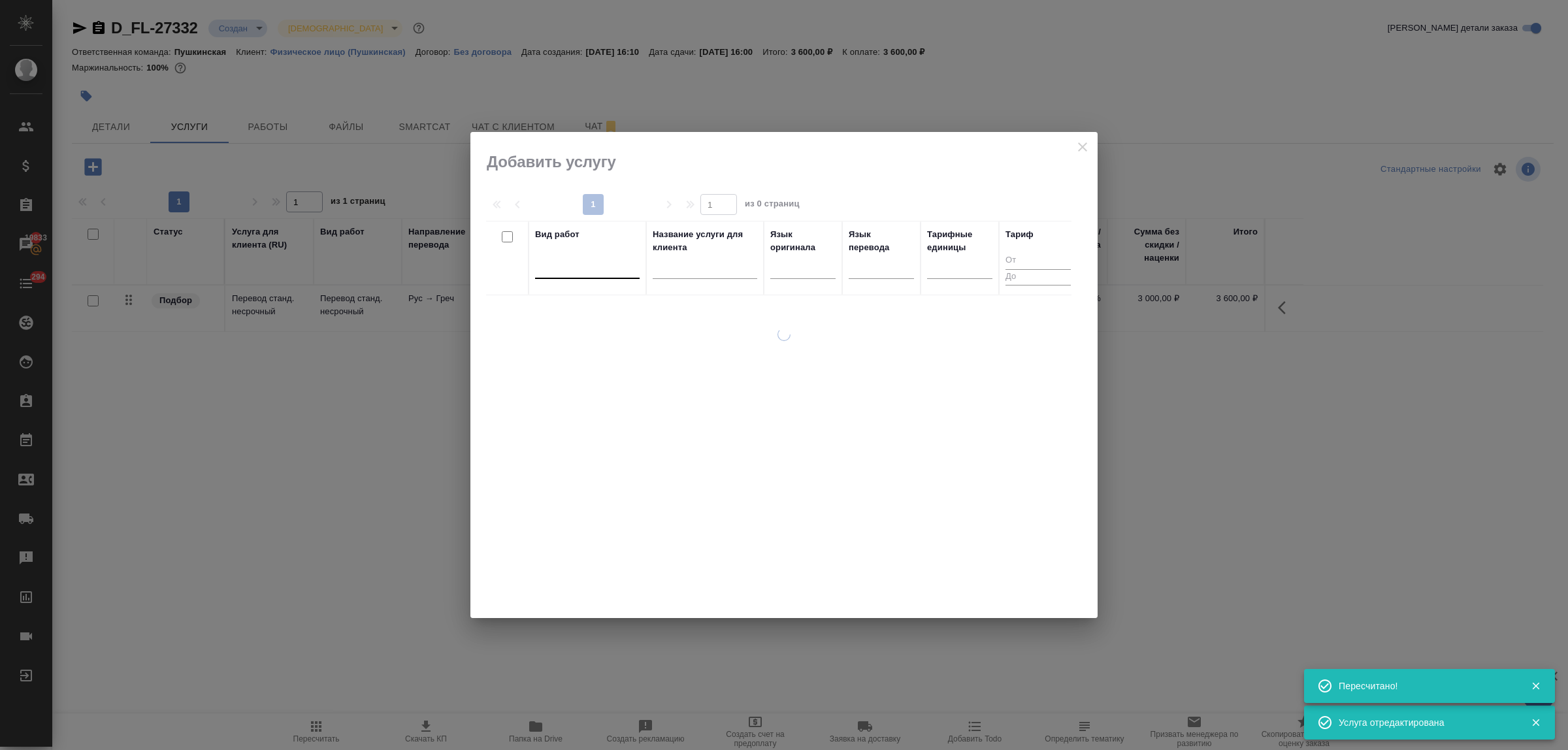
click at [578, 268] on div at bounding box center [588, 265] width 105 height 19
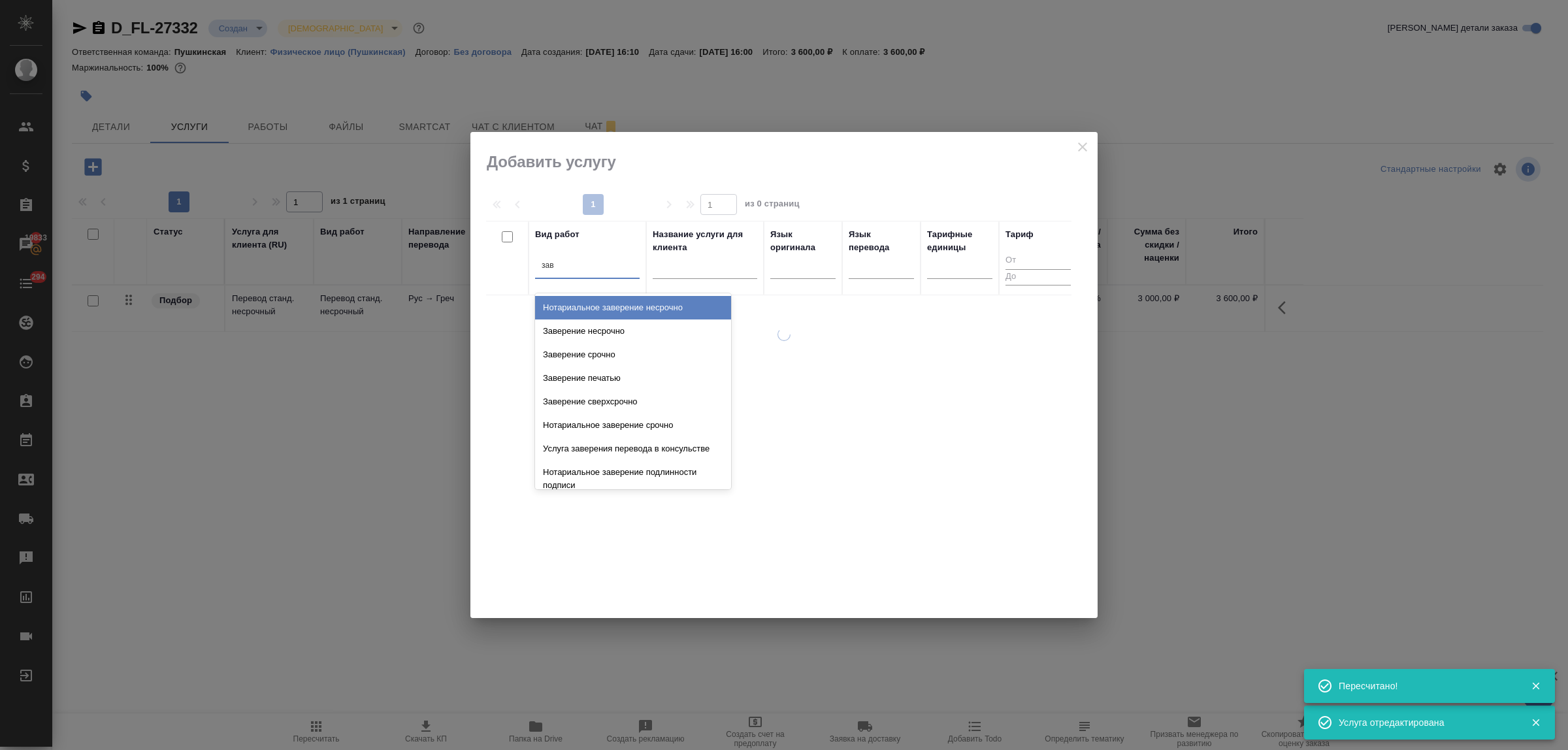
type input "заве"
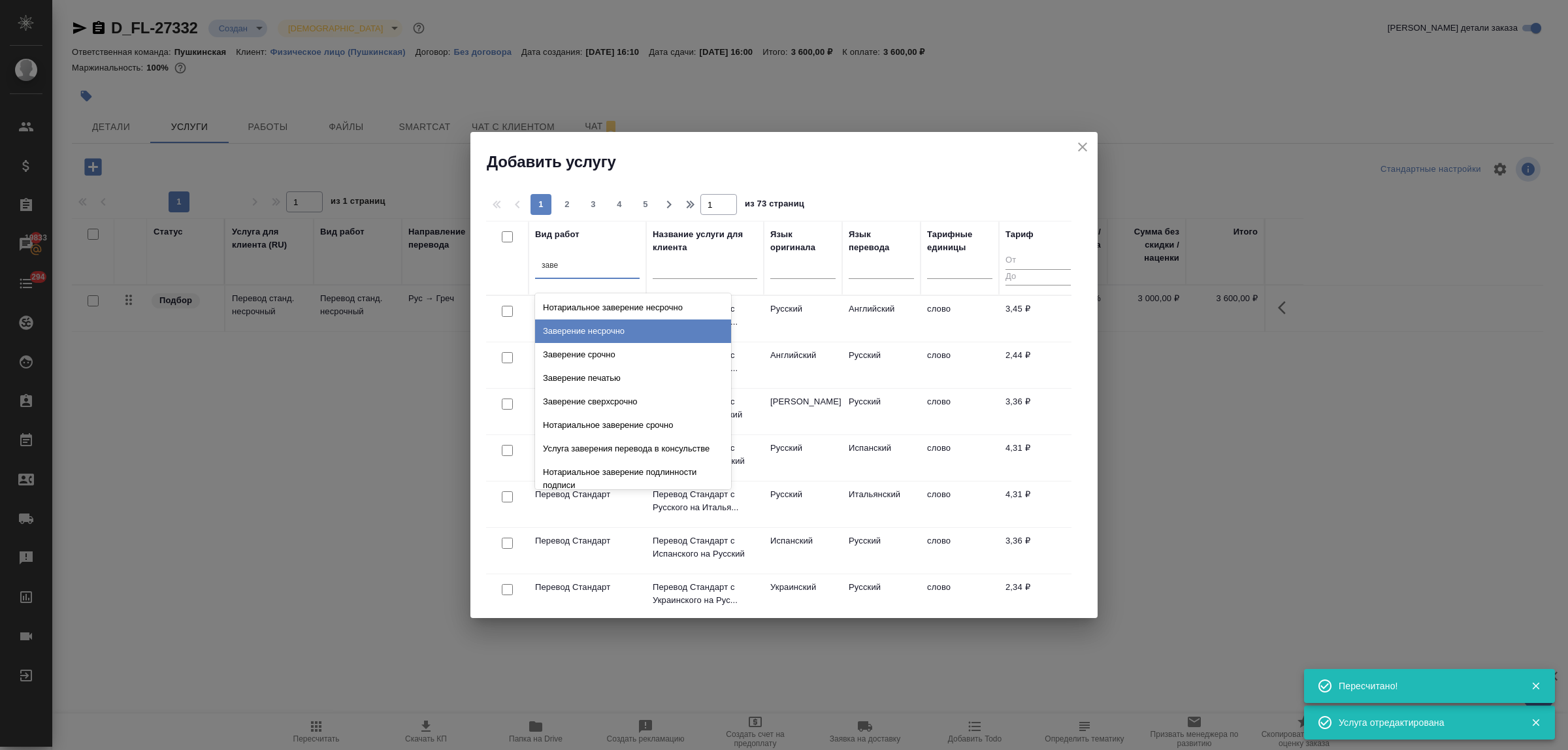
click at [603, 324] on div "Заверение несрочно" at bounding box center [633, 331] width 196 height 23
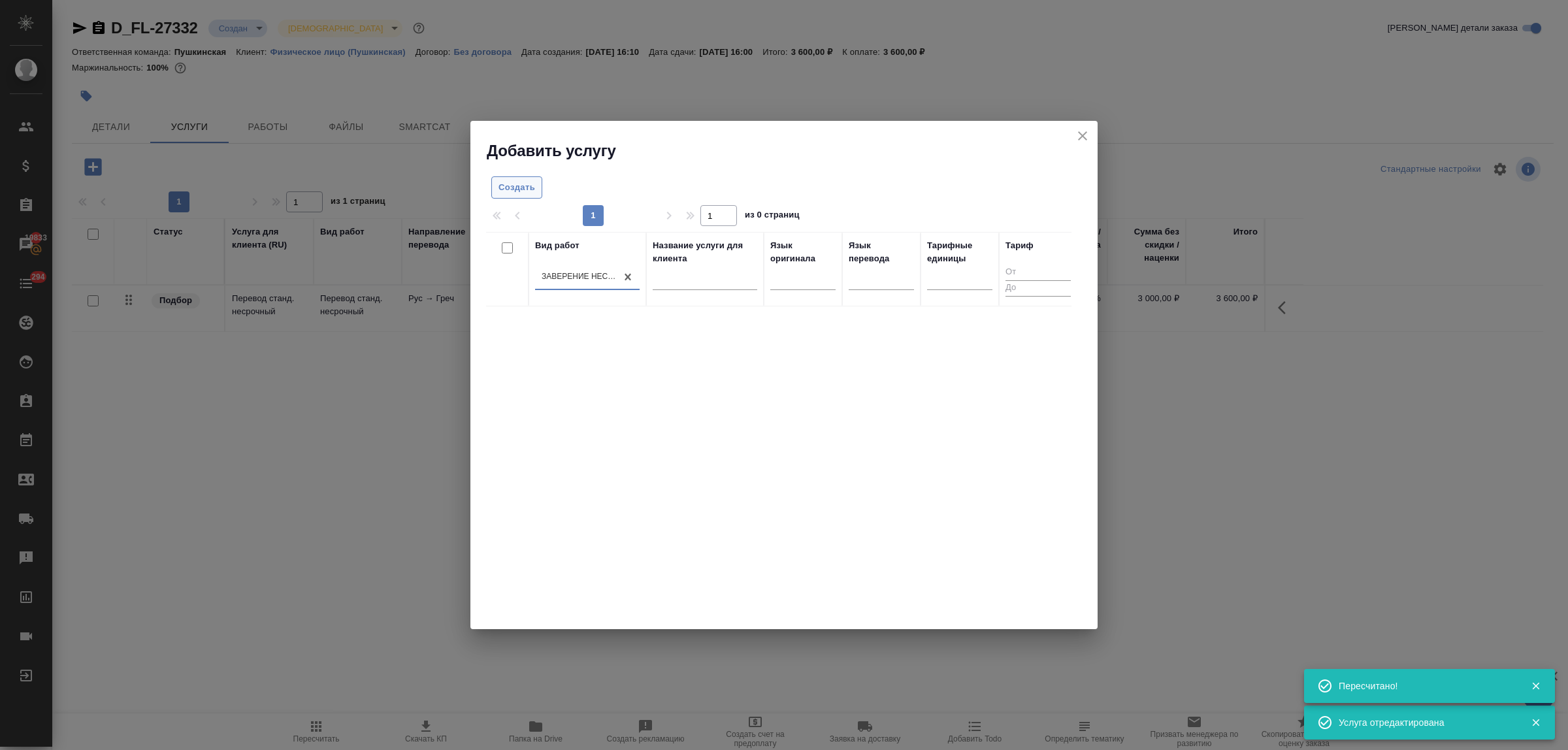
click at [513, 187] on span "Создать" at bounding box center [517, 188] width 36 height 15
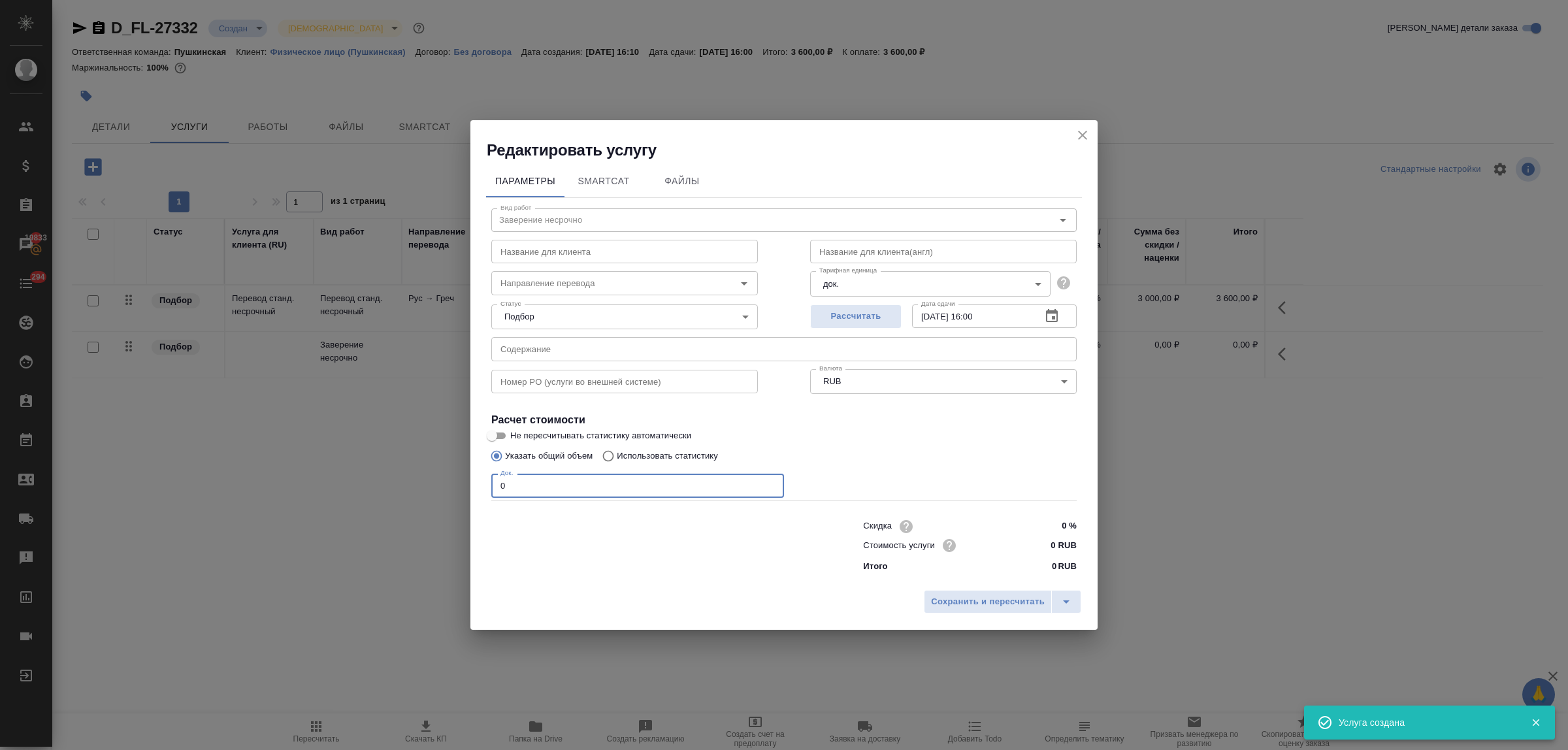
drag, startPoint x: 505, startPoint y: 481, endPoint x: 495, endPoint y: 481, distance: 10.0
click at [495, 481] on input "0" at bounding box center [637, 485] width 293 height 23
type input "2"
click at [1044, 543] on input "0 RUB" at bounding box center [1052, 545] width 49 height 19
type input "800 RUB"
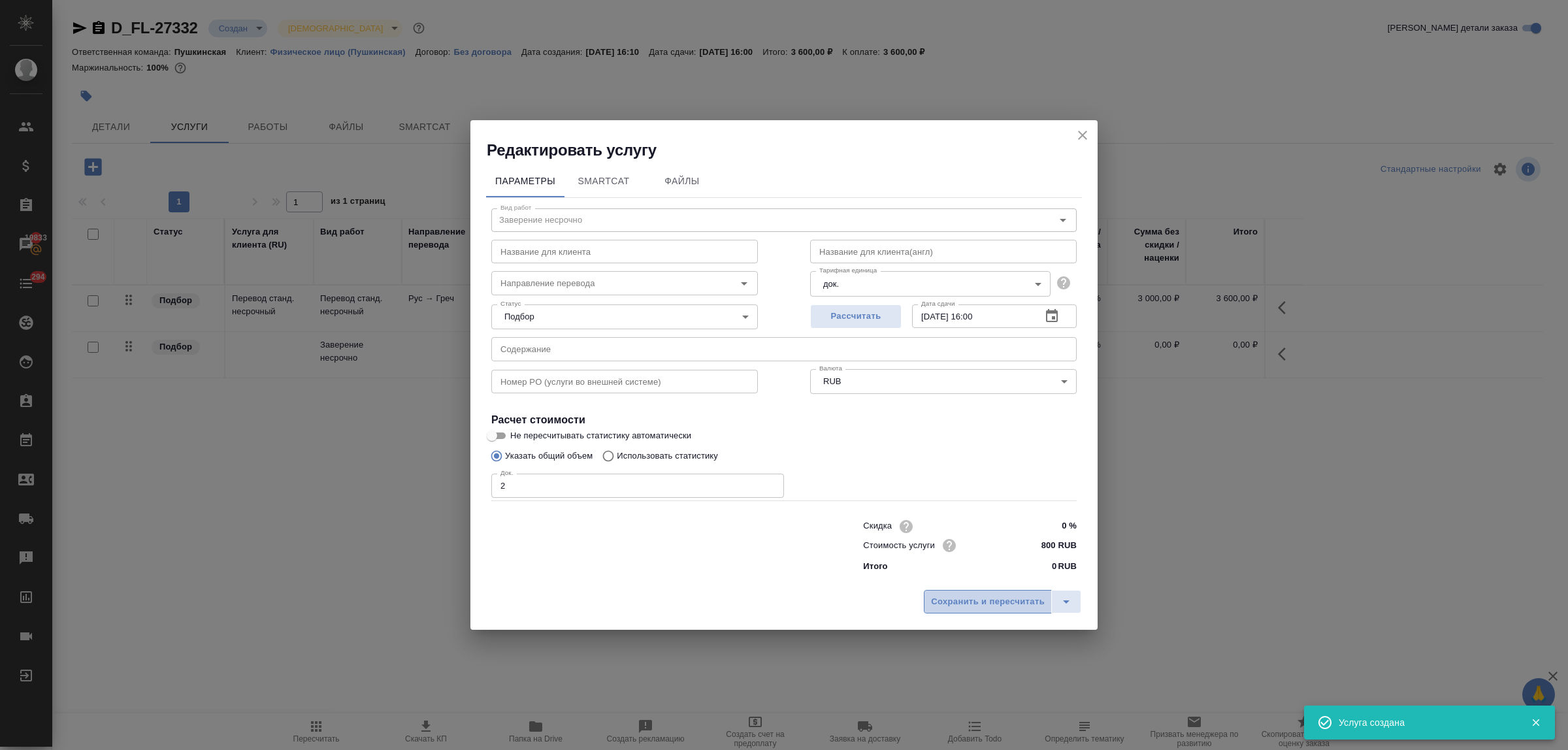
click at [1005, 601] on span "Сохранить и пересчитать" at bounding box center [988, 601] width 113 height 15
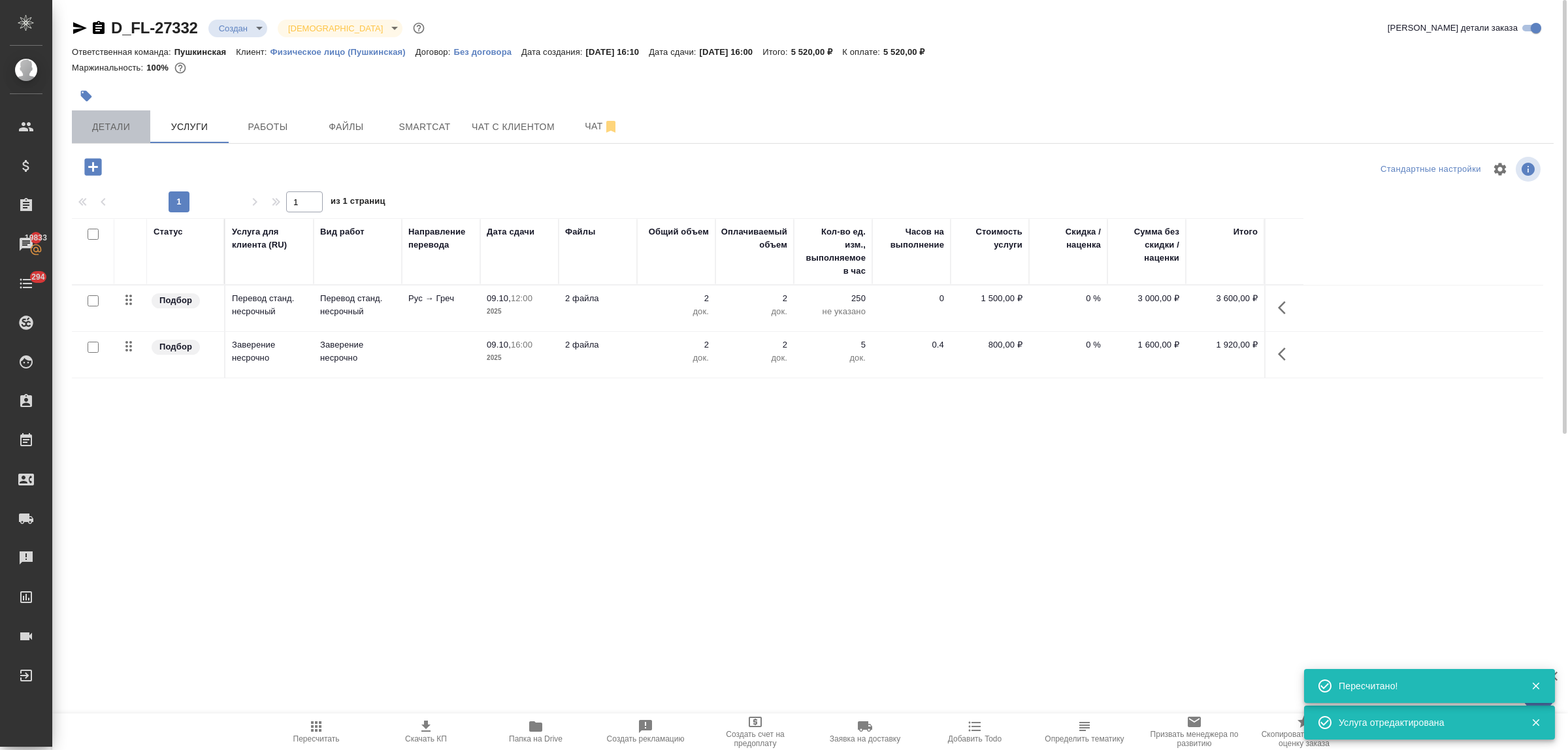
click at [124, 127] on span "Детали" at bounding box center [111, 127] width 63 height 17
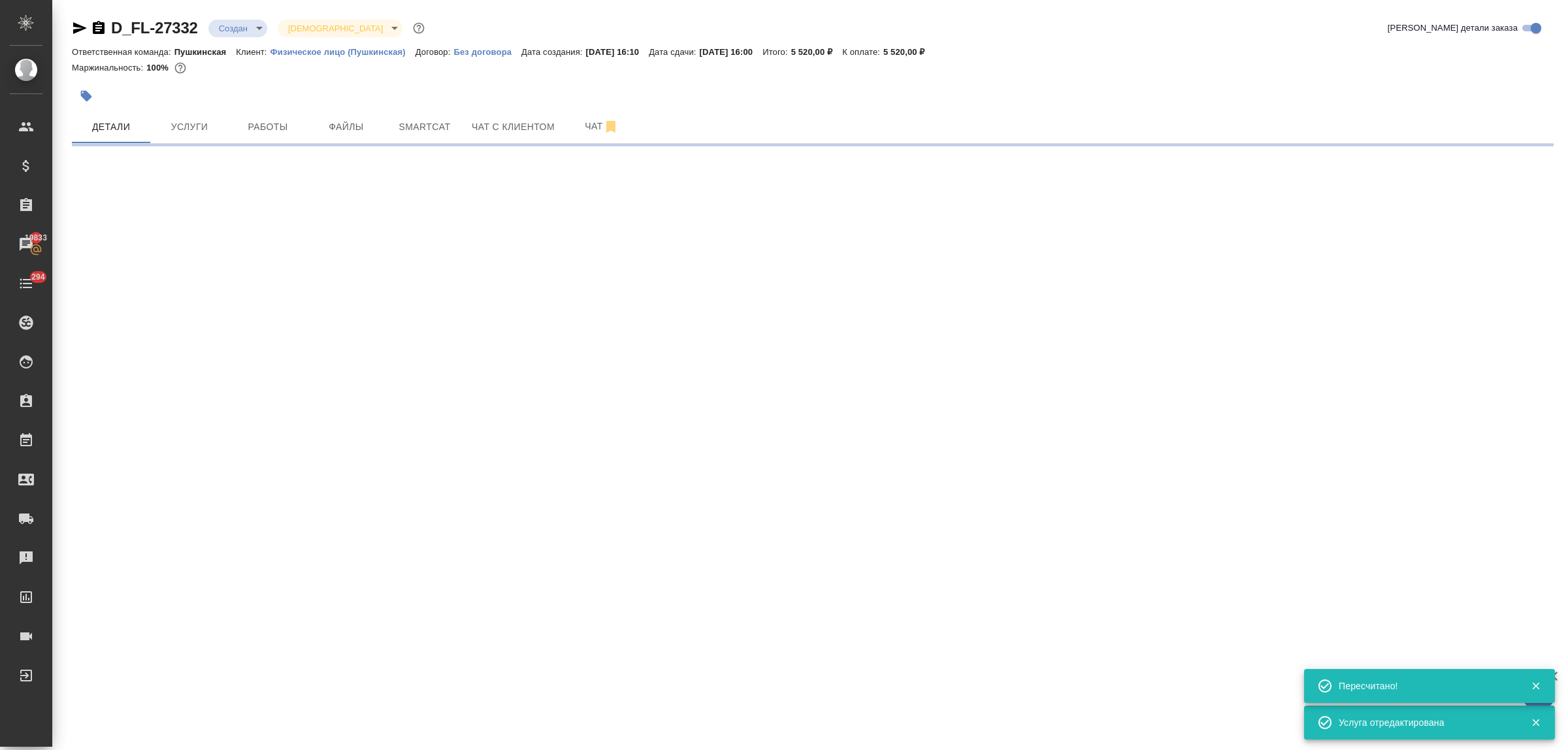
select select "RU"
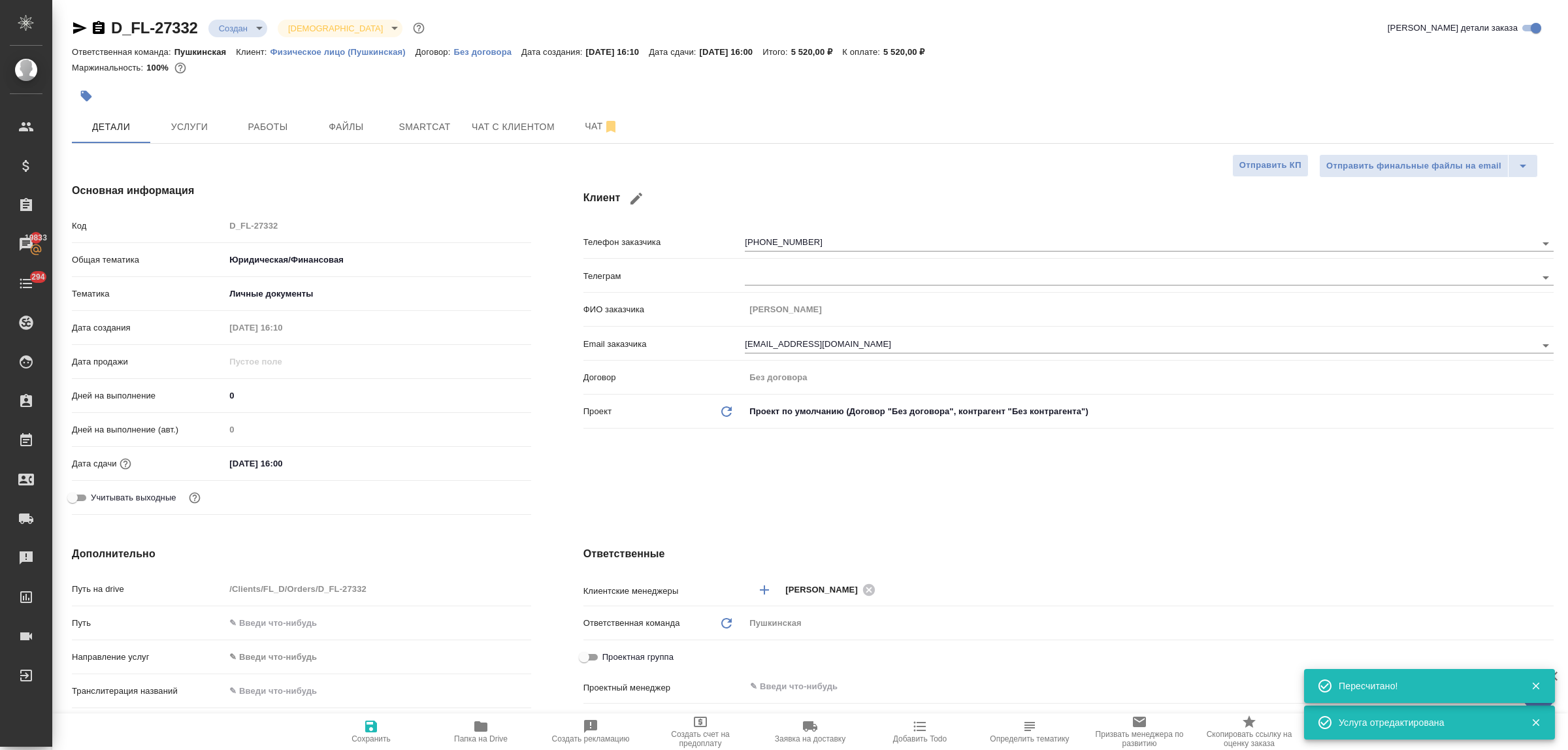
type textarea "x"
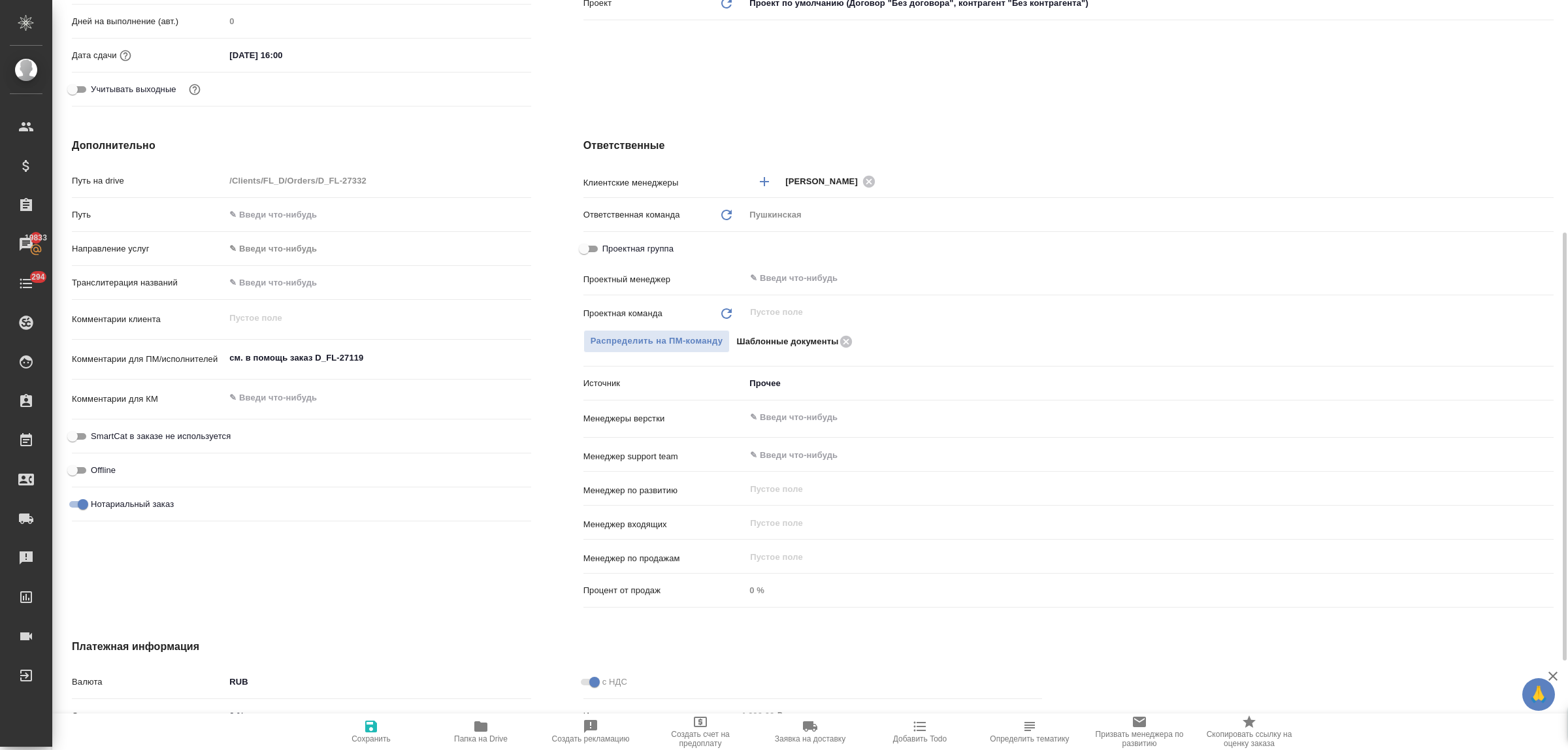
scroll to position [566, 0]
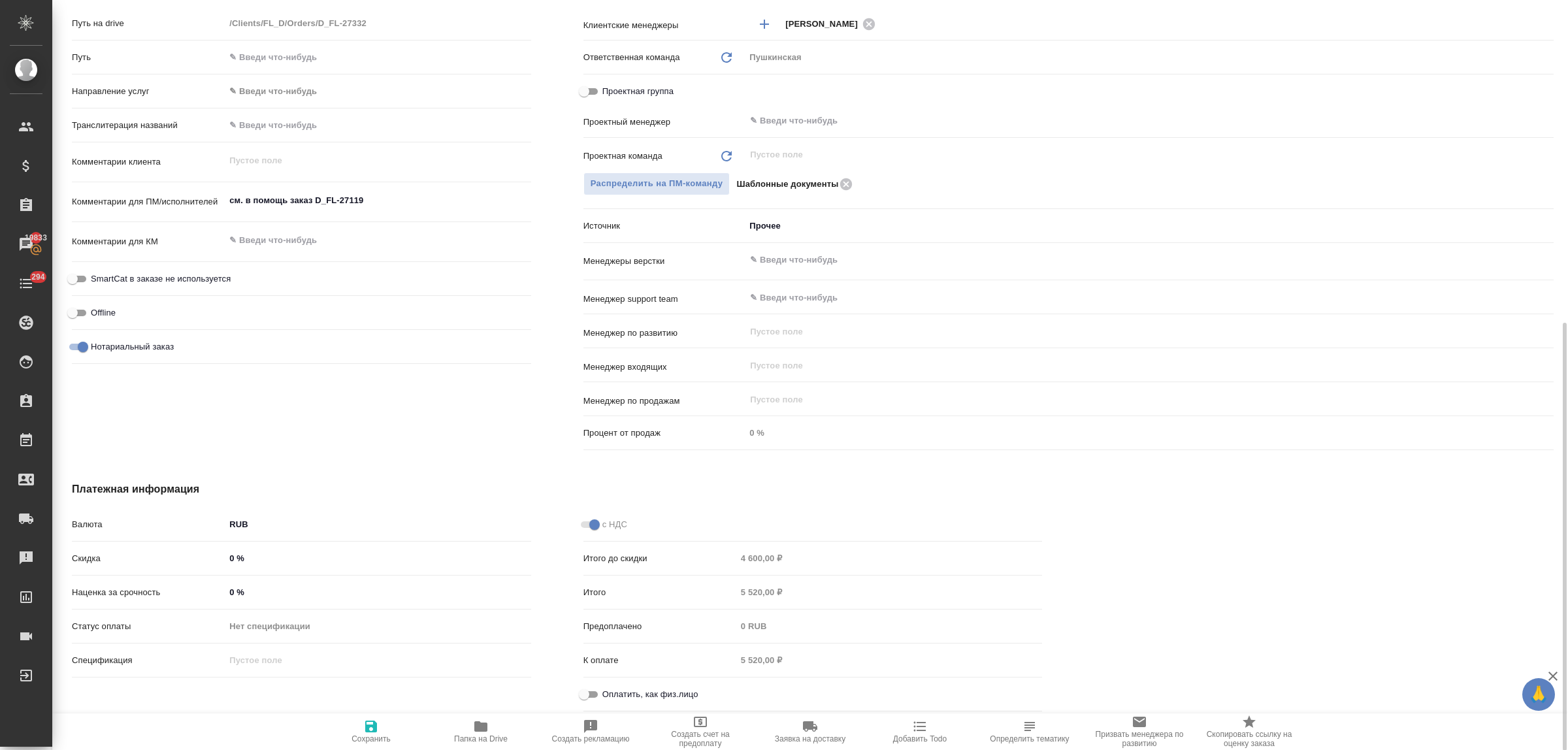
drag, startPoint x: 592, startPoint y: 687, endPoint x: 575, endPoint y: 690, distance: 17.3
click at [592, 688] on input "Оплатить, как физ.лицо" at bounding box center [584, 694] width 47 height 16
checkbox input "true"
type textarea "x"
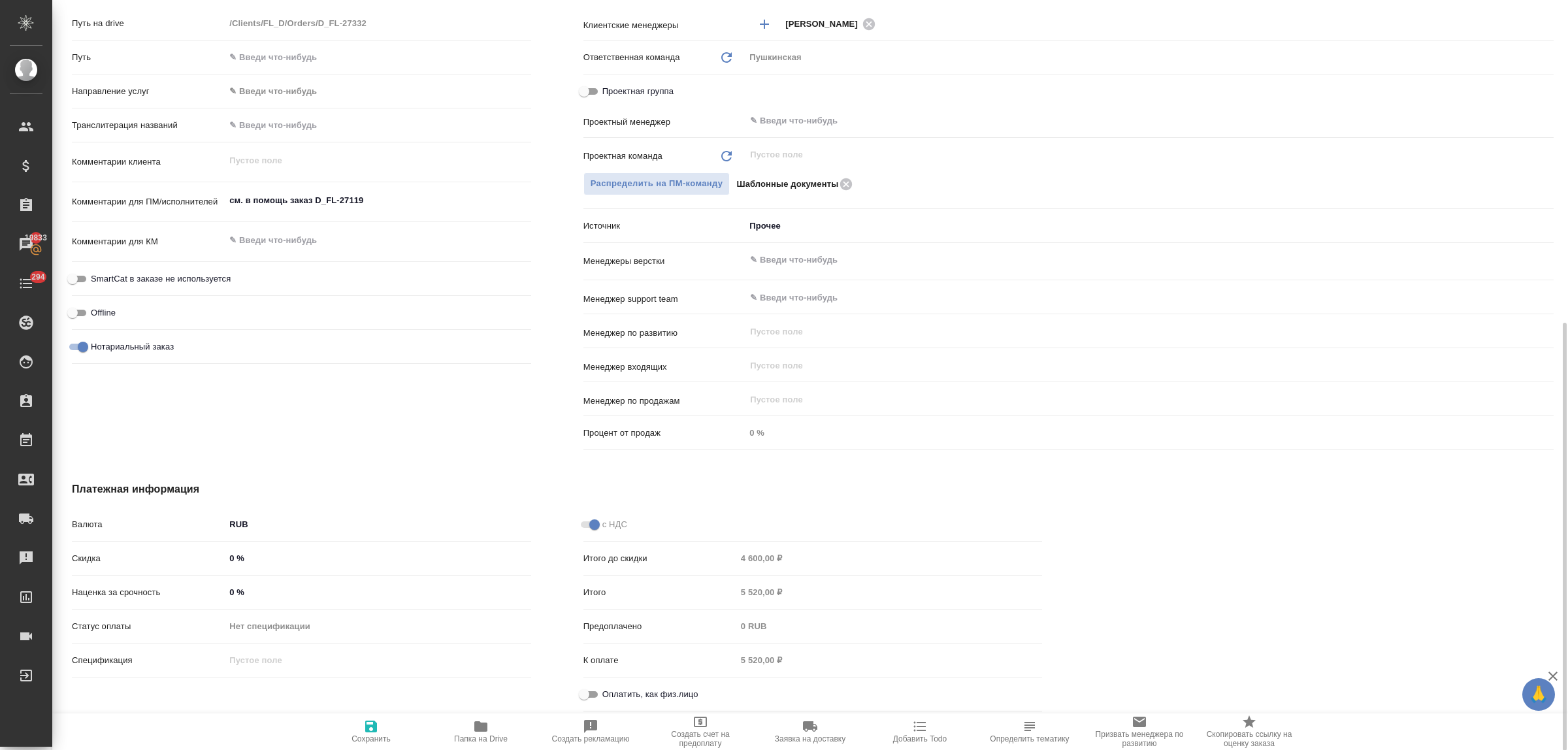
type textarea "x"
click at [366, 720] on icon "button" at bounding box center [371, 726] width 16 height 16
type textarea "x"
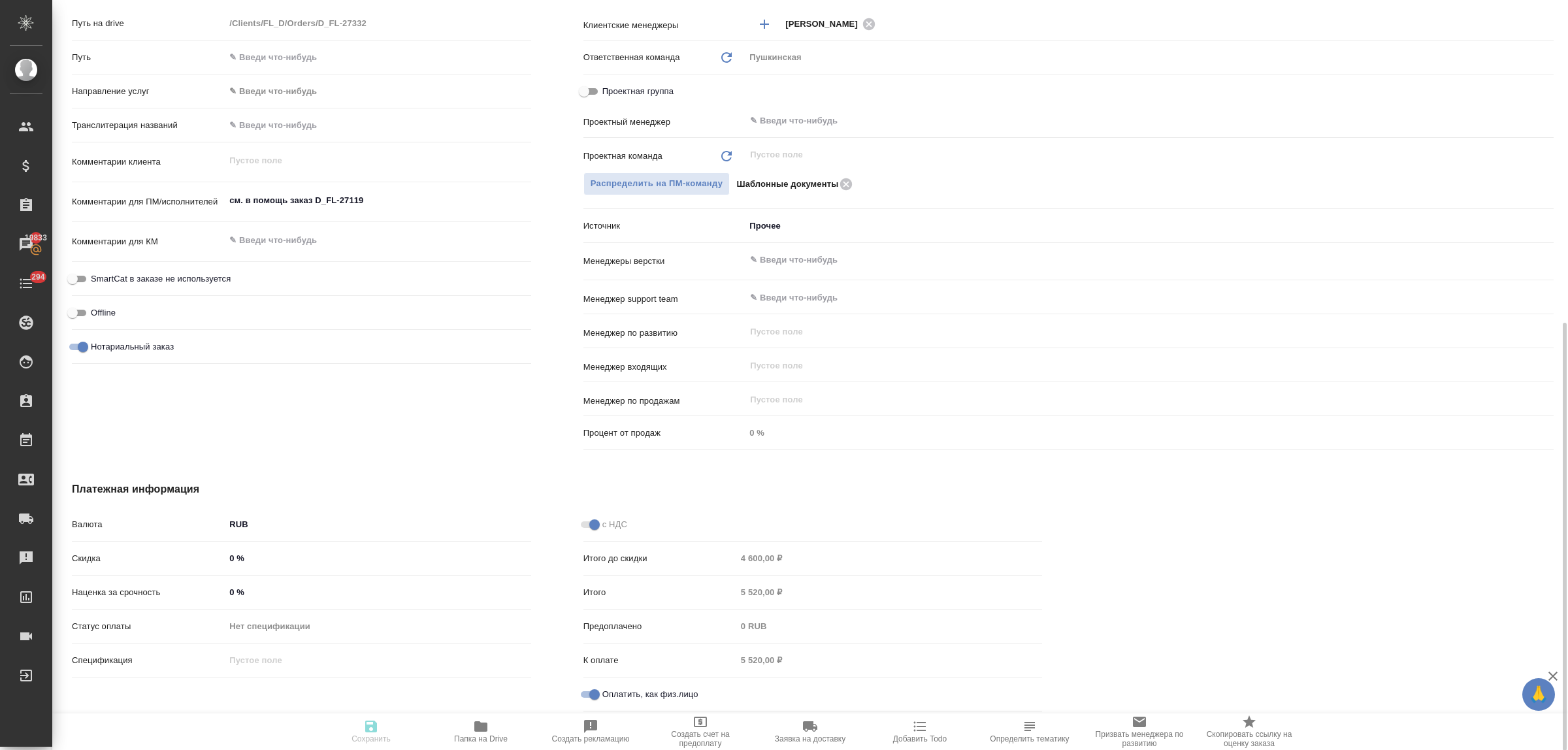
type textarea "x"
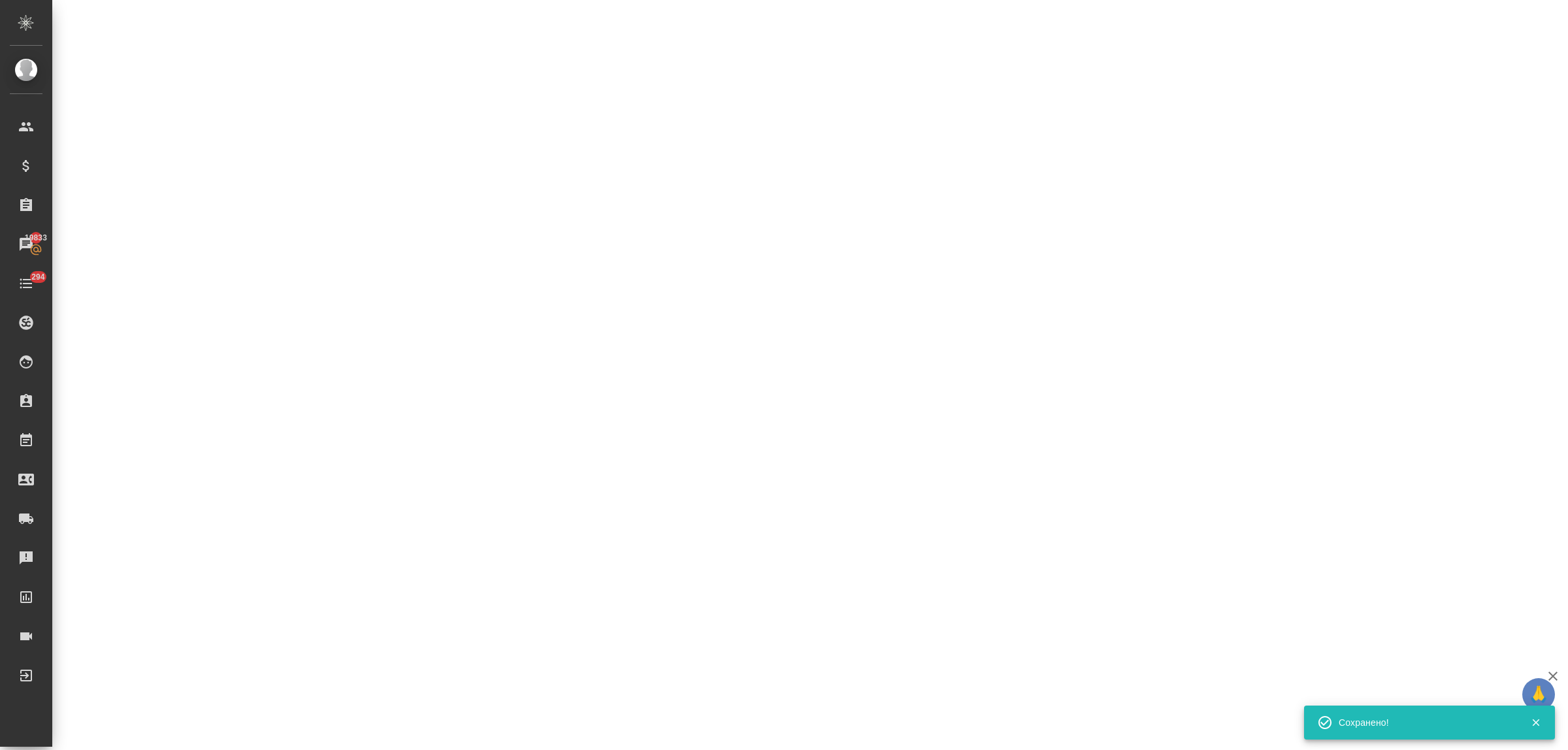
select select "RU"
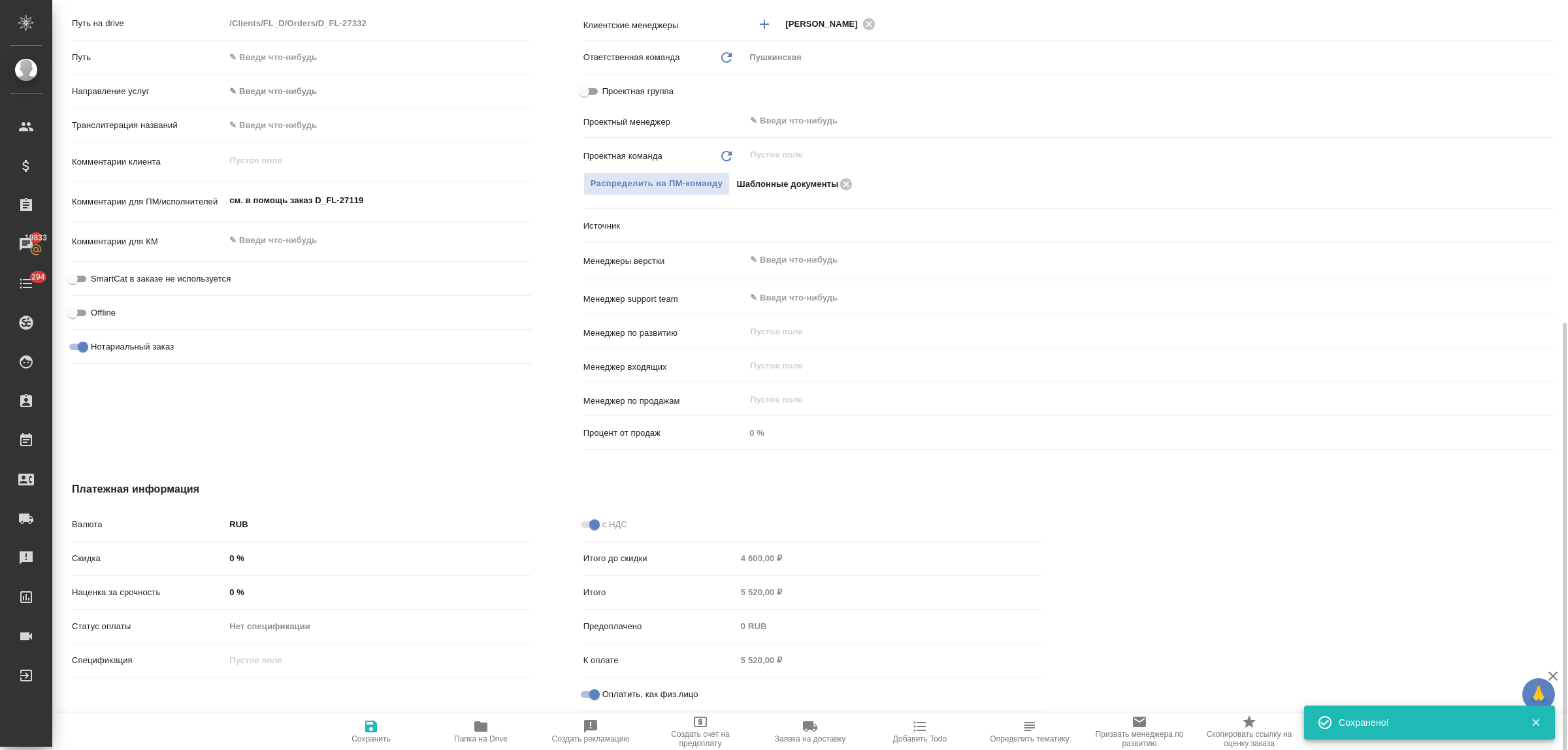
type textarea "x"
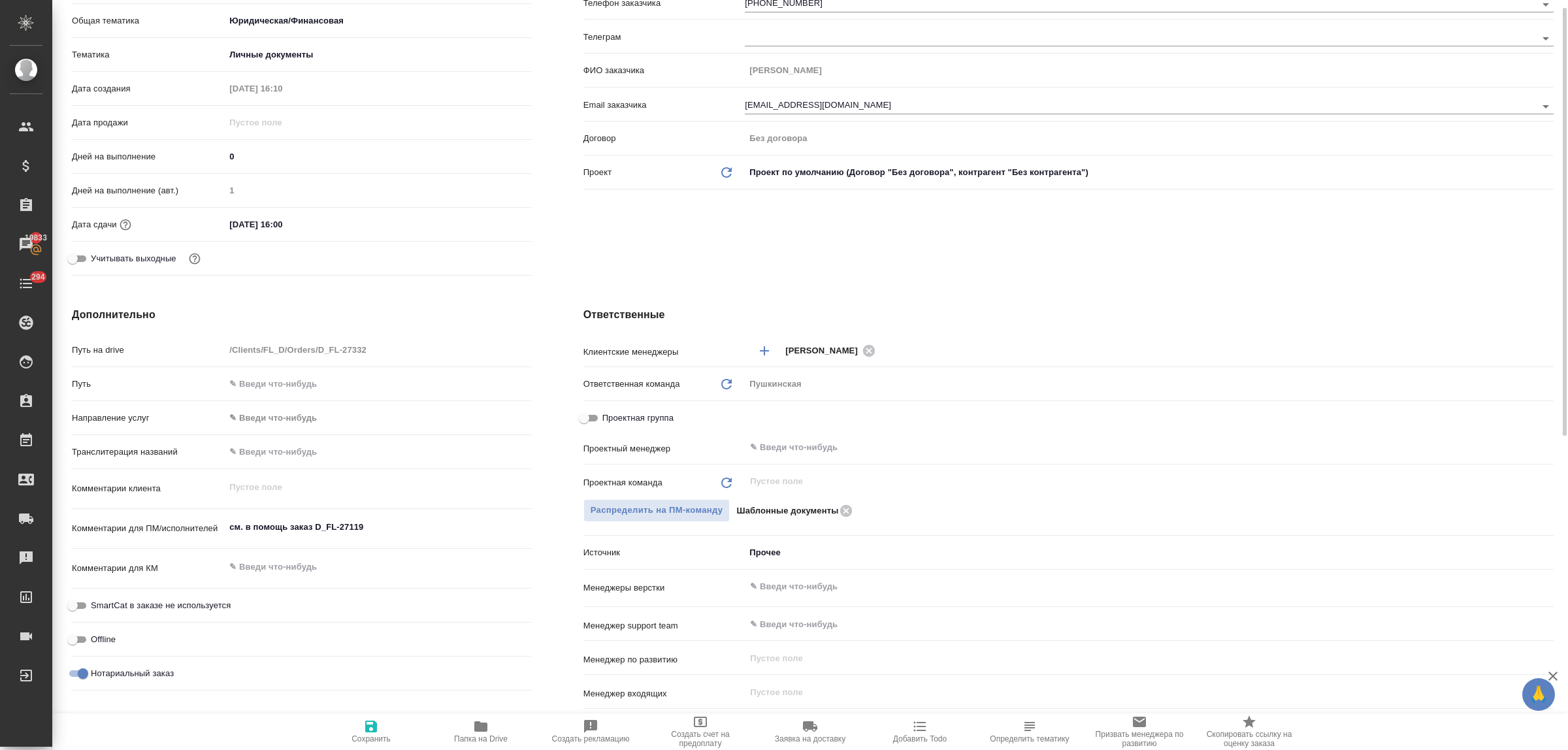
scroll to position [0, 0]
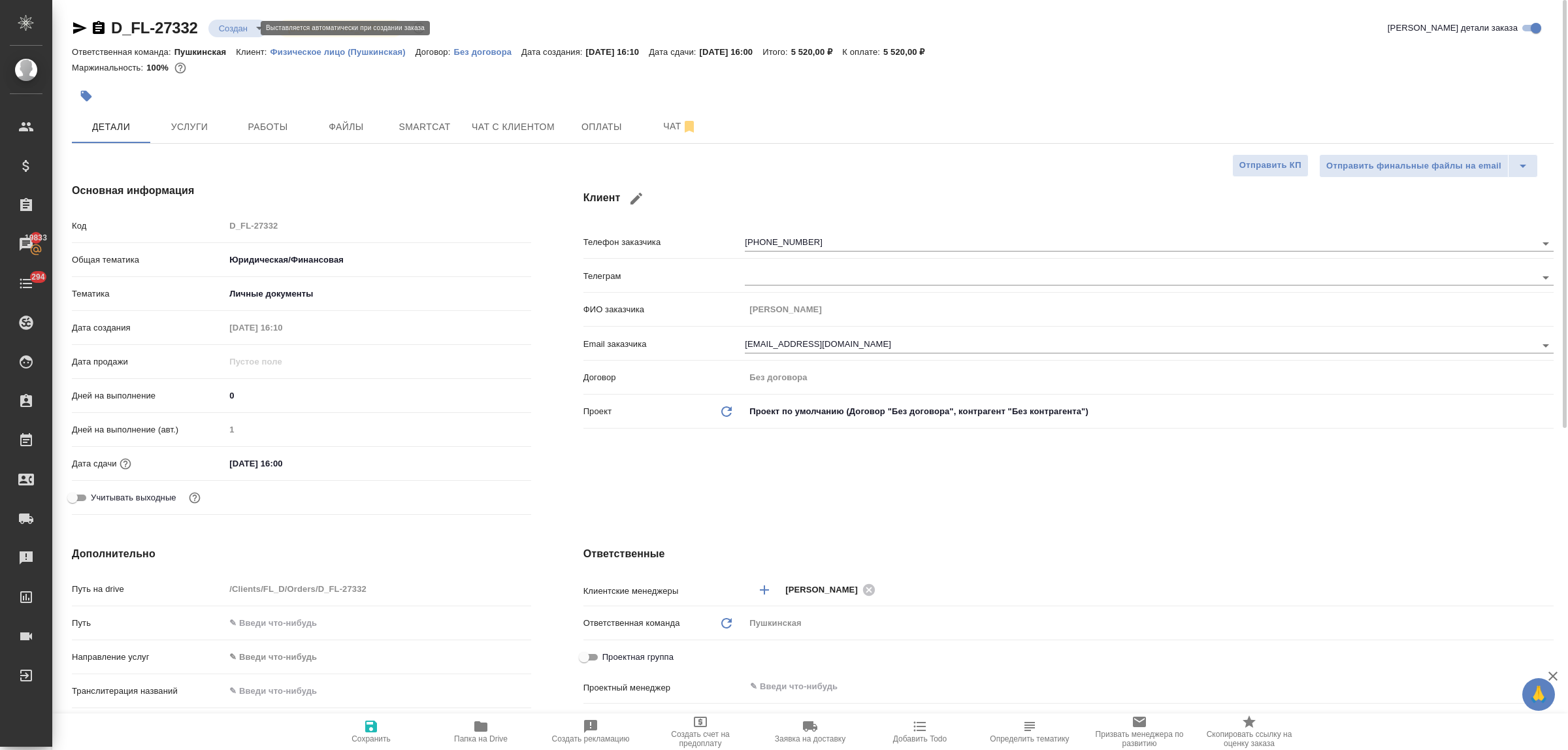
click at [237, 22] on body "🙏 .cls-1 fill:#fff; AWATERA Bulakhova Elena Клиенты Спецификации Заказы 19833 Ч…" at bounding box center [784, 375] width 1568 height 750
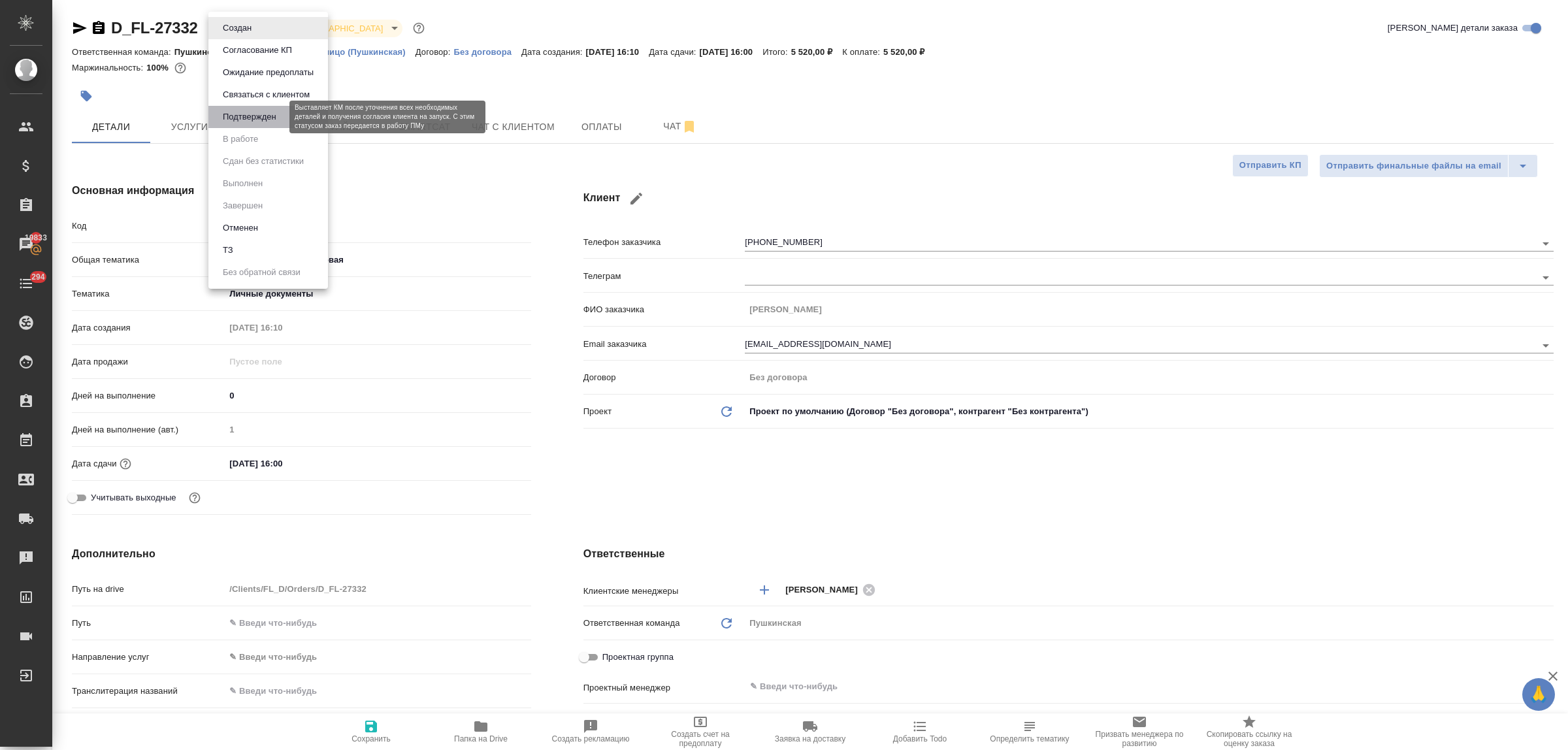
click at [248, 118] on button "Подтвержден" at bounding box center [249, 117] width 62 height 15
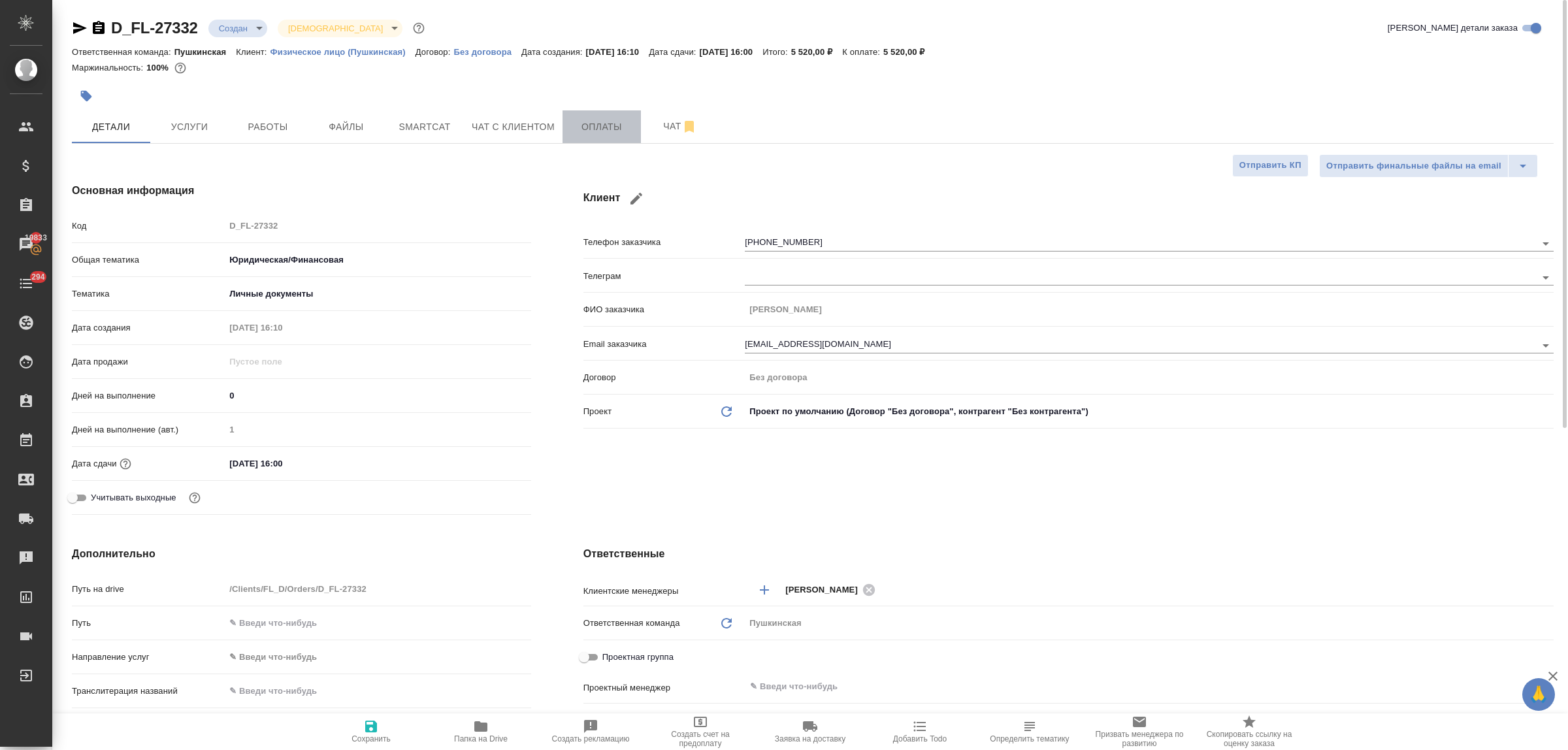
click at [589, 135] on button "Оплаты" at bounding box center [602, 126] width 78 height 32
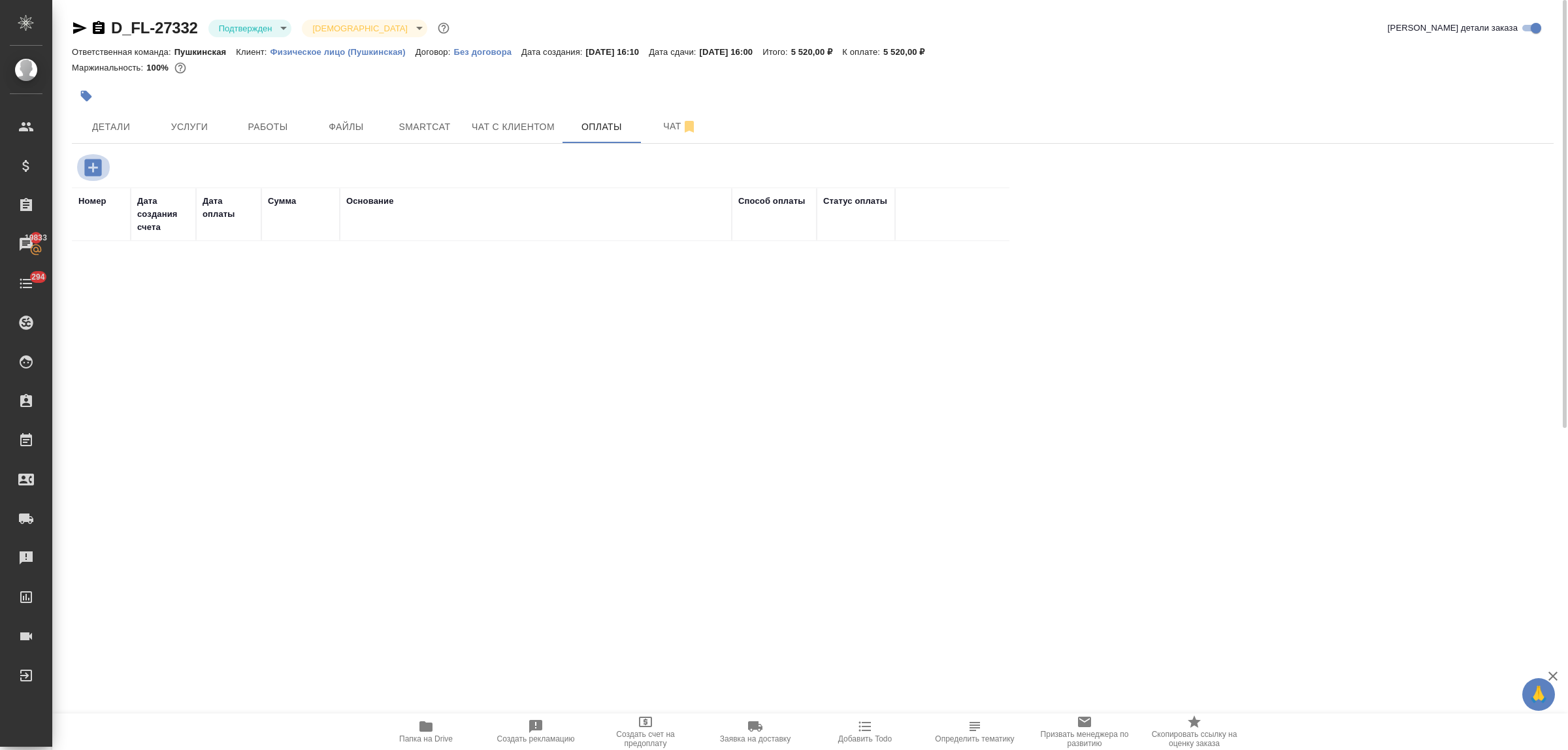
click at [92, 171] on icon "button" at bounding box center [93, 167] width 17 height 17
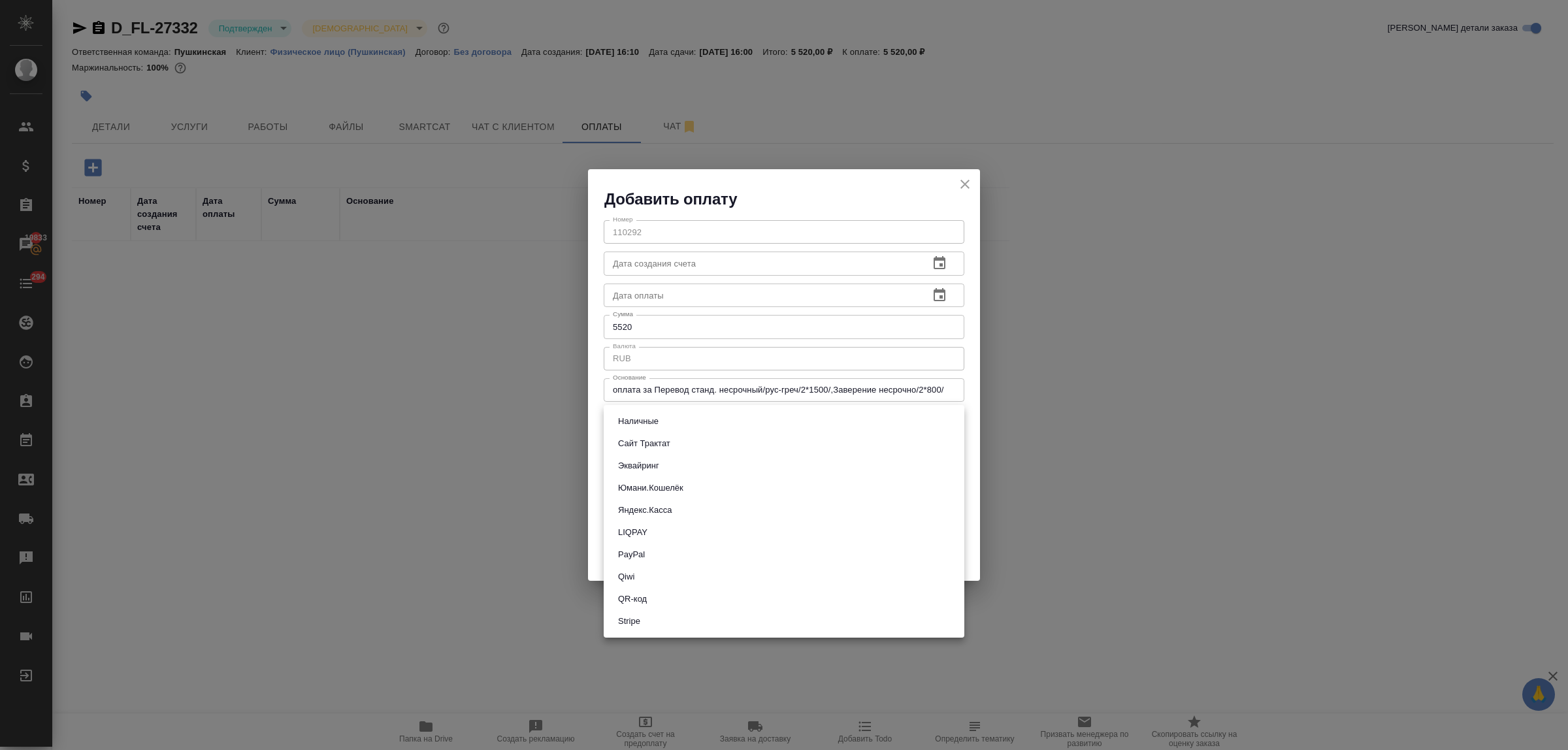
click at [671, 425] on body "🙏 .cls-1 fill:#fff; AWATERA Bulakhova Elena Клиенты Спецификации Заказы 19833 Ч…" at bounding box center [784, 375] width 1568 height 750
click at [670, 599] on li "QR-код" at bounding box center [784, 598] width 361 height 22
type input "60e5684acae83f185c96e013"
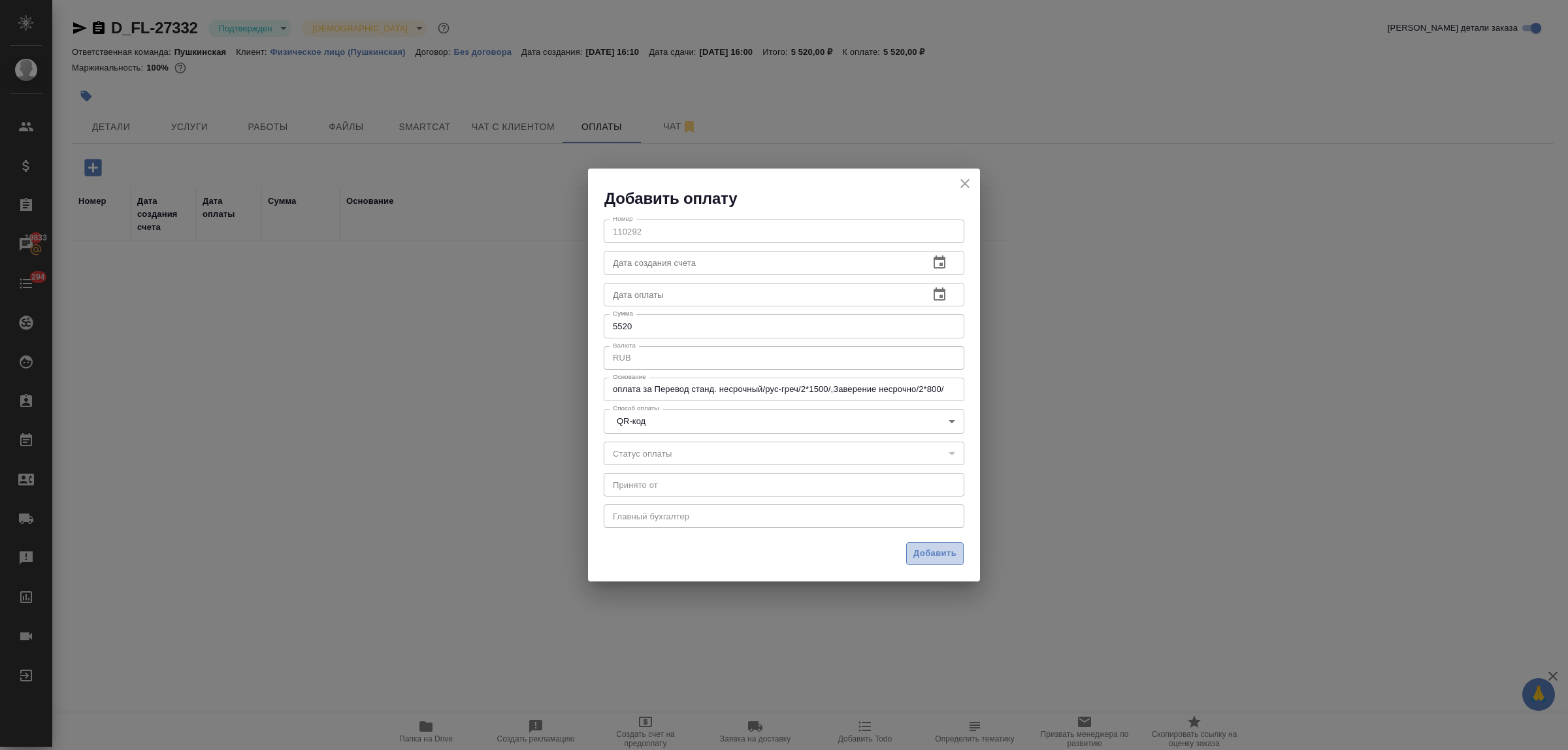
click at [920, 549] on span "Добавить" at bounding box center [935, 553] width 43 height 15
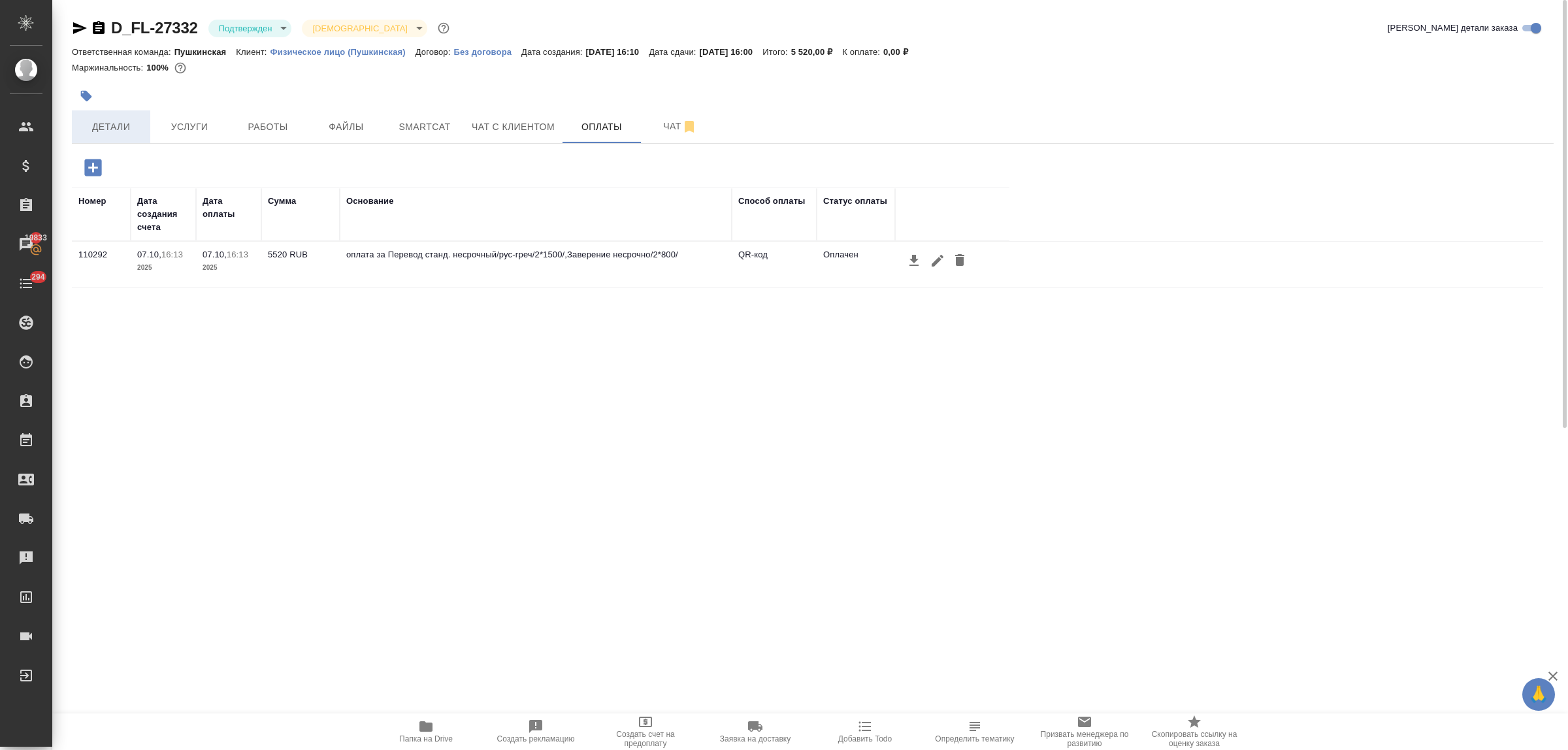
click at [109, 129] on span "Детали" at bounding box center [111, 127] width 63 height 17
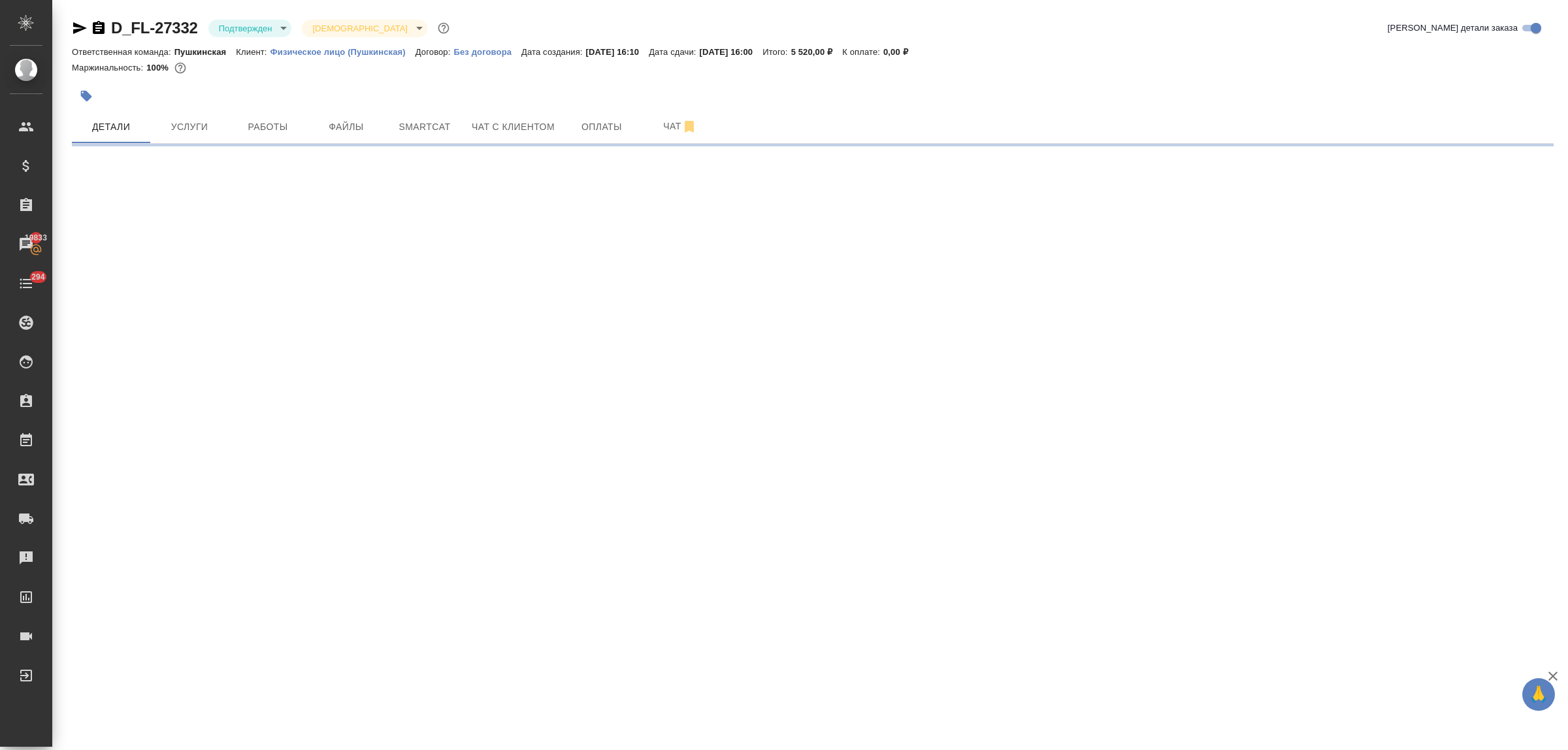
select select "RU"
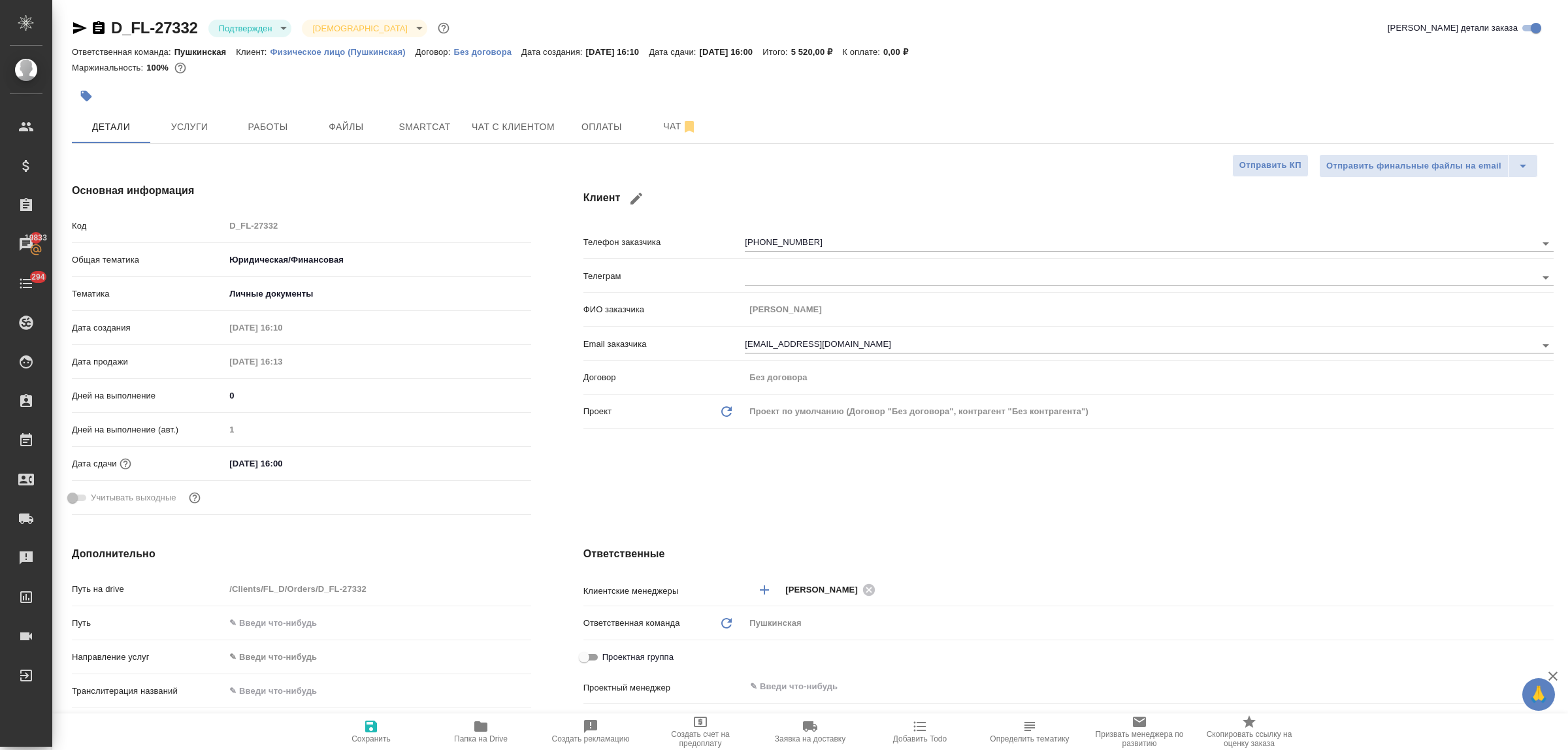
type textarea "x"
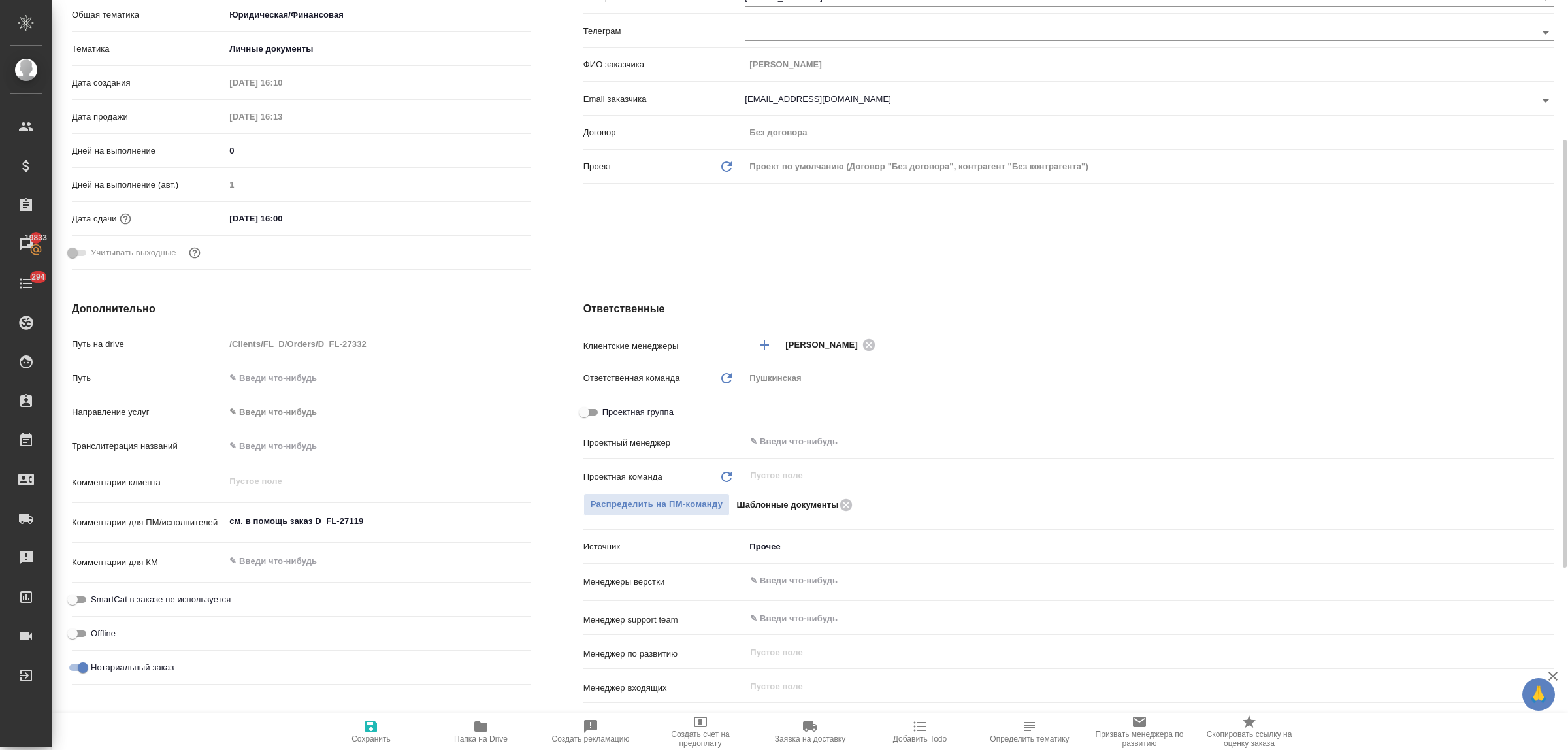
type textarea "x"
click at [373, 525] on textarea "см. в помощь заказ D_FL-27119" at bounding box center [377, 521] width 306 height 22
type textarea "x"
type textarea "см. в помощь заказ D_FL-27119"
type textarea "x"
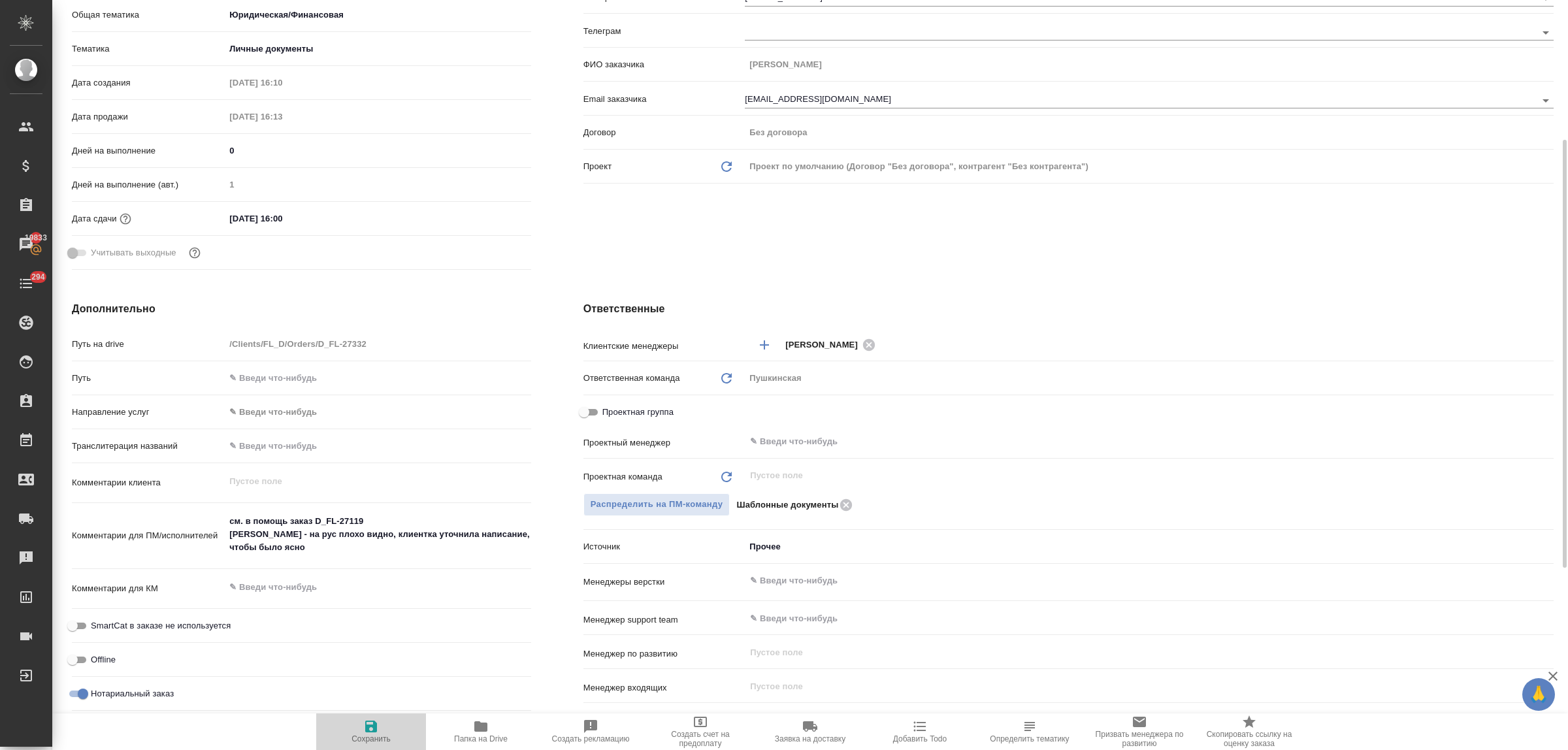
click at [373, 725] on icon "button" at bounding box center [371, 726] width 12 height 12
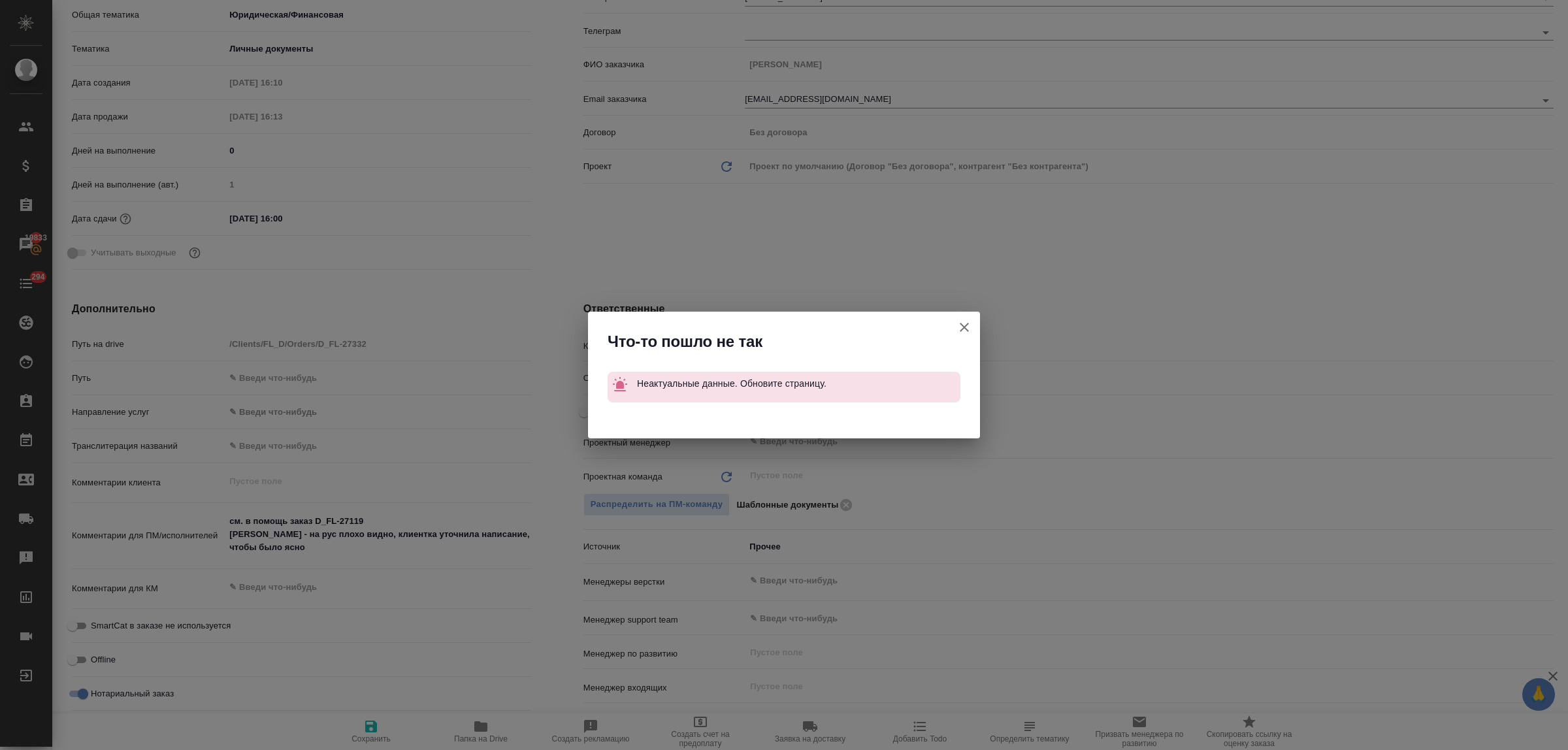
click at [964, 328] on icon "button" at bounding box center [964, 328] width 16 height 16
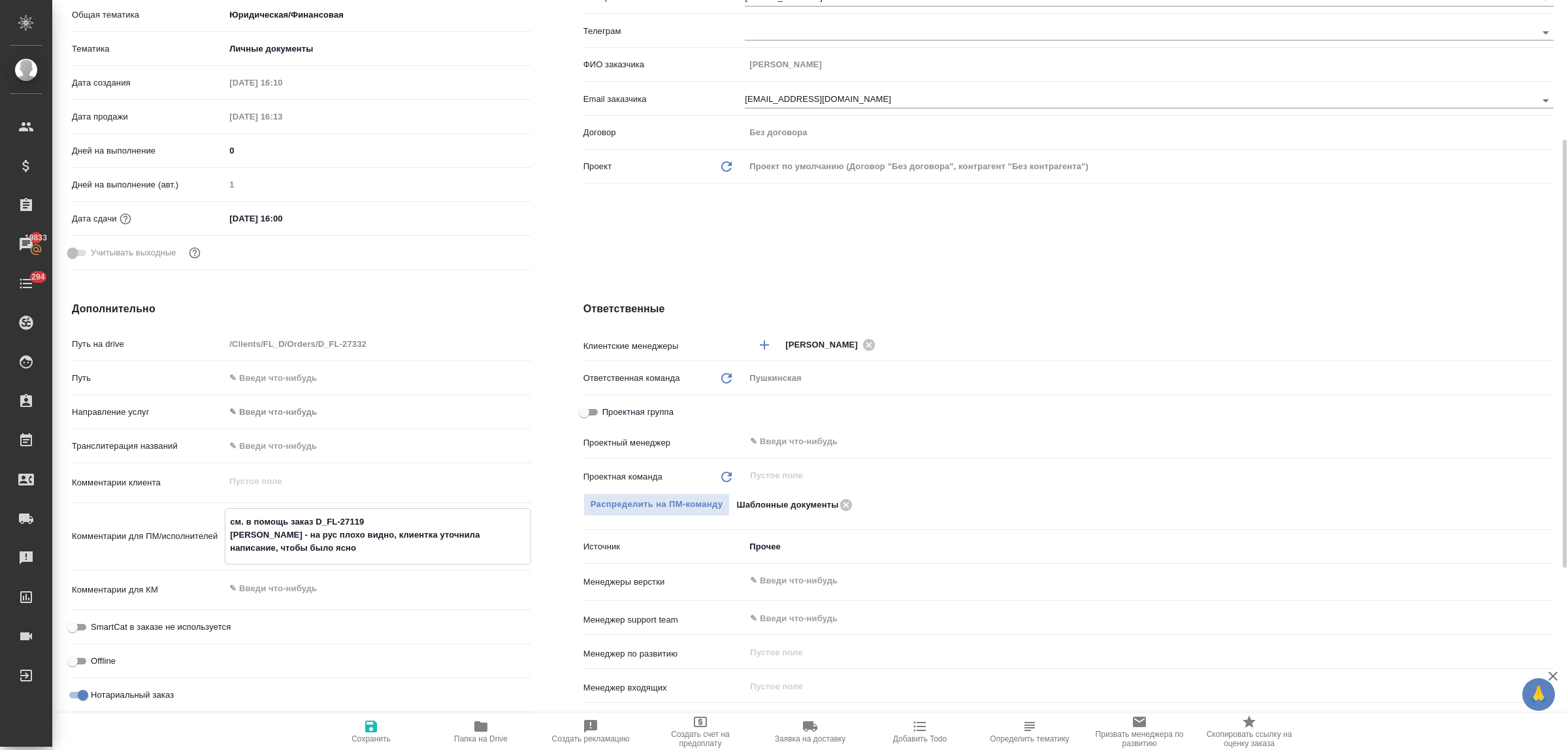
drag, startPoint x: 365, startPoint y: 547, endPoint x: 224, endPoint y: 521, distance: 143.4
click at [225, 521] on div "см. в помощь заказ D_FL-27119 Оганезова Арменуи - на рус плохо видно, клиентка …" at bounding box center [377, 536] width 306 height 56
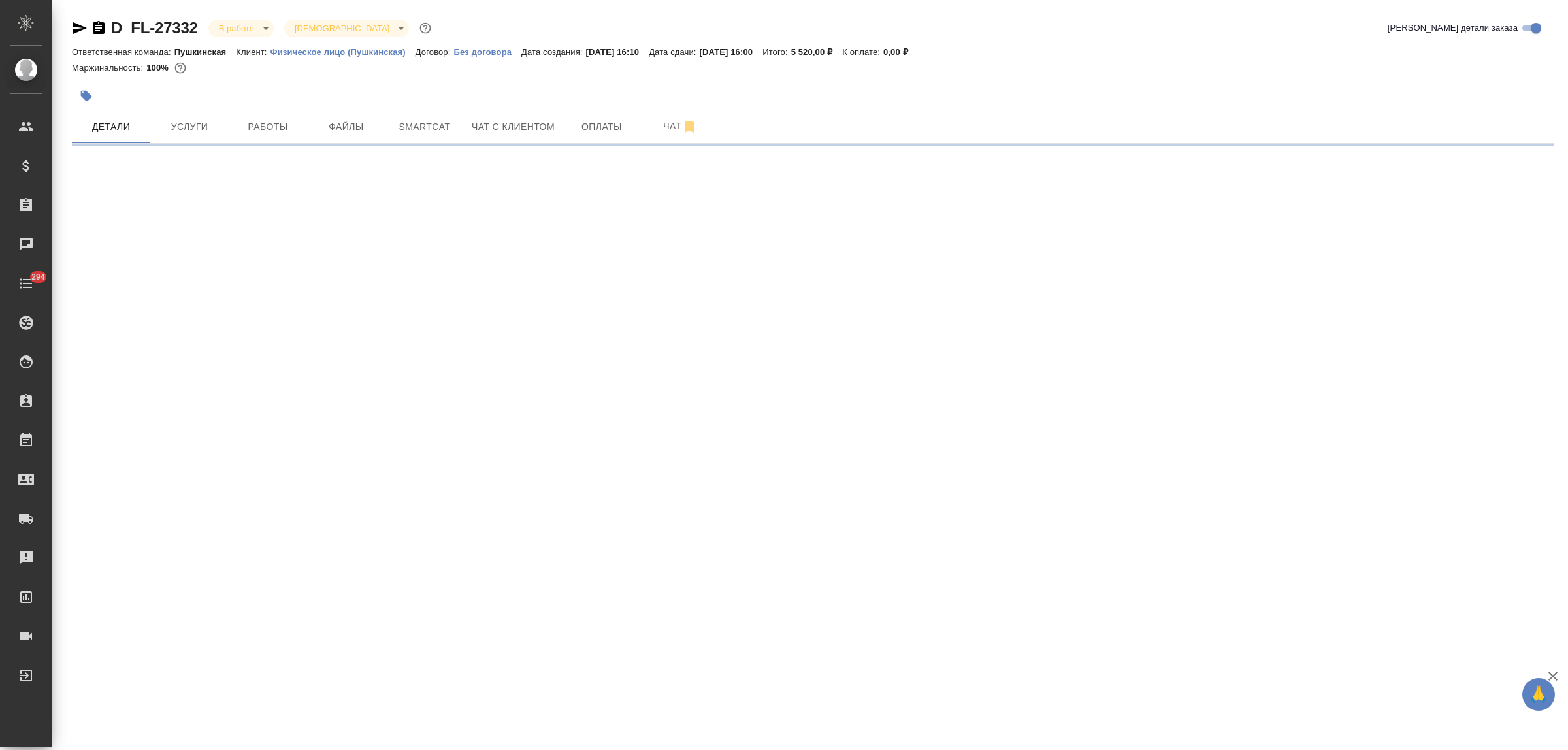
select select "RU"
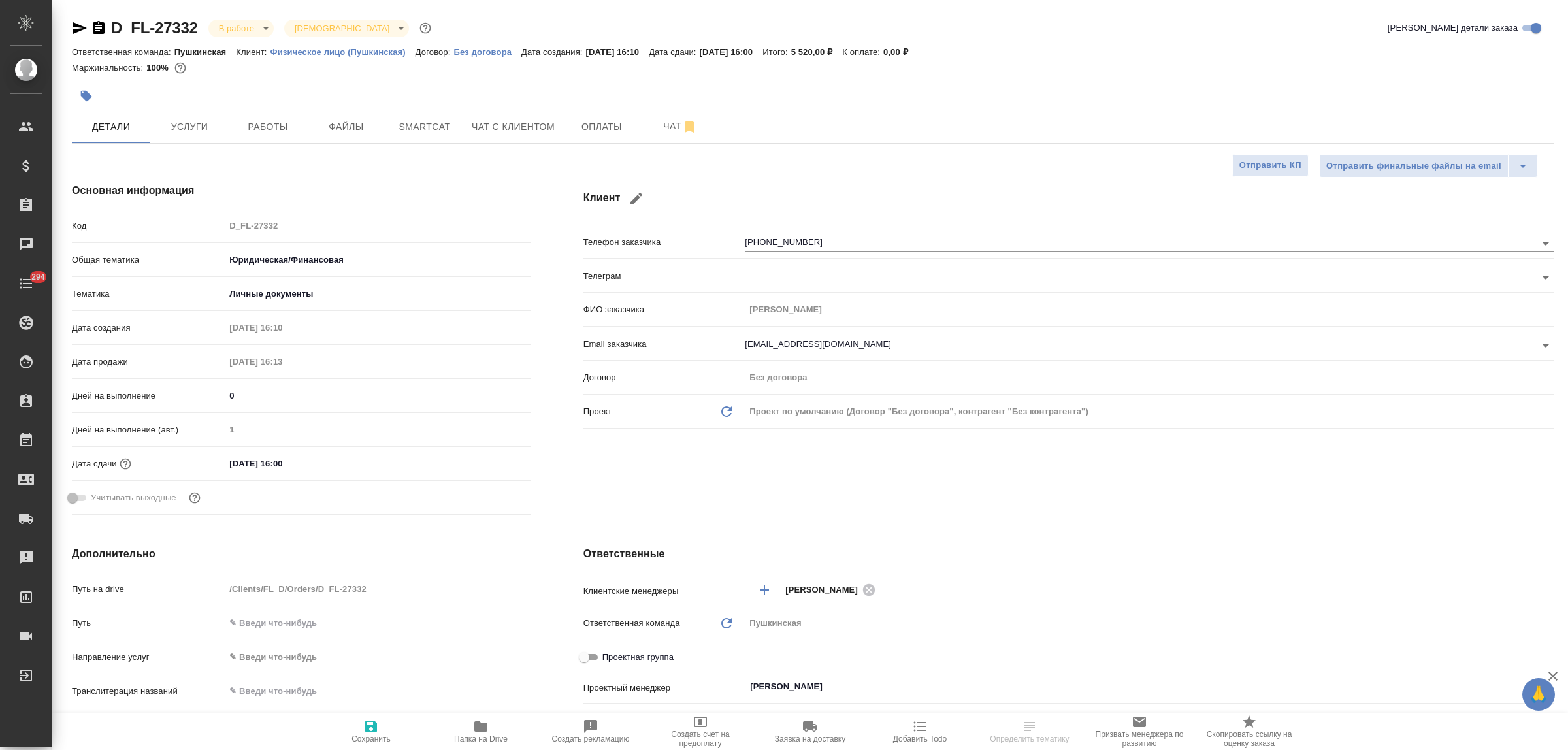
type textarea "x"
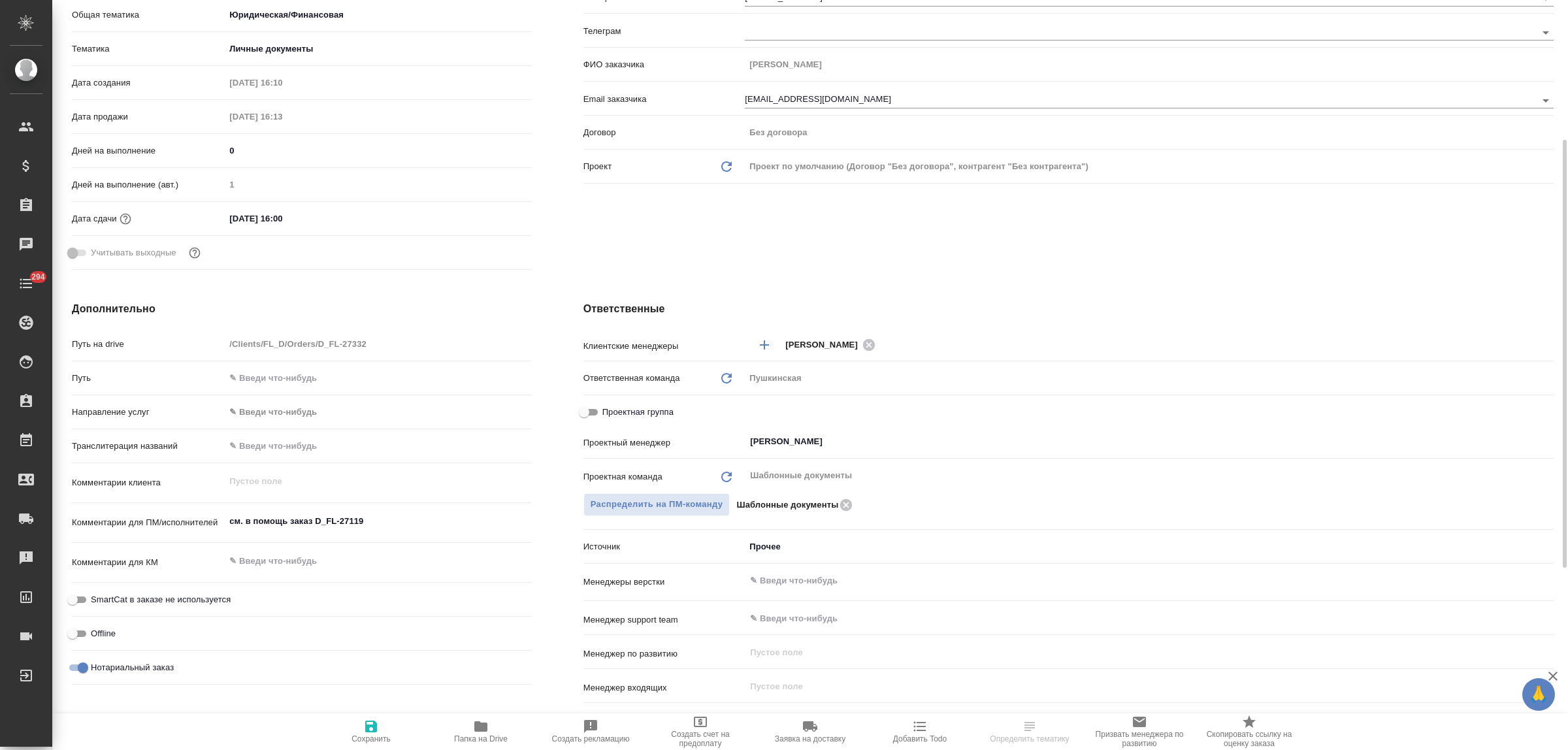
type textarea "x"
drag, startPoint x: 383, startPoint y: 524, endPoint x: 209, endPoint y: 507, distance: 174.8
click at [209, 508] on div "Комментарии для ПМ/исполнителей см. в помощь заказ D_FL-27119 x" at bounding box center [301, 523] width 459 height 30
paste textarea "[PERSON_NAME] - на рус плохо видно, клиентка уточнила написание, чтобы было ясно"
type textarea "см. в помощь заказ D_FL-27119 [PERSON_NAME] - на рус плохо видно, клиентка уточ…"
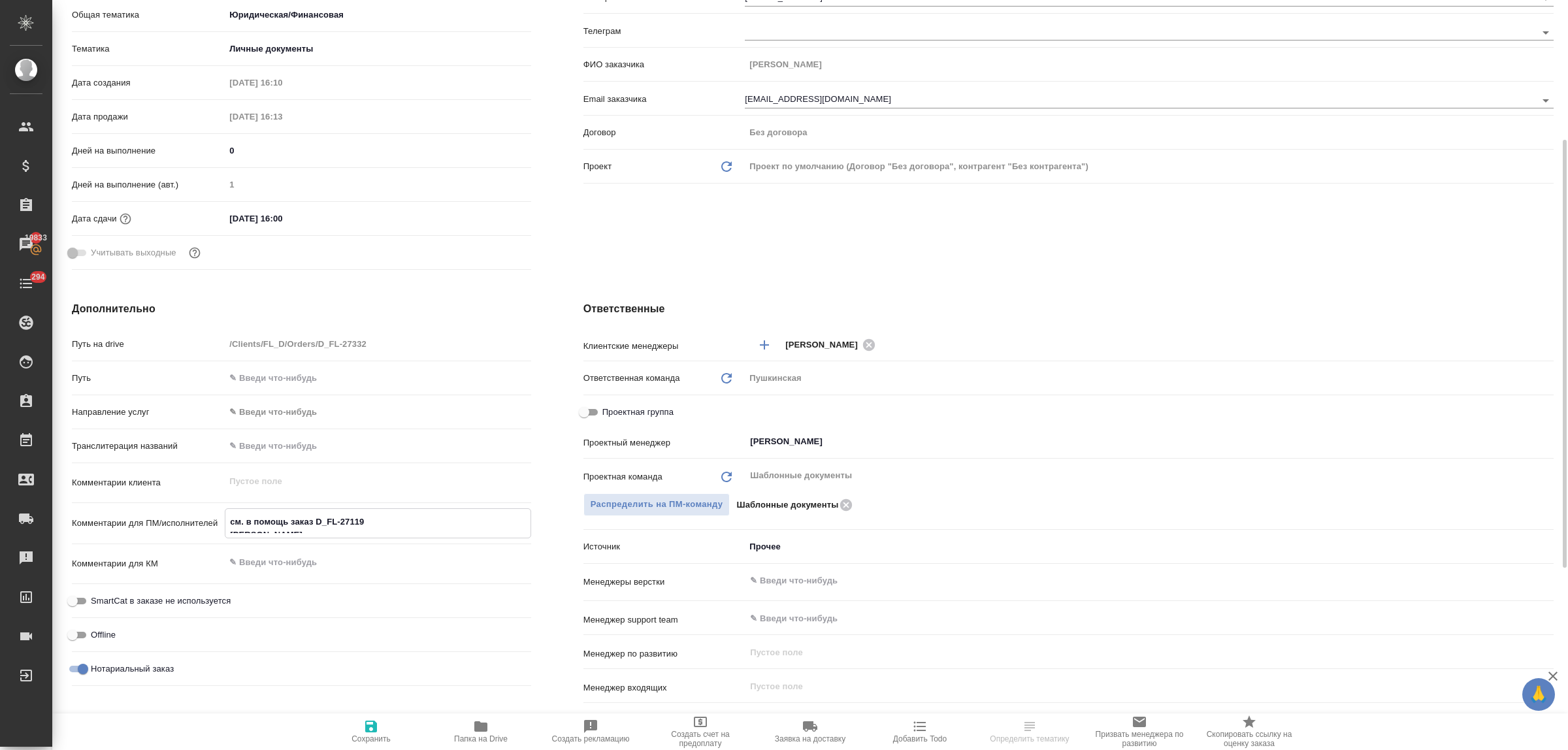
type textarea "x"
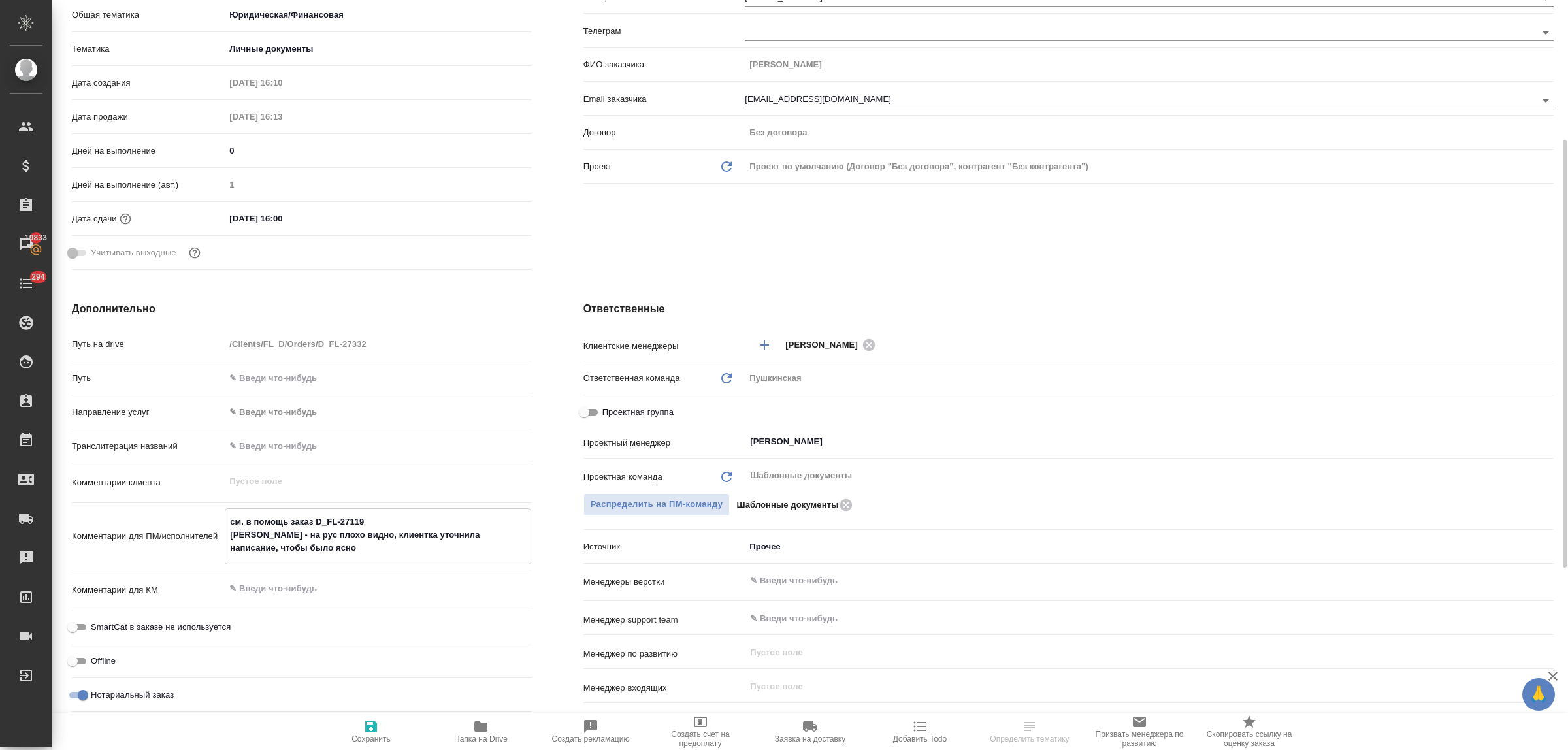
type textarea "см. в помощь заказ D_FL-27119 [PERSON_NAME] - на рус плохо видно, клиентка уточ…"
type textarea "x"
click at [373, 718] on button "Сохранить" at bounding box center [371, 731] width 109 height 36
type textarea "x"
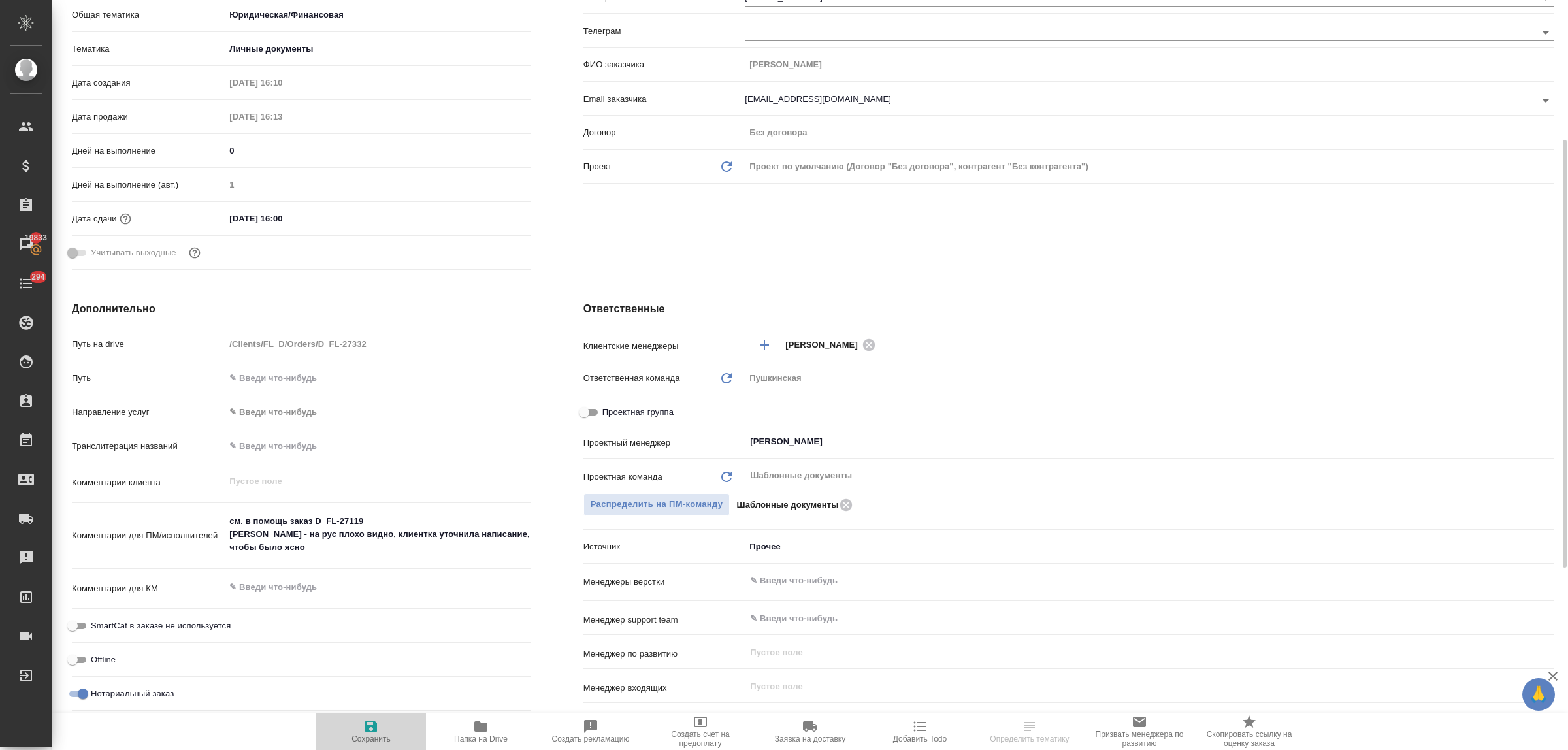
type textarea "x"
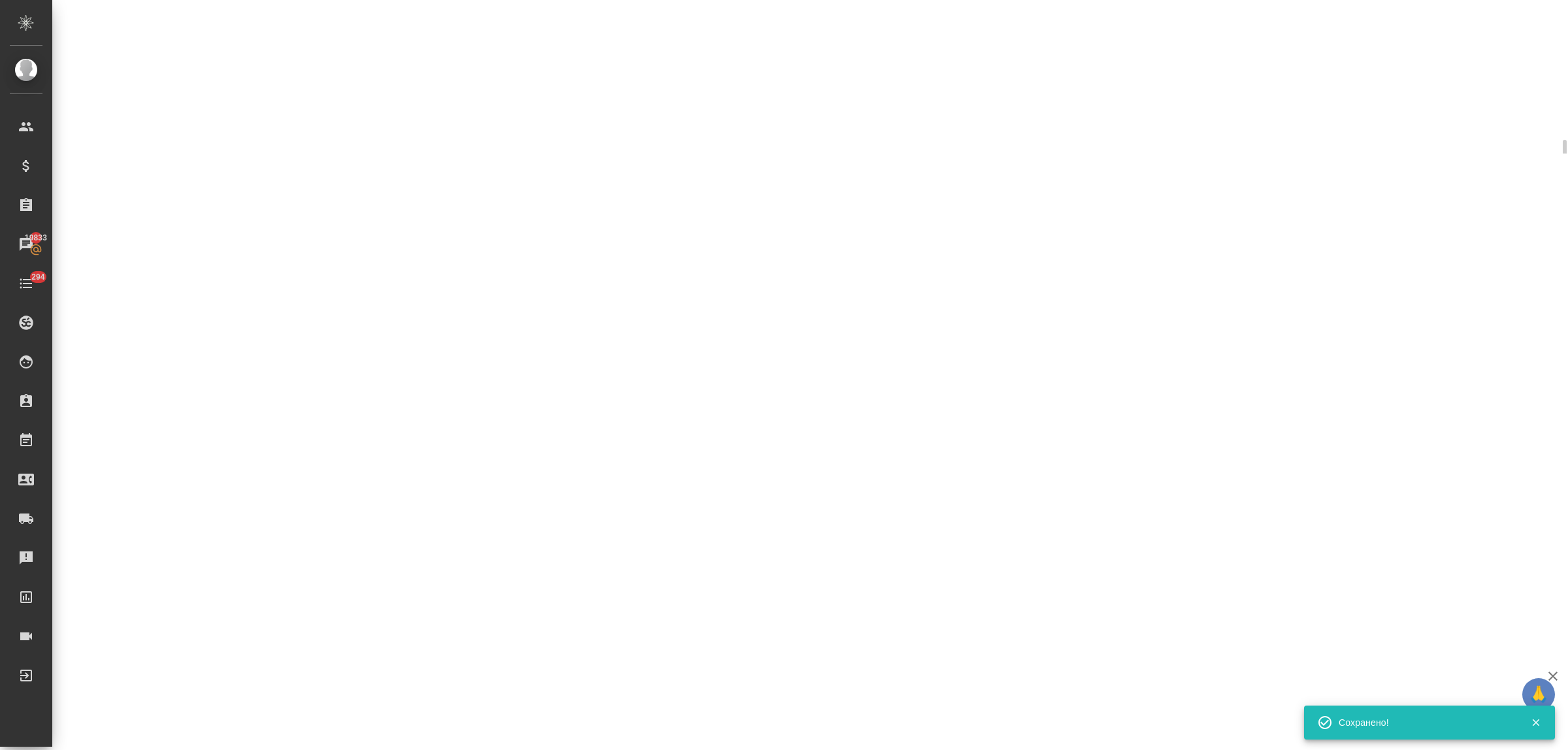
select select "RU"
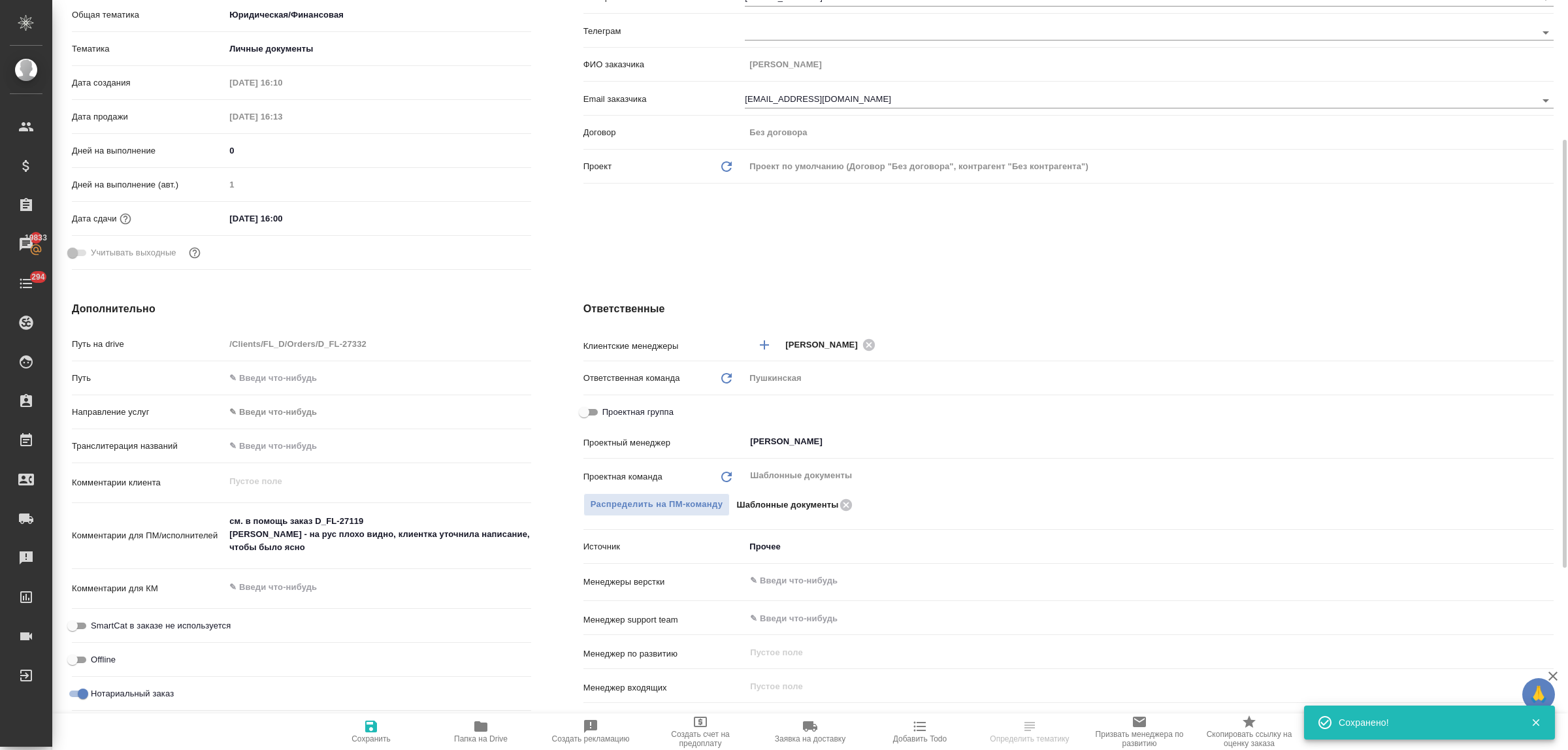
type textarea "x"
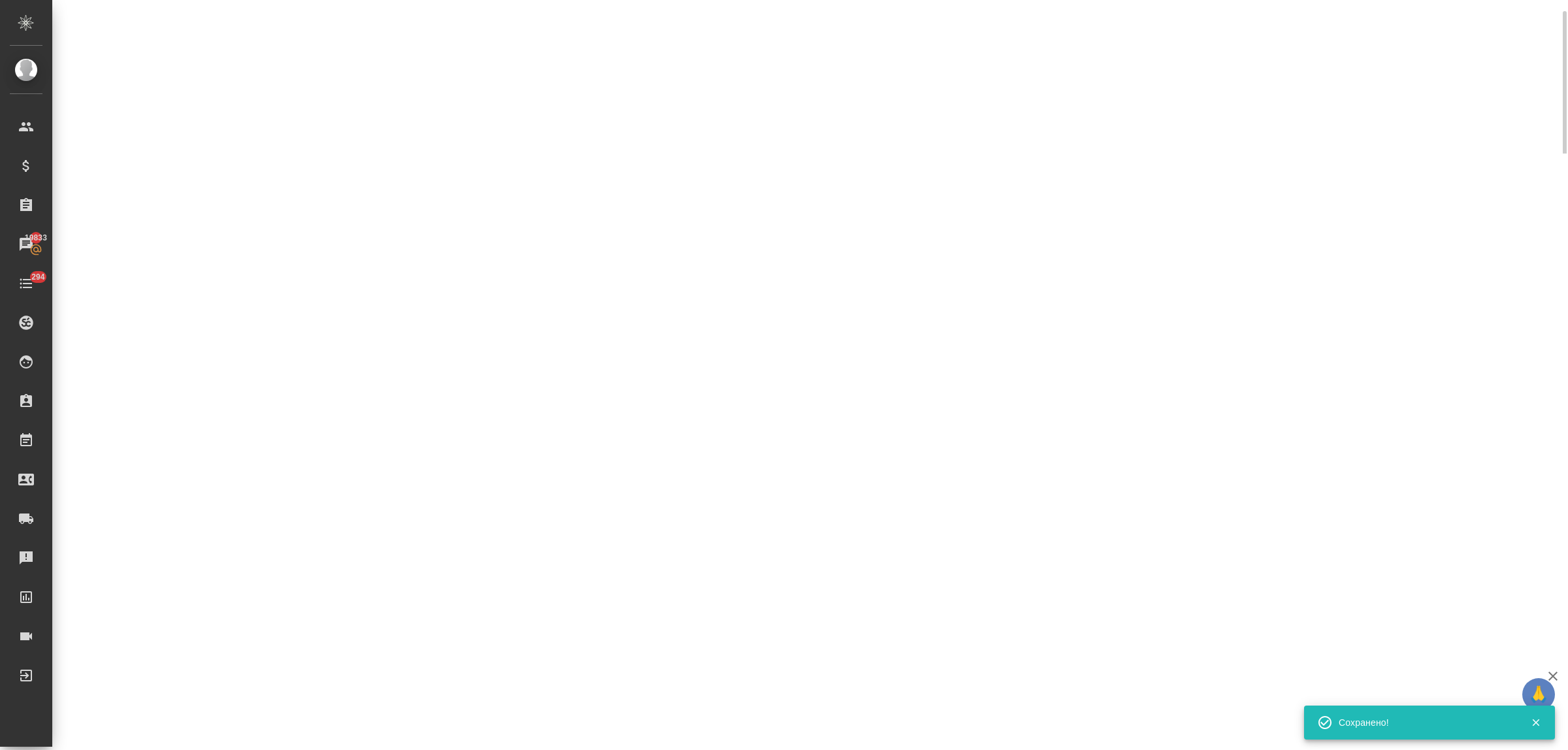
scroll to position [163, 0]
select select "RU"
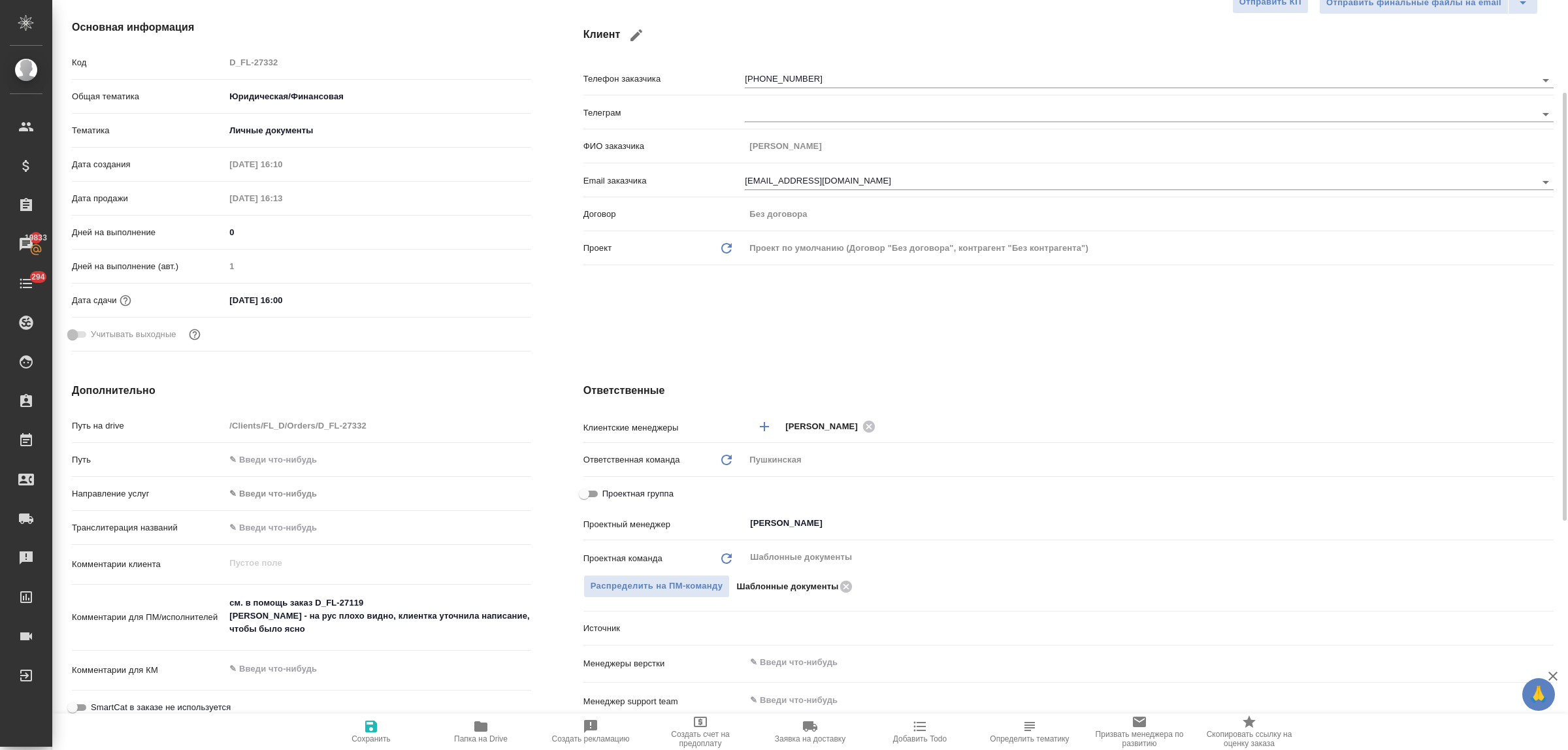
type textarea "x"
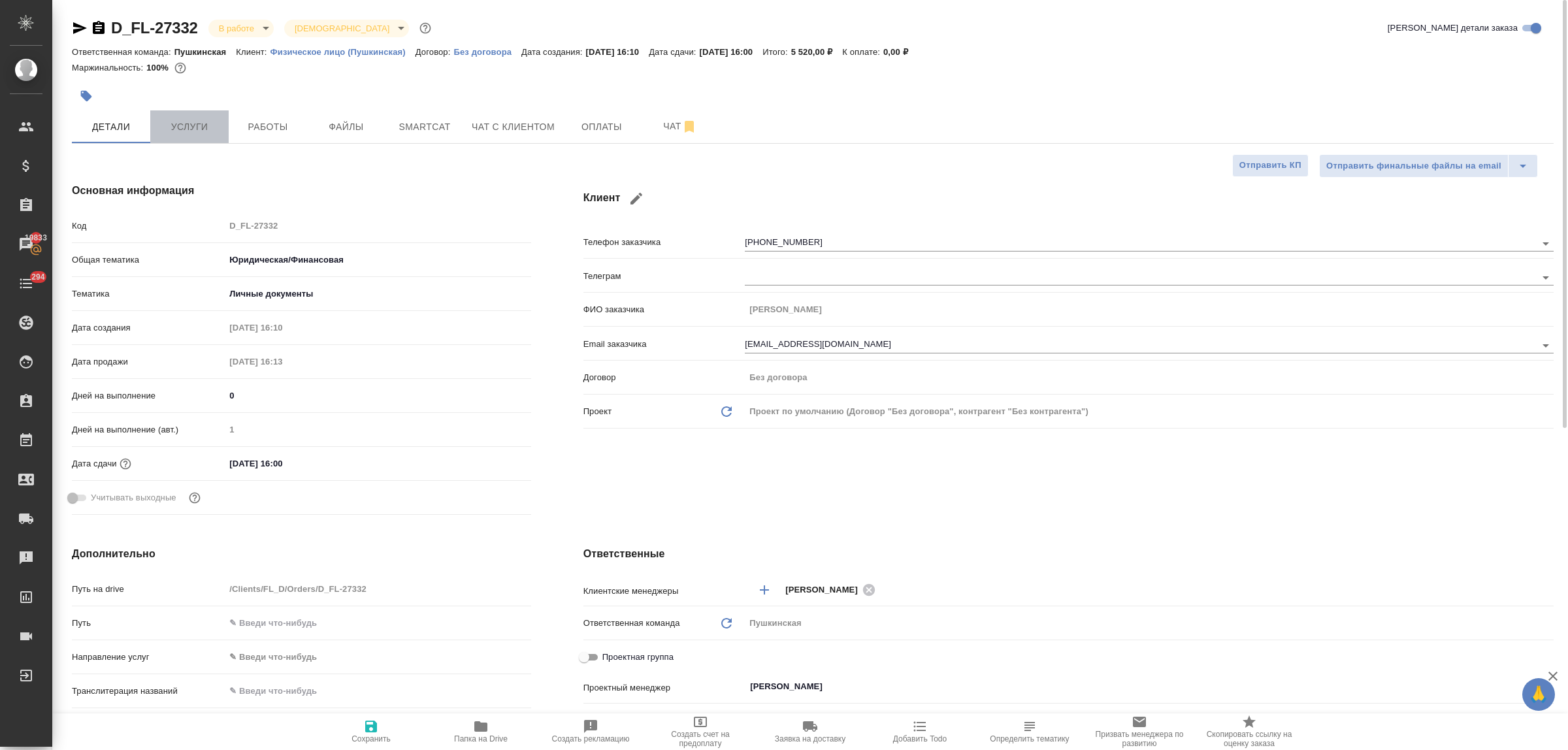
click at [185, 121] on span "Услуги" at bounding box center [189, 127] width 63 height 17
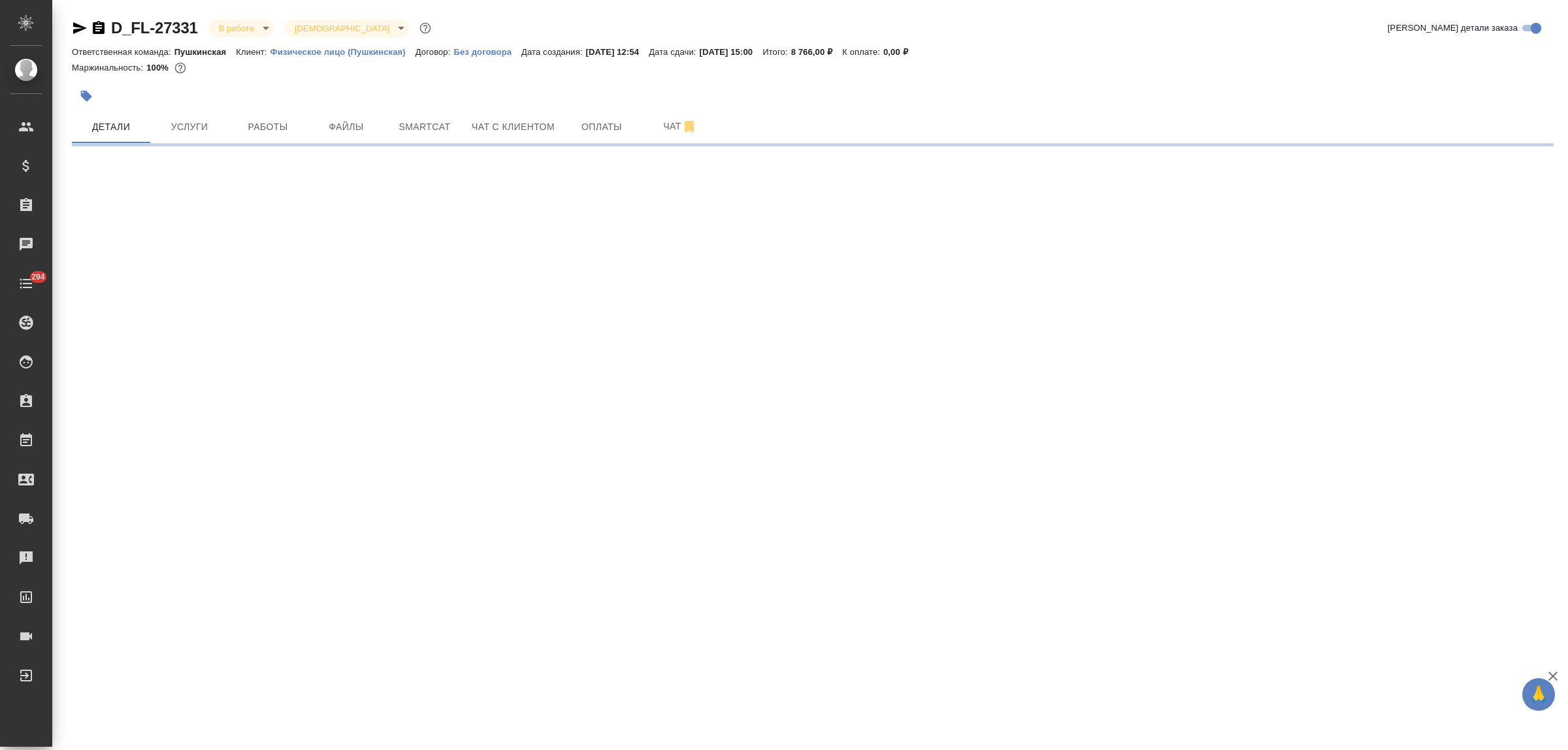
select select "RU"
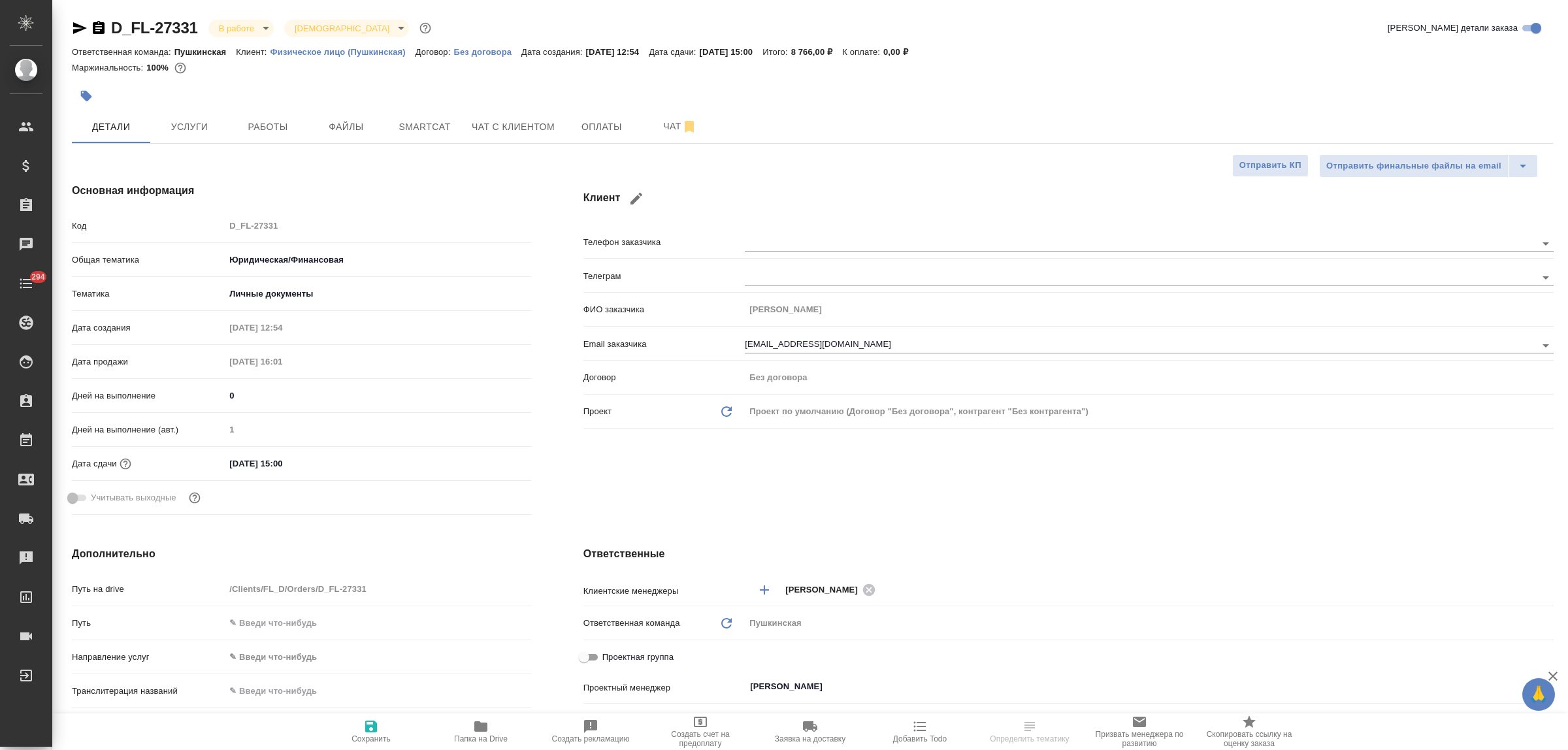
type textarea "x"
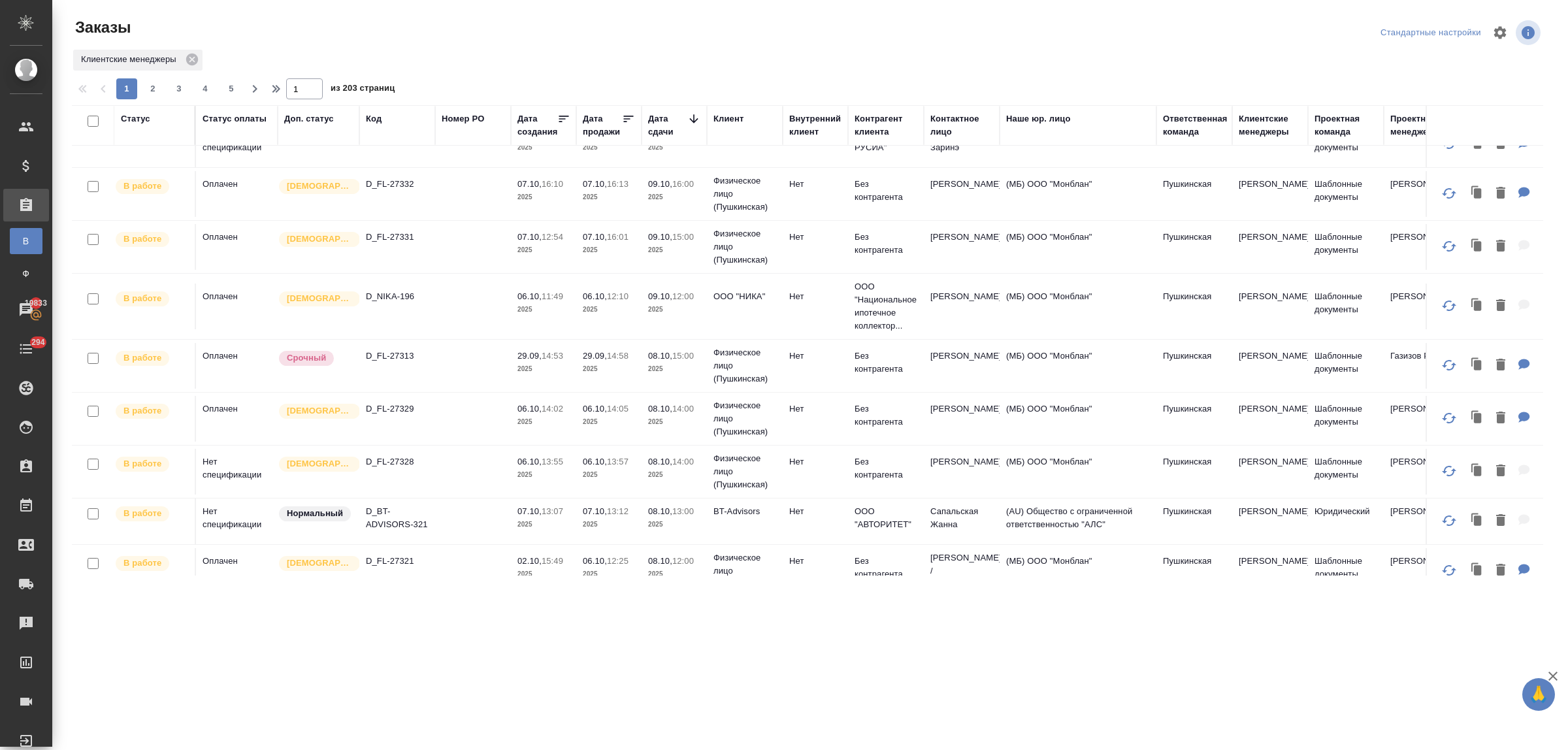
scroll to position [413, 0]
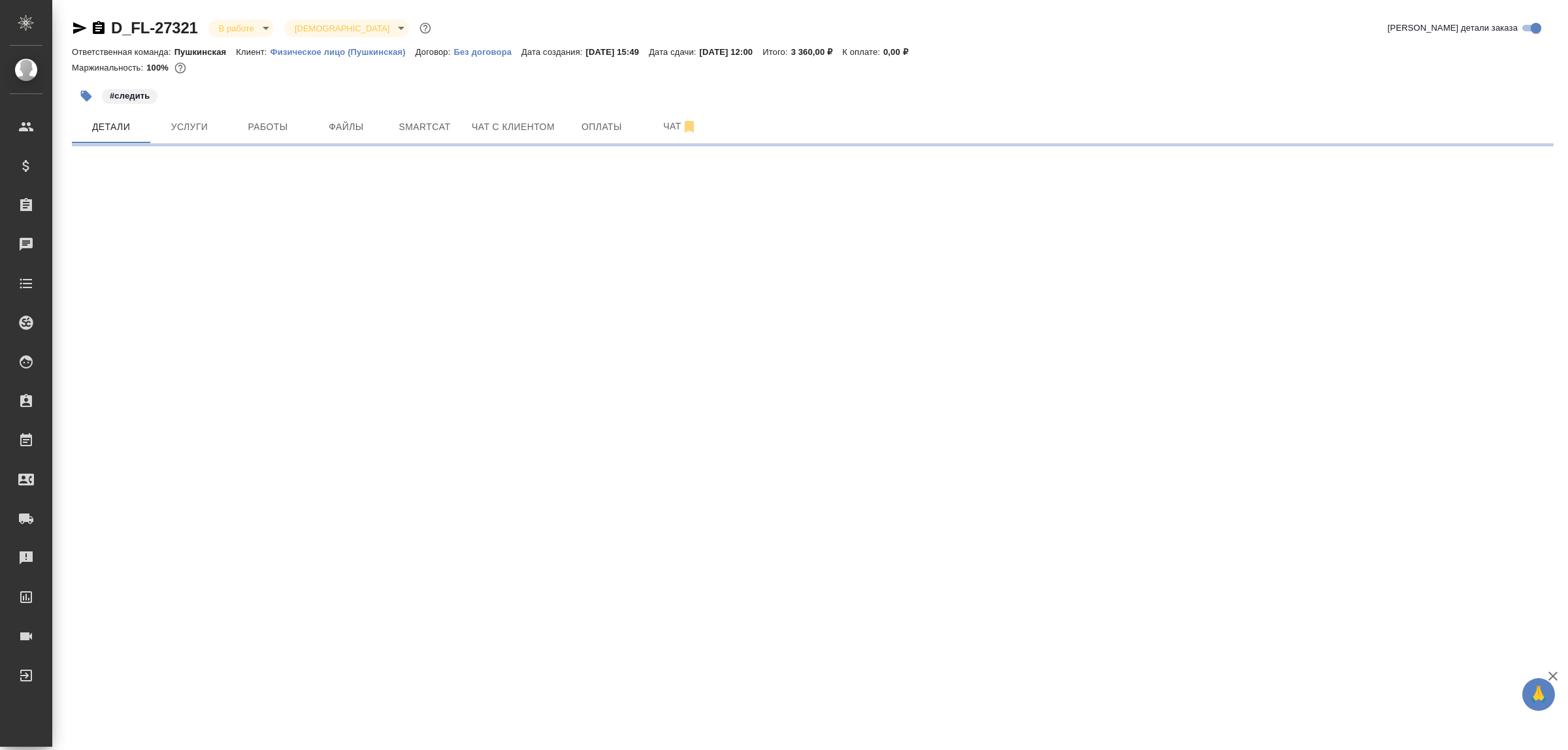
select select "RU"
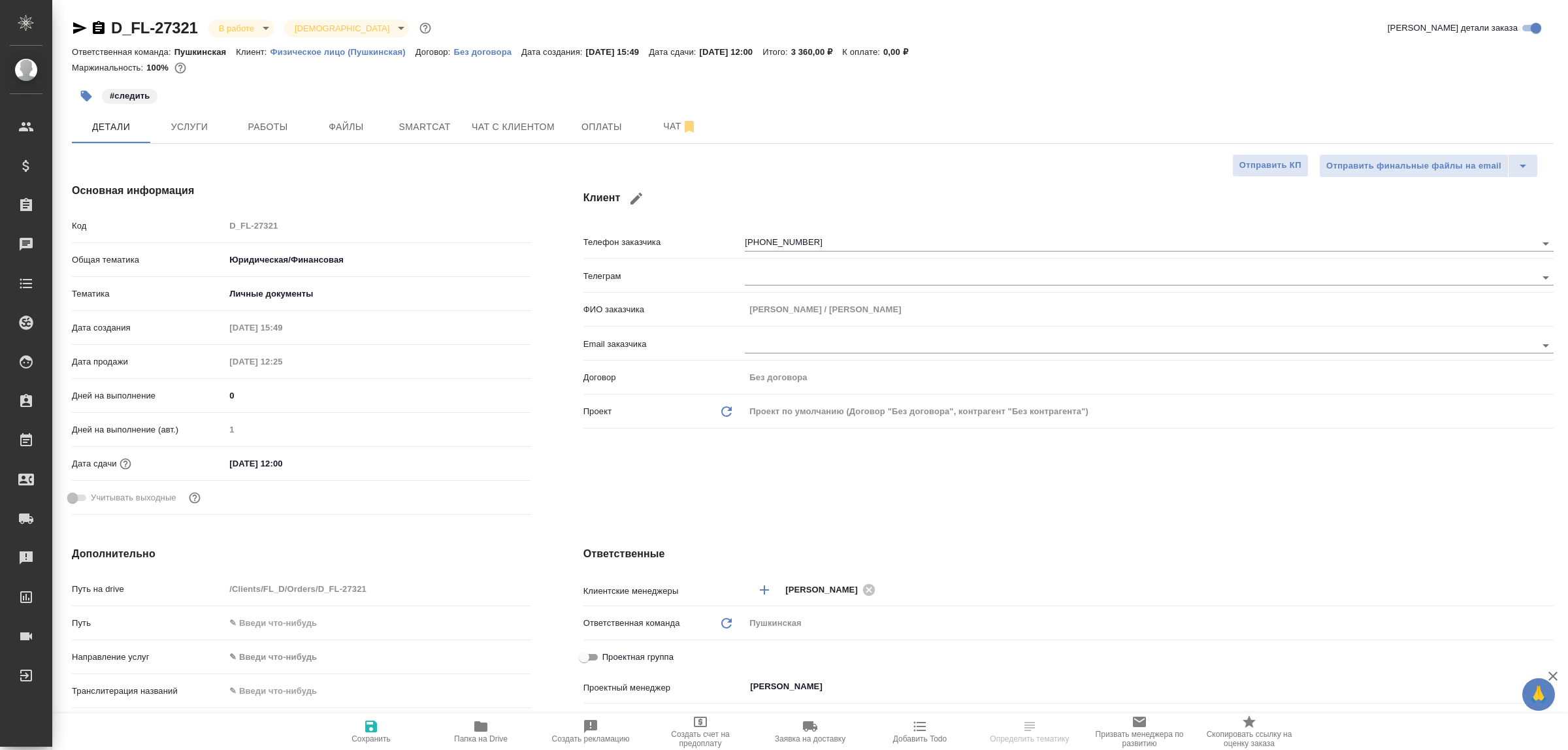
type textarea "x"
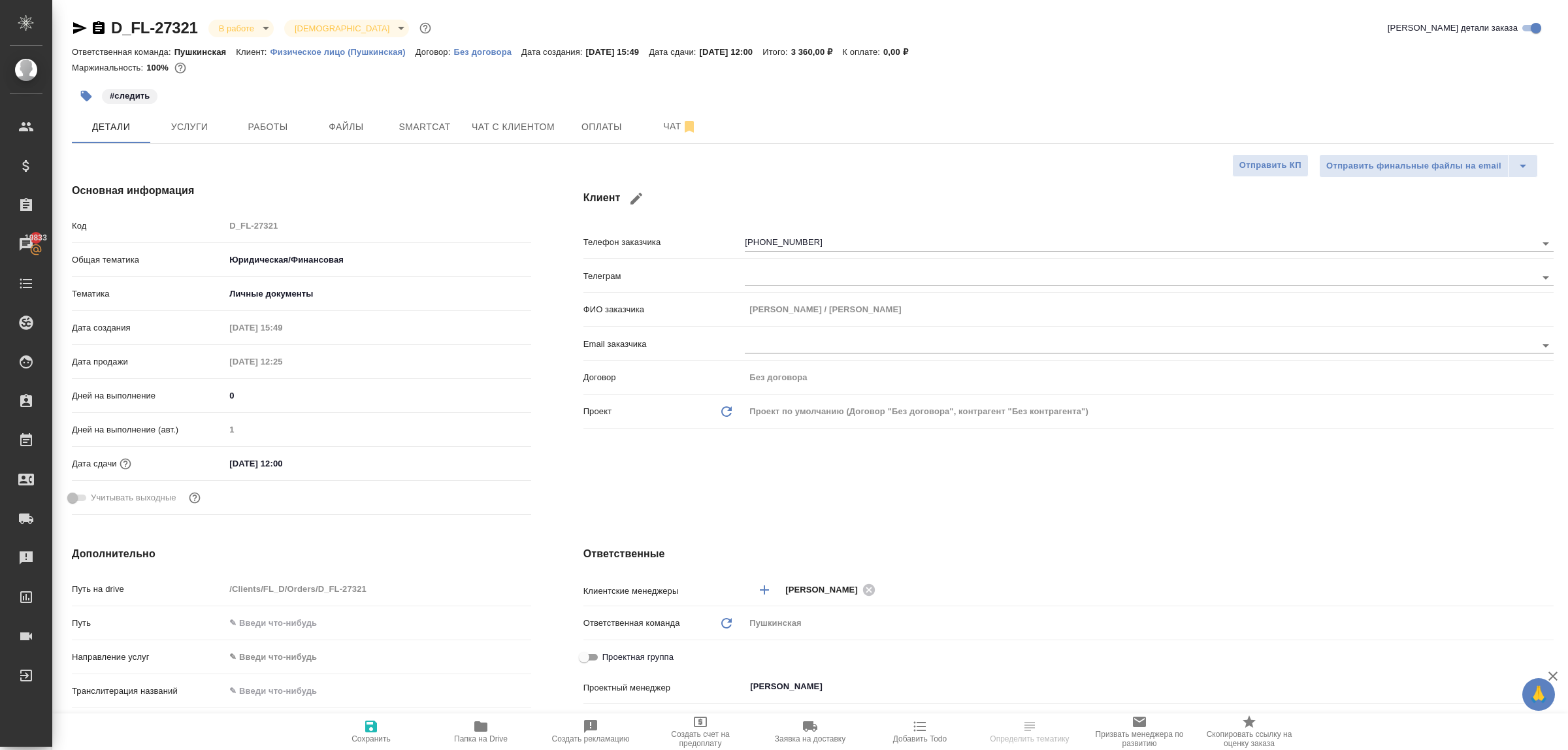
type textarea "x"
click at [203, 133] on span "Услуги" at bounding box center [189, 127] width 63 height 17
